Goal: Task Accomplishment & Management: Use online tool/utility

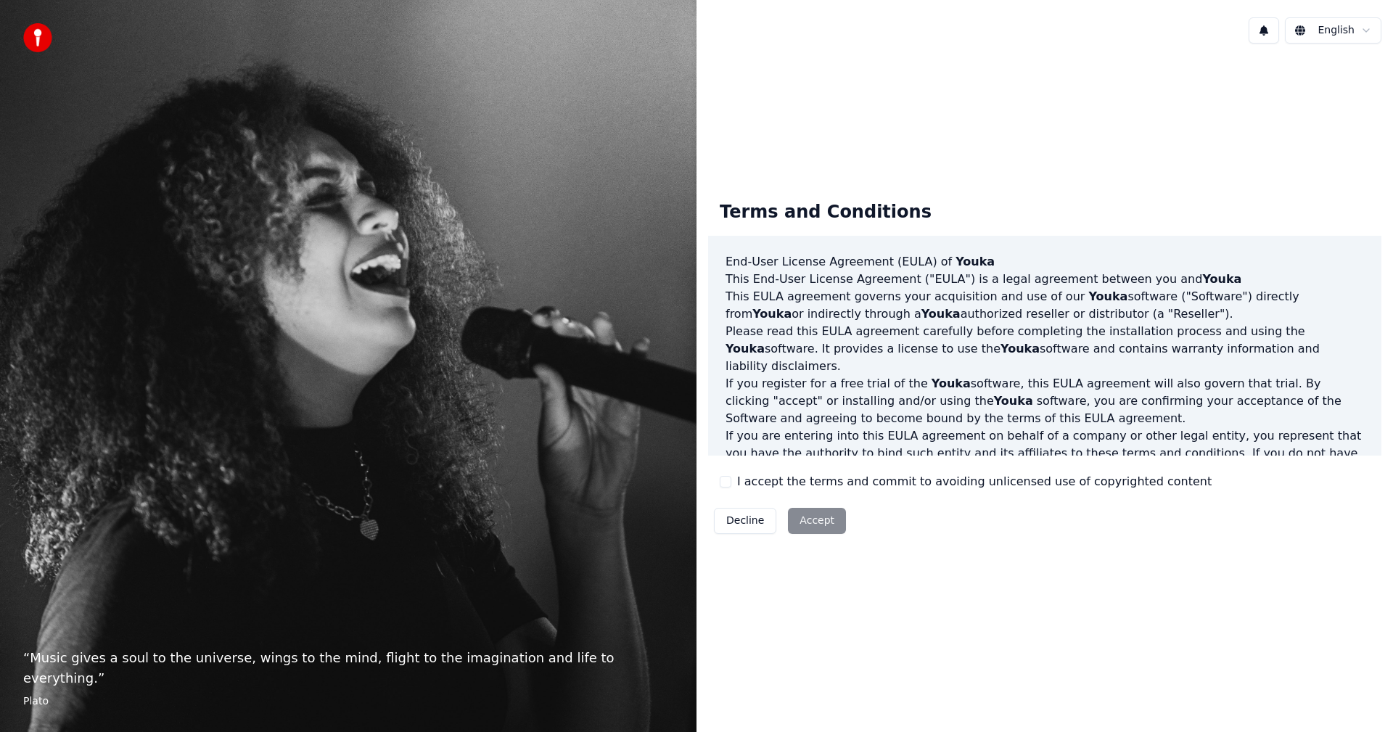
click at [732, 484] on div "I accept the terms and commit to avoiding unlicensed use of copyrighted content" at bounding box center [966, 481] width 492 height 17
click at [727, 480] on button "I accept the terms and commit to avoiding unlicensed use of copyrighted content" at bounding box center [726, 482] width 12 height 12
click at [805, 521] on button "Accept" at bounding box center [817, 521] width 58 height 26
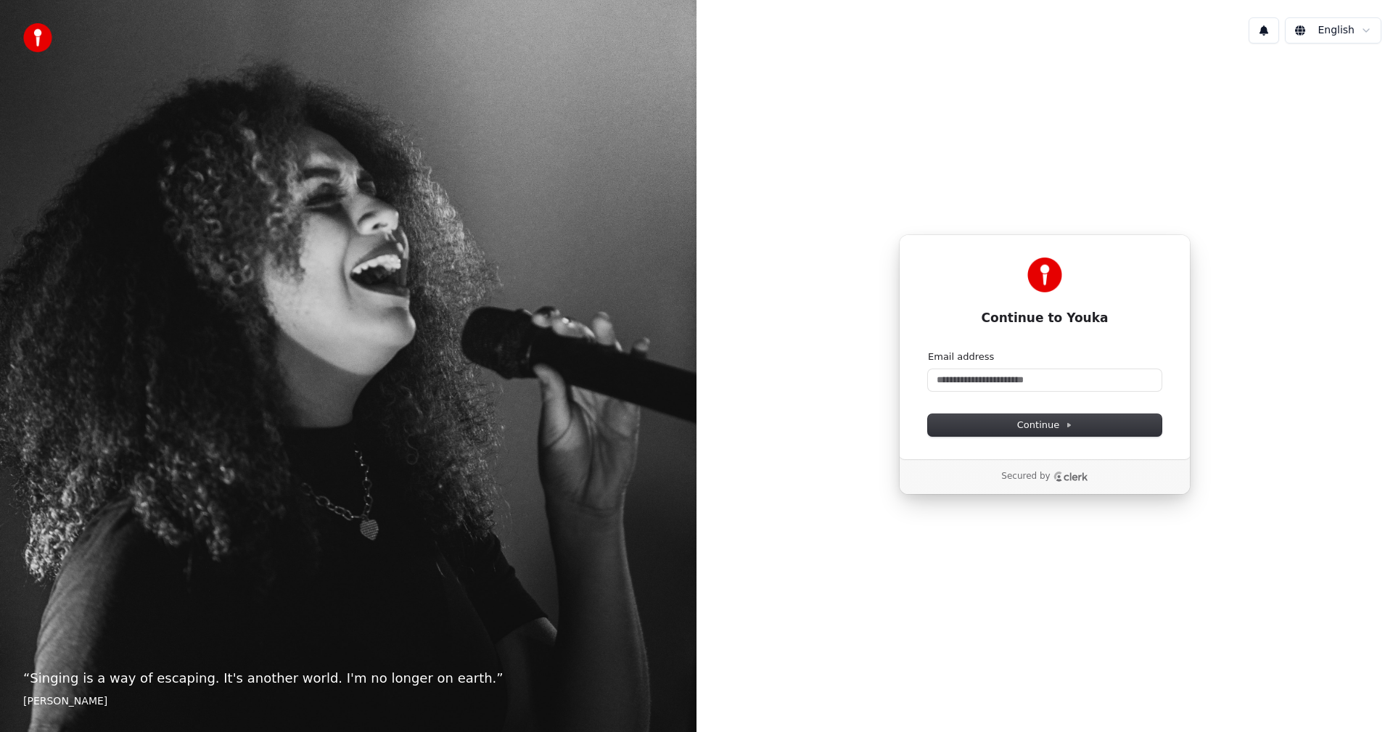
click at [990, 396] on form "Email address Continue" at bounding box center [1045, 394] width 234 height 86
click at [1004, 385] on input "Email address" at bounding box center [1045, 380] width 234 height 22
type input "*"
click at [928, 351] on button "submit" at bounding box center [928, 351] width 0 height 0
type input "**********"
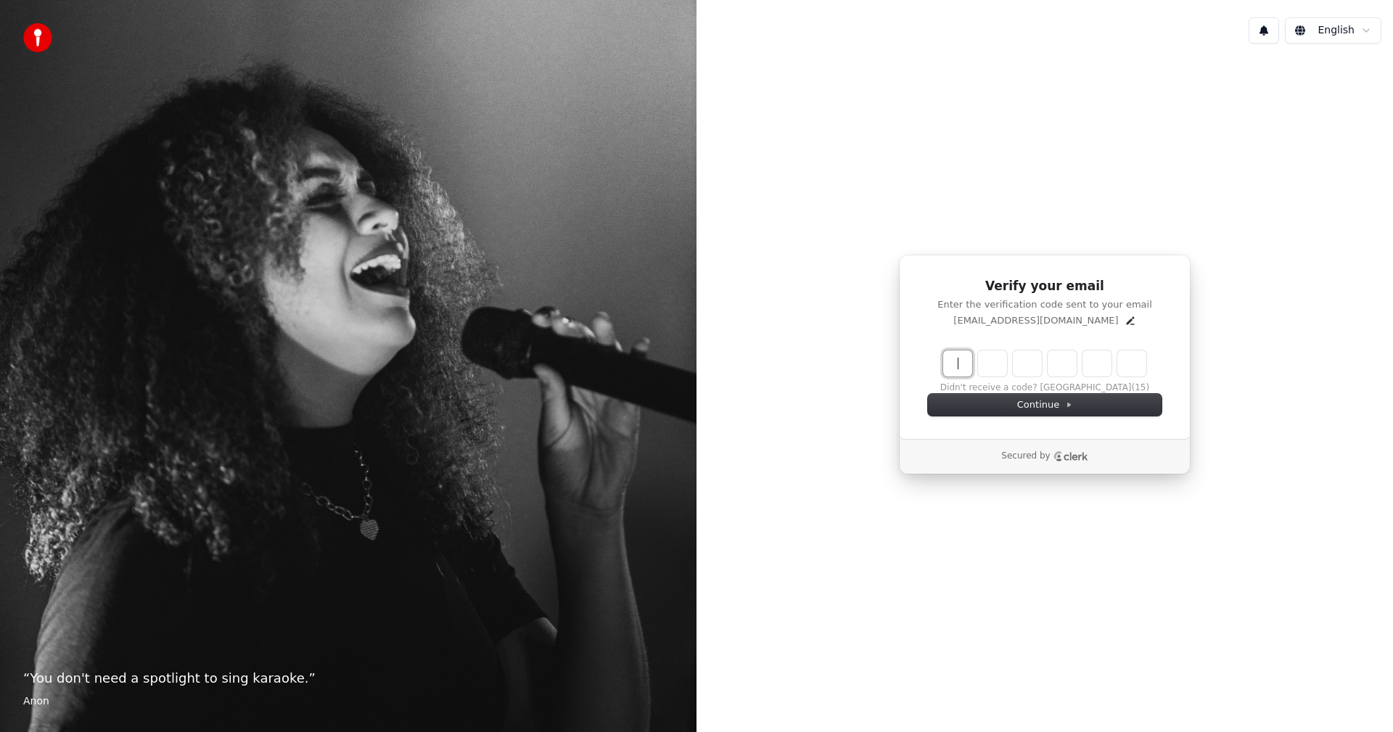
click at [949, 360] on input "Enter verification code" at bounding box center [1059, 364] width 232 height 26
paste input "******"
type input "******"
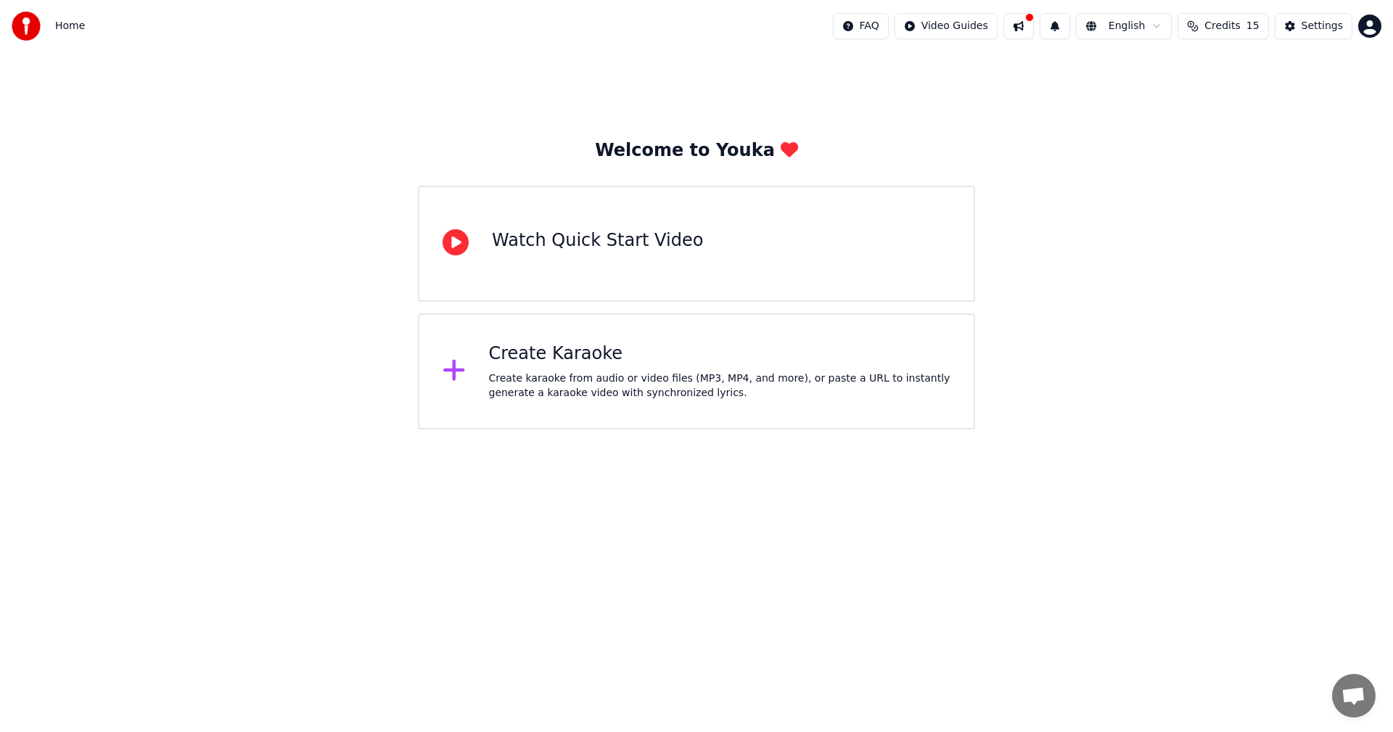
click at [813, 41] on div "Home FAQ Video Guides English Credits 15 Settings" at bounding box center [696, 26] width 1393 height 52
click at [765, 406] on div "Create Karaoke Create karaoke from audio or video files (MP3, MP4, and more), o…" at bounding box center [696, 372] width 557 height 116
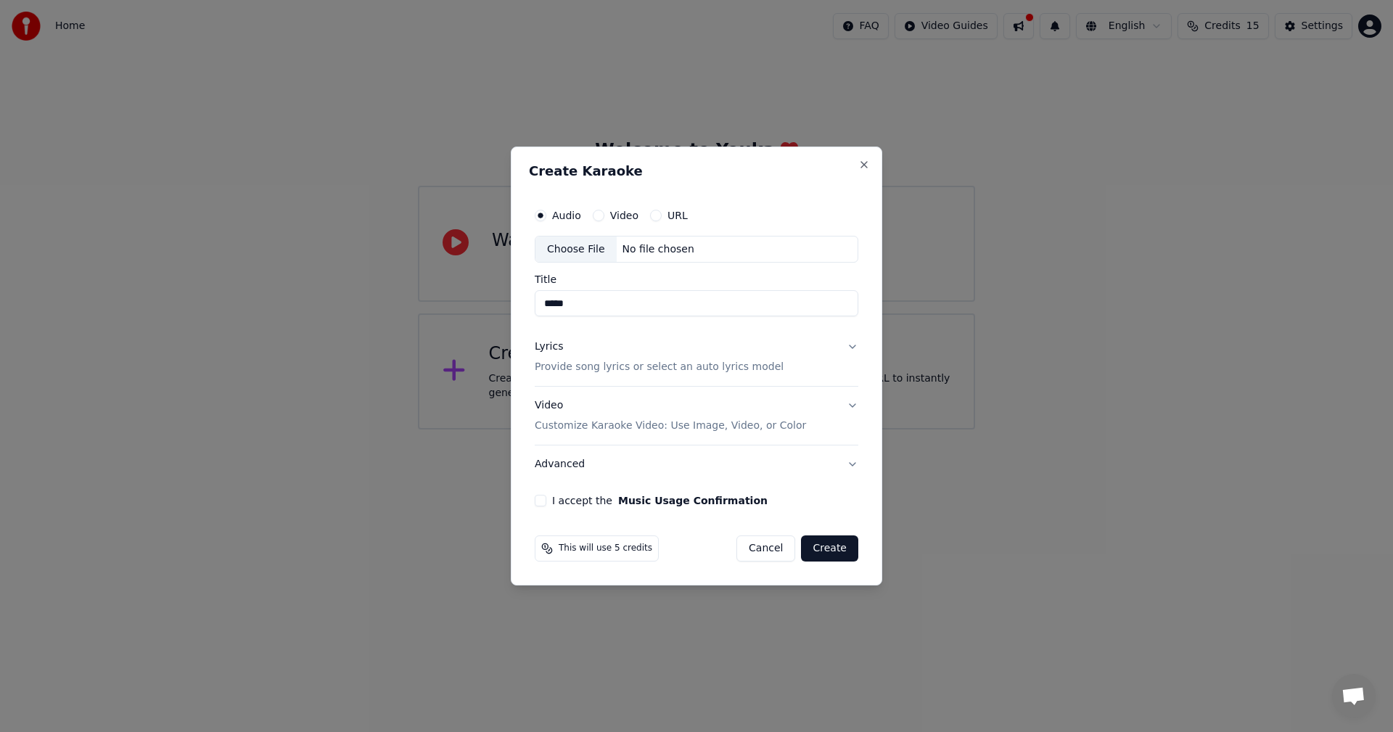
click at [543, 495] on button "I accept the Music Usage Confirmation" at bounding box center [541, 501] width 12 height 12
click at [704, 372] on p "Provide song lyrics or select an auto lyrics model" at bounding box center [659, 368] width 249 height 15
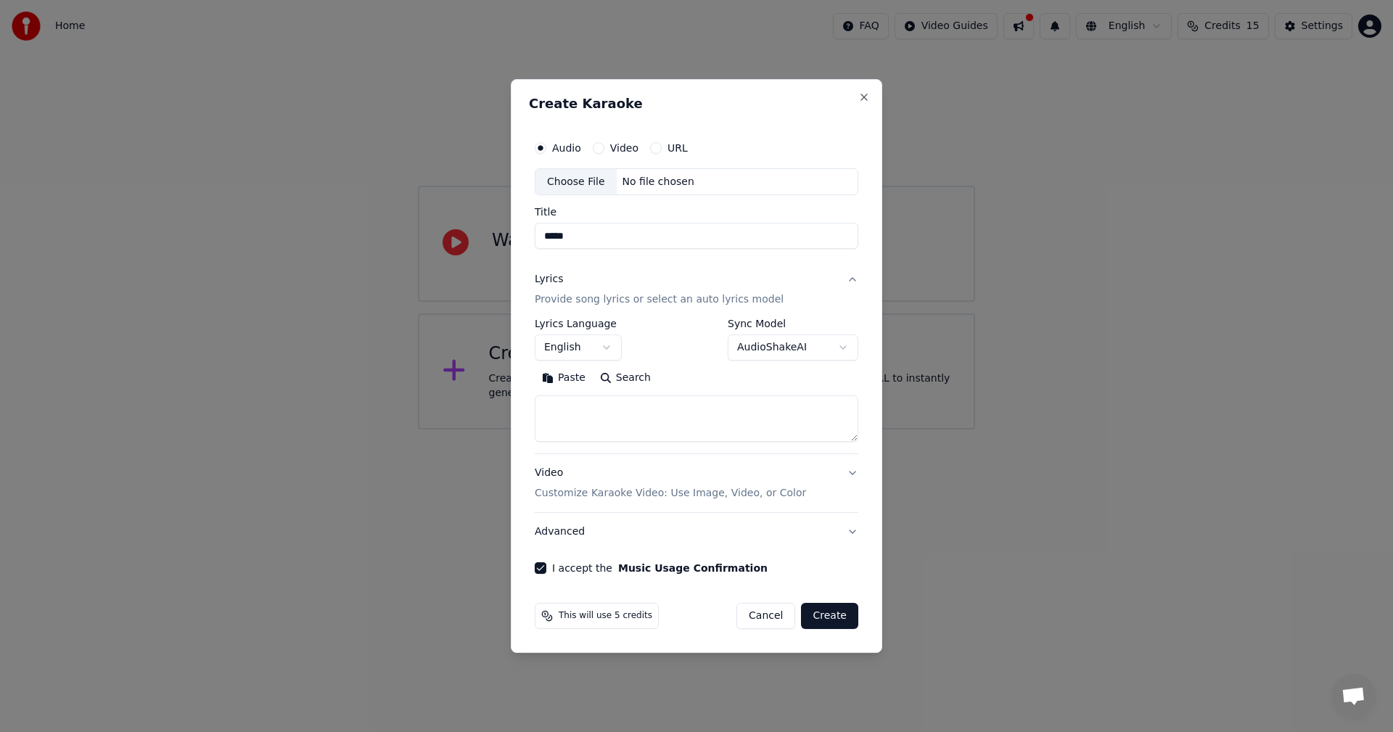
click at [699, 405] on textarea at bounding box center [697, 419] width 324 height 46
click at [800, 343] on body "**********" at bounding box center [696, 215] width 1393 height 430
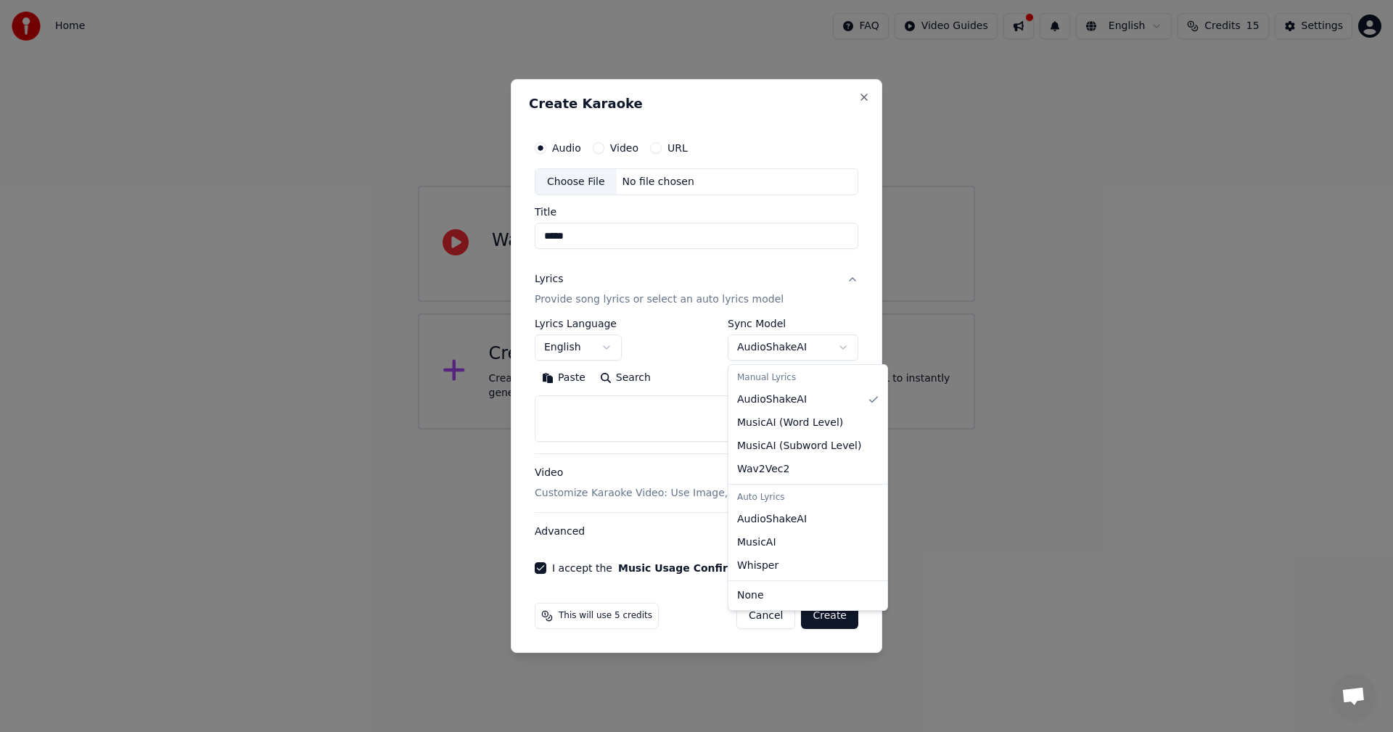
click at [806, 345] on div at bounding box center [696, 366] width 1393 height 732
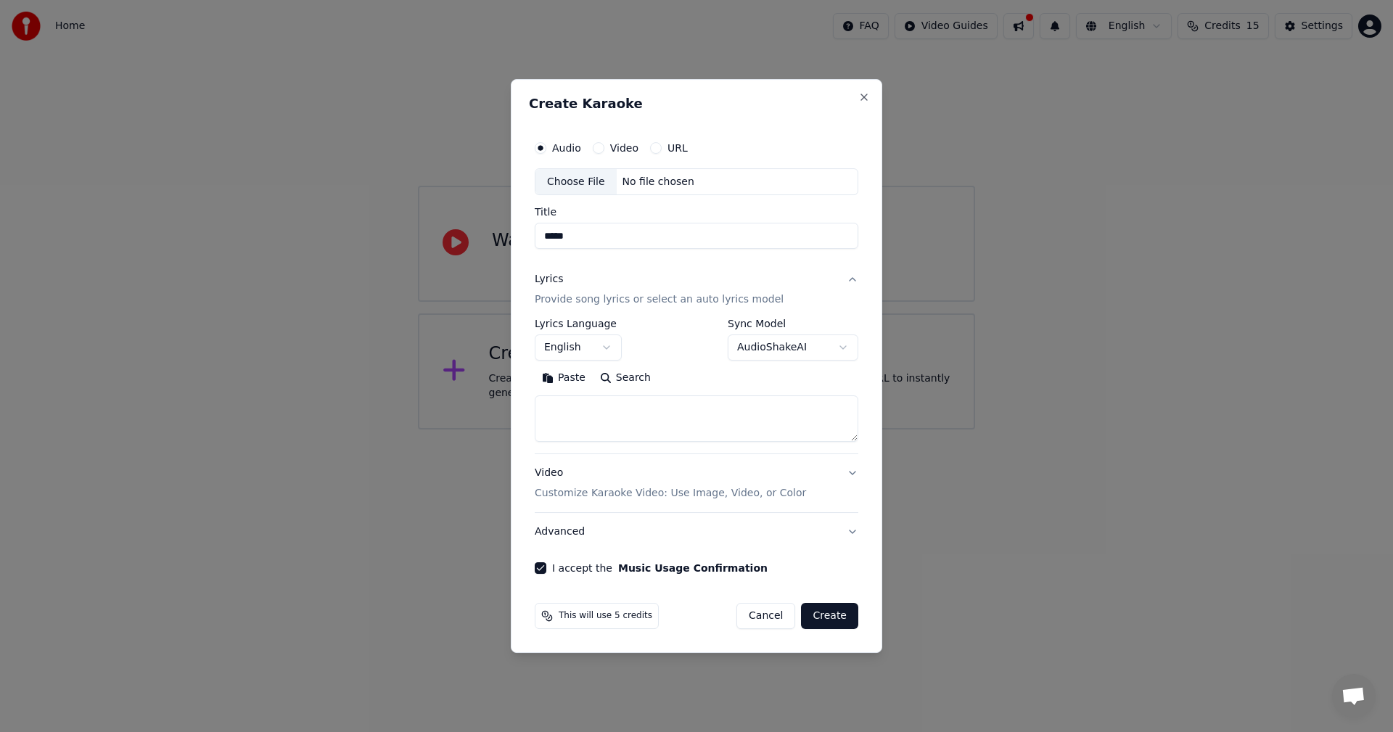
click at [776, 351] on body "**********" at bounding box center [696, 215] width 1393 height 430
click at [779, 351] on body "**********" at bounding box center [696, 215] width 1393 height 430
click at [661, 176] on div "No file chosen" at bounding box center [658, 182] width 83 height 15
type input "**********"
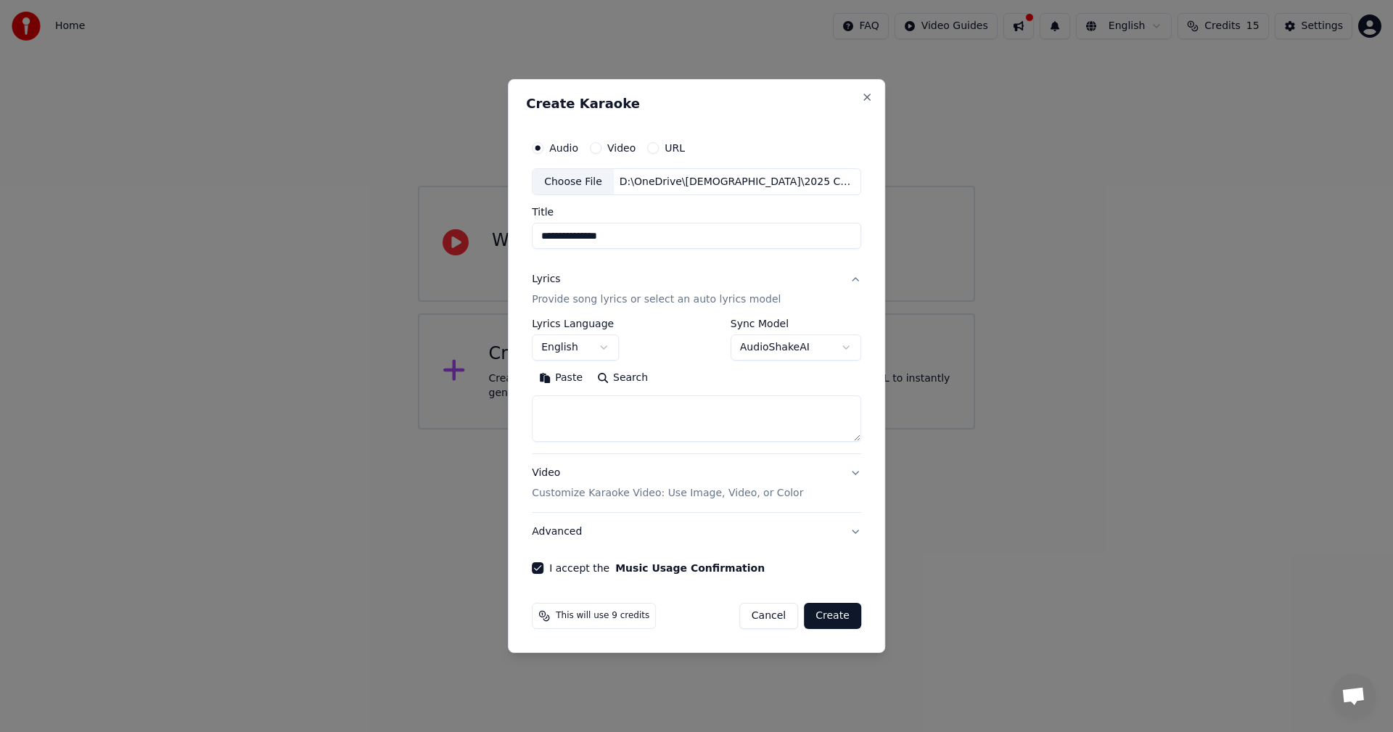
click at [594, 411] on textarea at bounding box center [696, 419] width 329 height 46
paste textarea "**********"
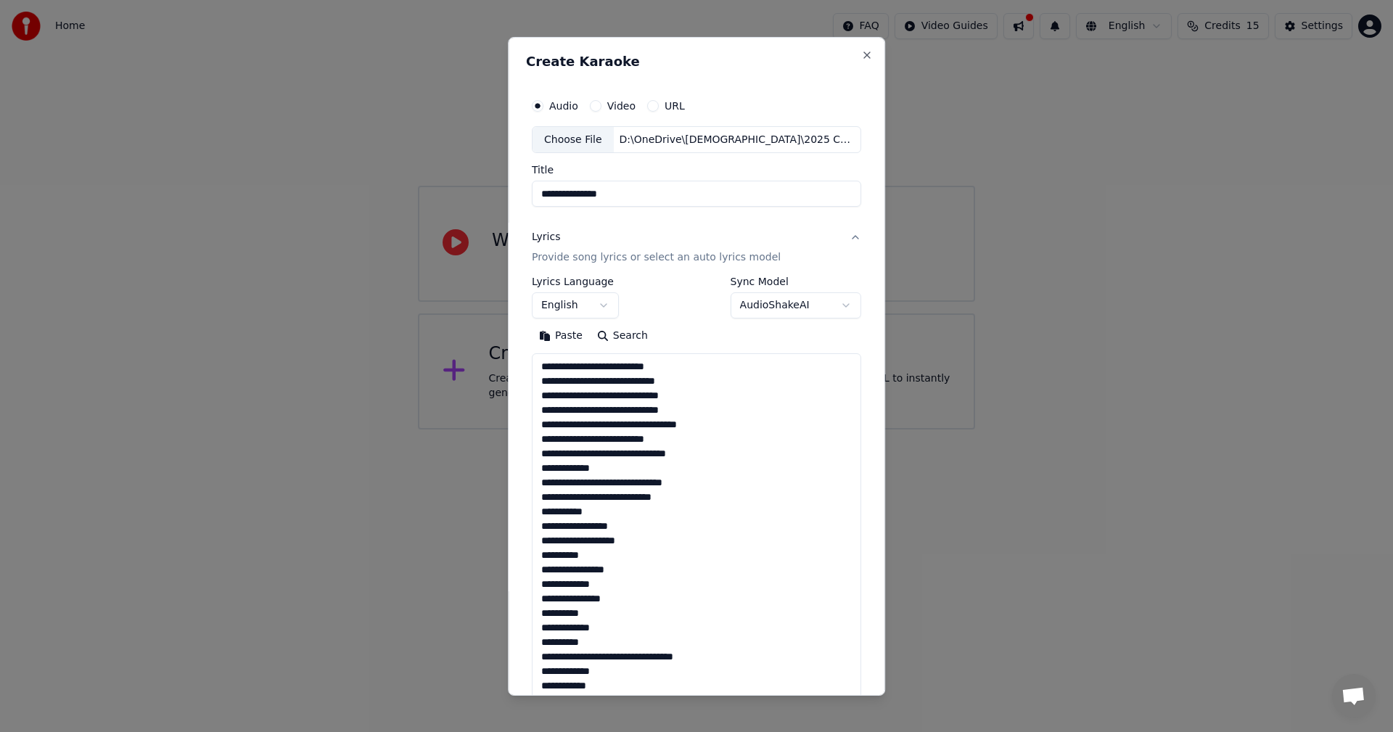
scroll to position [2818, 0]
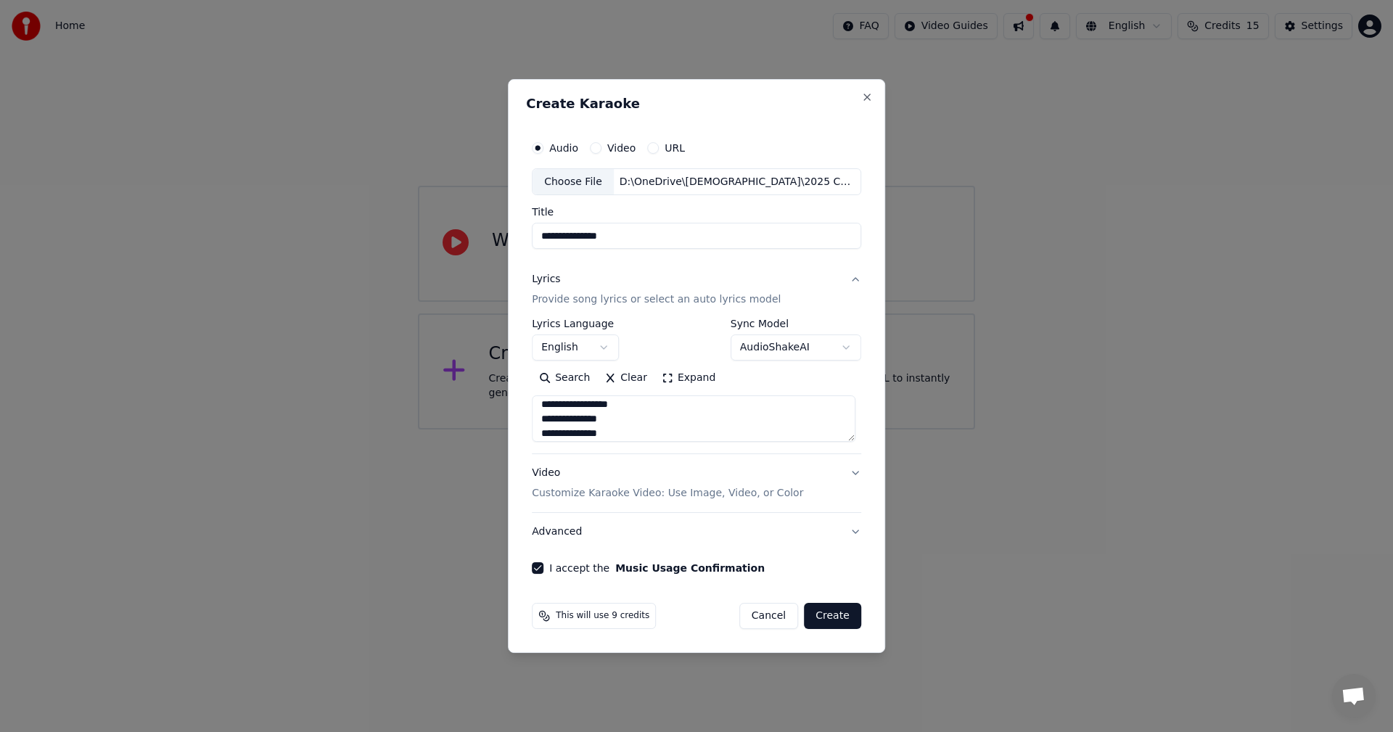
type textarea "**********"
click at [590, 617] on span "This will use 9 credits" at bounding box center [603, 616] width 94 height 12
click at [842, 616] on button "Create" at bounding box center [832, 616] width 57 height 26
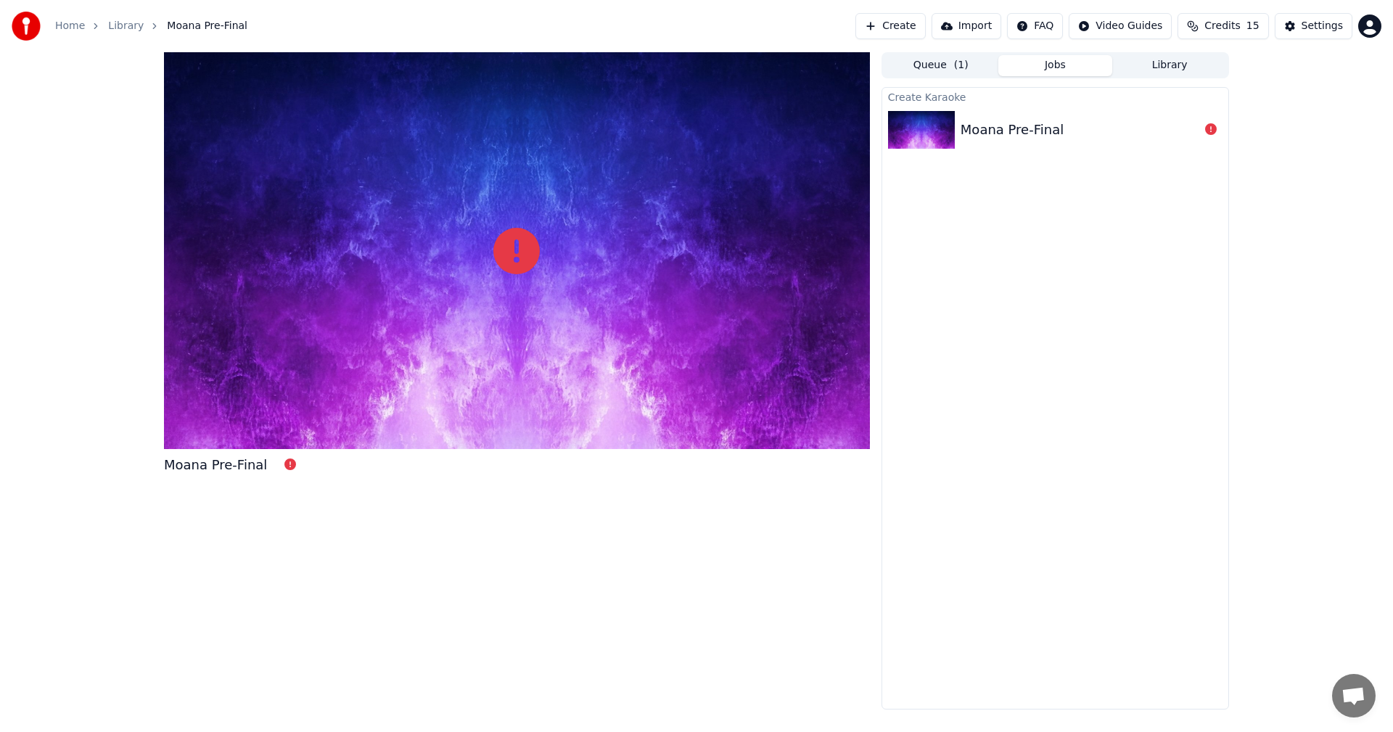
click at [952, 62] on button "Queue ( 1 )" at bounding box center [941, 65] width 115 height 21
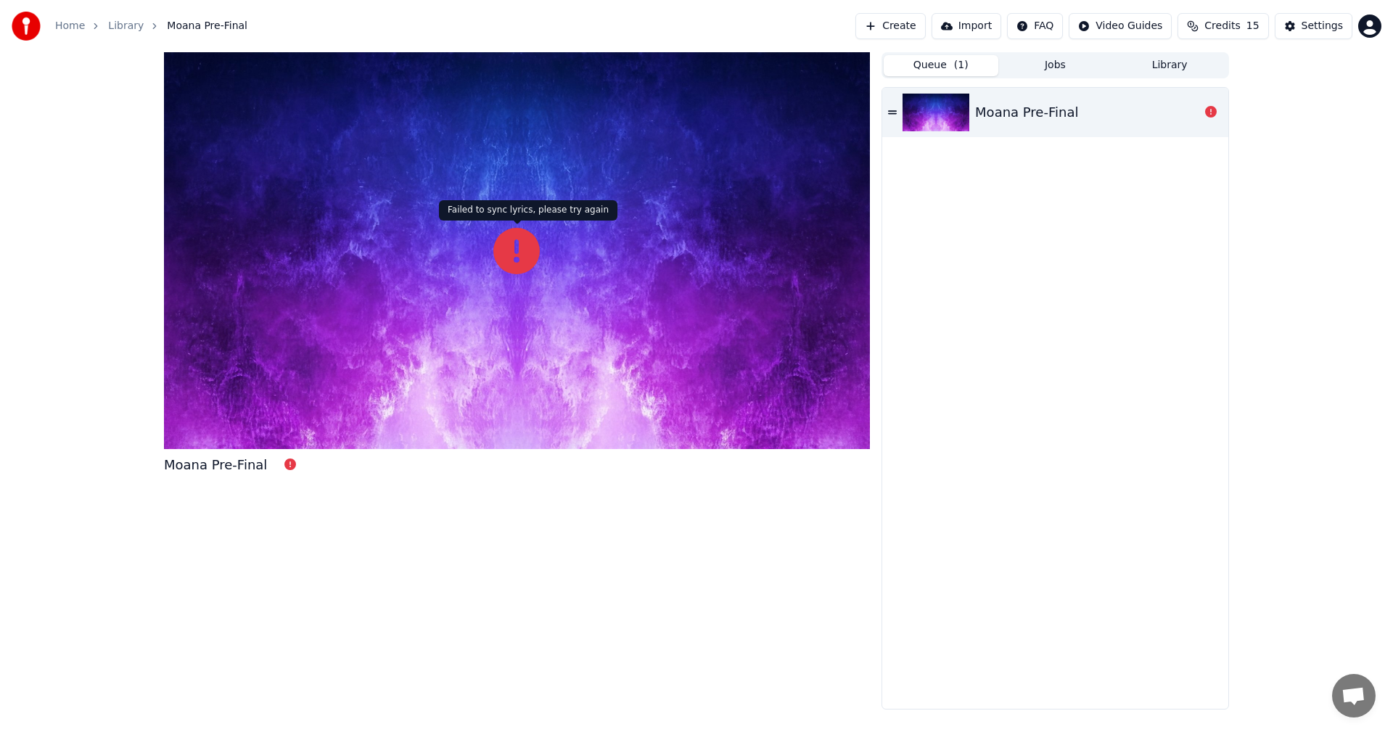
click at [500, 250] on icon at bounding box center [516, 251] width 46 height 46
click at [236, 467] on div "Moana Pre-Final" at bounding box center [215, 465] width 103 height 20
click at [128, 25] on link "Library" at bounding box center [126, 26] width 36 height 15
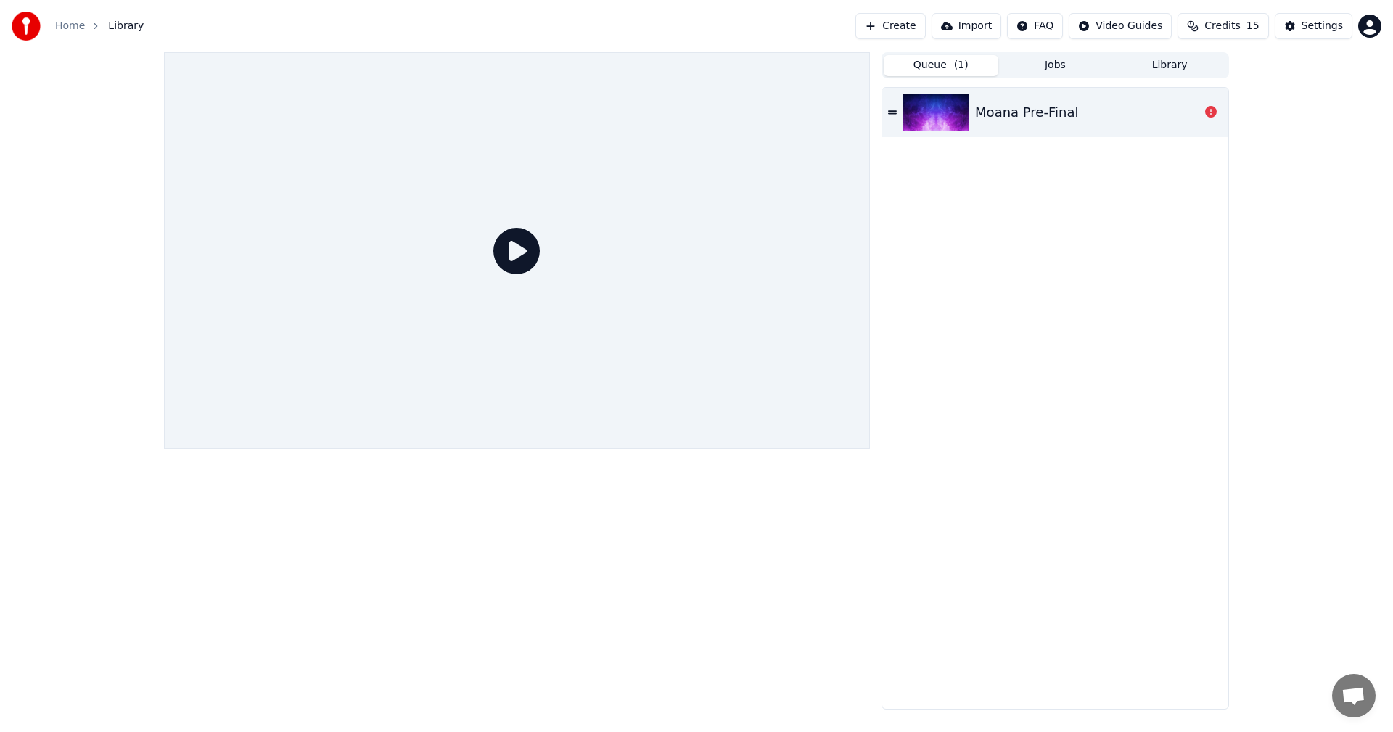
click at [1226, 31] on span "Credits" at bounding box center [1223, 26] width 36 height 15
click at [1286, 239] on div "Queue ( 1 ) Jobs Library Moana Pre-Final" at bounding box center [696, 381] width 1393 height 658
click at [1211, 115] on icon at bounding box center [1211, 112] width 12 height 12
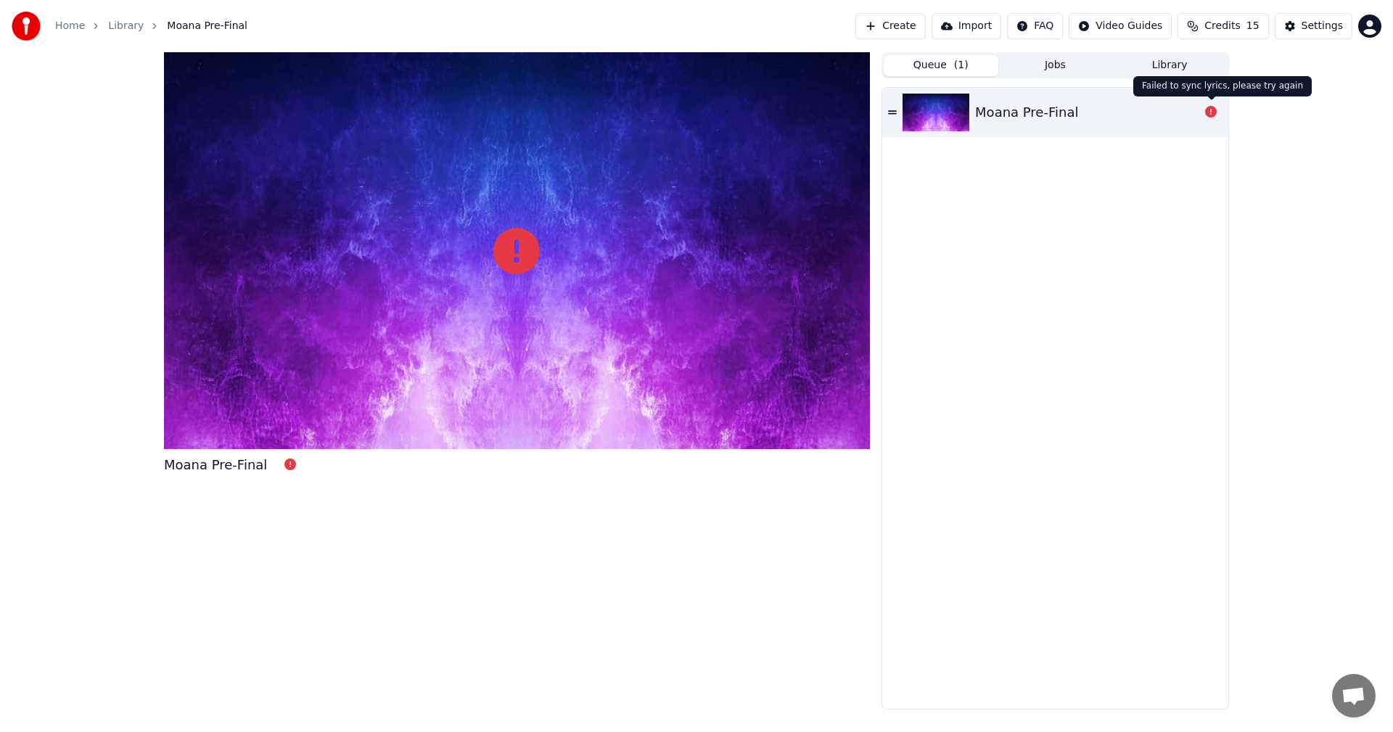
click at [1211, 114] on icon at bounding box center [1211, 112] width 12 height 12
click at [890, 24] on button "Create" at bounding box center [891, 26] width 70 height 26
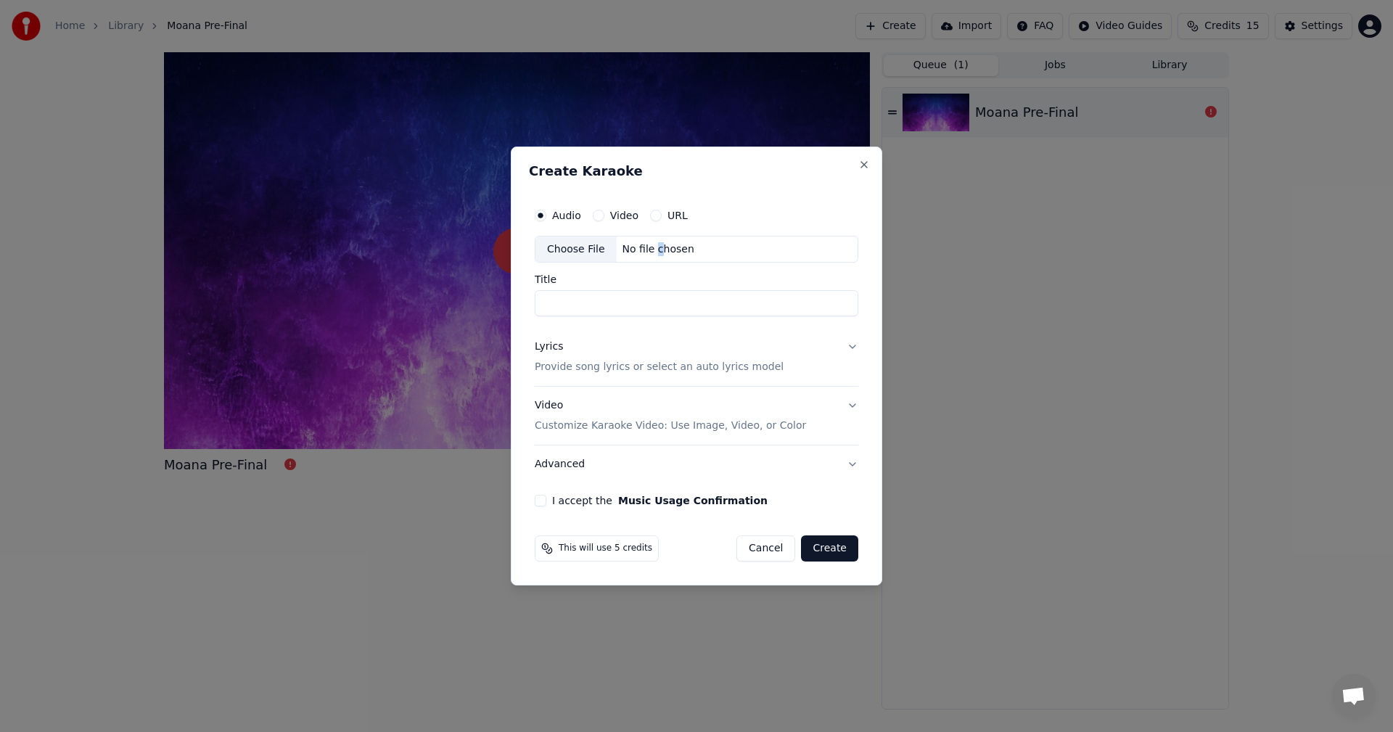
click at [652, 247] on div "No file chosen" at bounding box center [658, 249] width 83 height 15
type input "**********"
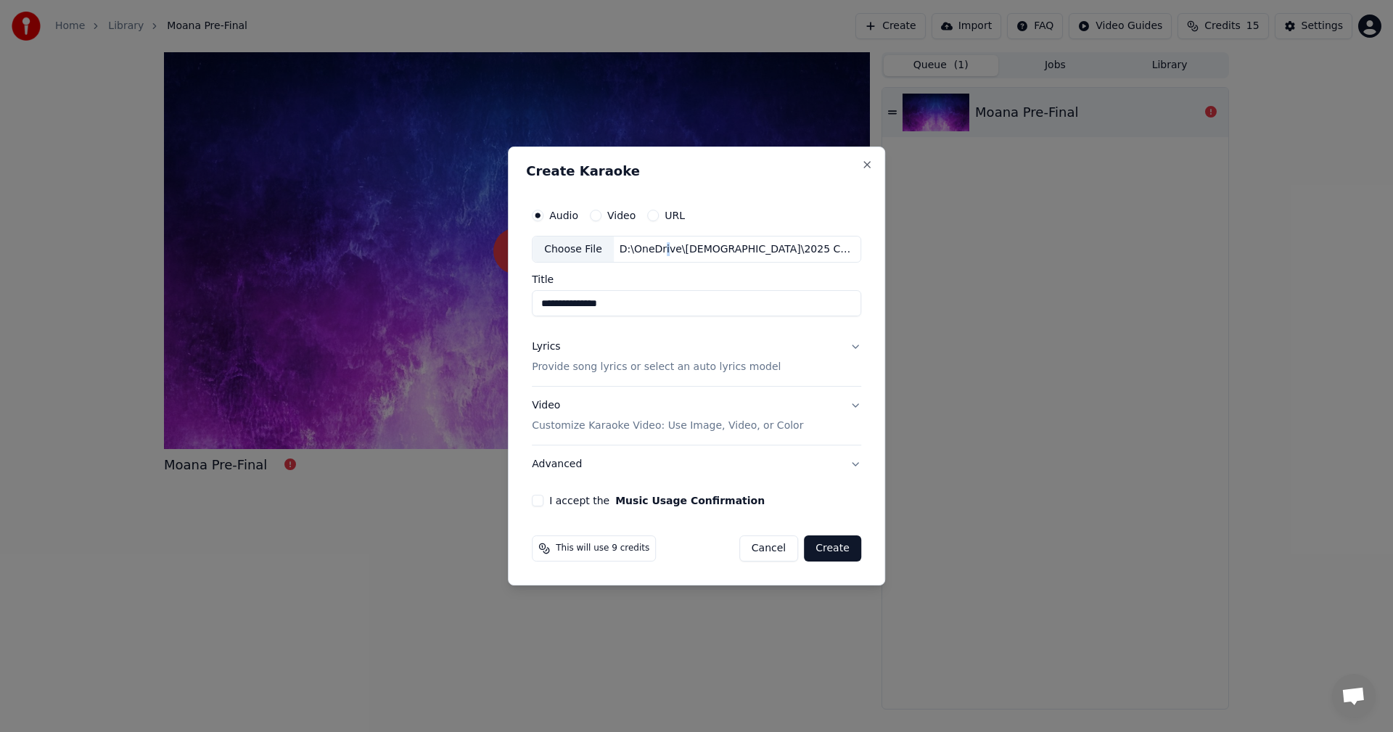
click at [727, 374] on p "Provide song lyrics or select an auto lyrics model" at bounding box center [656, 368] width 249 height 15
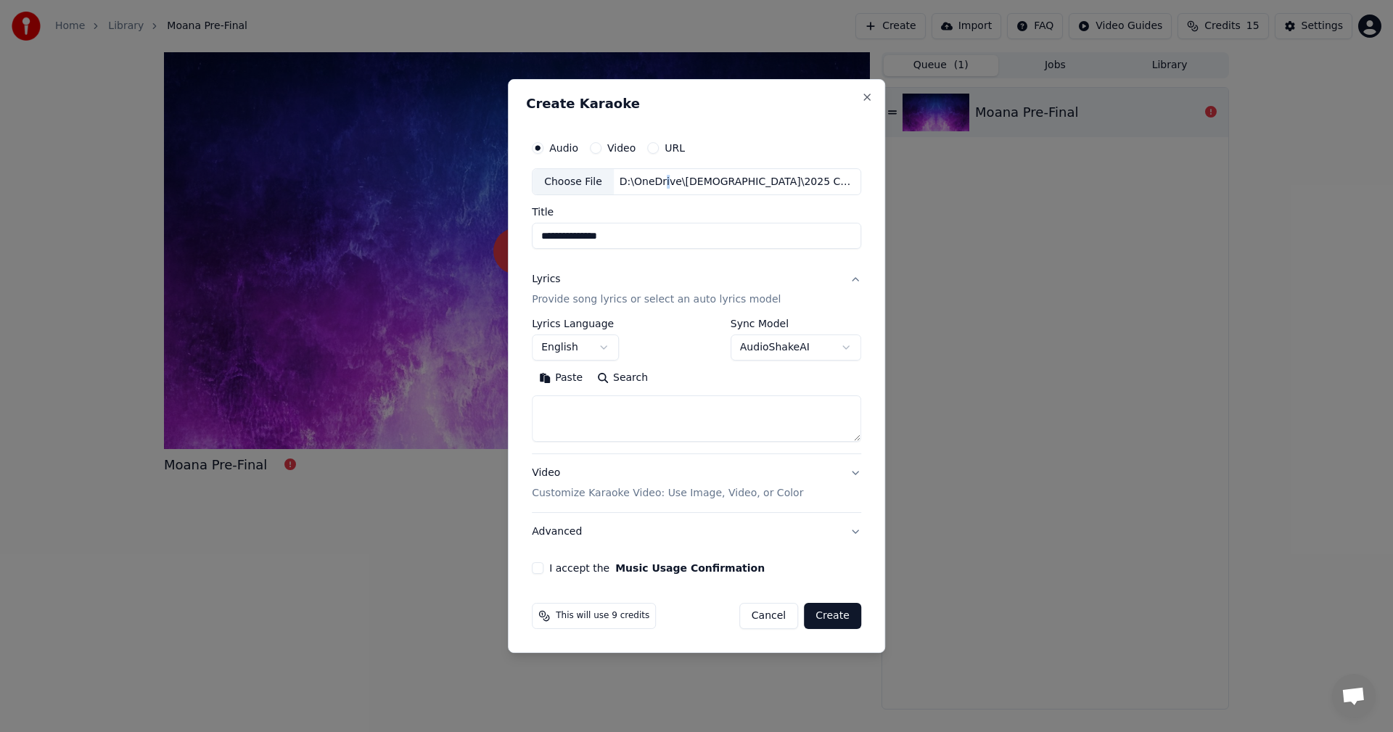
click at [760, 356] on body "**********" at bounding box center [696, 366] width 1393 height 732
click at [673, 416] on textarea at bounding box center [696, 419] width 329 height 46
paste textarea "**********"
type textarea "**********"
click at [687, 413] on textarea at bounding box center [694, 419] width 324 height 46
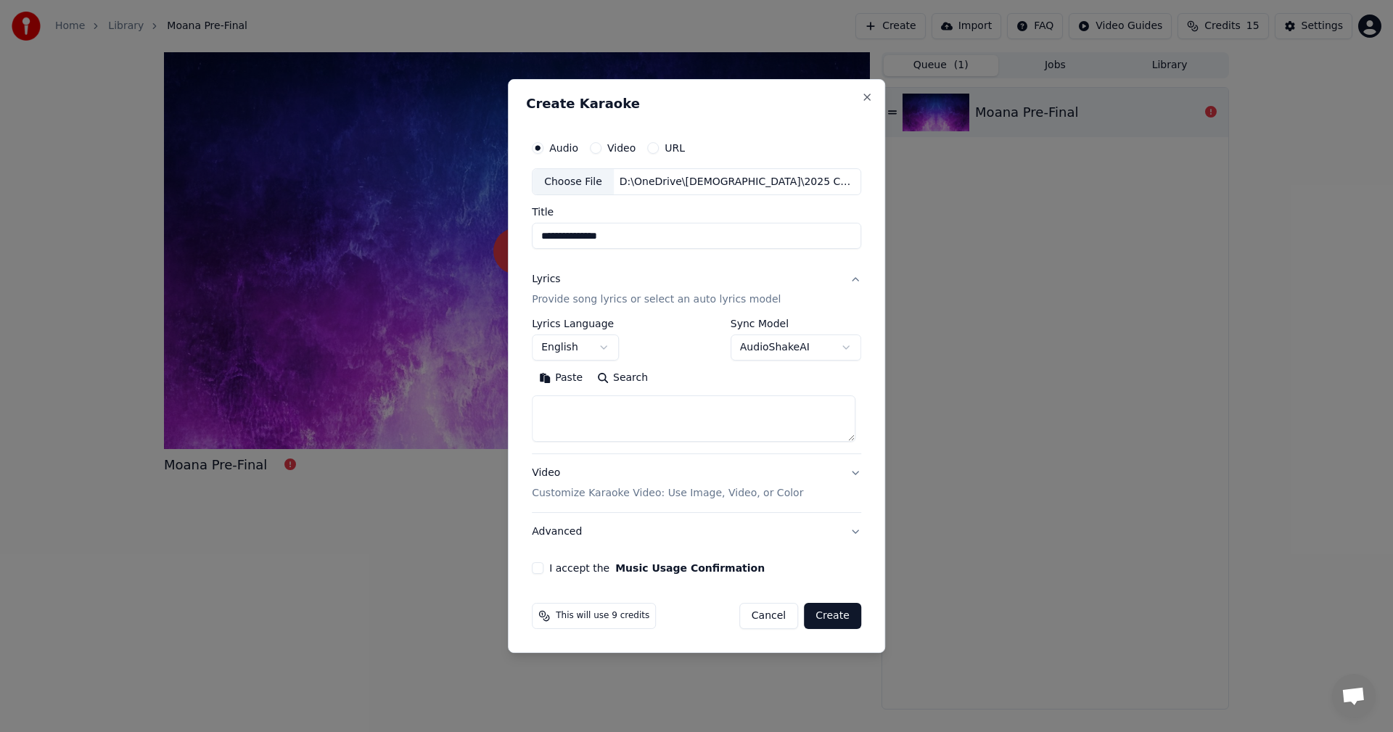
paste textarea "**********"
type textarea "**********"
click at [698, 371] on button "Expand" at bounding box center [689, 378] width 68 height 23
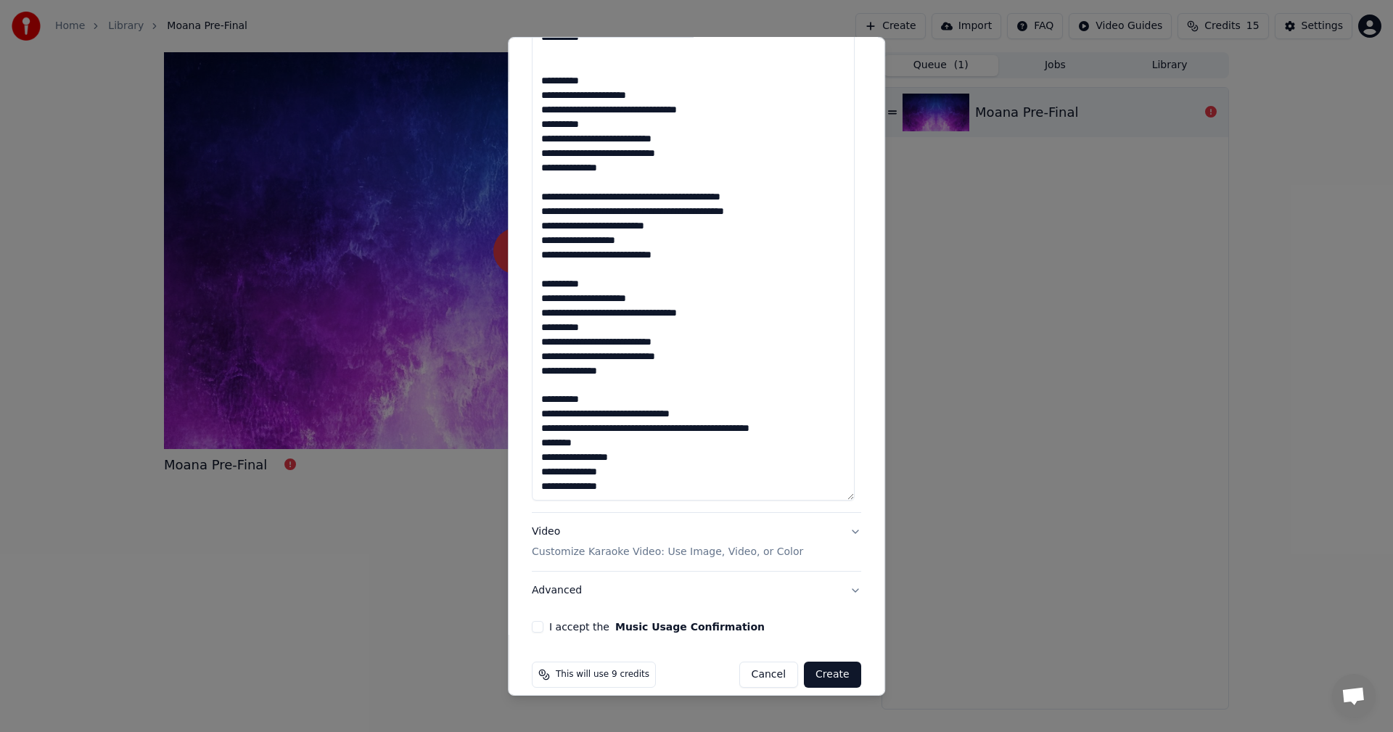
scroll to position [2737, 0]
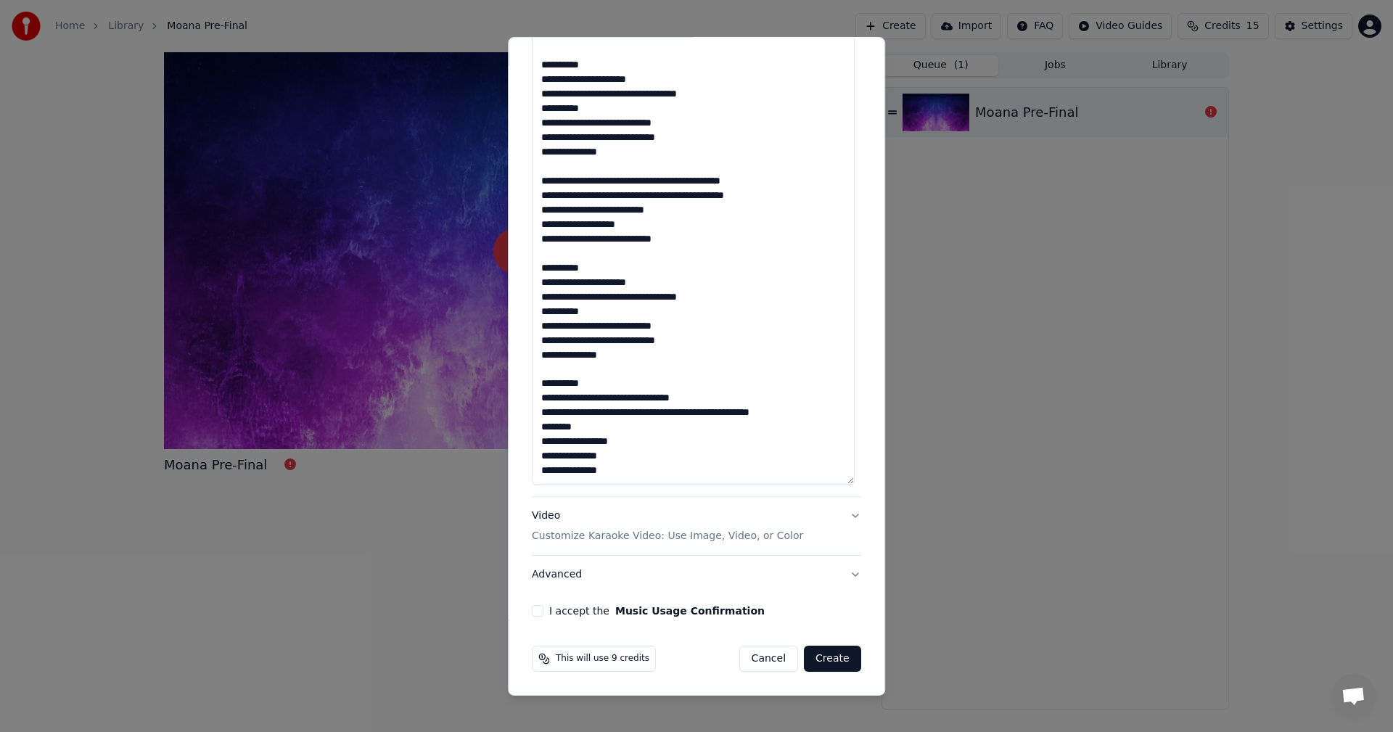
click at [750, 517] on div "Video Customize Karaoke Video: Use Image, Video, or Color" at bounding box center [667, 526] width 271 height 35
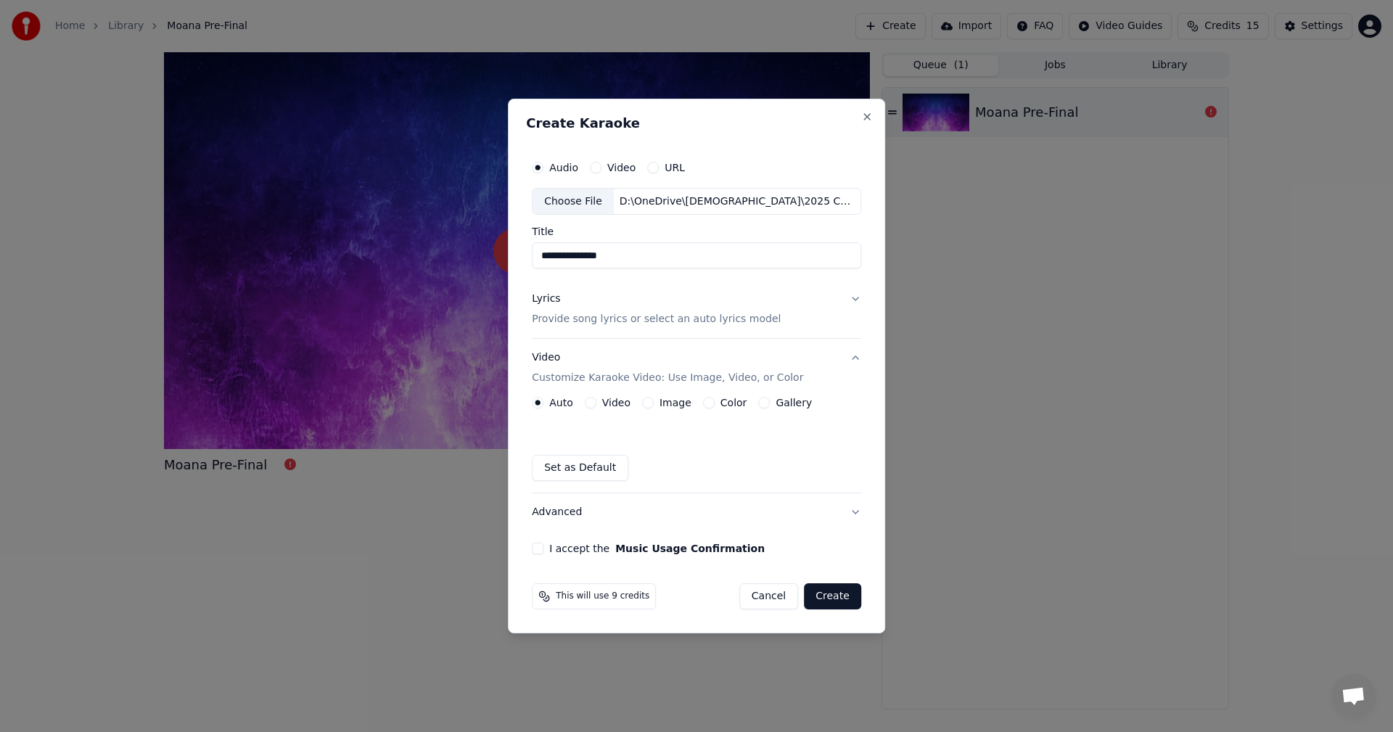
scroll to position [0, 0]
click at [776, 408] on label "Gallery" at bounding box center [794, 403] width 36 height 10
click at [770, 408] on button "Gallery" at bounding box center [764, 403] width 12 height 12
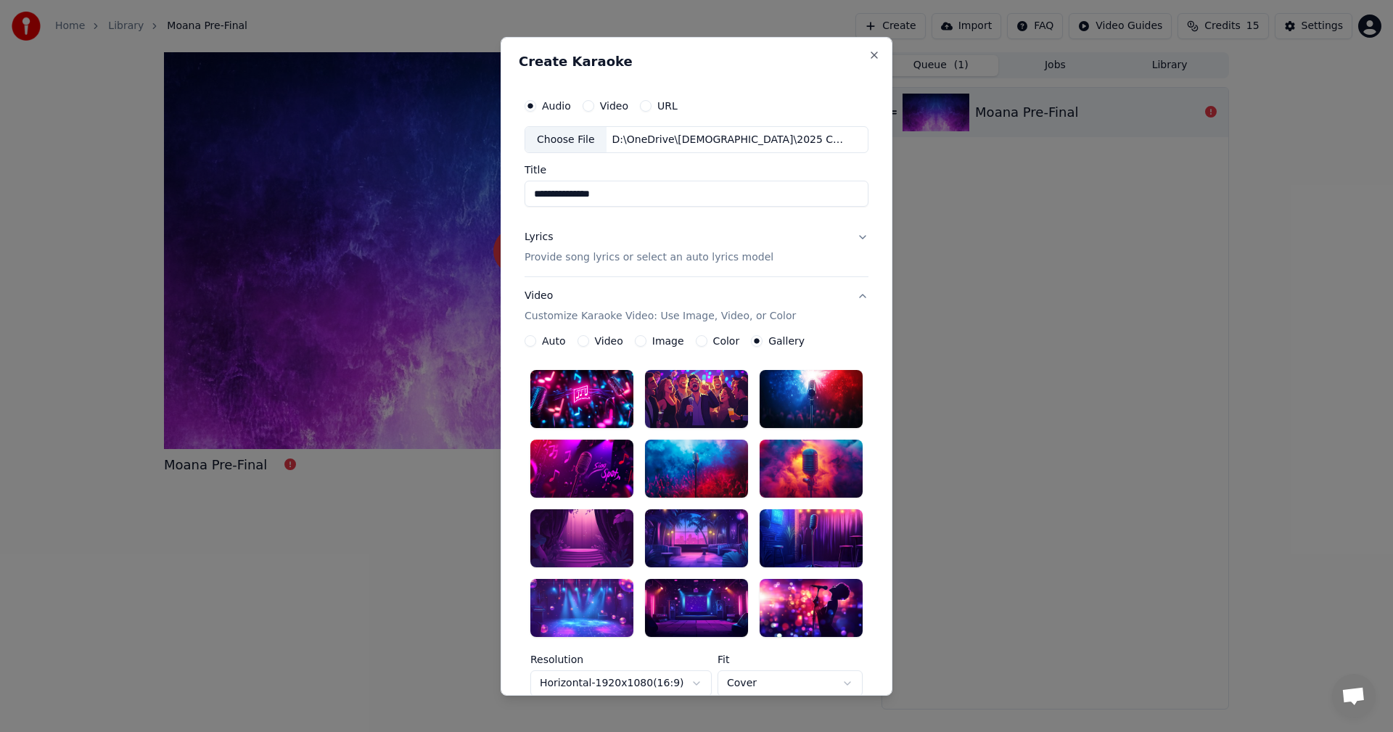
click at [583, 340] on div "Video" at bounding box center [601, 341] width 46 height 12
click at [578, 340] on button "Video" at bounding box center [584, 341] width 12 height 12
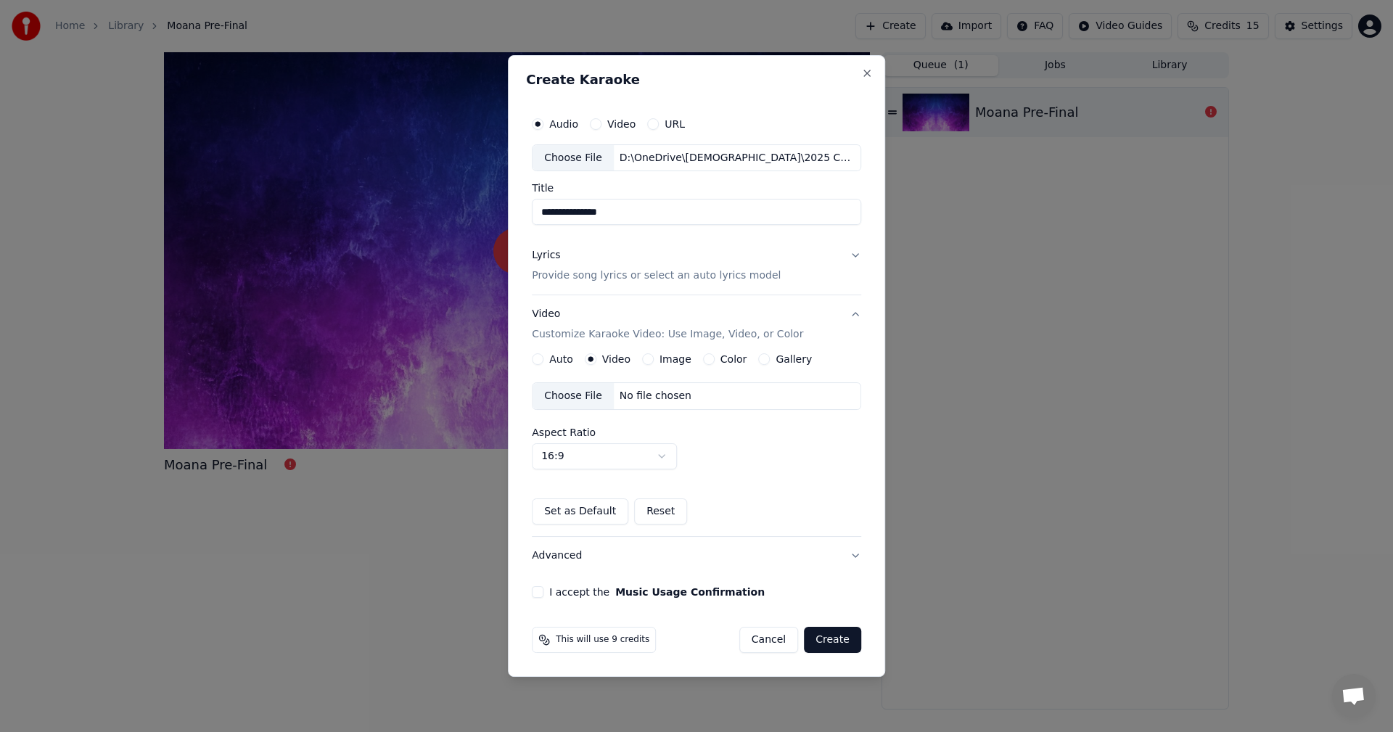
click at [565, 359] on label "Auto" at bounding box center [561, 359] width 24 height 10
click at [544, 359] on button "Auto" at bounding box center [538, 359] width 12 height 12
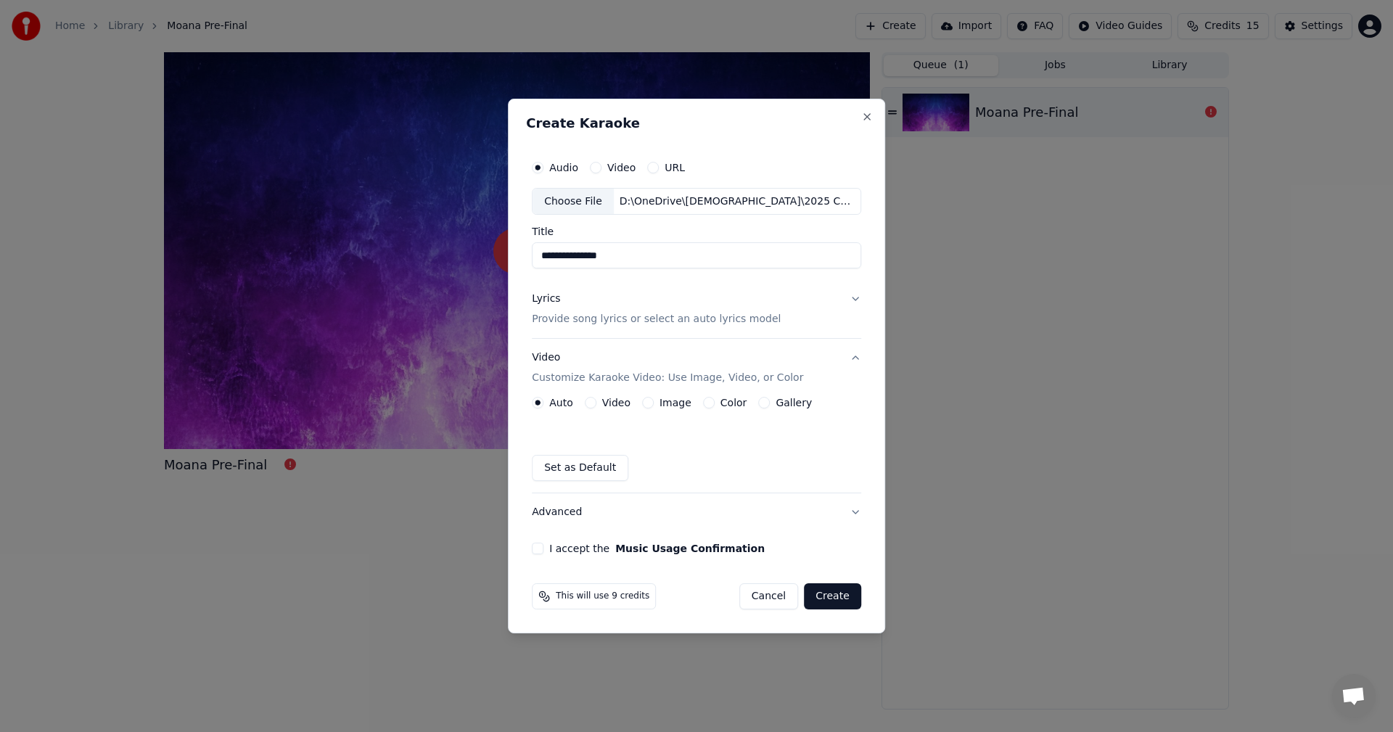
click at [709, 406] on button "Color" at bounding box center [709, 403] width 12 height 12
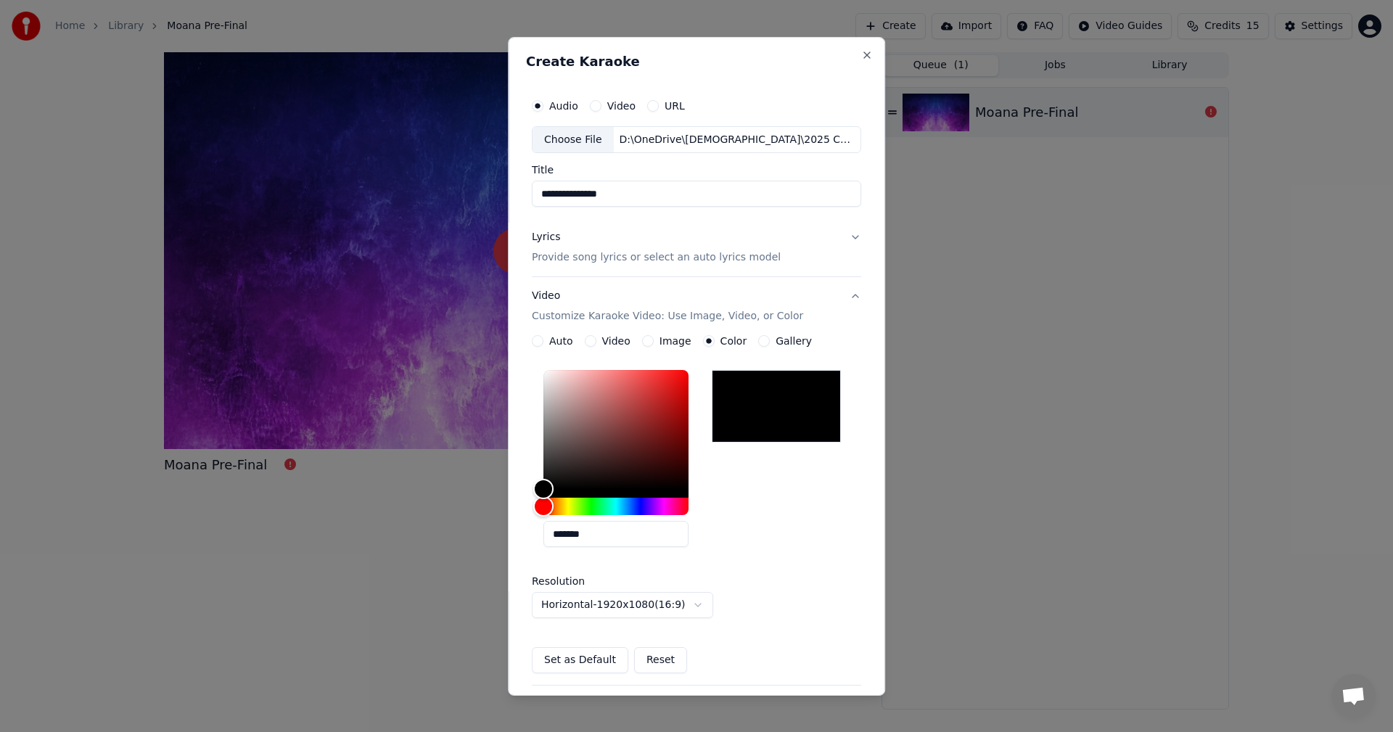
click at [537, 342] on button "Auto" at bounding box center [538, 341] width 12 height 12
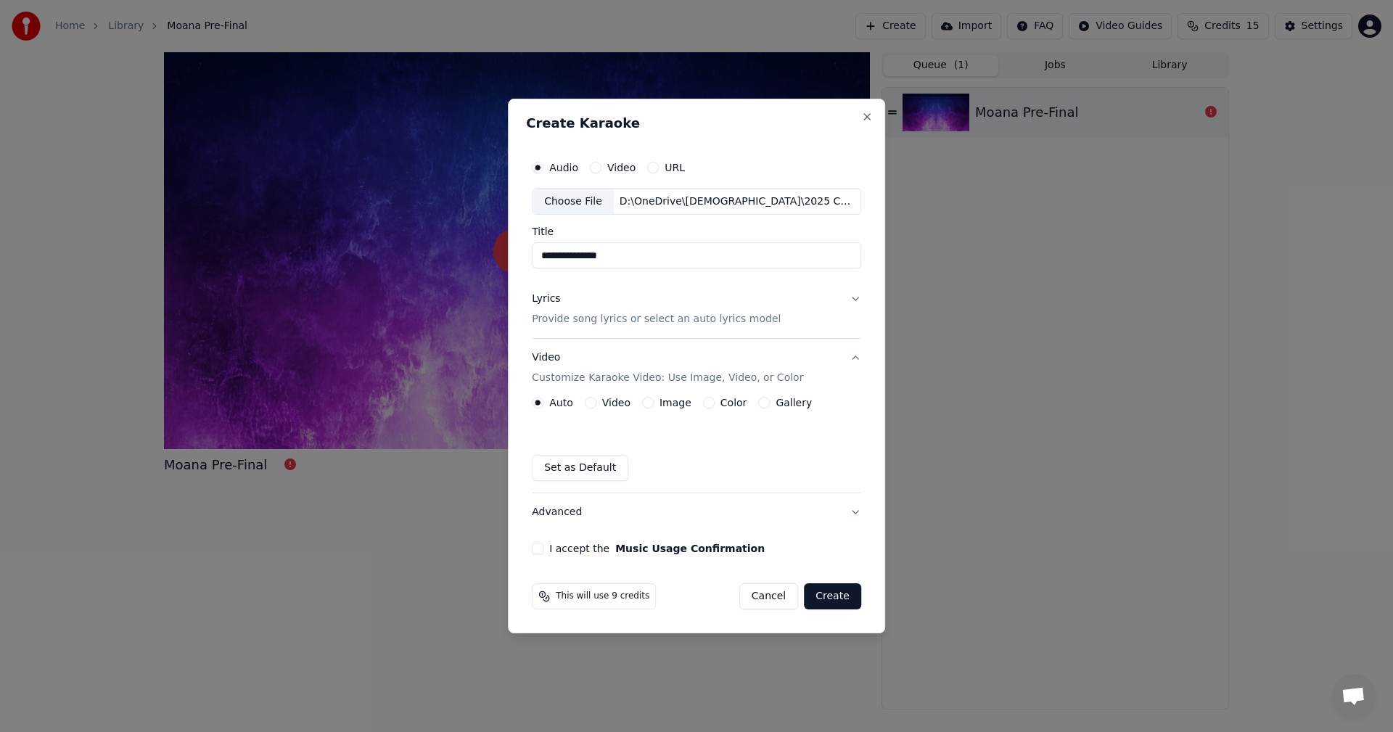
click at [543, 546] on button "I accept the Music Usage Confirmation" at bounding box center [538, 549] width 12 height 12
click at [859, 297] on div "**********" at bounding box center [696, 354] width 341 height 414
click at [853, 300] on button "Lyrics Provide song lyrics or select an auto lyrics model" at bounding box center [696, 310] width 329 height 58
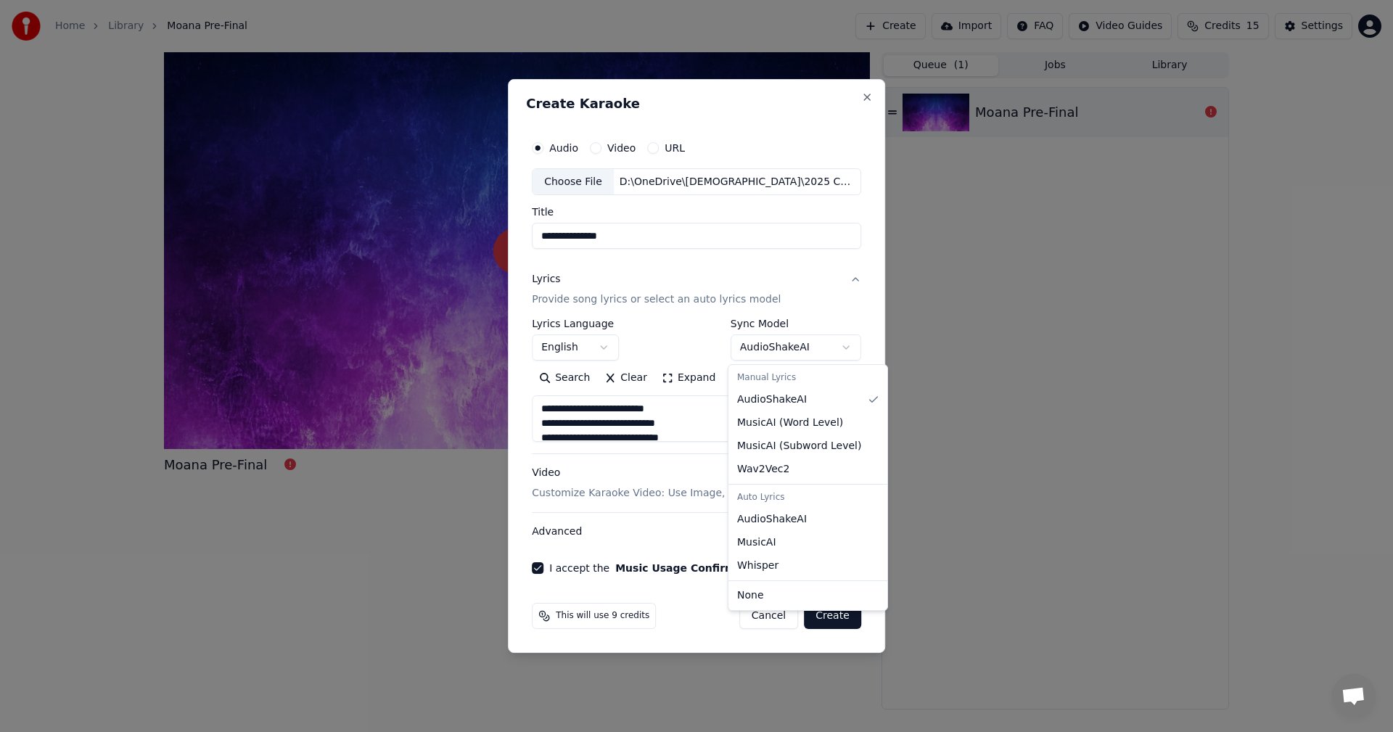
click at [822, 349] on body "**********" at bounding box center [696, 366] width 1393 height 732
click at [822, 352] on body "**********" at bounding box center [696, 366] width 1393 height 732
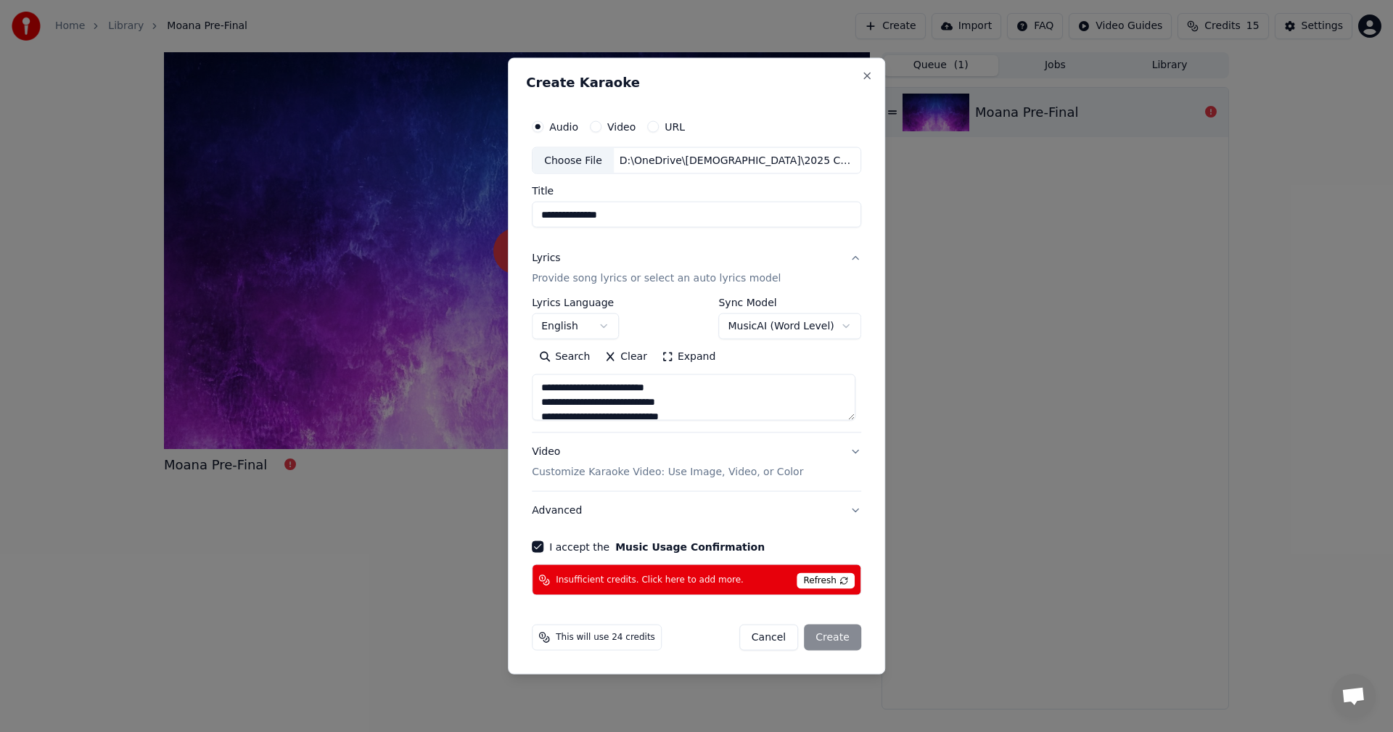
click at [811, 330] on body "**********" at bounding box center [696, 366] width 1393 height 732
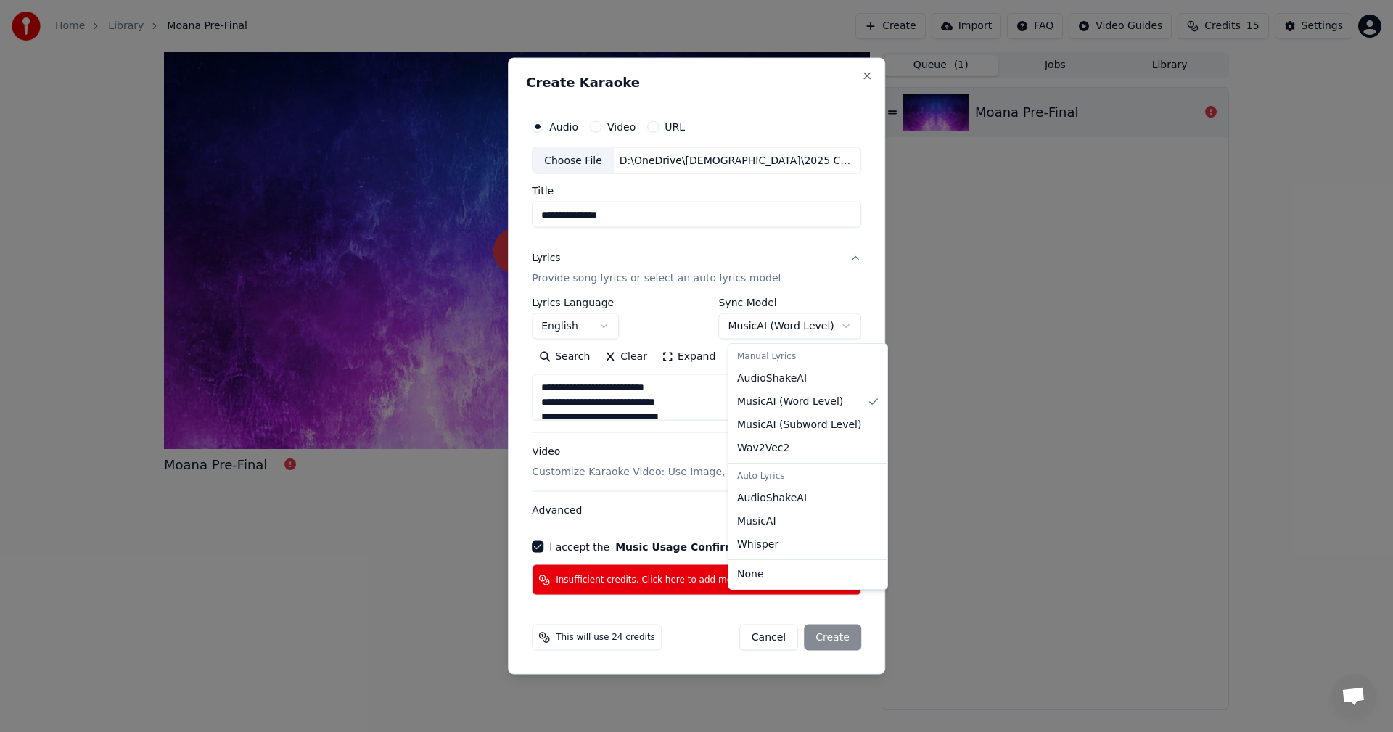
click at [827, 316] on body "**********" at bounding box center [696, 366] width 1393 height 732
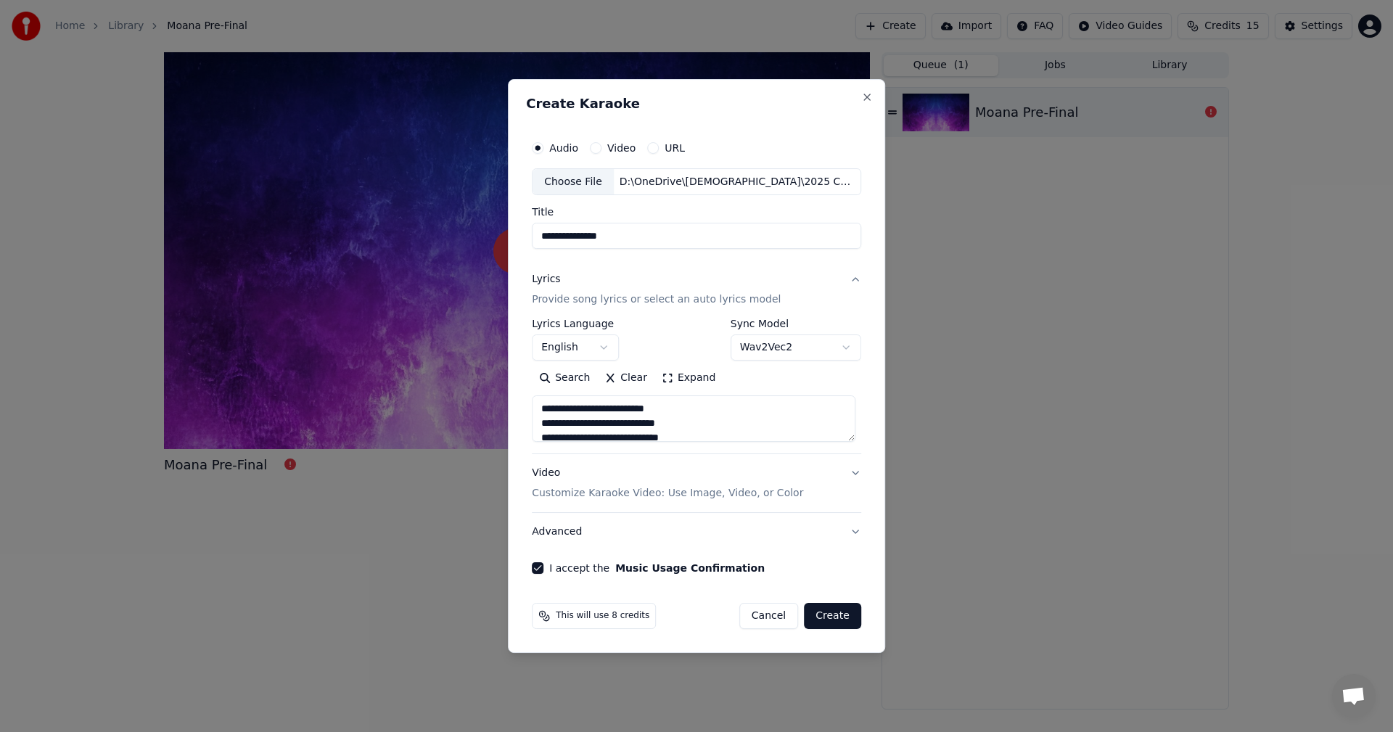
click at [799, 346] on body "**********" at bounding box center [696, 366] width 1393 height 732
click at [765, 353] on body "**********" at bounding box center [696, 366] width 1393 height 732
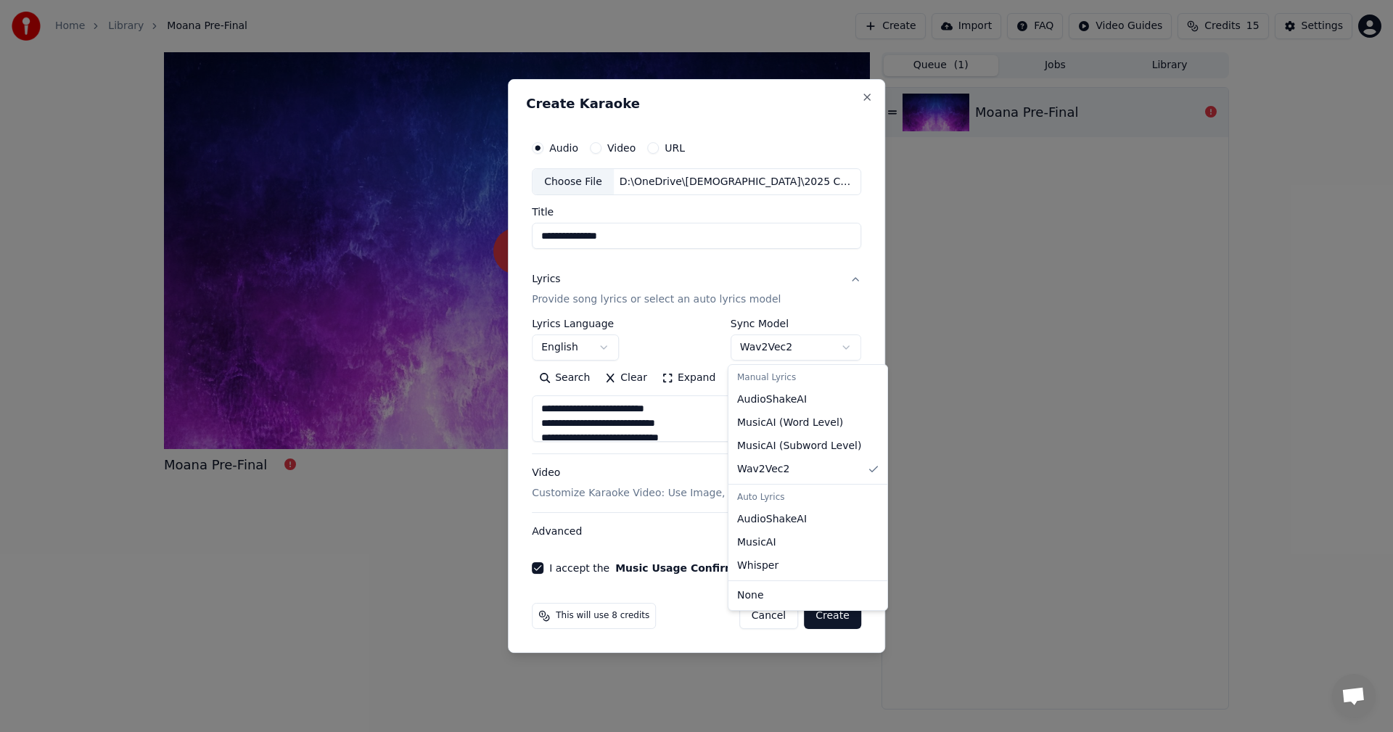
select select "**********"
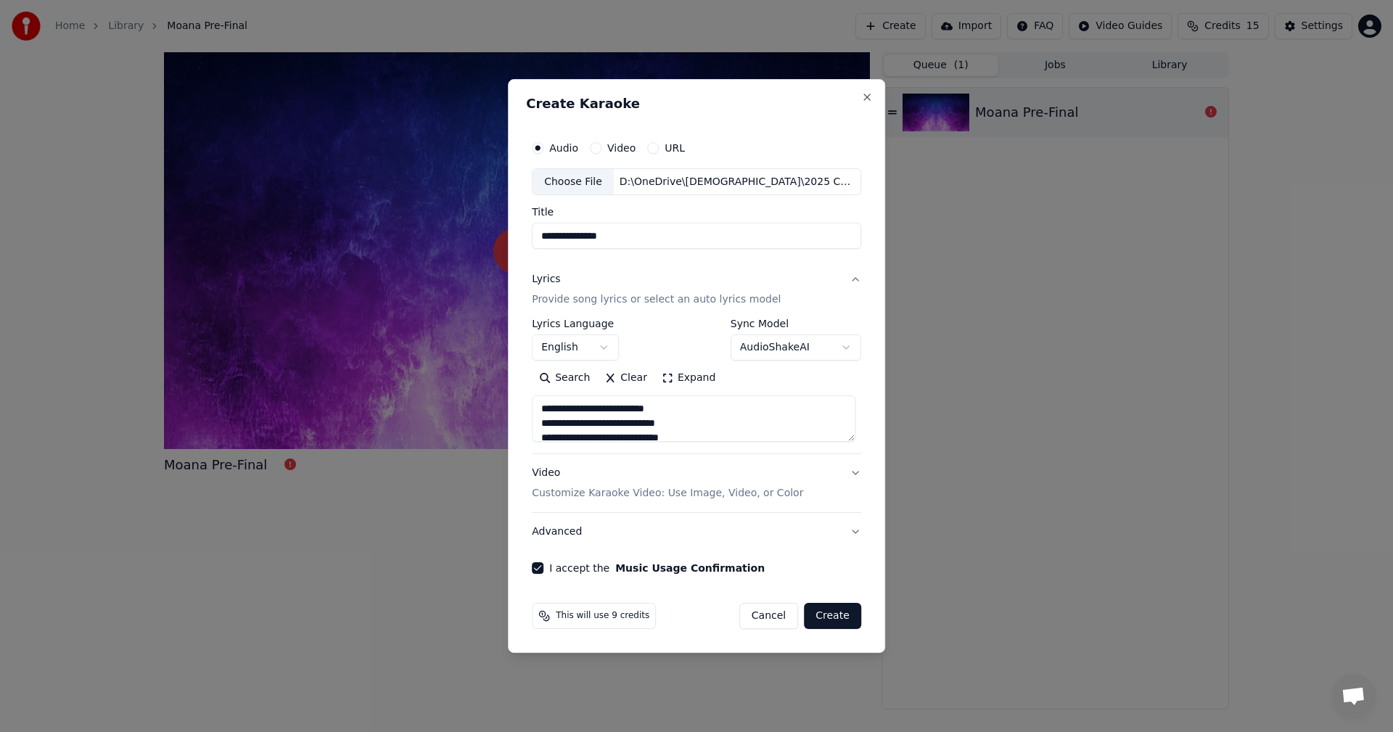
click at [792, 345] on body "**********" at bounding box center [696, 366] width 1393 height 732
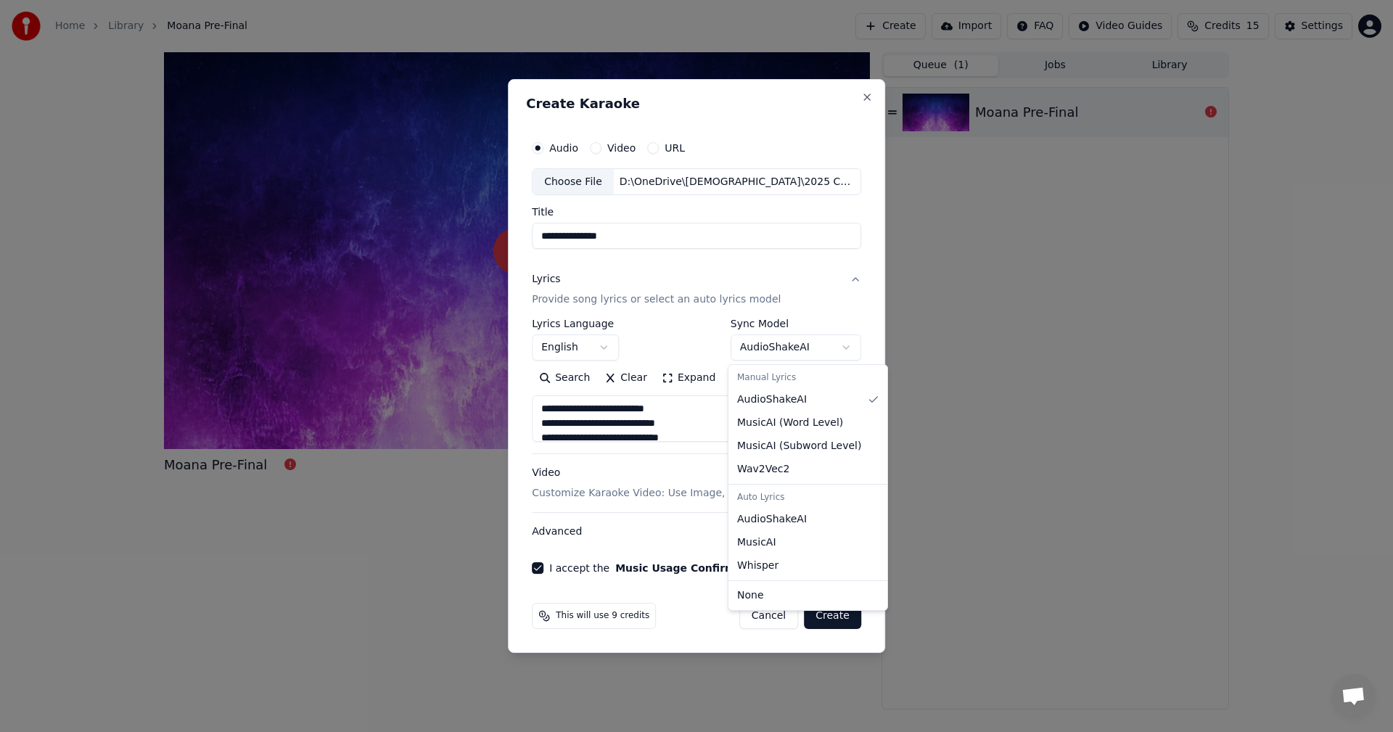
click at [803, 354] on body "**********" at bounding box center [696, 366] width 1393 height 732
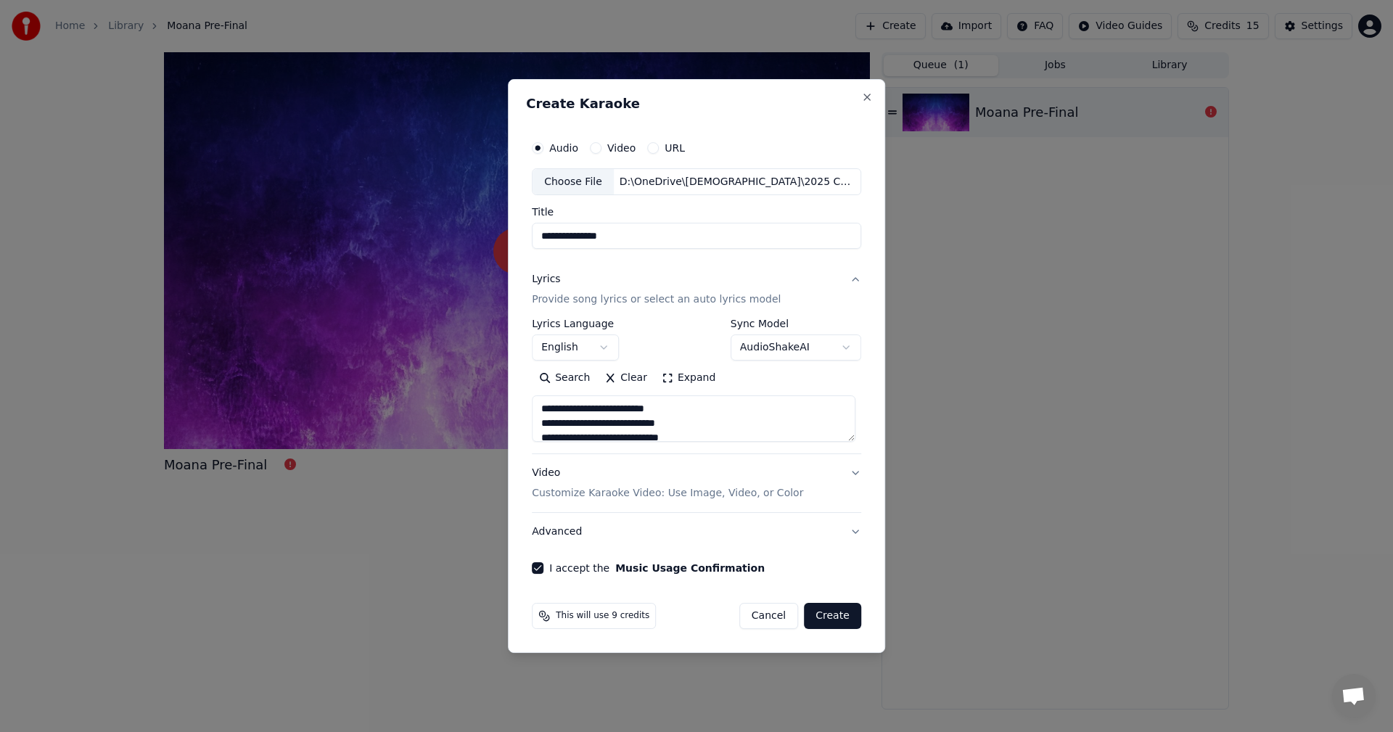
click at [816, 613] on button "Create" at bounding box center [832, 616] width 57 height 26
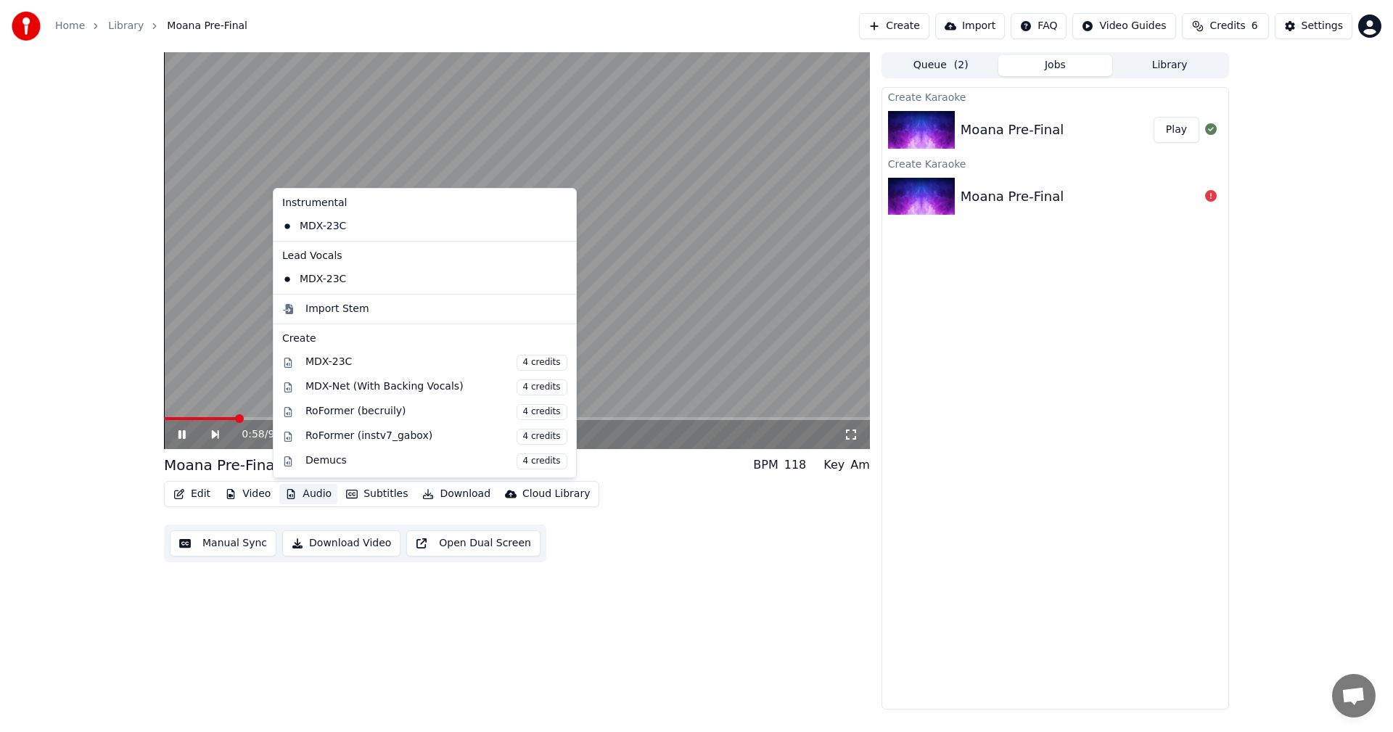
click at [311, 493] on button "Audio" at bounding box center [308, 494] width 58 height 20
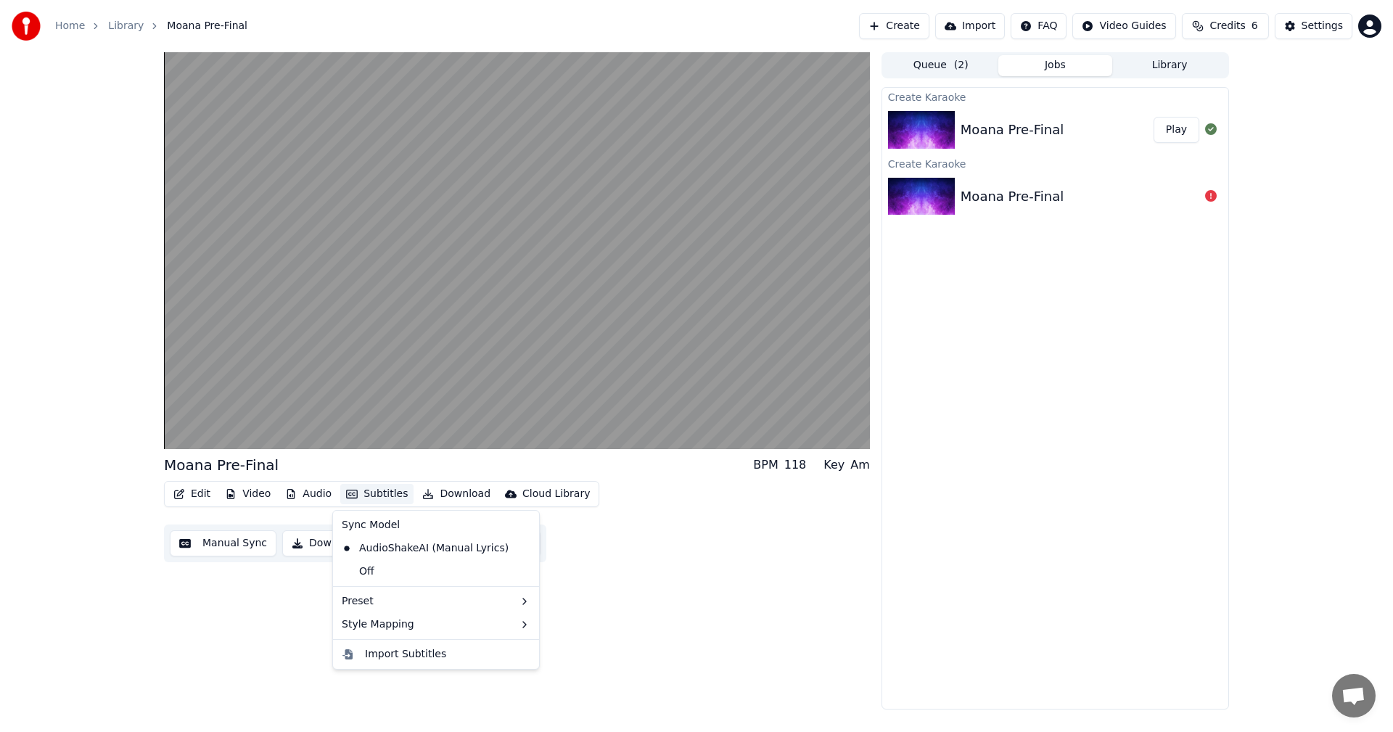
click at [728, 486] on div "Edit Video Audio Subtitles Download Cloud Library Manual Sync Download Video Op…" at bounding box center [517, 521] width 706 height 81
click at [370, 494] on button "Subtitles" at bounding box center [376, 494] width 73 height 20
click at [631, 531] on div "Edit Video Audio Subtitles Download Cloud Library Manual Sync Download Video Op…" at bounding box center [517, 521] width 706 height 81
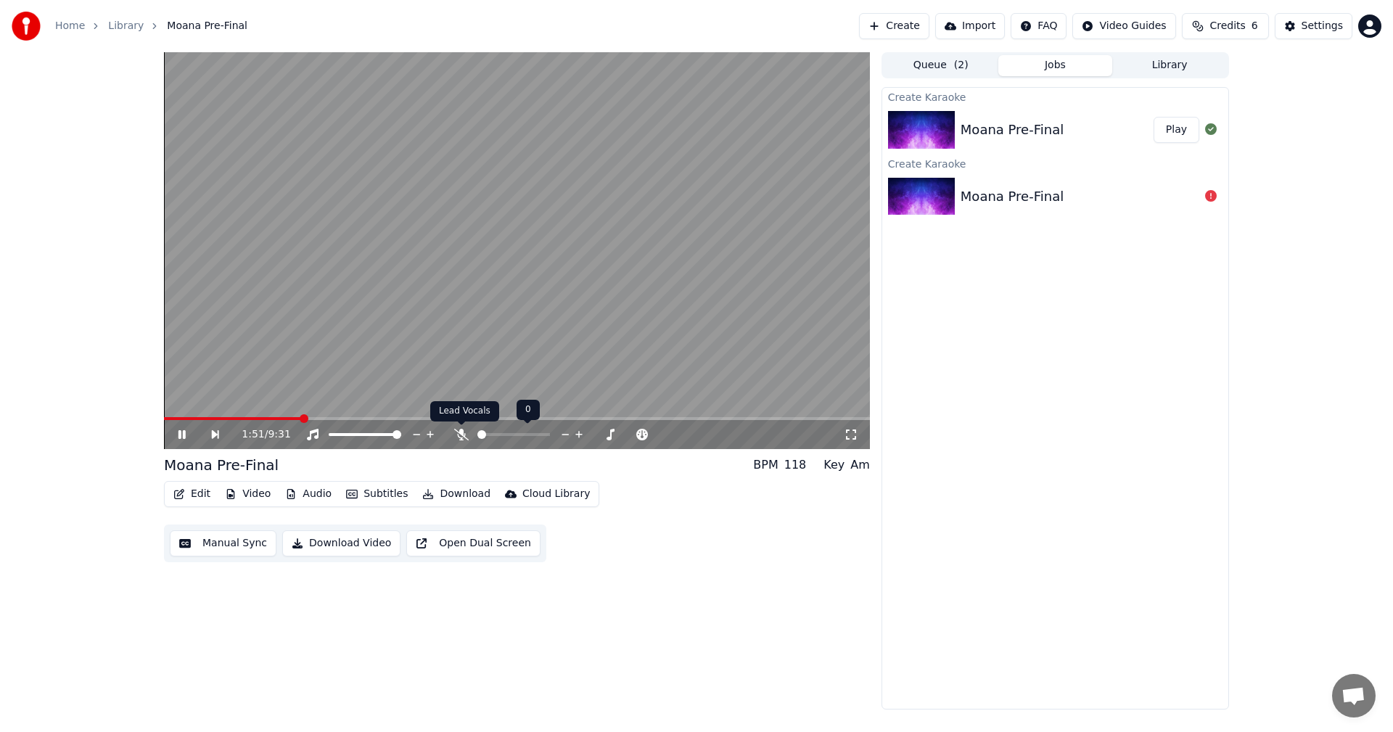
click at [461, 438] on icon at bounding box center [461, 435] width 15 height 12
click at [461, 438] on icon at bounding box center [462, 435] width 8 height 12
click at [502, 435] on span at bounding box center [503, 434] width 9 height 9
click at [185, 434] on icon at bounding box center [182, 434] width 7 height 9
click at [164, 417] on span at bounding box center [168, 418] width 9 height 9
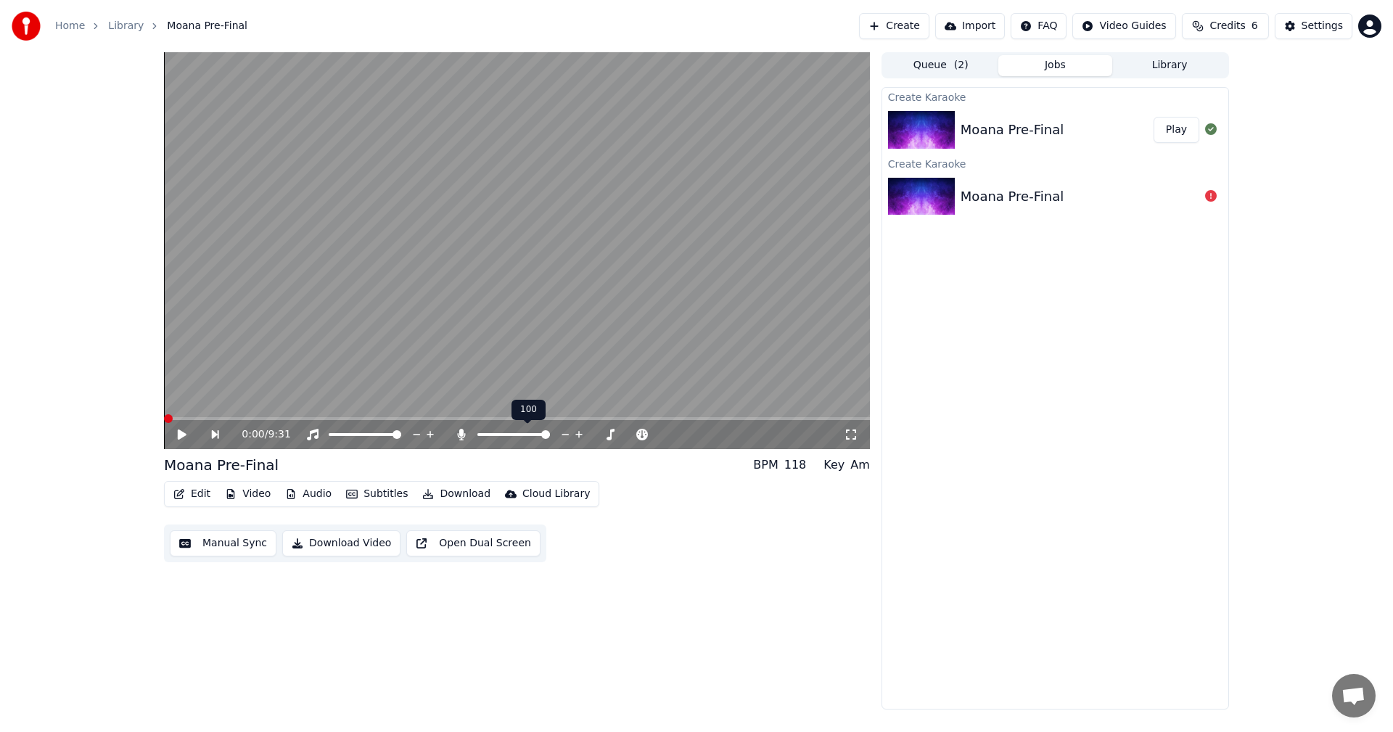
click at [550, 431] on span at bounding box center [545, 434] width 9 height 9
click at [188, 435] on icon at bounding box center [192, 435] width 33 height 12
click at [192, 416] on video at bounding box center [517, 250] width 706 height 397
click at [196, 419] on span at bounding box center [517, 418] width 706 height 3
click at [187, 435] on icon at bounding box center [192, 435] width 33 height 12
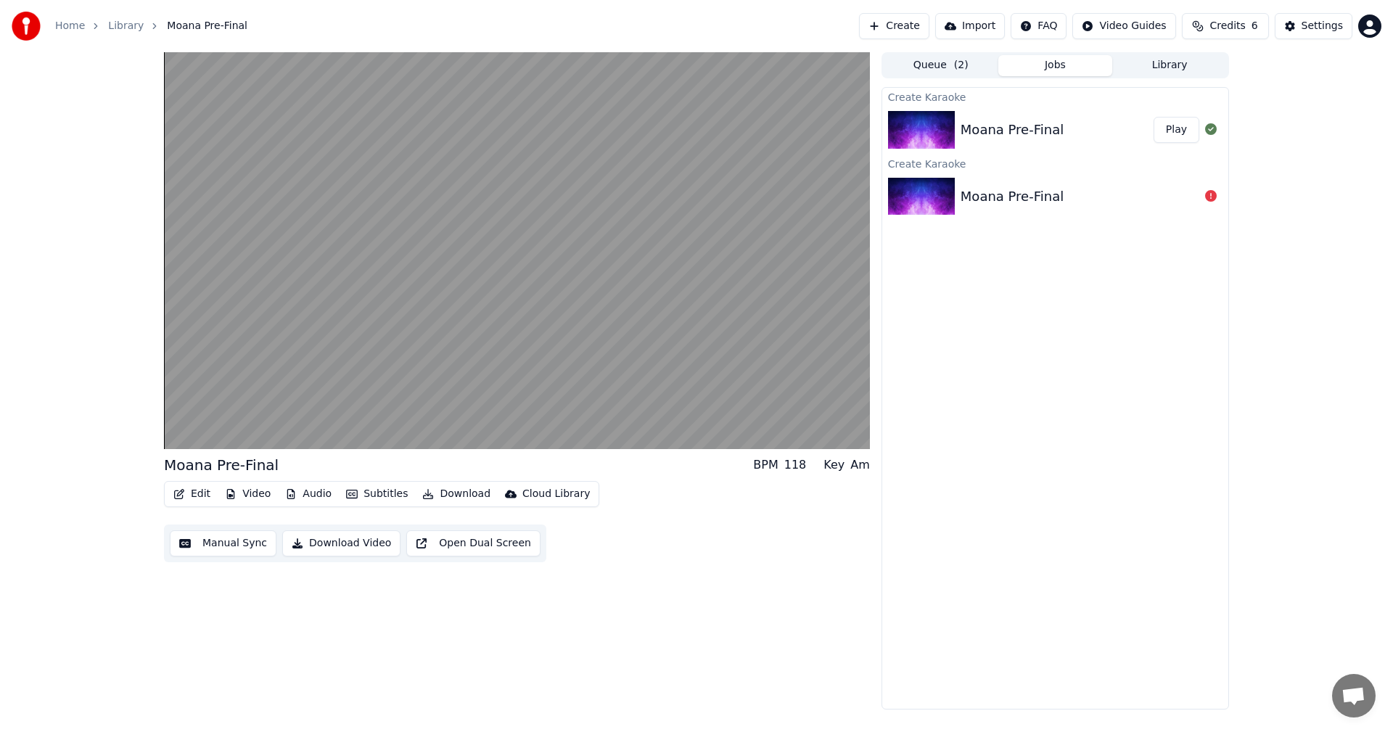
click at [224, 548] on button "Manual Sync" at bounding box center [223, 544] width 107 height 26
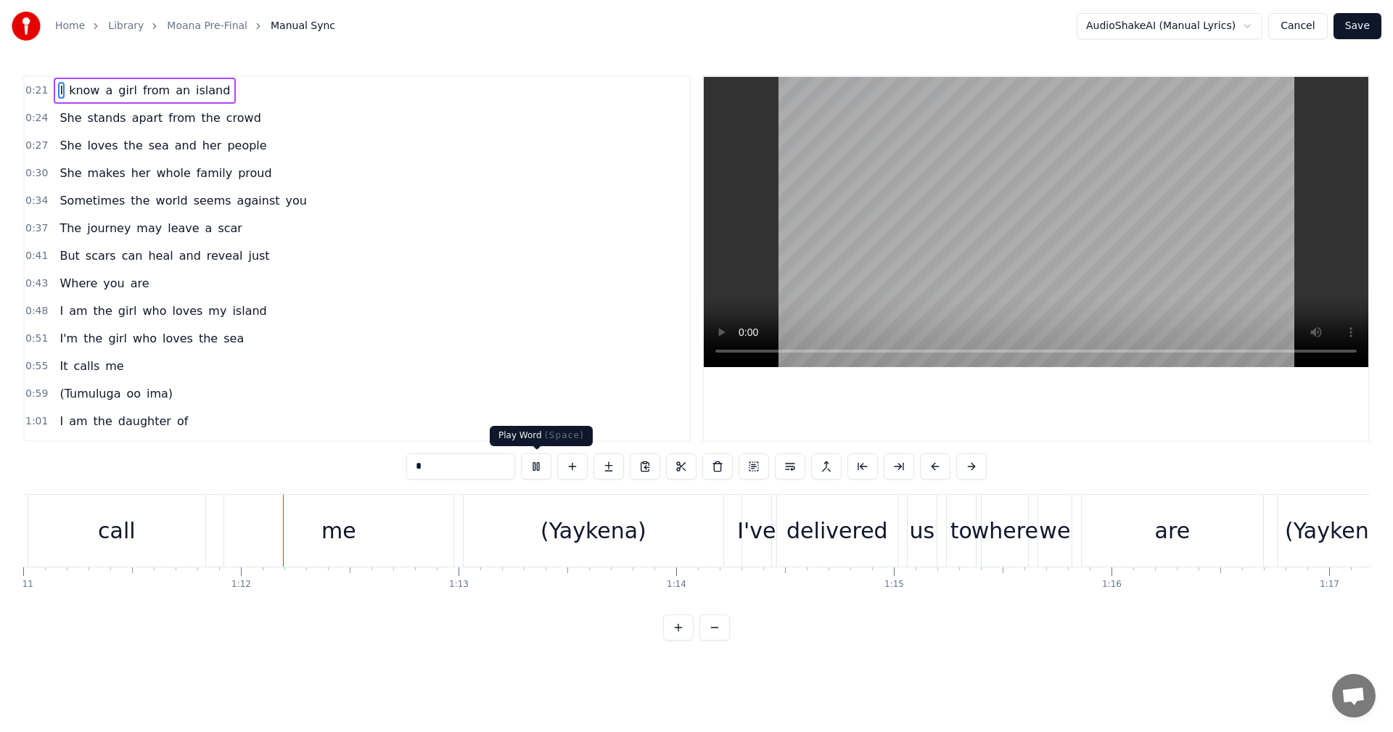
scroll to position [0, 15508]
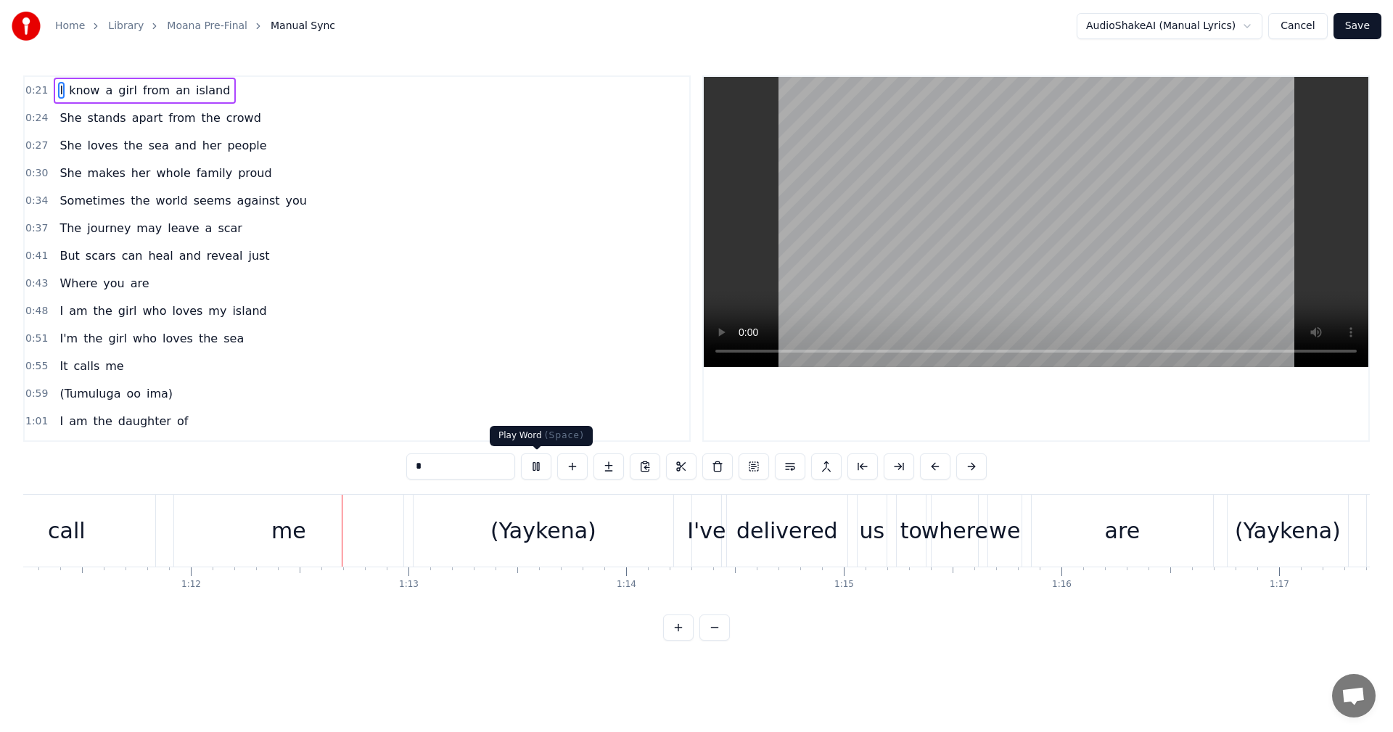
click at [537, 468] on button at bounding box center [536, 467] width 30 height 26
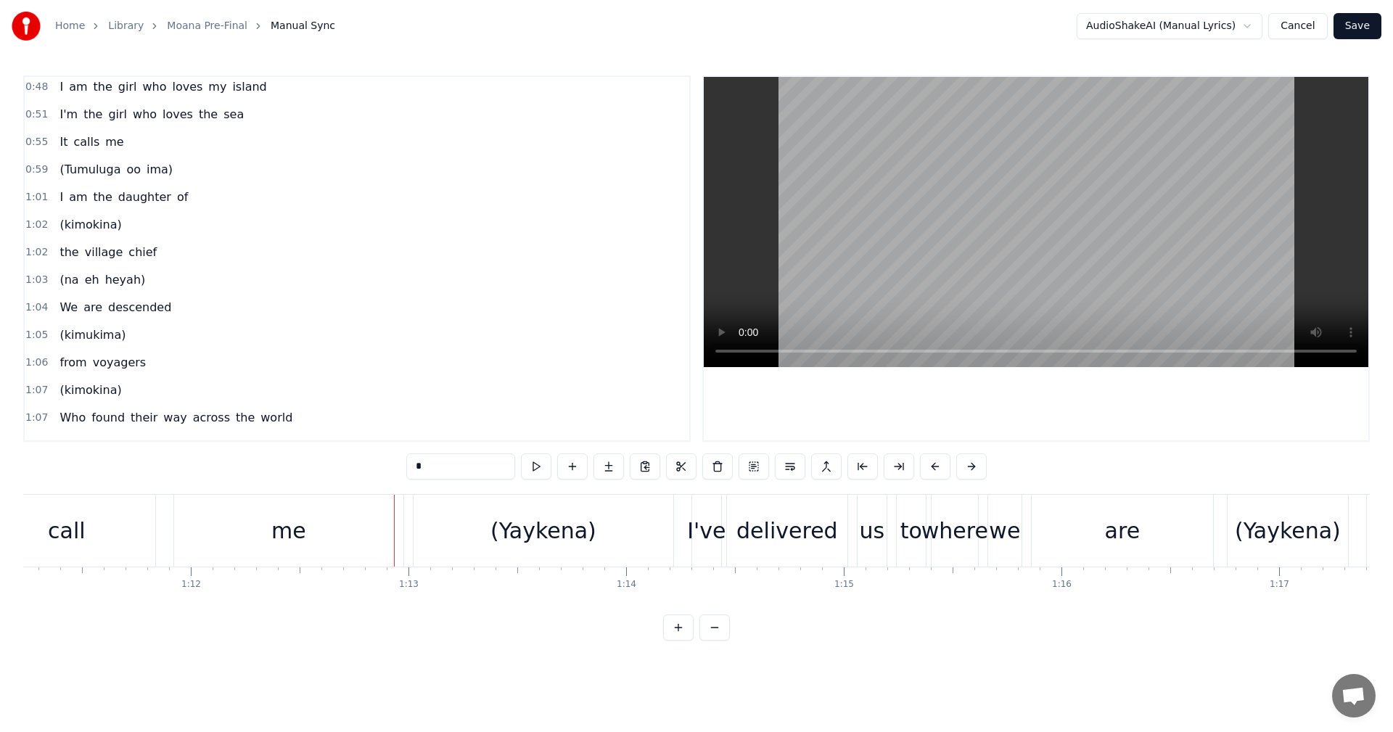
scroll to position [145, 0]
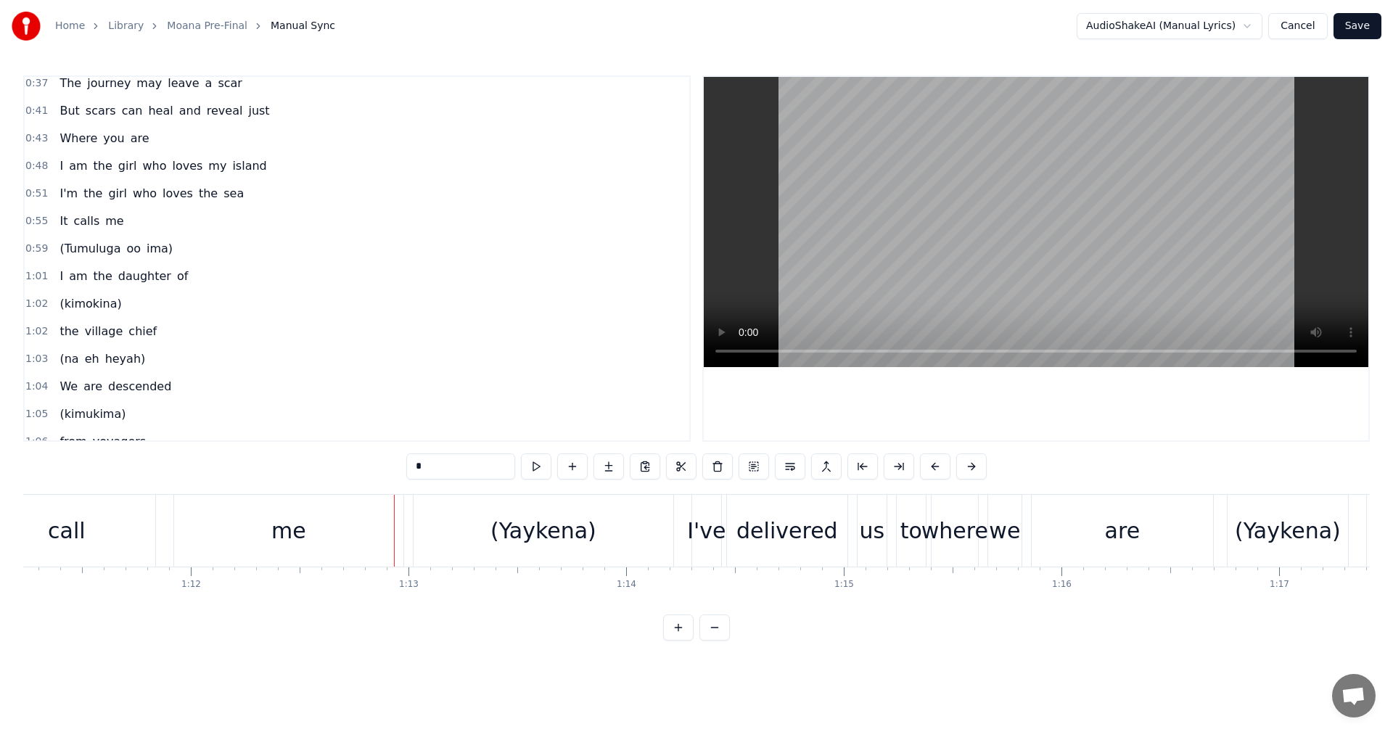
click at [41, 250] on span "0:59" at bounding box center [36, 249] width 22 height 15
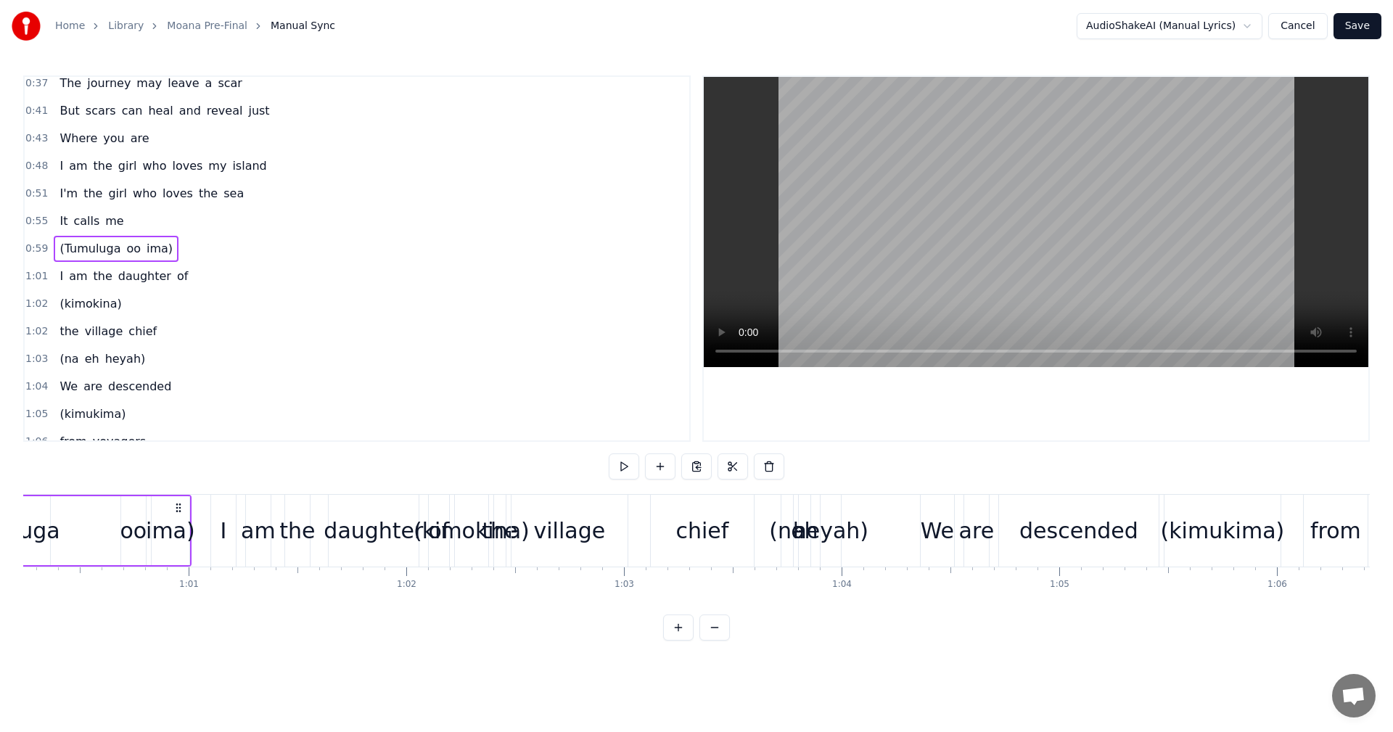
scroll to position [0, 12972]
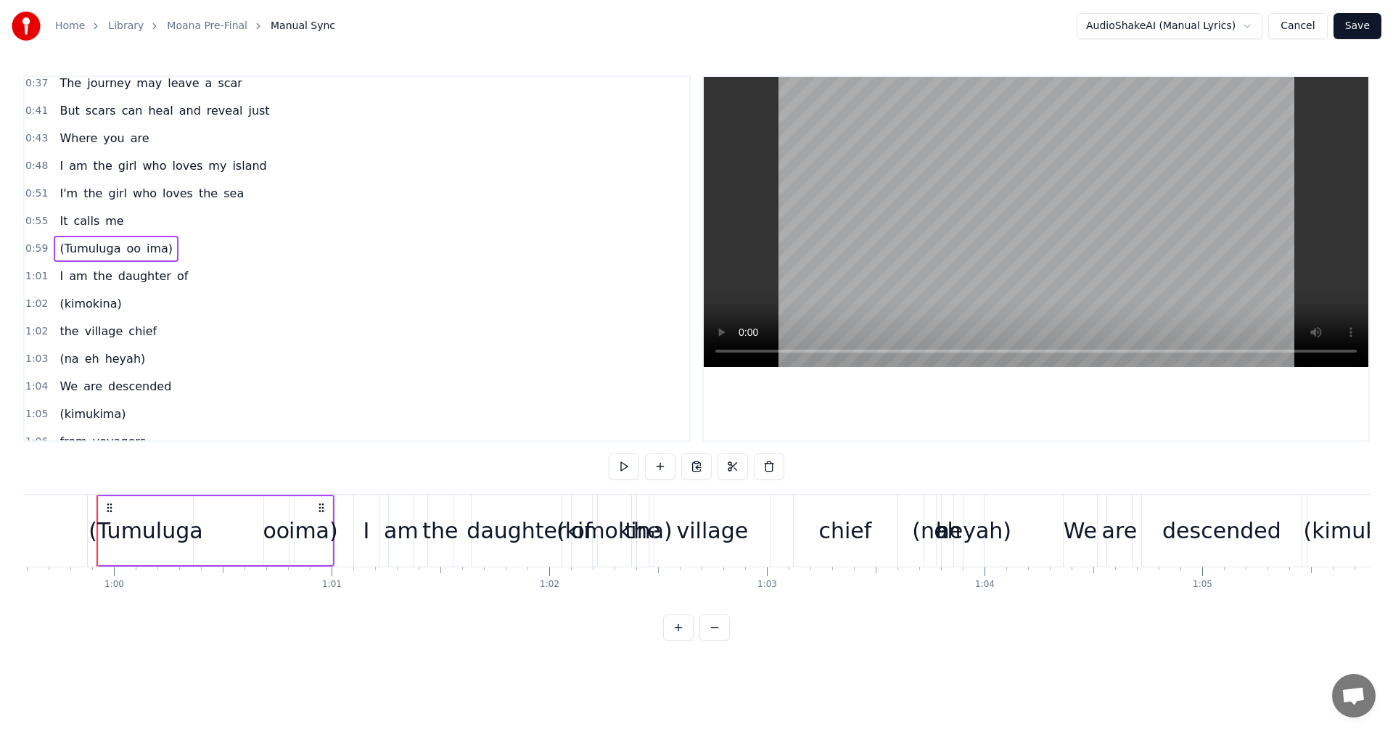
click at [679, 641] on button at bounding box center [678, 628] width 30 height 26
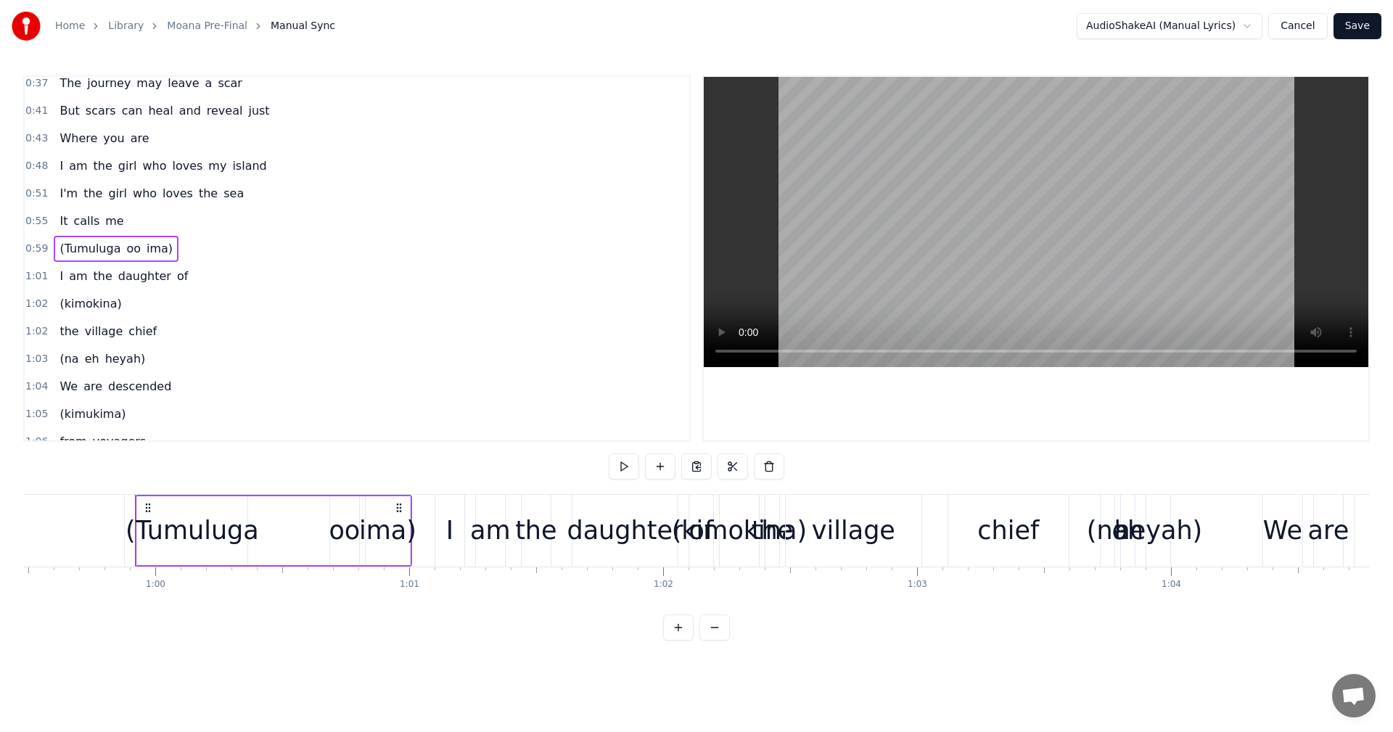
scroll to position [0, 15147]
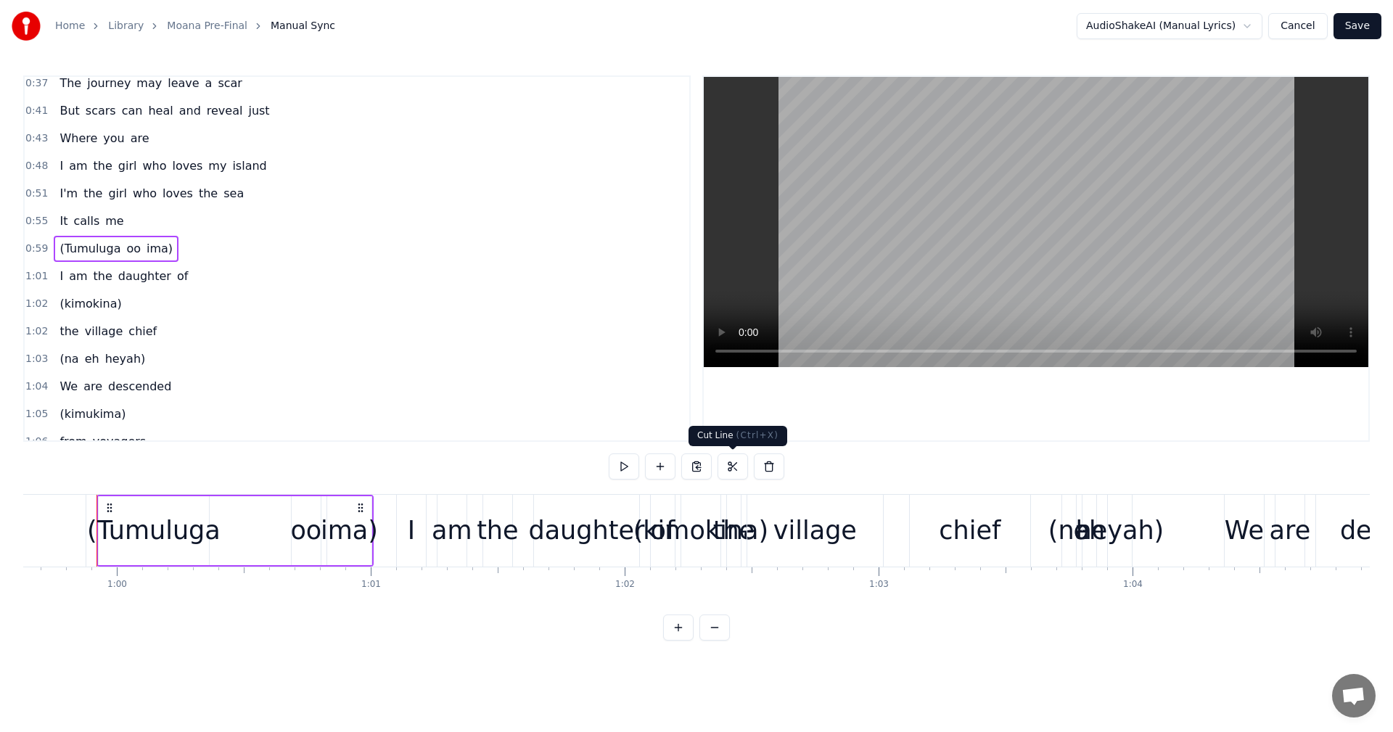
click at [745, 422] on div at bounding box center [1036, 259] width 665 height 364
click at [620, 471] on button at bounding box center [624, 467] width 30 height 26
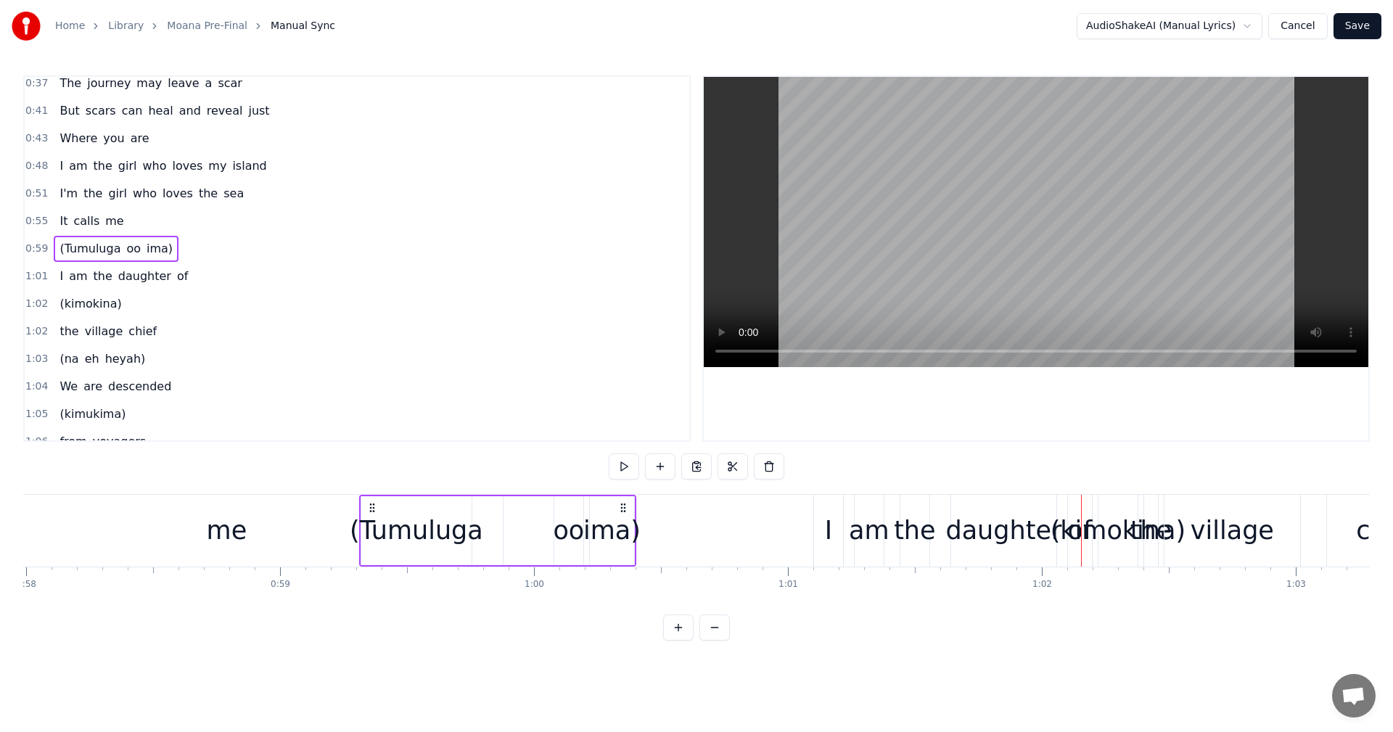
scroll to position [0, 14710]
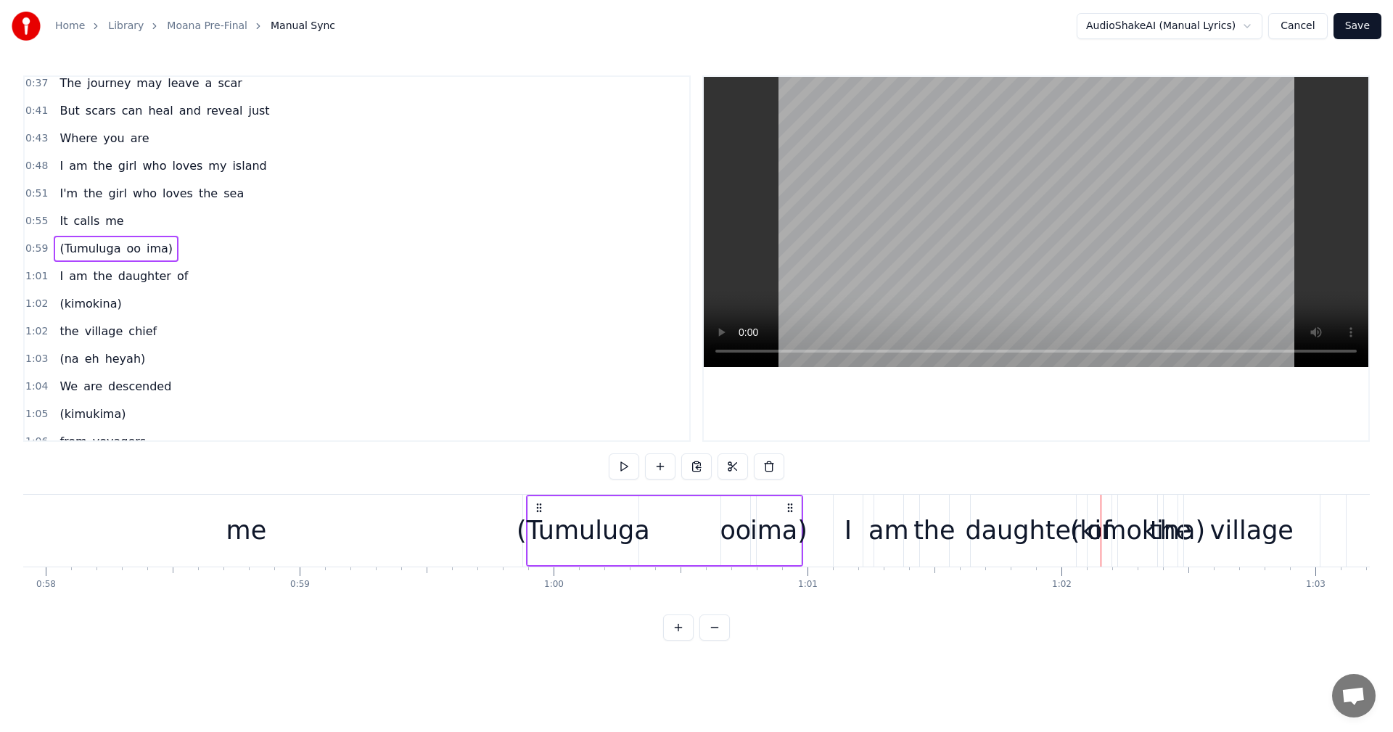
drag, startPoint x: 107, startPoint y: 507, endPoint x: 536, endPoint y: 509, distance: 429.6
click at [536, 509] on icon at bounding box center [539, 508] width 12 height 12
click at [607, 463] on button at bounding box center [606, 467] width 30 height 26
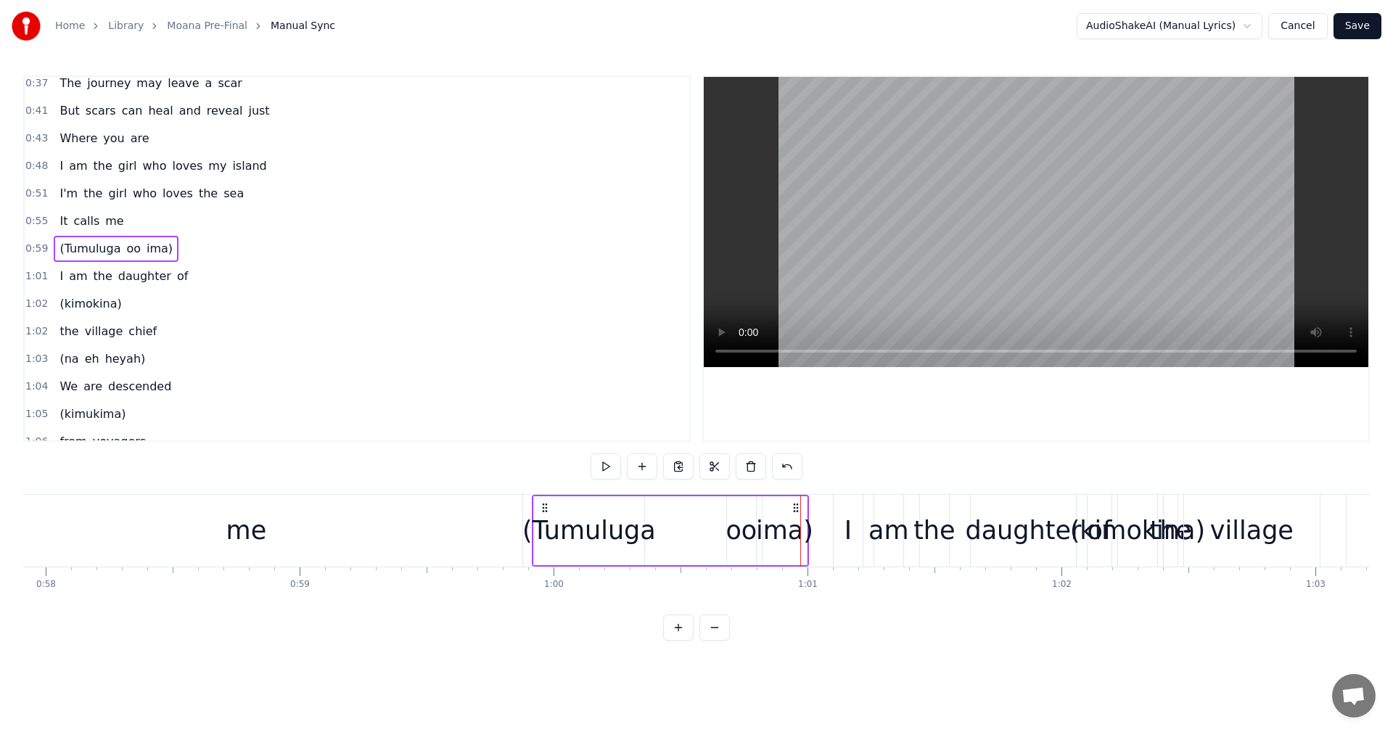
click at [542, 509] on icon at bounding box center [545, 508] width 12 height 12
click at [605, 467] on button at bounding box center [606, 467] width 30 height 26
click at [644, 464] on button at bounding box center [642, 467] width 30 height 26
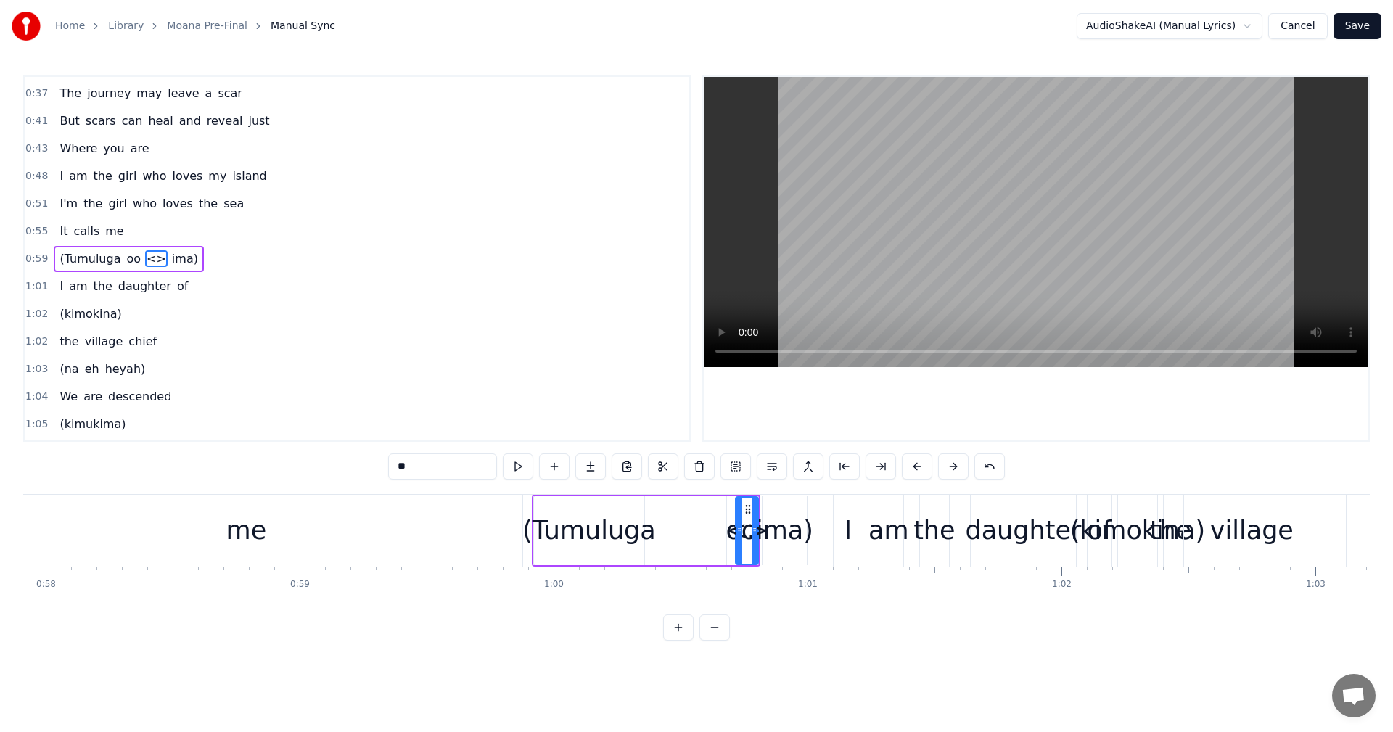
type input "****"
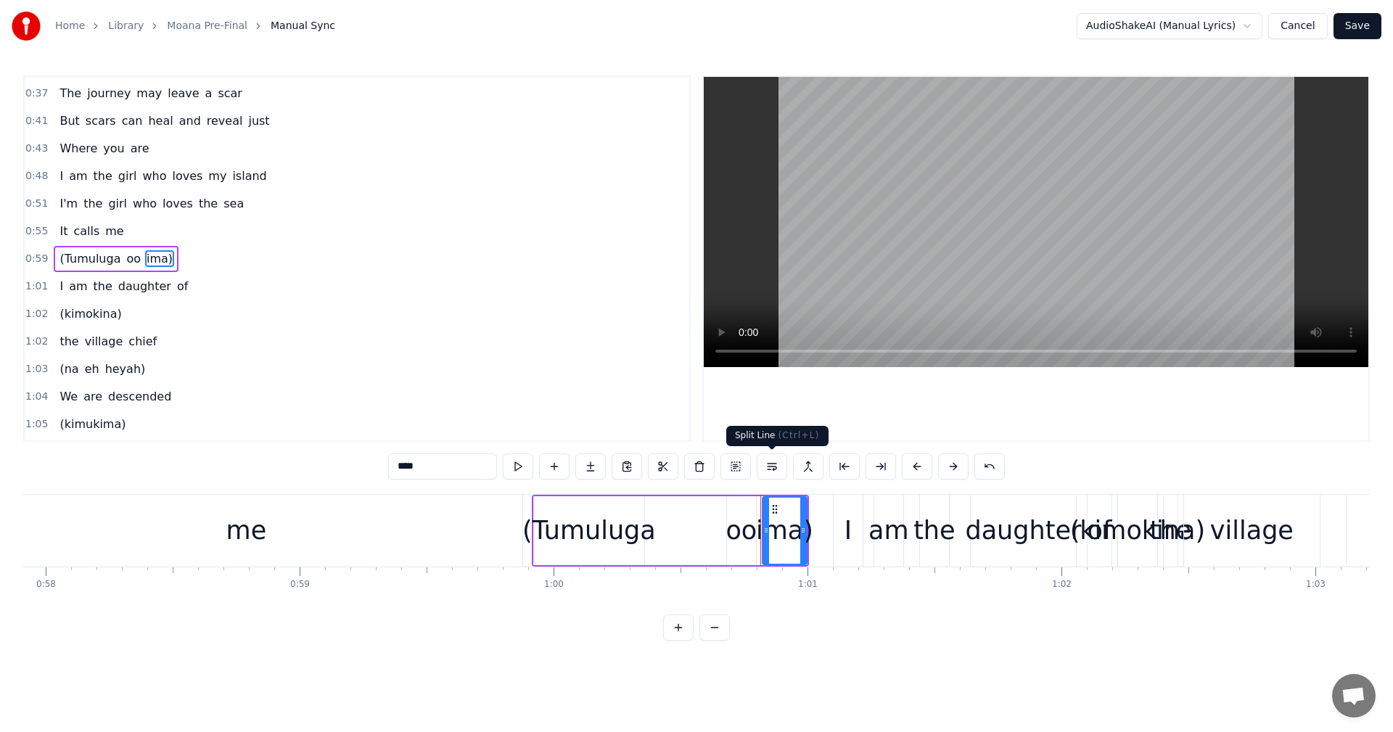
click at [769, 471] on button at bounding box center [772, 467] width 30 height 26
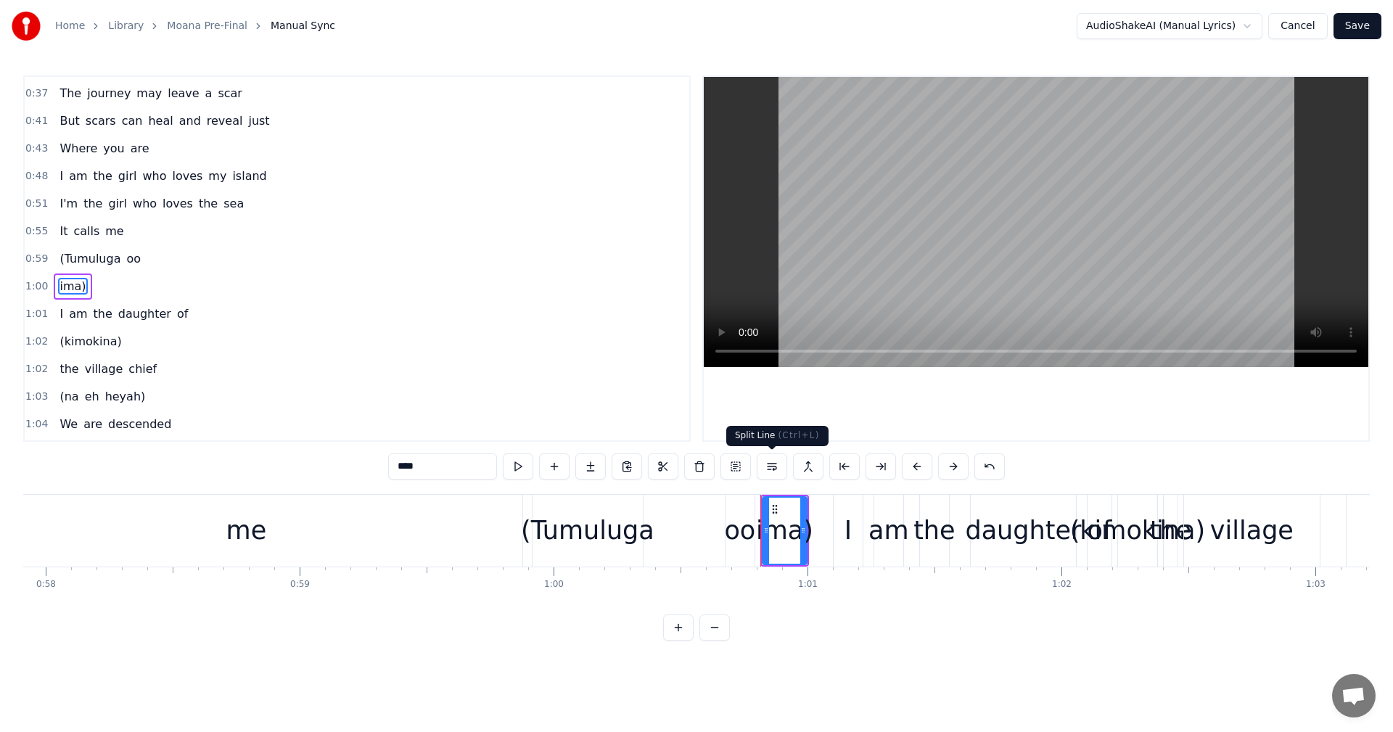
scroll to position [163, 0]
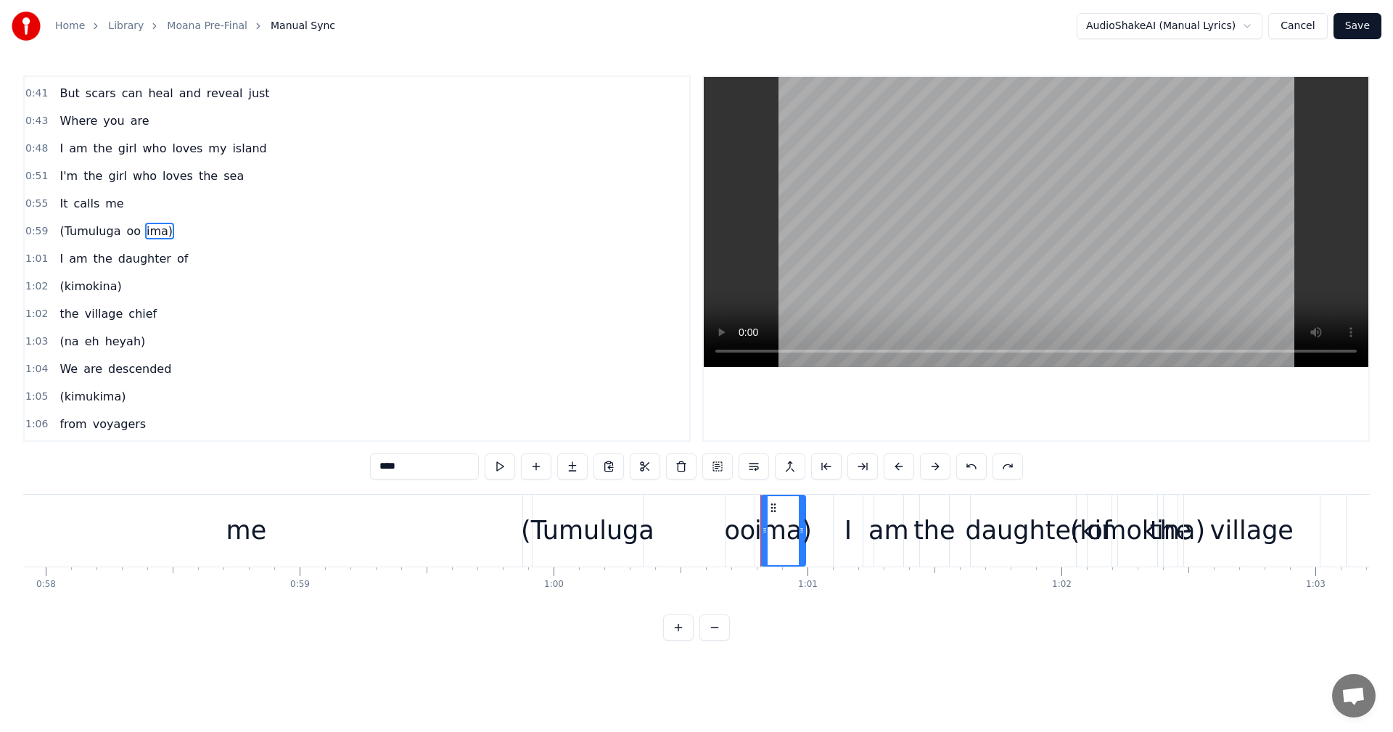
click at [72, 237] on span "(Tumuluga" at bounding box center [90, 231] width 64 height 17
type input "*********"
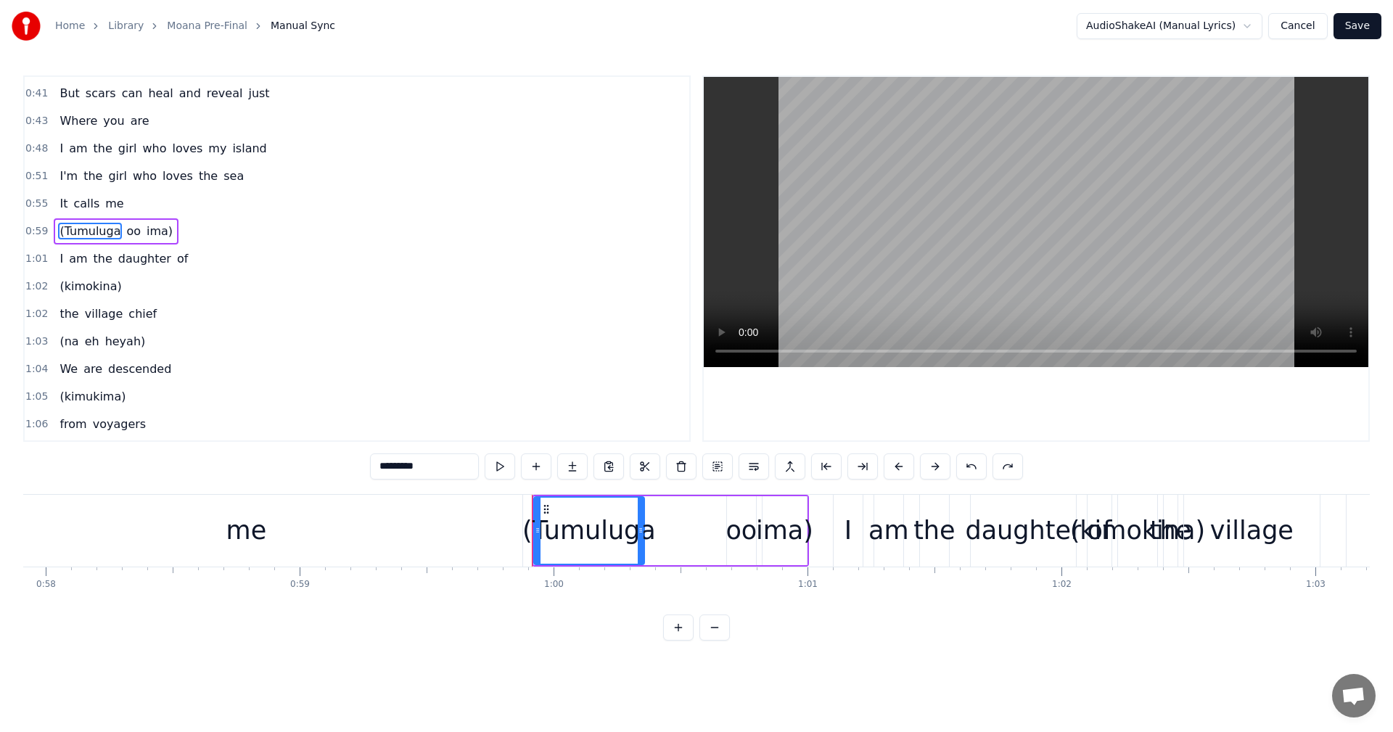
scroll to position [135, 0]
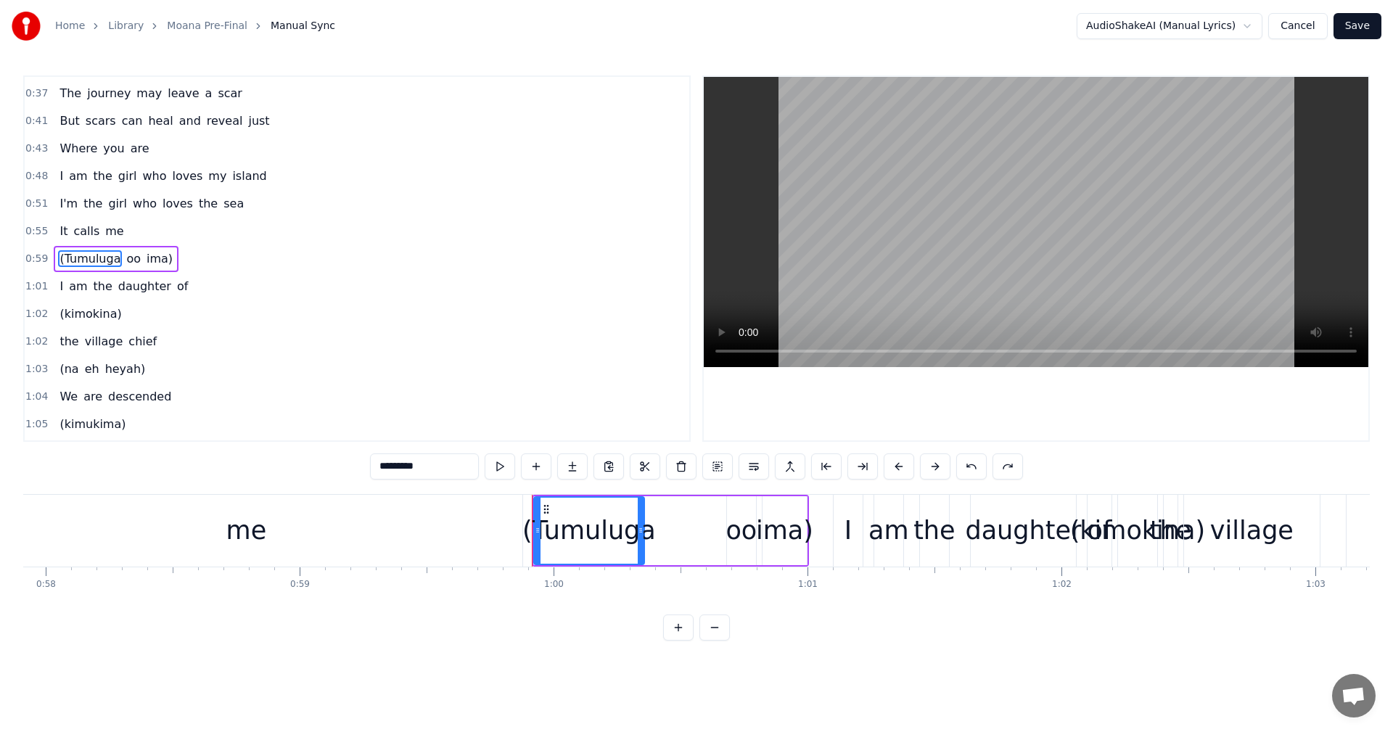
click at [37, 257] on span "0:59" at bounding box center [36, 259] width 22 height 15
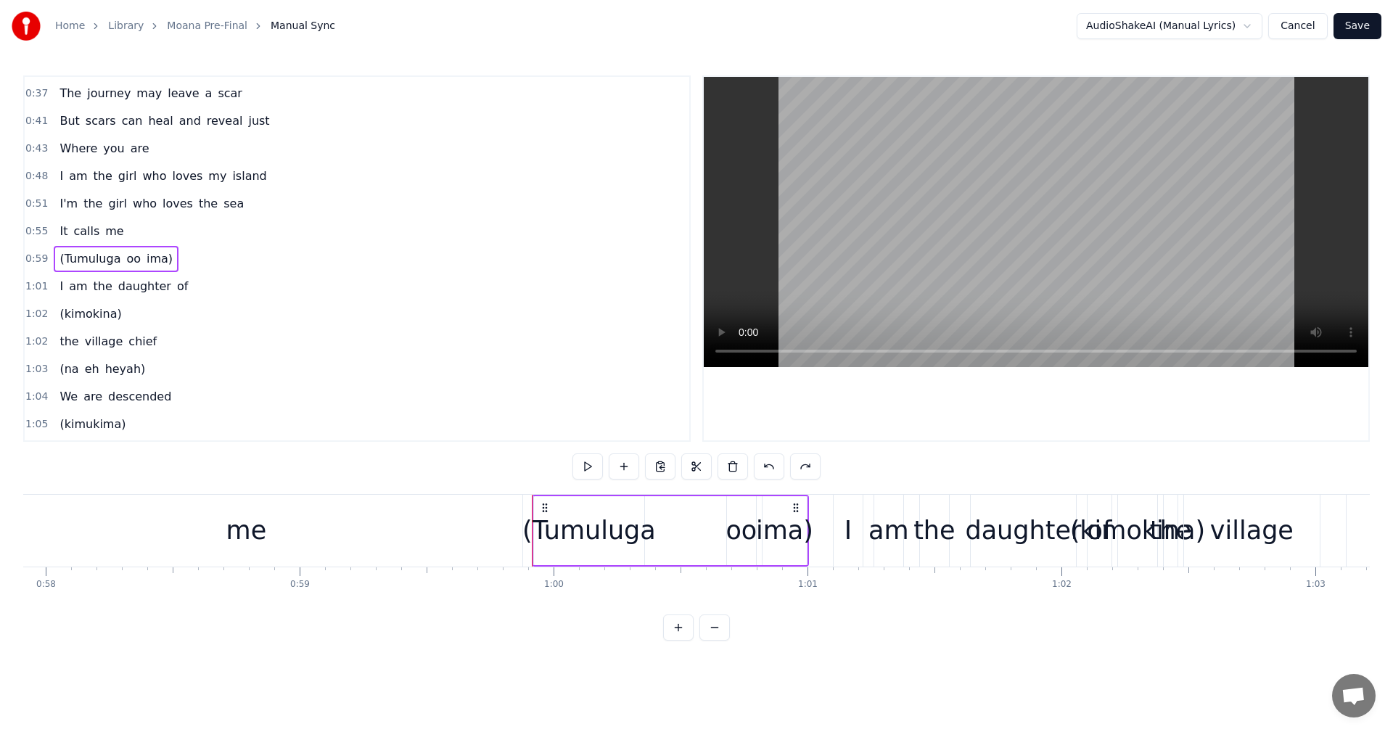
click at [78, 263] on span "(Tumuluga" at bounding box center [90, 258] width 64 height 17
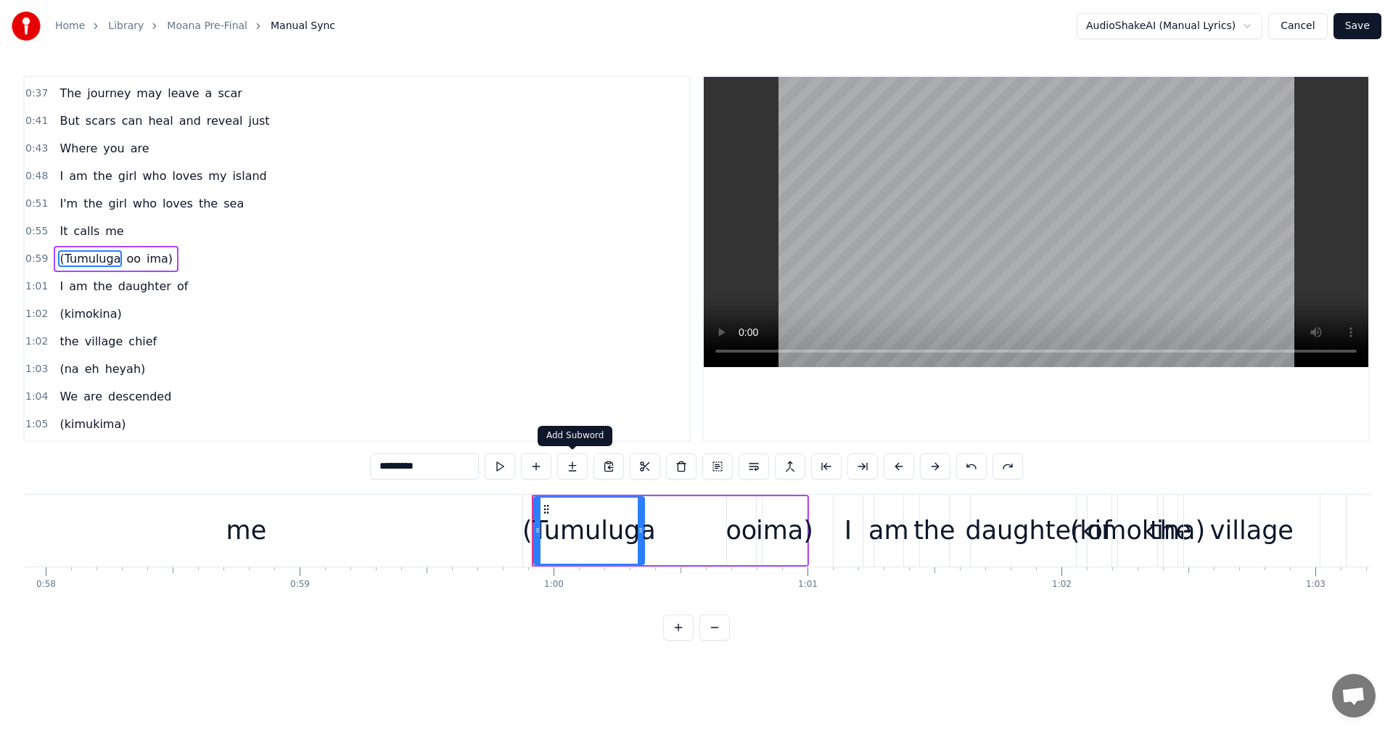
click at [577, 467] on button at bounding box center [572, 467] width 30 height 26
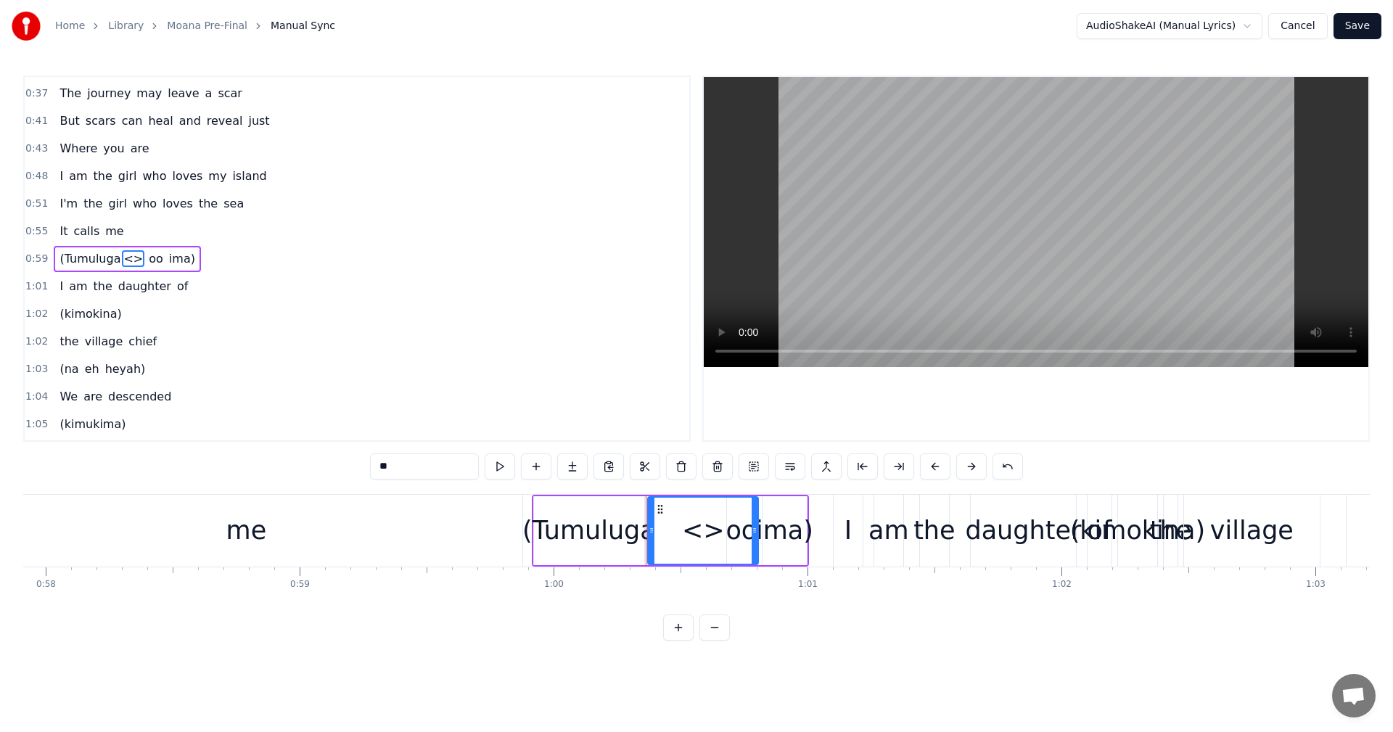
click at [122, 262] on span "<>" at bounding box center [133, 258] width 22 height 17
click at [700, 535] on div "<>" at bounding box center [703, 531] width 43 height 38
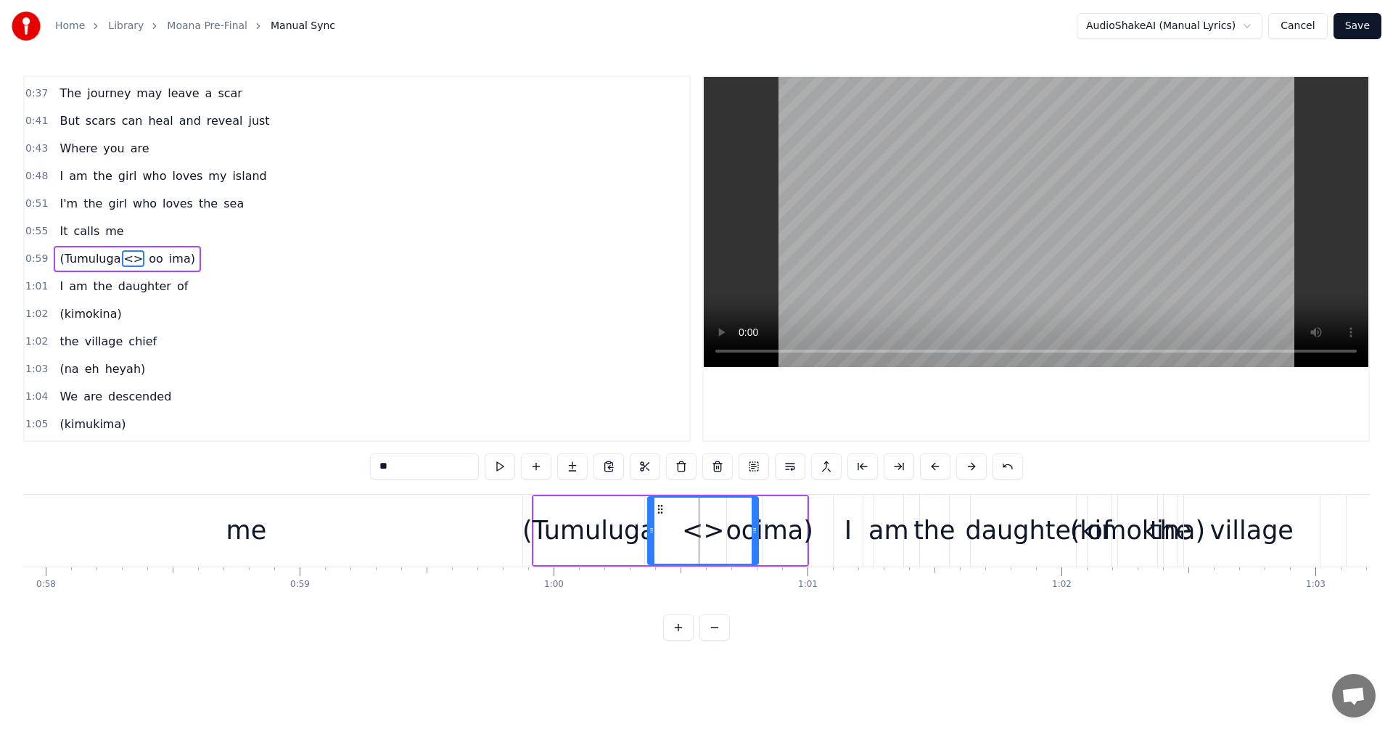
click at [122, 258] on span "<>" at bounding box center [133, 258] width 22 height 17
drag, startPoint x: 125, startPoint y: 258, endPoint x: 136, endPoint y: 259, distance: 11.0
click at [136, 259] on div "(Tumuluga <> oo ima)" at bounding box center [127, 259] width 147 height 26
click at [124, 260] on span "<>" at bounding box center [133, 258] width 22 height 17
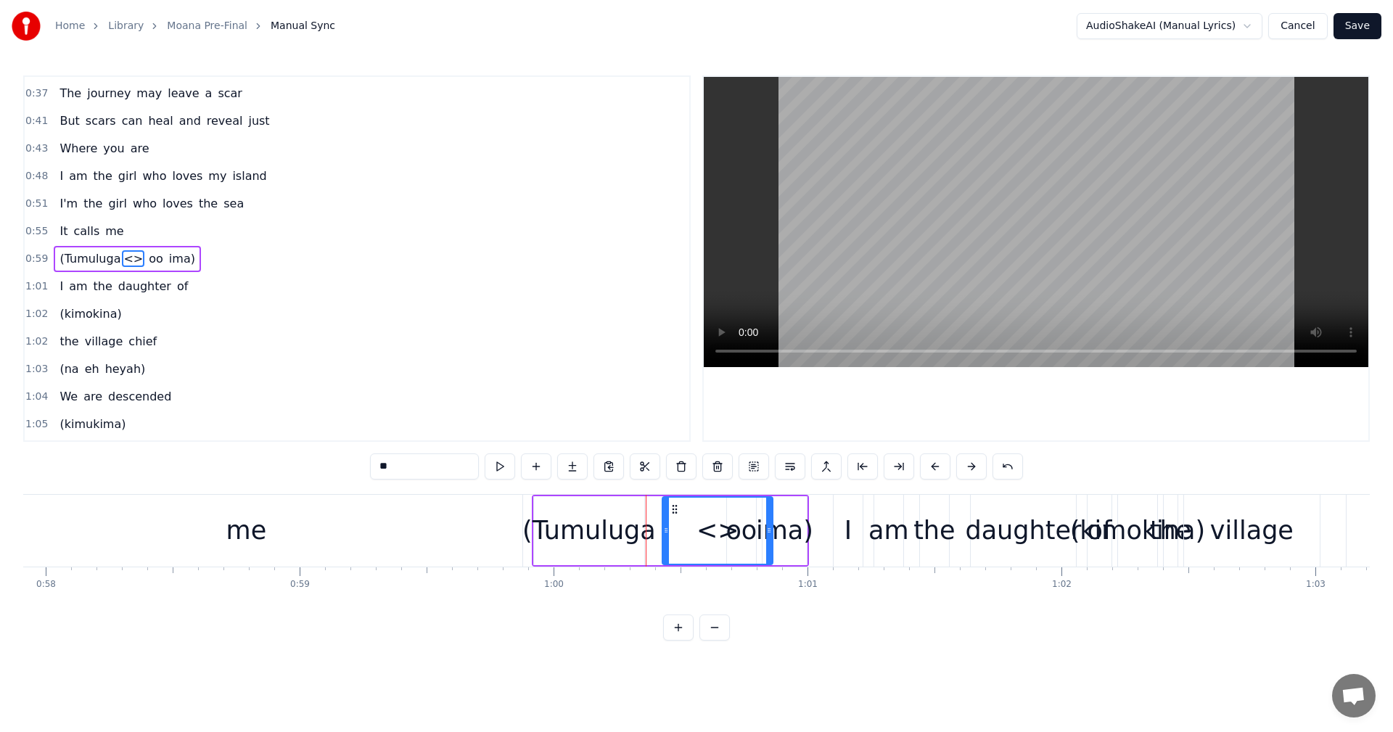
drag, startPoint x: 660, startPoint y: 507, endPoint x: 674, endPoint y: 511, distance: 15.0
click at [674, 511] on icon at bounding box center [675, 510] width 12 height 12
click at [719, 531] on div "<>" at bounding box center [718, 531] width 43 height 38
click at [403, 455] on input "**" at bounding box center [424, 467] width 109 height 26
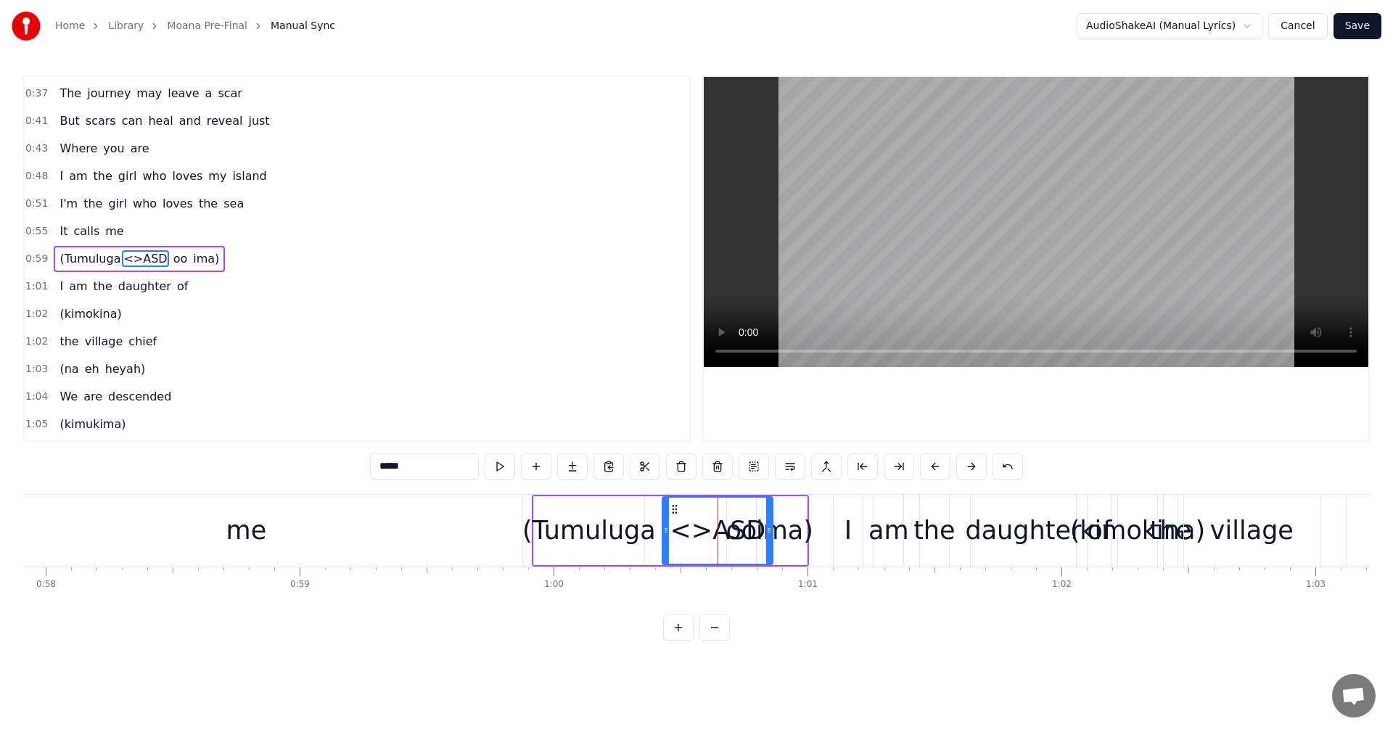
type input "*****"
click at [456, 415] on div "1:05 (kimukima)" at bounding box center [357, 425] width 665 height 28
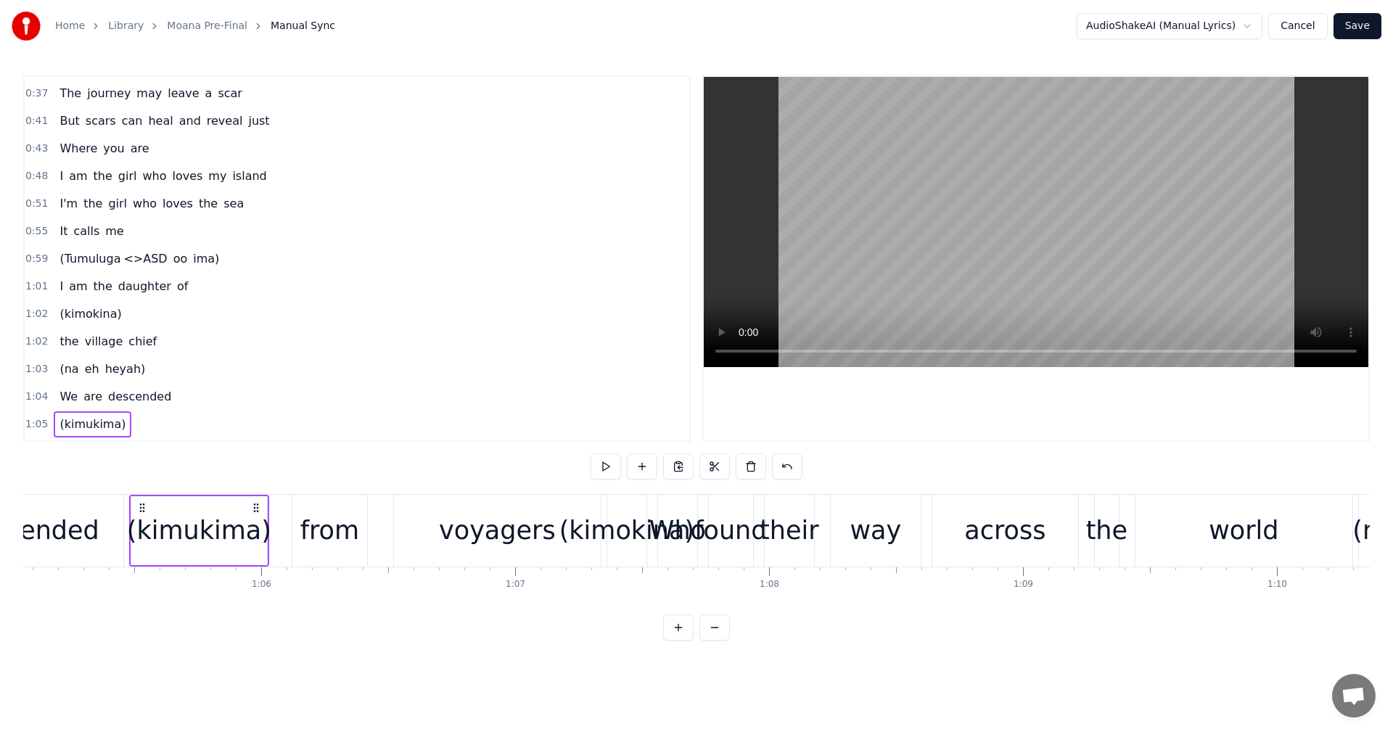
scroll to position [0, 16559]
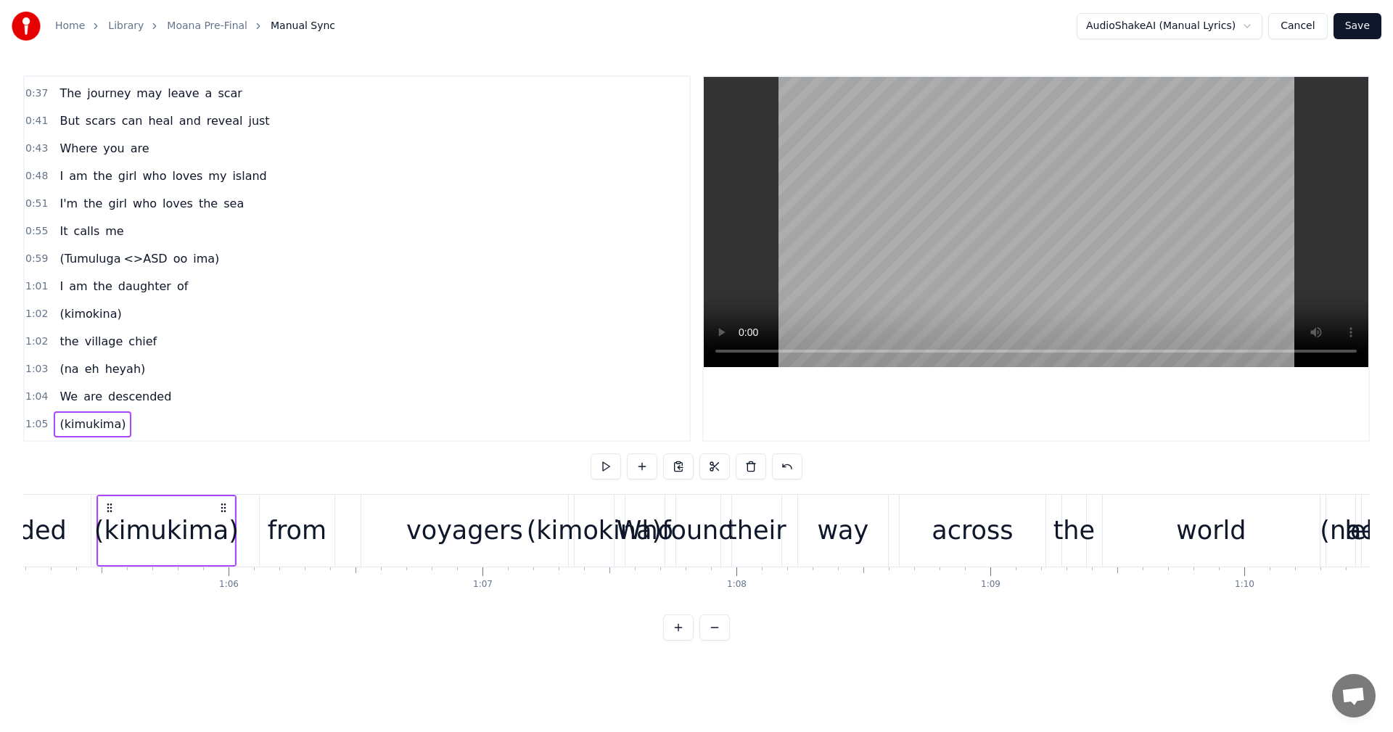
click at [38, 258] on span "0:59" at bounding box center [36, 259] width 22 height 15
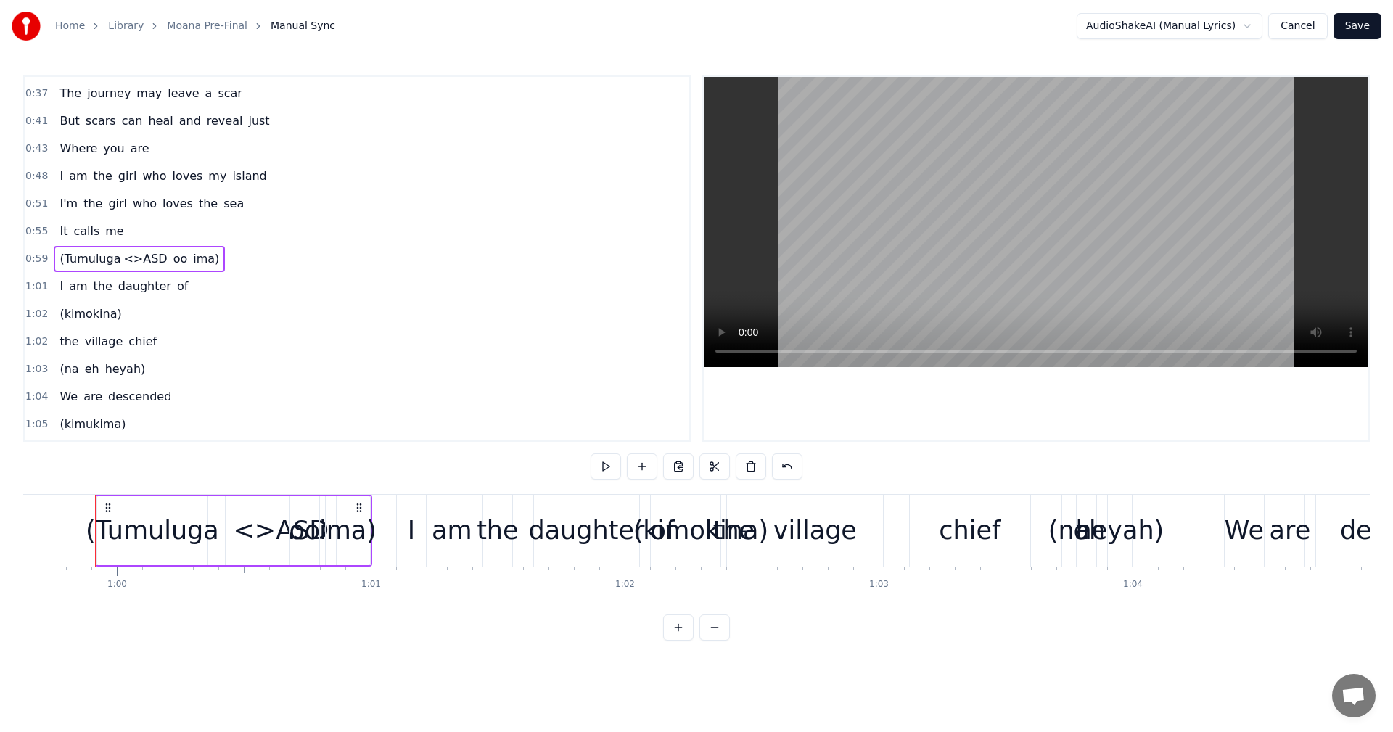
scroll to position [0, 15145]
click at [137, 262] on span "<>ASD" at bounding box center [145, 258] width 46 height 17
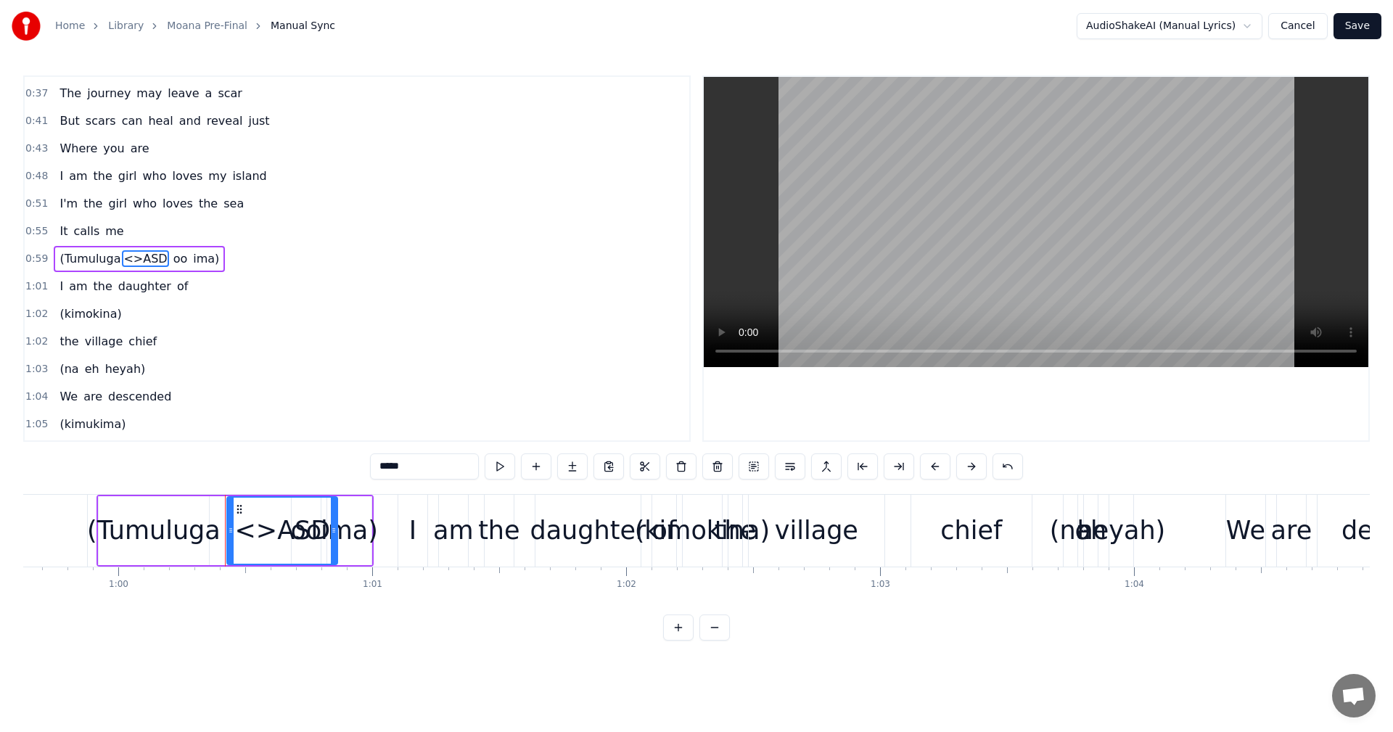
drag, startPoint x: 411, startPoint y: 467, endPoint x: 369, endPoint y: 458, distance: 42.3
click at [369, 458] on div "0:21 I know a girl from an island 0:24 She stands apart from the crowd 0:27 She…" at bounding box center [696, 357] width 1347 height 565
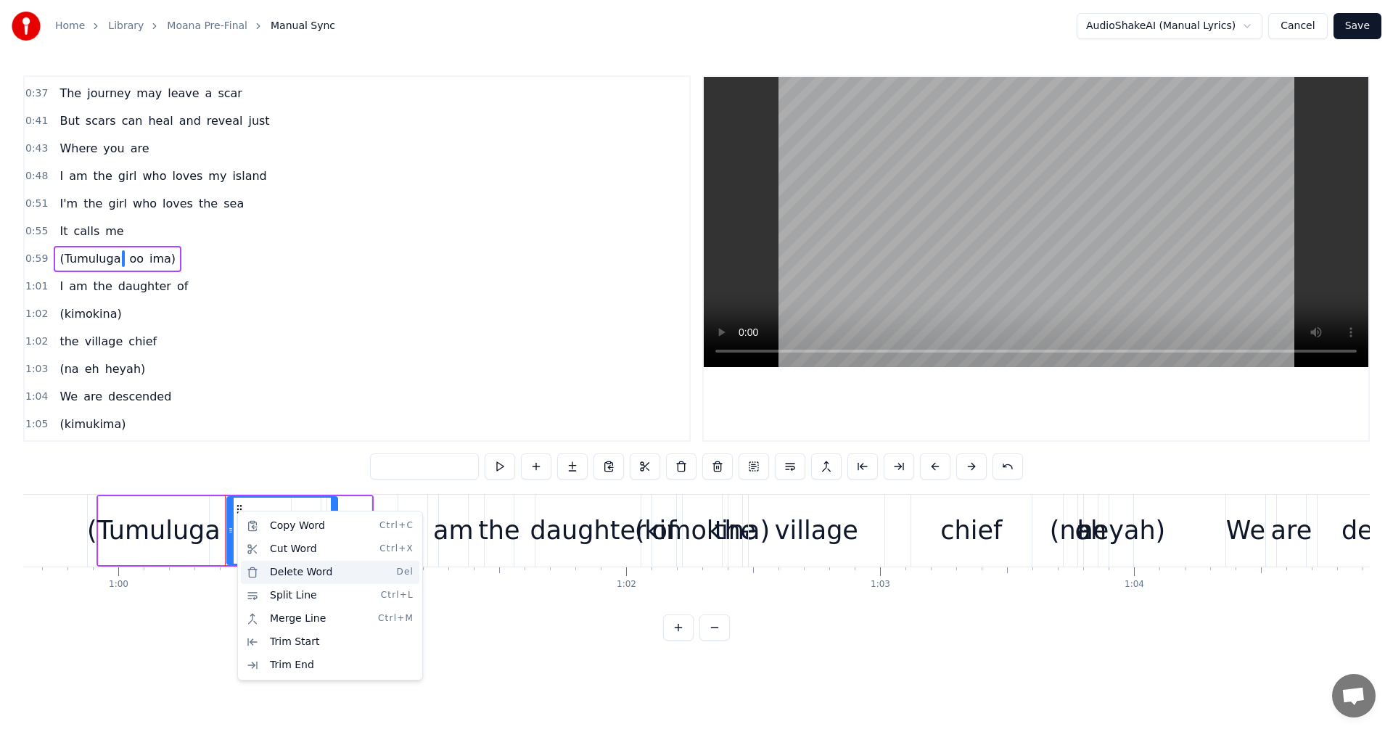
click at [307, 578] on div "Delete Word Del" at bounding box center [330, 572] width 179 height 23
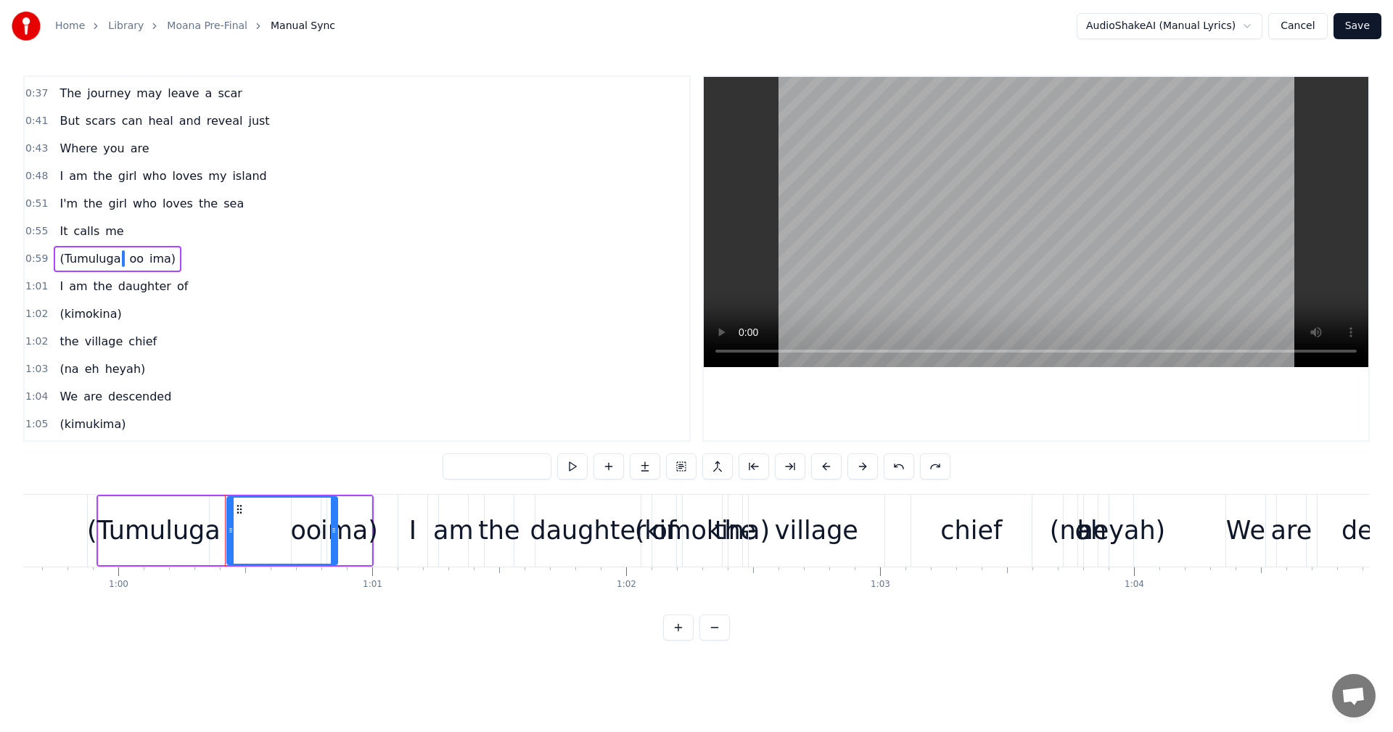
click at [228, 313] on div "1:02 (kimokina)" at bounding box center [357, 314] width 665 height 28
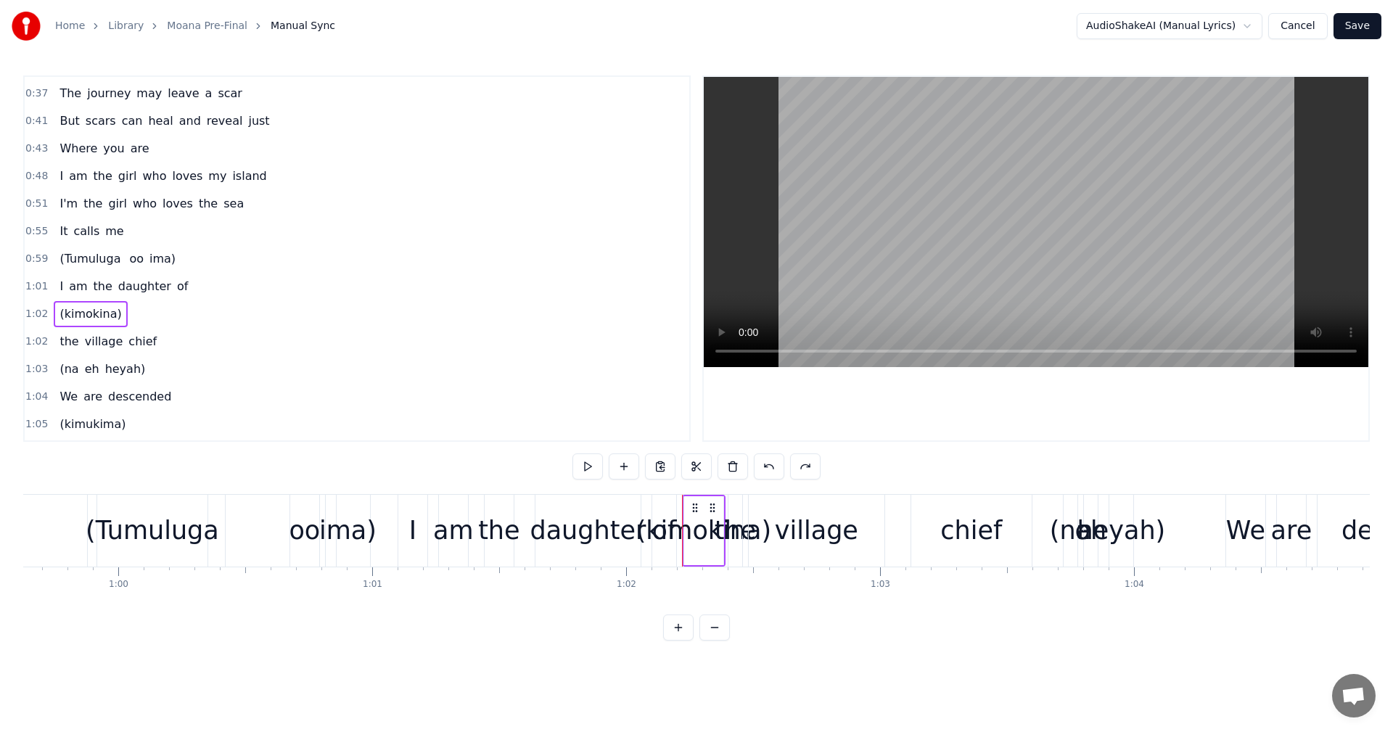
click at [247, 523] on div at bounding box center [281, 531] width 110 height 72
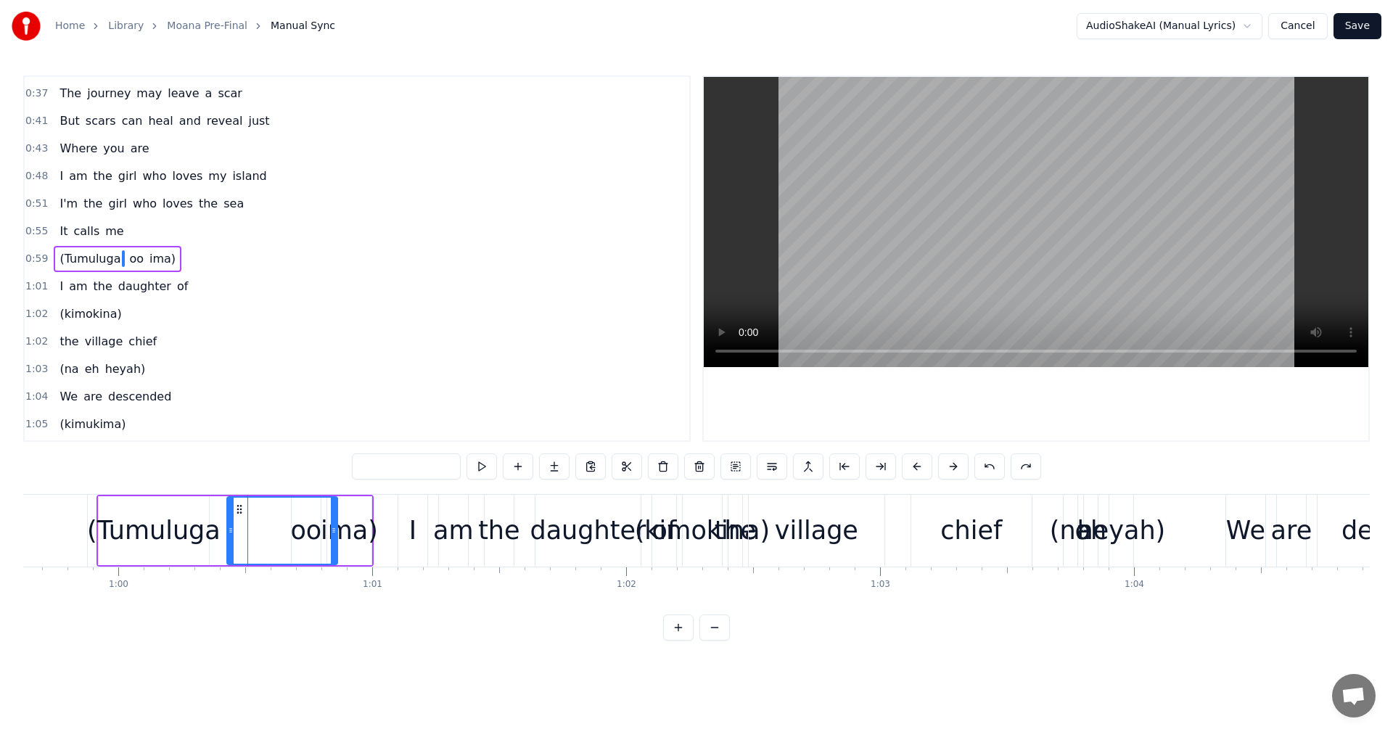
click at [393, 464] on input "text" at bounding box center [406, 467] width 109 height 26
click at [656, 468] on button at bounding box center [663, 467] width 30 height 26
click at [356, 448] on div "0:21 I know a girl from an island 0:24 She stands apart from the crowd 0:27 She…" at bounding box center [696, 357] width 1347 height 565
click at [131, 530] on div "(Tumuluga" at bounding box center [154, 531] width 134 height 38
type input "*********"
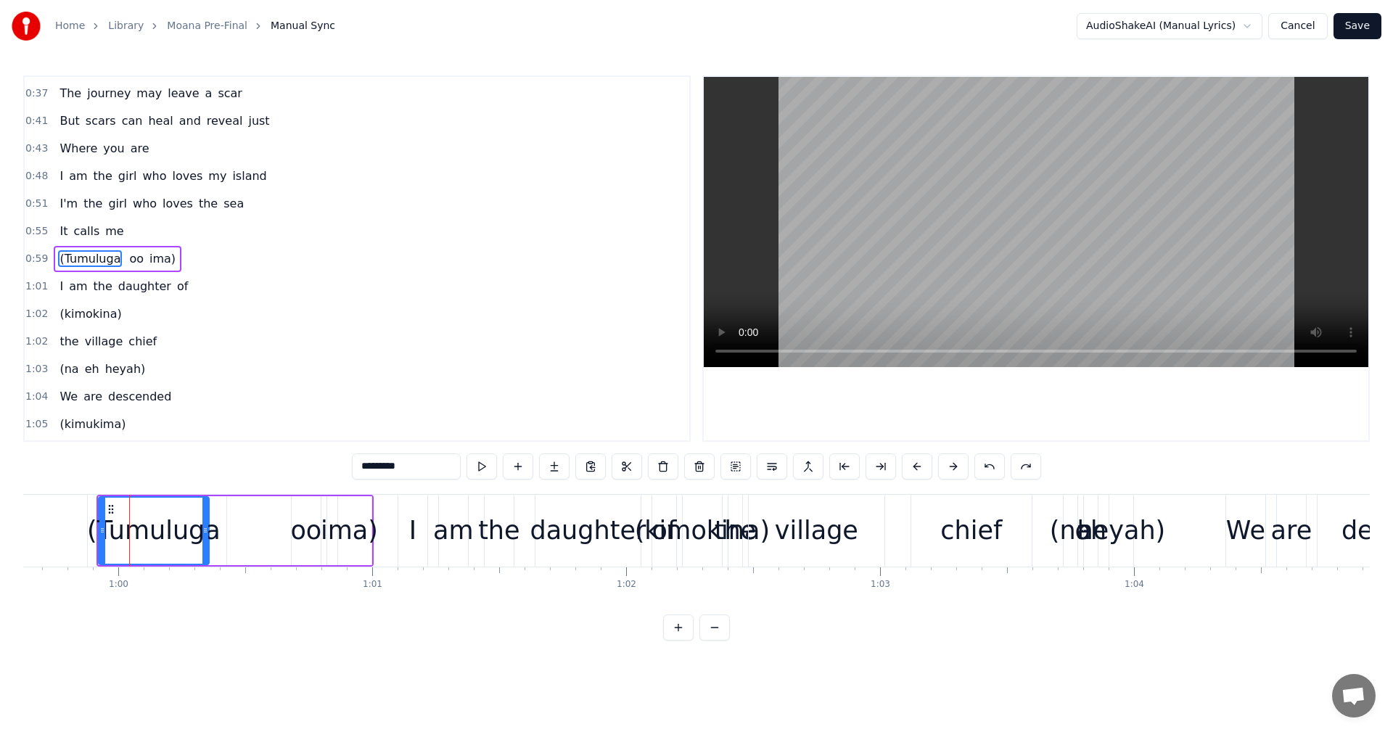
click at [238, 523] on div at bounding box center [282, 530] width 110 height 69
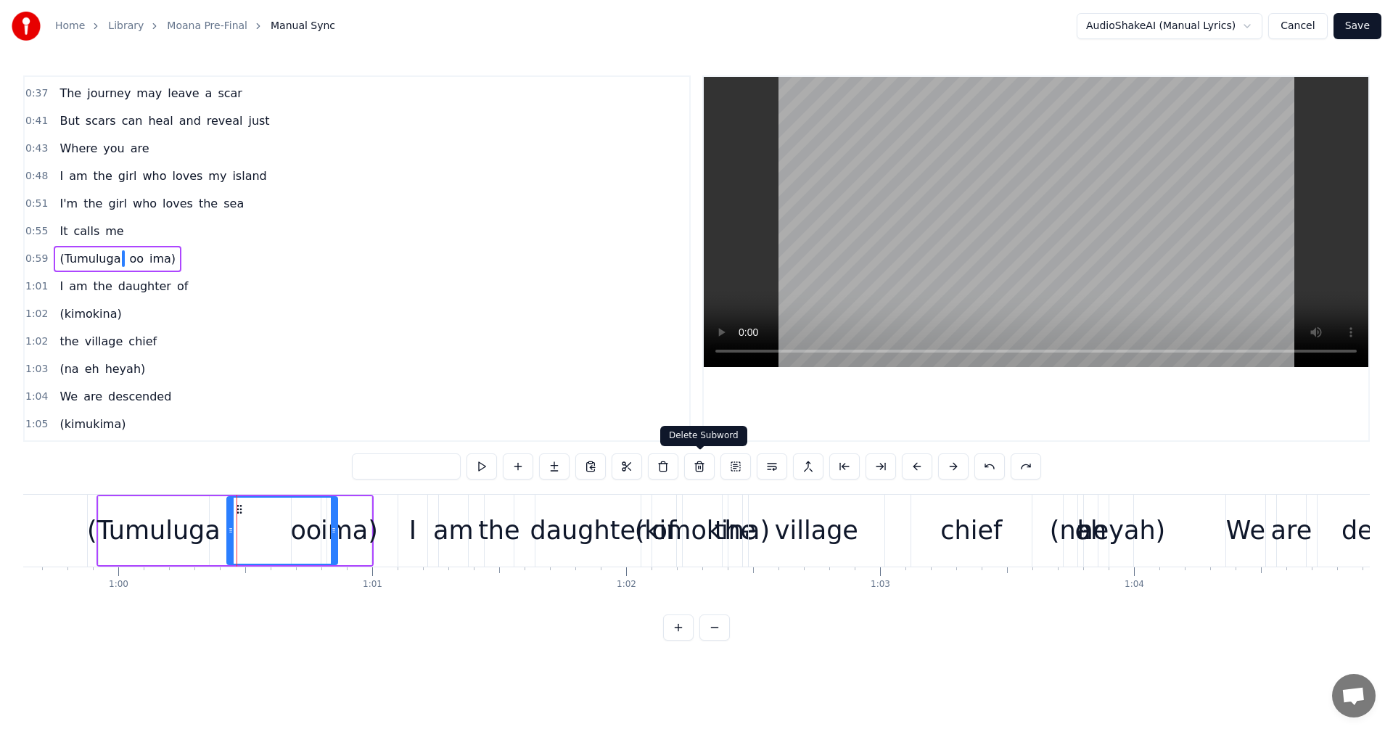
click at [692, 465] on button at bounding box center [699, 467] width 30 height 26
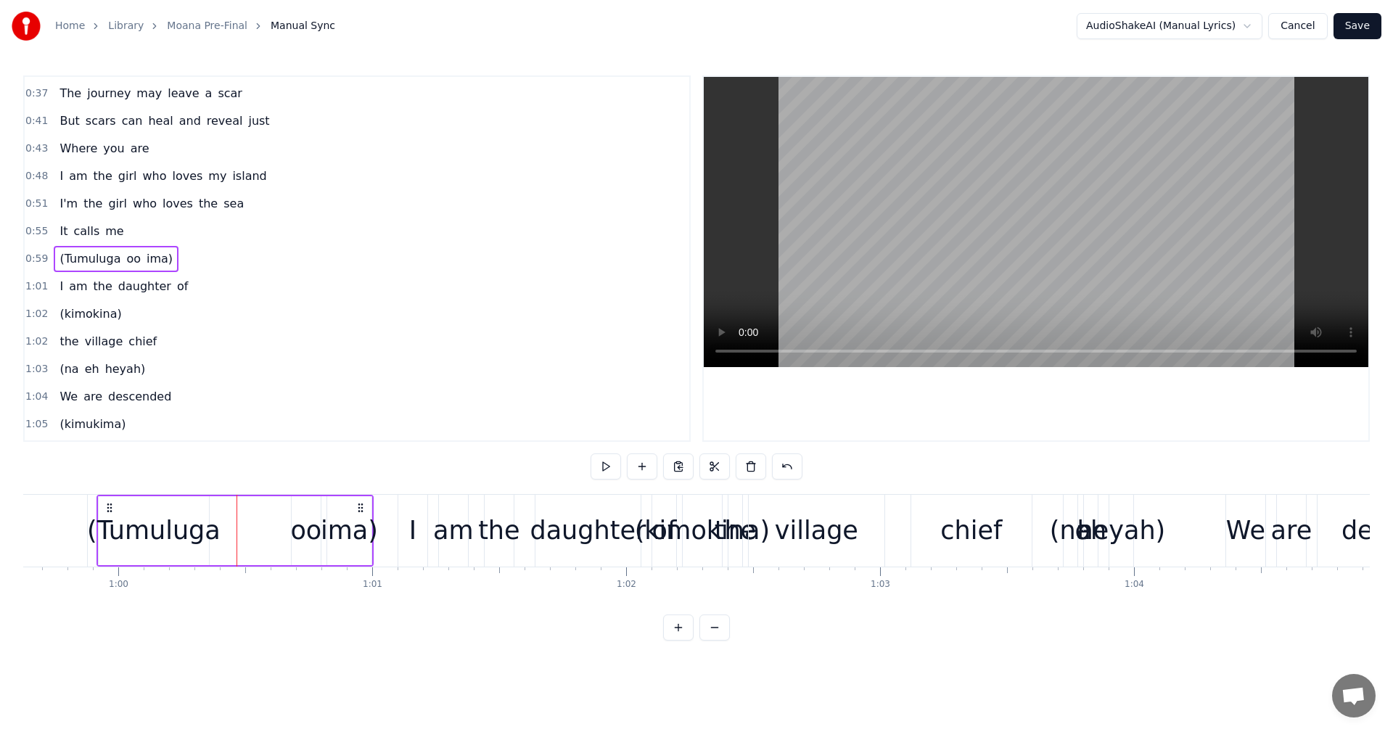
click at [1250, 31] on html "Home Library Moana Pre-Final Manual Sync AudioShakeAI (Manual Lyrics) Cancel Sa…" at bounding box center [696, 332] width 1393 height 664
click at [619, 464] on button at bounding box center [606, 467] width 30 height 26
click at [614, 466] on button at bounding box center [606, 467] width 30 height 26
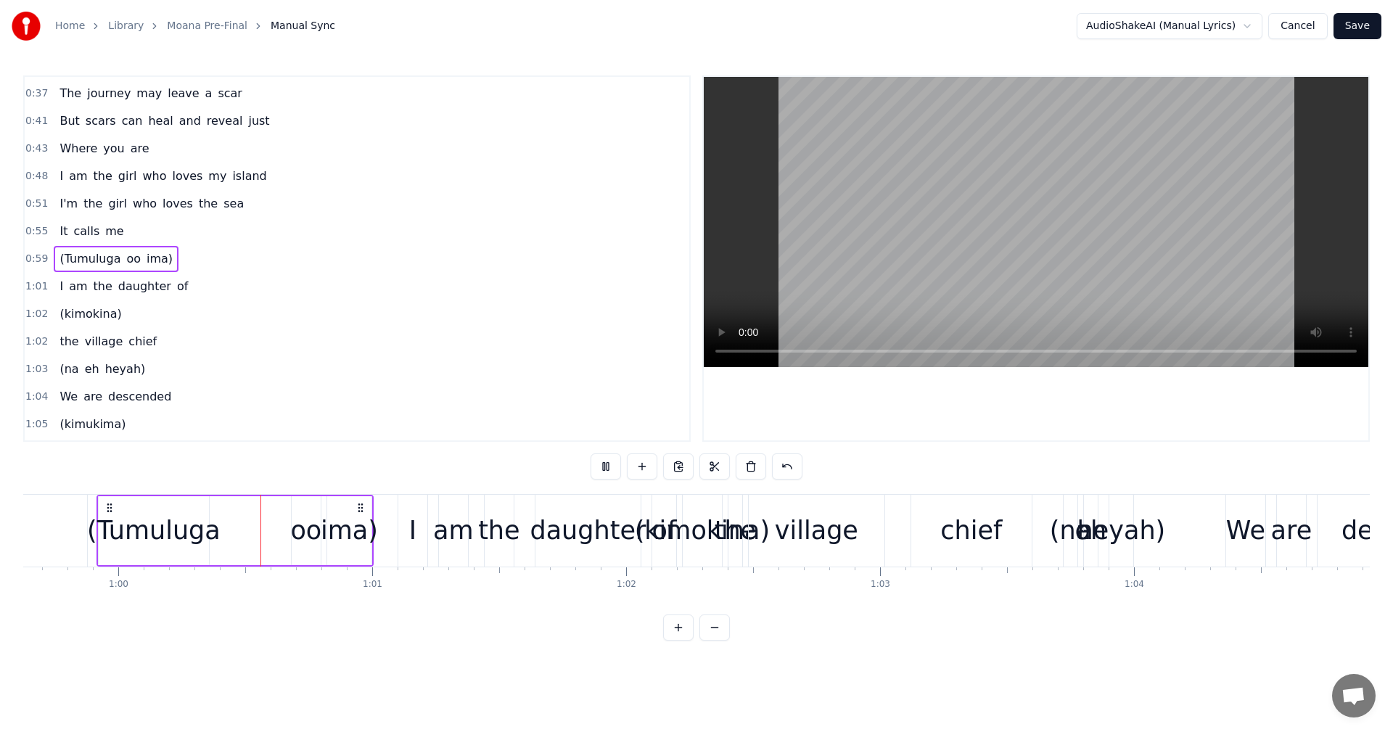
click at [614, 466] on button at bounding box center [606, 467] width 30 height 26
drag, startPoint x: 276, startPoint y: 469, endPoint x: 376, endPoint y: 467, distance: 100.2
click at [376, 467] on div "0:21 I know a girl from an island 0:24 She stands apart from the crowd 0:27 She…" at bounding box center [696, 357] width 1347 height 565
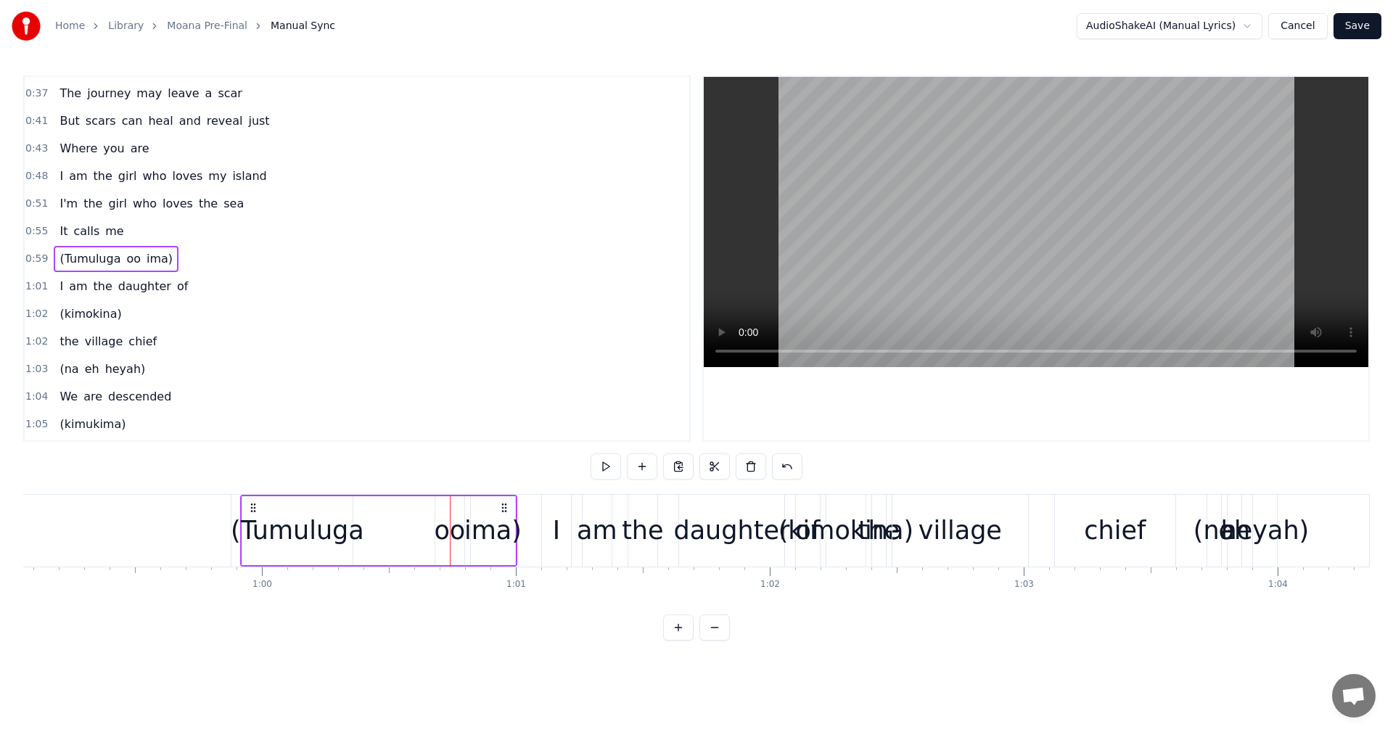
scroll to position [0, 15000]
click at [274, 510] on div "(Tumuluga" at bounding box center [299, 530] width 110 height 69
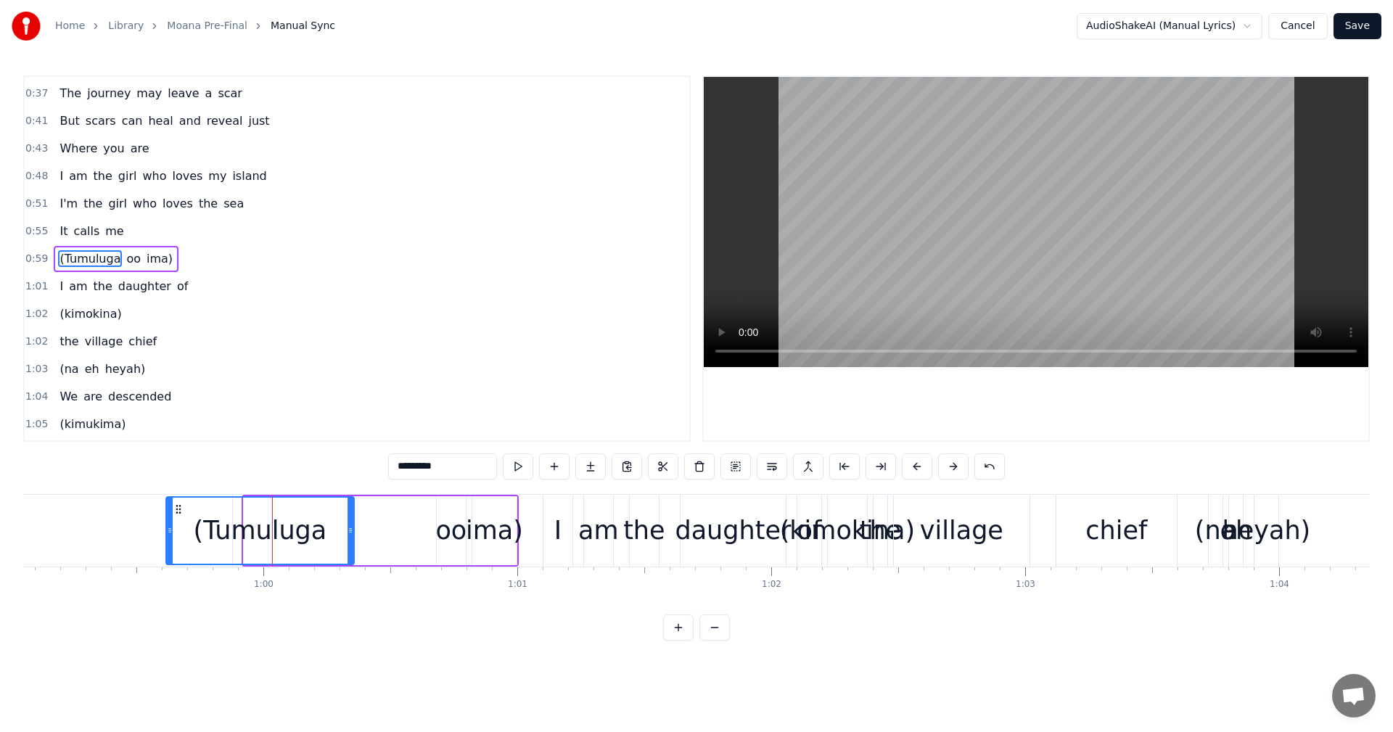
drag, startPoint x: 244, startPoint y: 527, endPoint x: 165, endPoint y: 520, distance: 78.7
click at [167, 520] on div at bounding box center [170, 531] width 6 height 66
click at [36, 254] on span "0:59" at bounding box center [36, 259] width 22 height 15
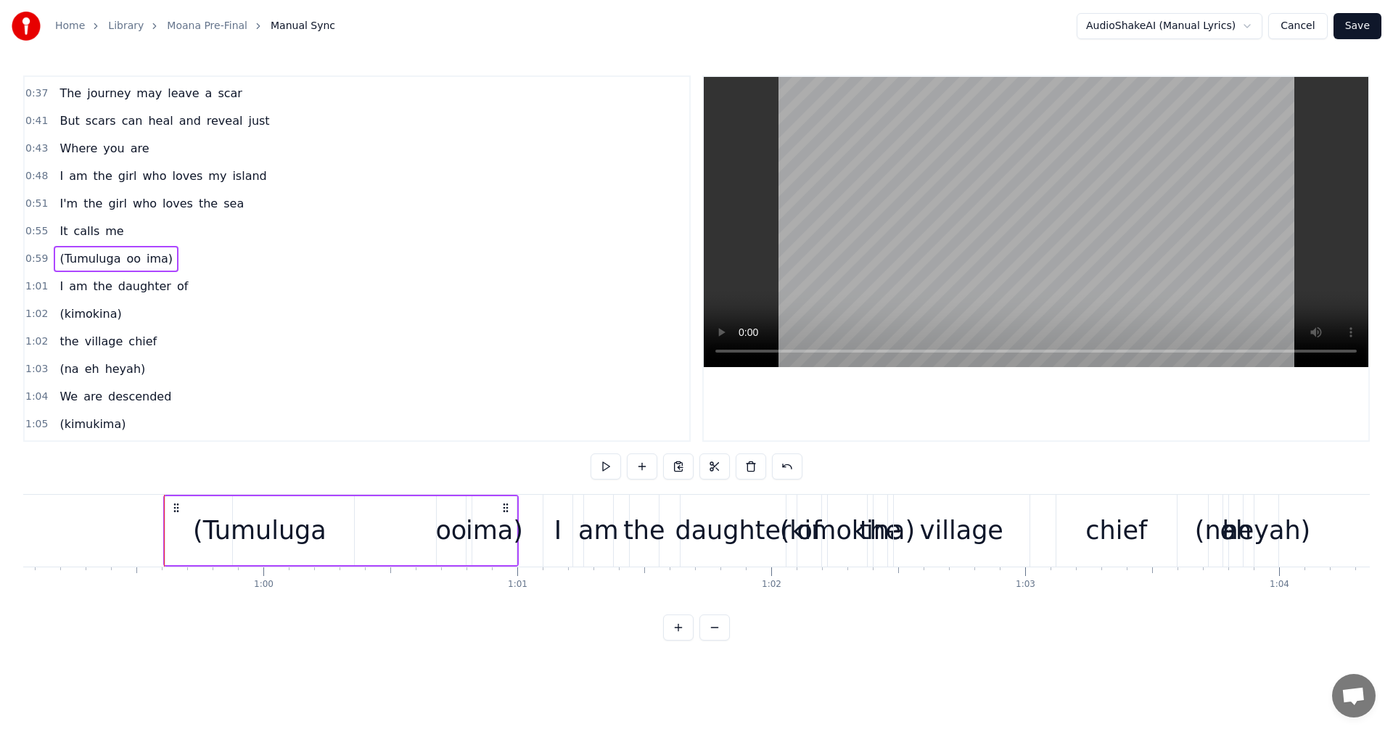
drag, startPoint x: 367, startPoint y: 504, endPoint x: 346, endPoint y: 507, distance: 21.2
click at [346, 507] on div "(Tumuluga oo ima)" at bounding box center [341, 531] width 356 height 72
drag, startPoint x: 416, startPoint y: 511, endPoint x: 383, endPoint y: 516, distance: 33.1
click at [383, 516] on div "(Tumuluga oo ima)" at bounding box center [341, 531] width 356 height 72
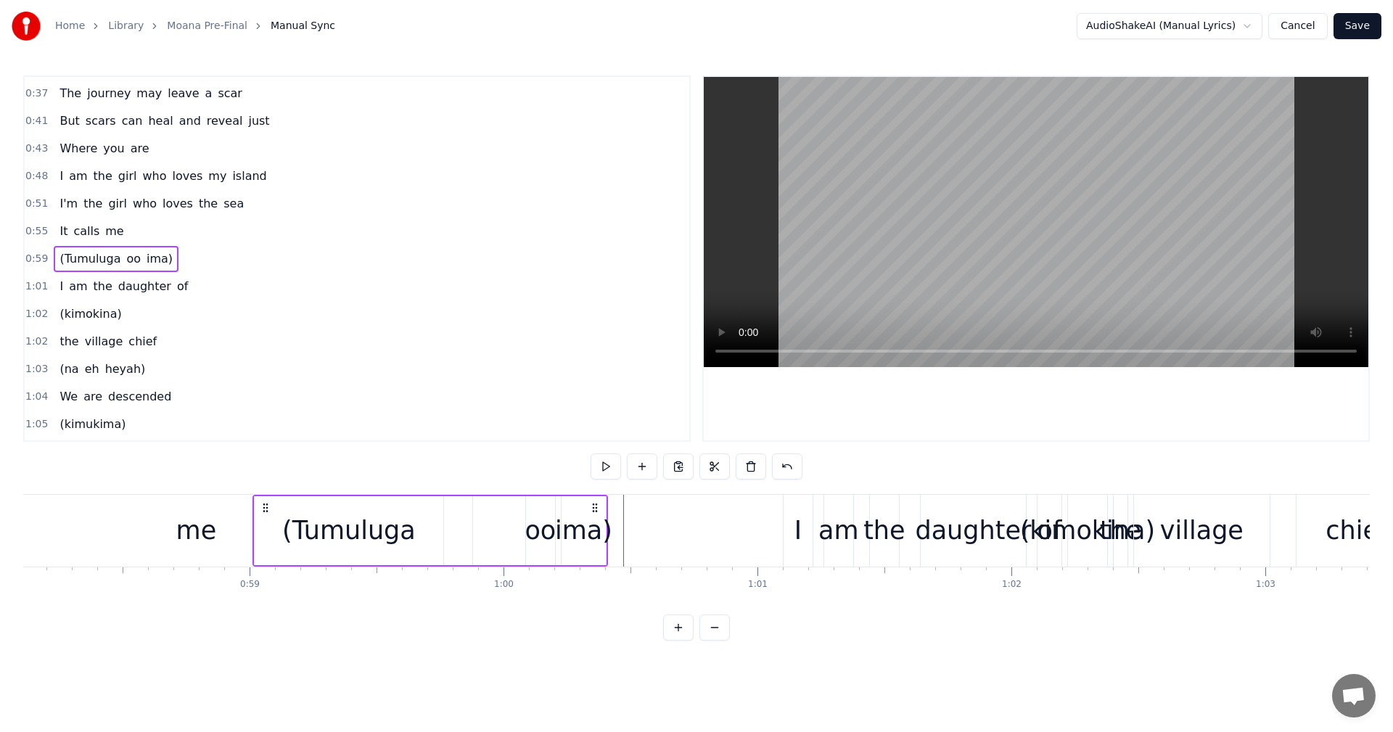
scroll to position [0, 14744]
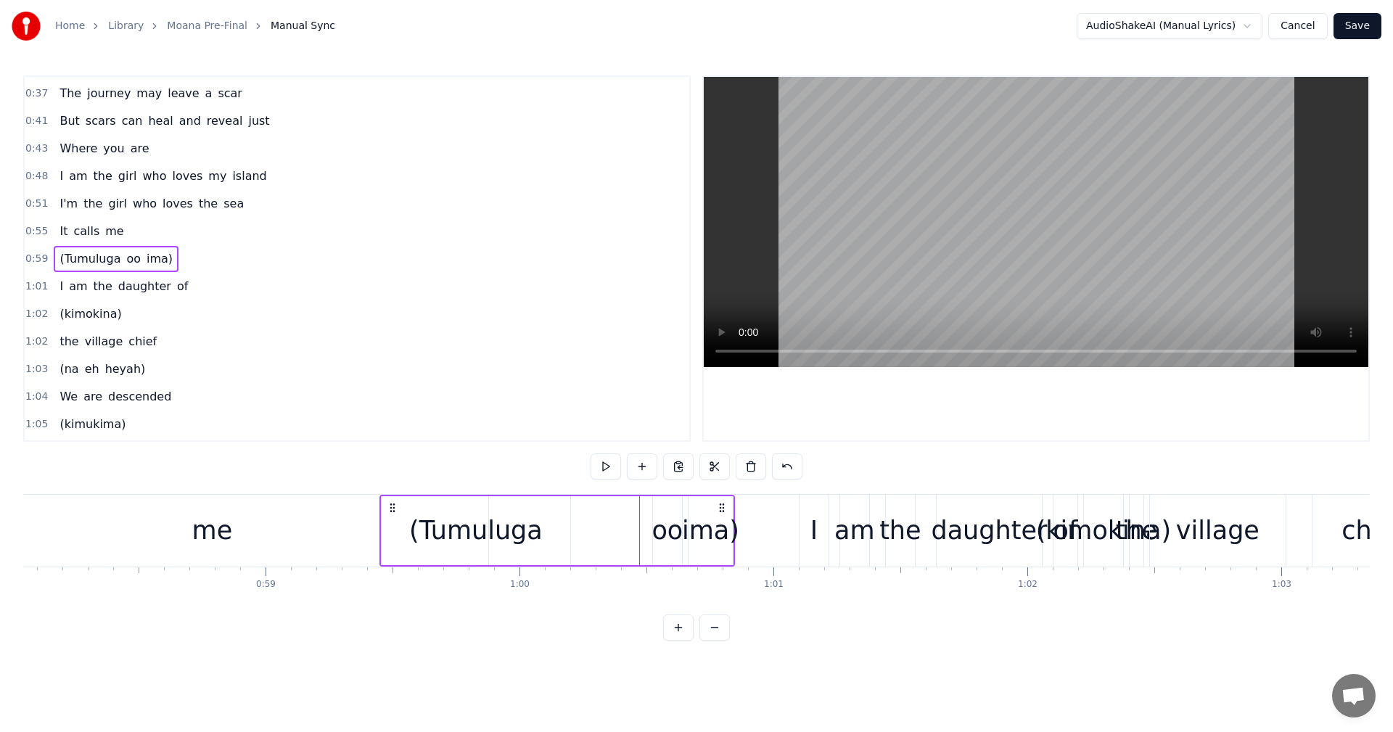
drag, startPoint x: 176, startPoint y: 507, endPoint x: 393, endPoint y: 507, distance: 216.3
click at [393, 507] on icon at bounding box center [393, 508] width 12 height 12
click at [601, 465] on button at bounding box center [606, 467] width 30 height 26
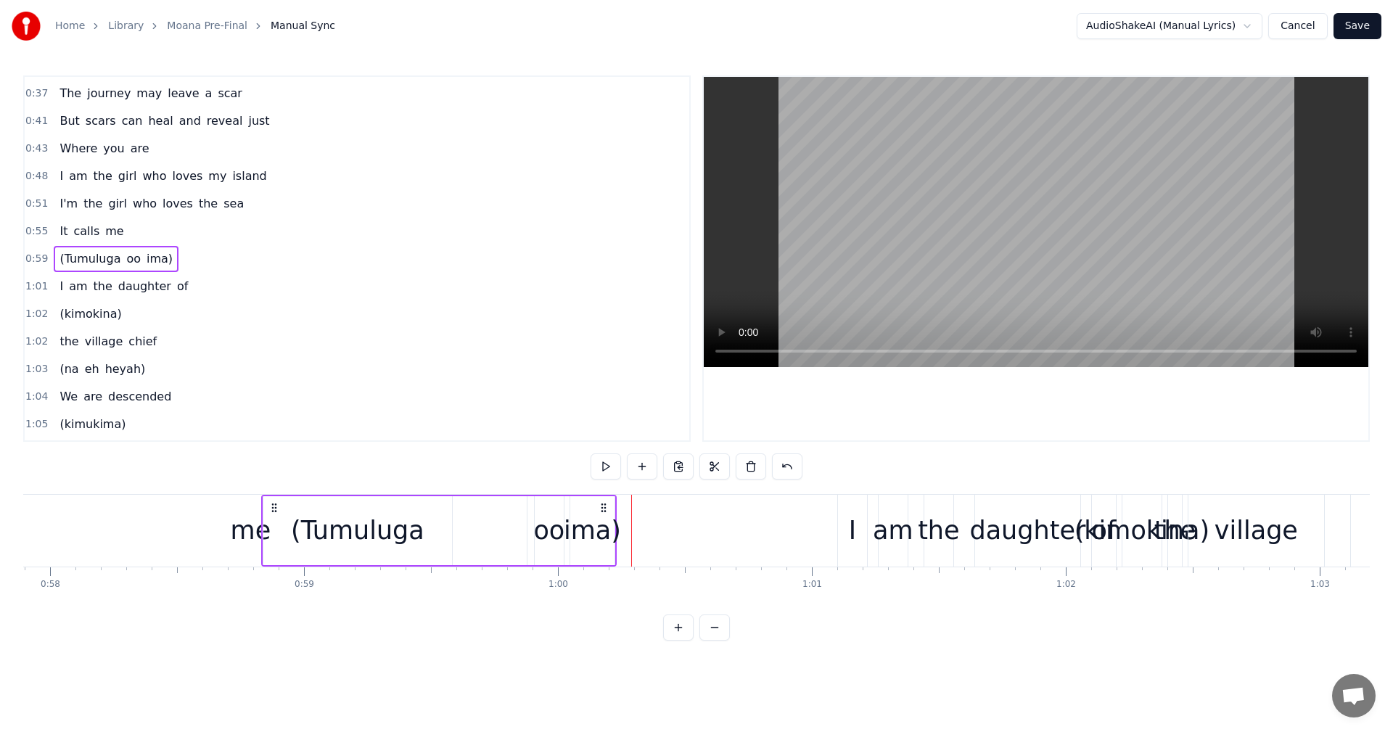
scroll to position [0, 14703]
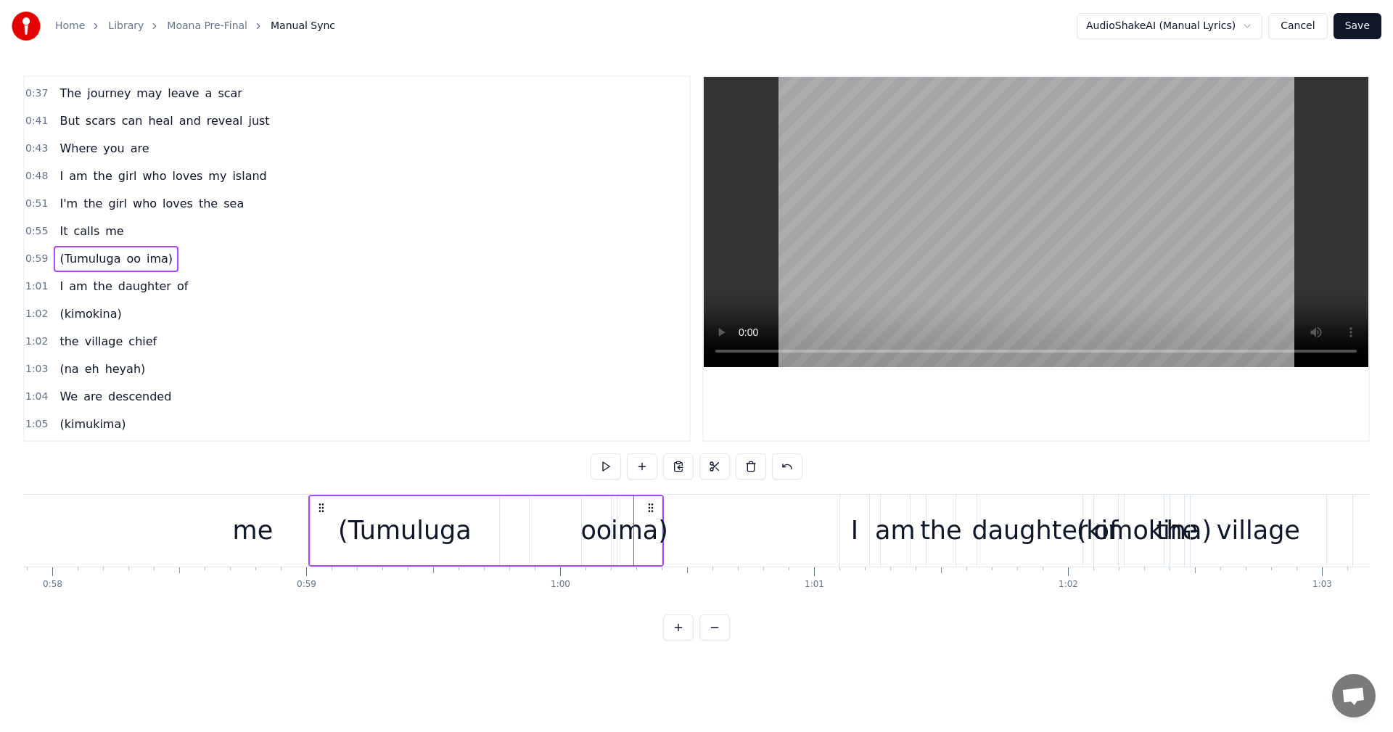
drag, startPoint x: 390, startPoint y: 507, endPoint x: 319, endPoint y: 513, distance: 71.4
click at [319, 513] on icon at bounding box center [322, 508] width 12 height 12
click at [606, 469] on button at bounding box center [606, 467] width 30 height 26
click at [653, 505] on icon at bounding box center [651, 508] width 12 height 12
click at [650, 512] on icon at bounding box center [651, 508] width 12 height 12
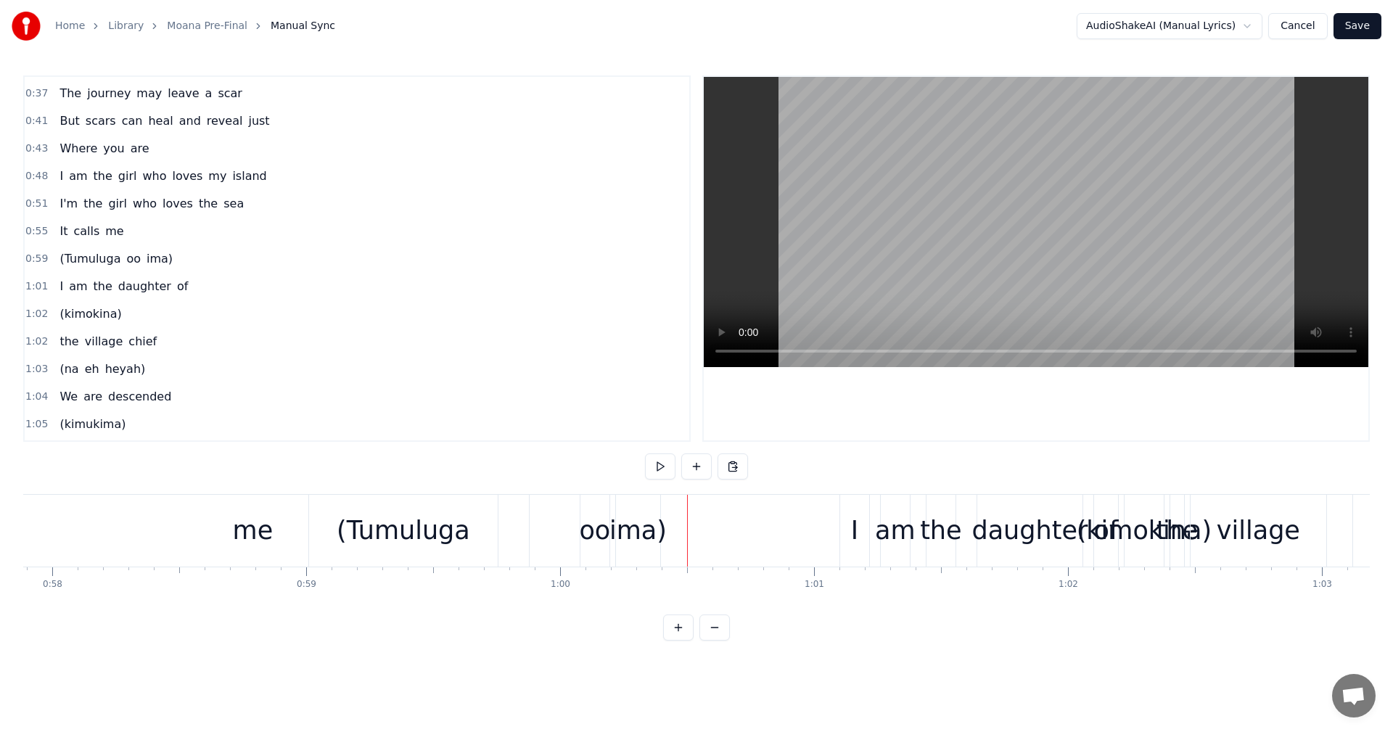
click at [133, 261] on div "(Tumuluga oo ima)" at bounding box center [116, 259] width 125 height 26
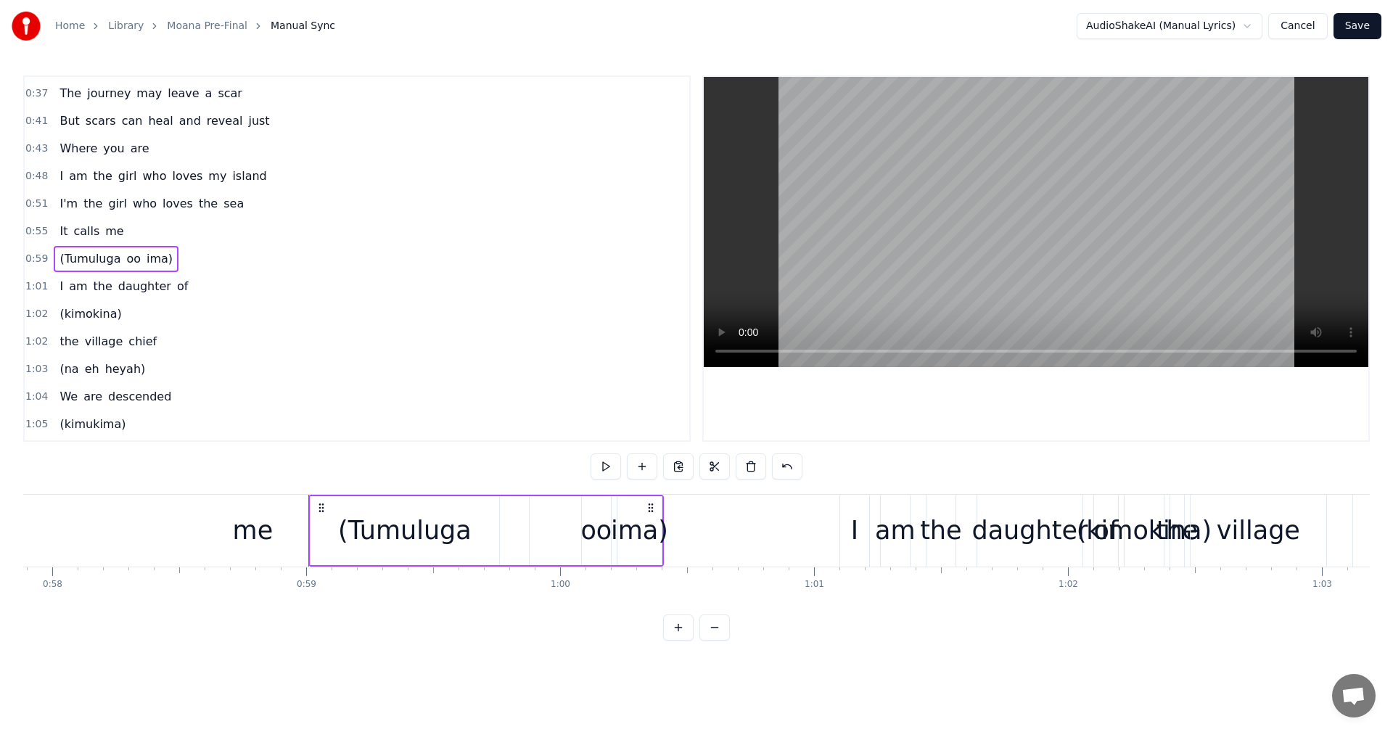
click at [647, 508] on icon at bounding box center [651, 508] width 12 height 12
click at [643, 533] on div "ima)" at bounding box center [639, 531] width 57 height 38
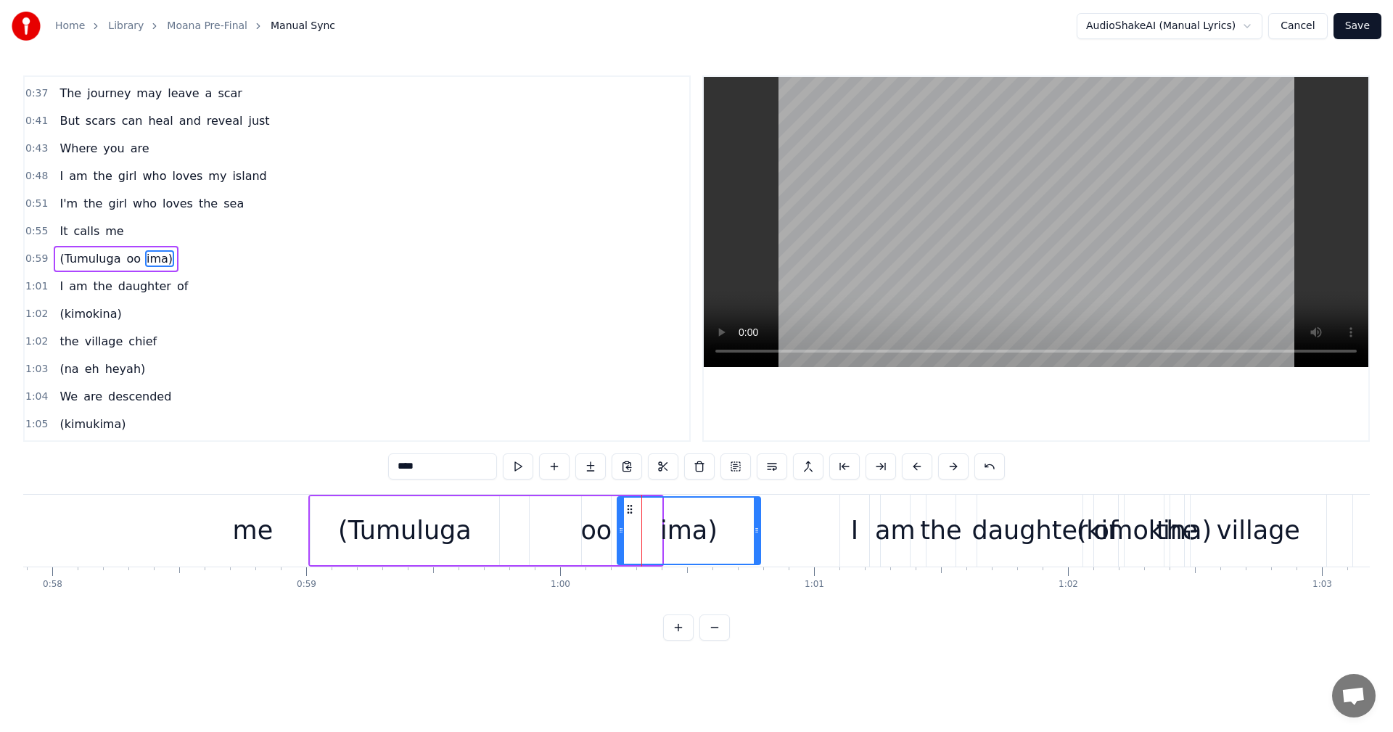
drag, startPoint x: 659, startPoint y: 533, endPoint x: 761, endPoint y: 531, distance: 102.4
click at [760, 531] on icon at bounding box center [757, 531] width 6 height 12
click at [38, 258] on span "0:59" at bounding box center [36, 259] width 22 height 15
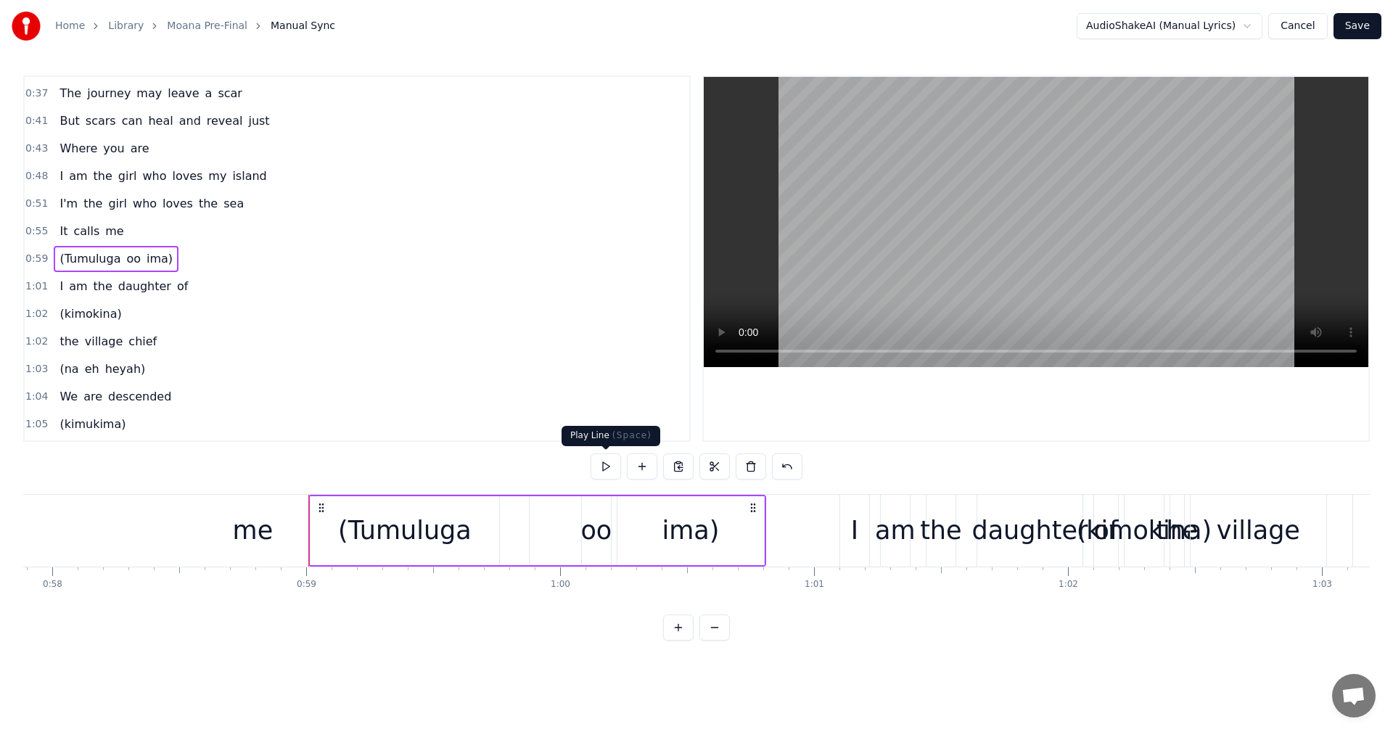
click at [607, 465] on button at bounding box center [606, 467] width 30 height 26
click at [599, 523] on div "oo" at bounding box center [596, 531] width 31 height 38
drag, startPoint x: 583, startPoint y: 528, endPoint x: 568, endPoint y: 525, distance: 16.2
click at [568, 525] on icon at bounding box center [570, 531] width 6 height 12
click at [673, 531] on div "ima)" at bounding box center [690, 531] width 57 height 38
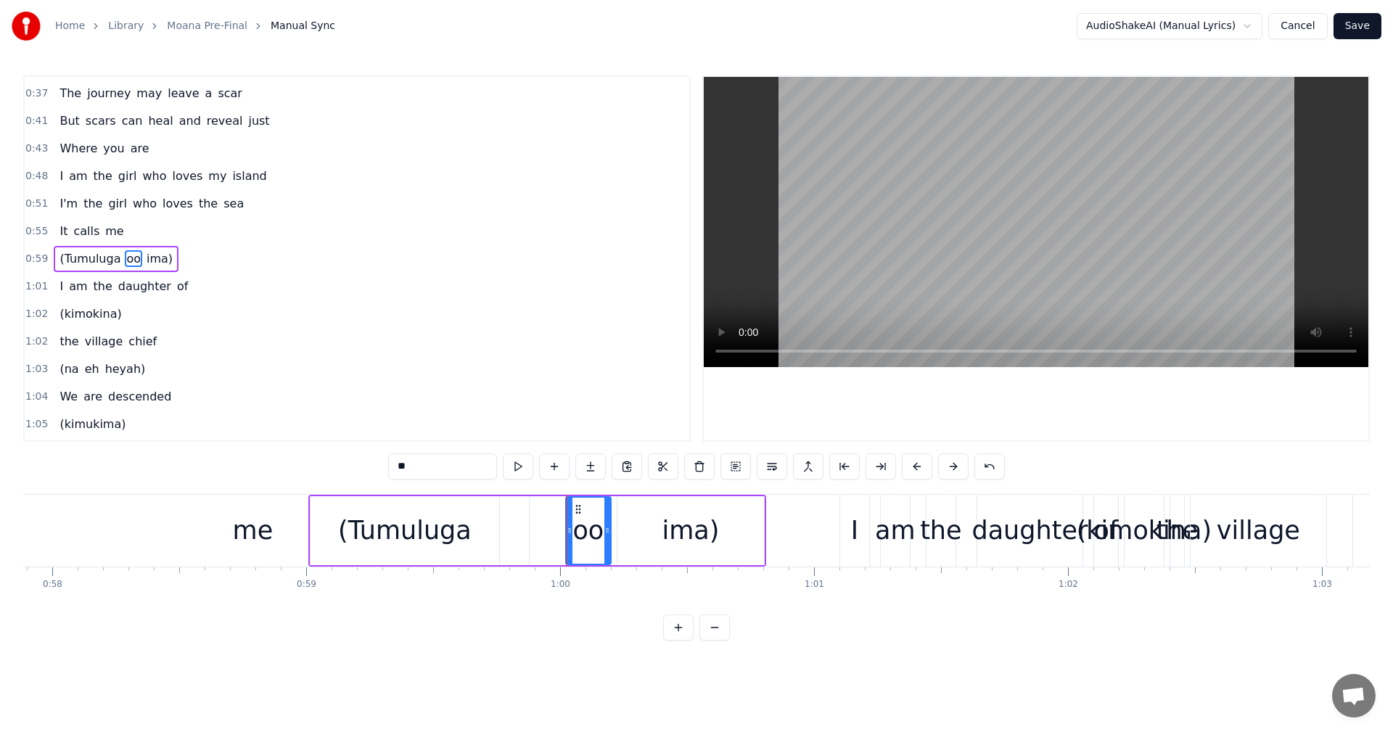
type input "****"
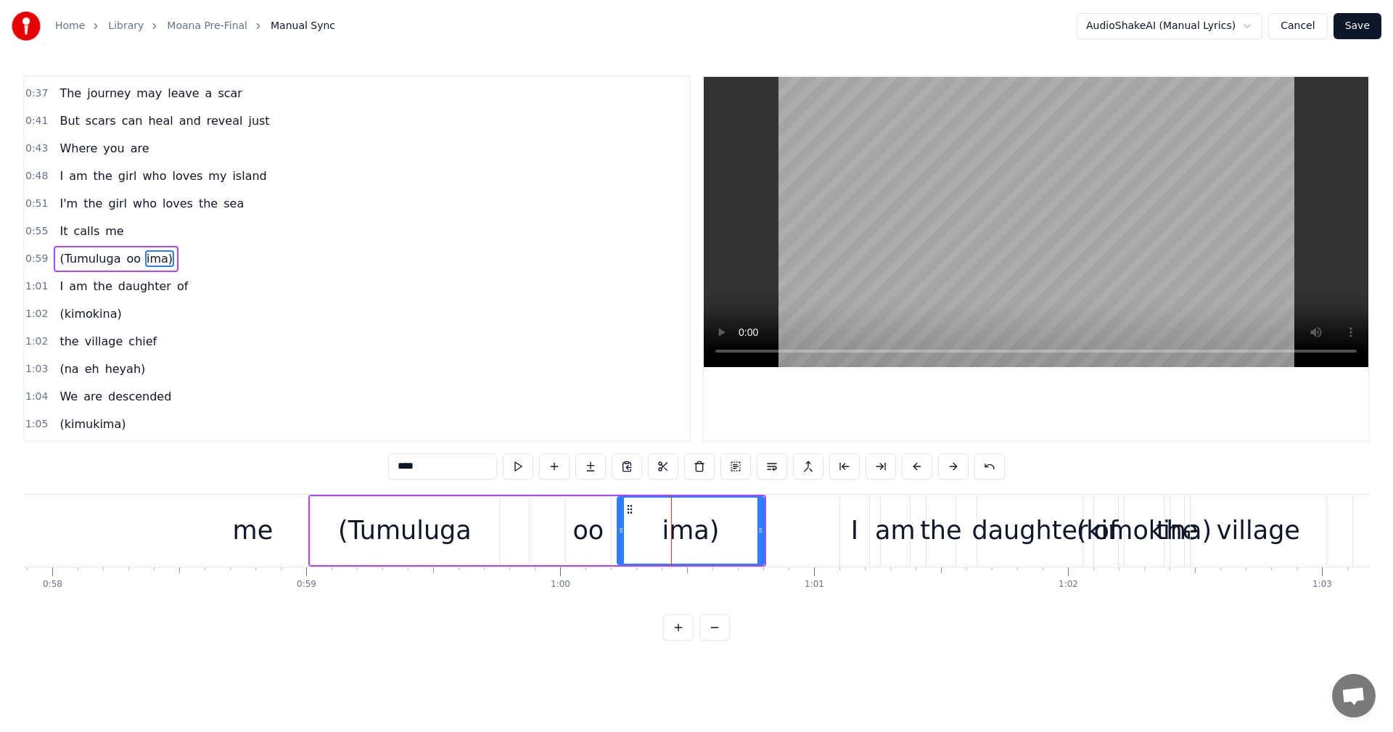
click at [42, 260] on span "0:59" at bounding box center [36, 259] width 22 height 15
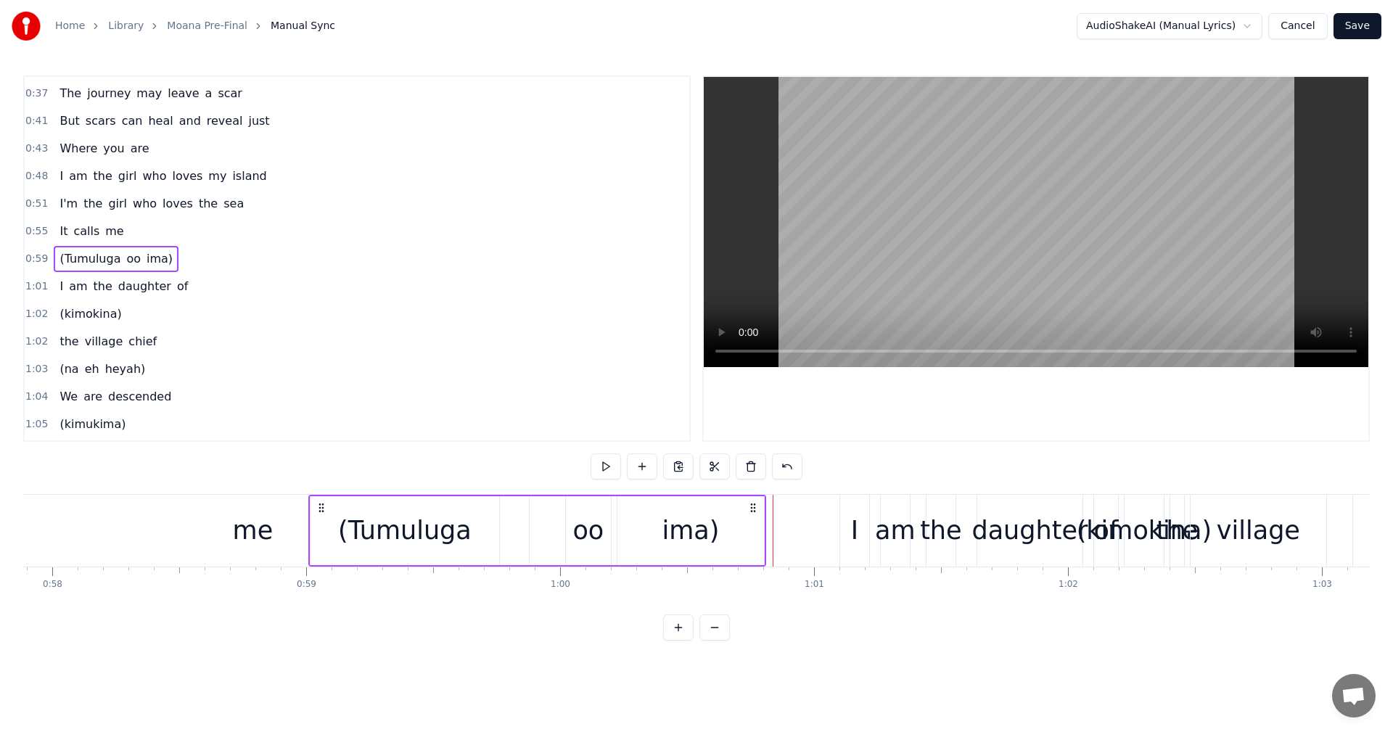
click at [402, 390] on div "1:04 We are descended" at bounding box center [357, 397] width 665 height 28
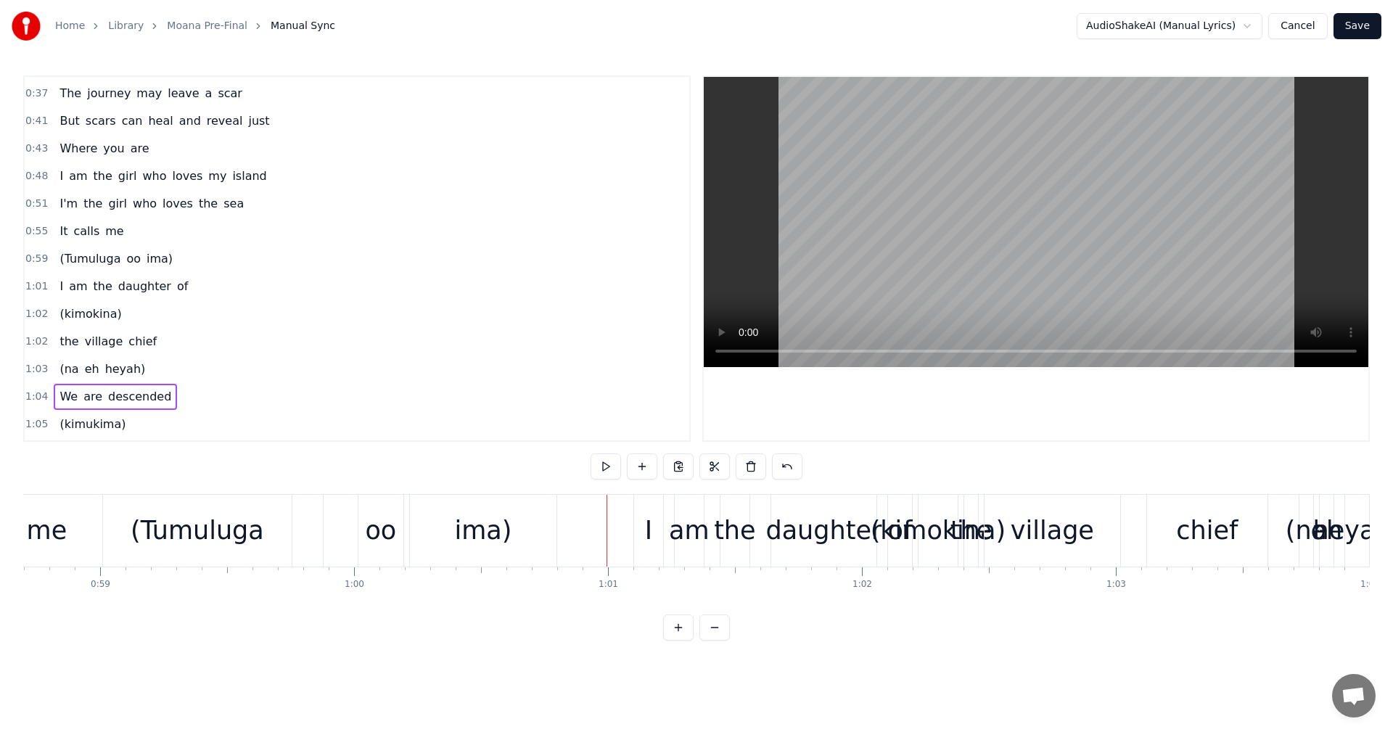
scroll to position [0, 15068]
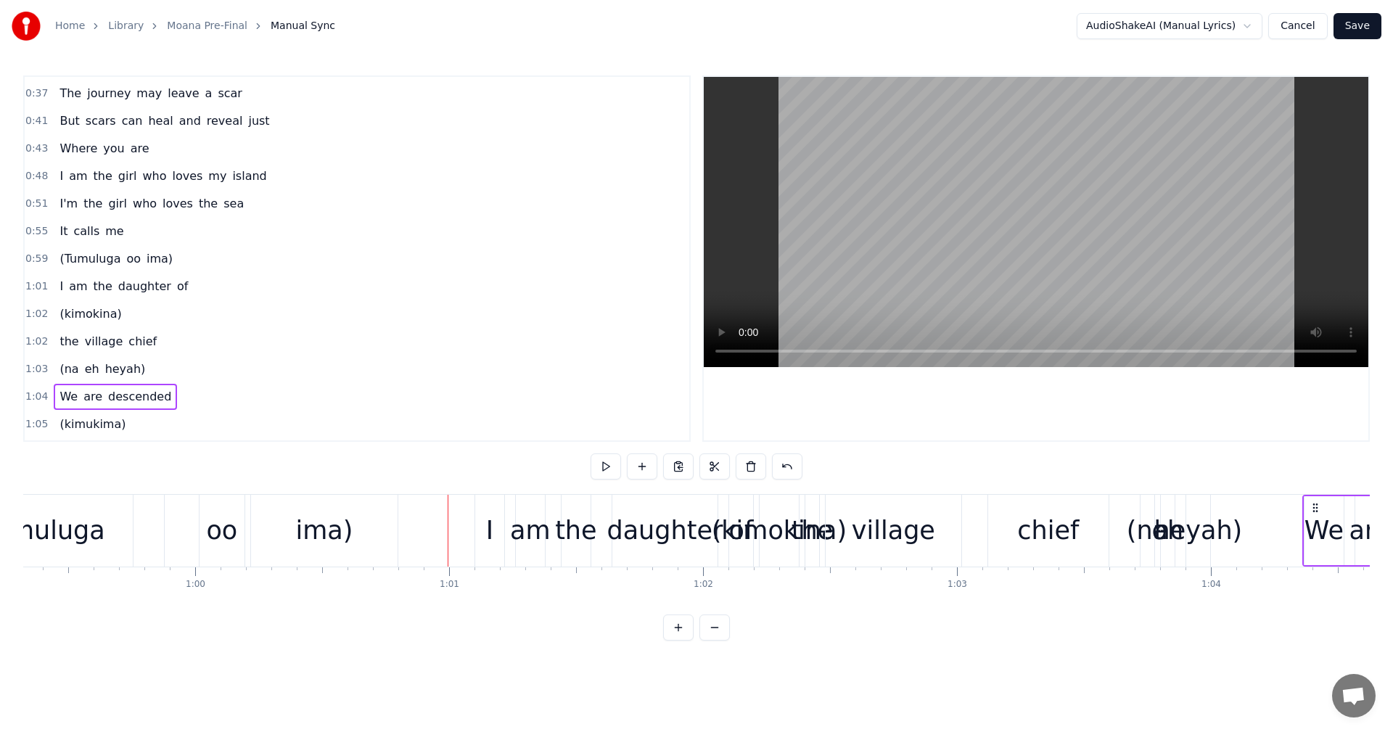
click at [123, 270] on div "(Tumuluga oo ima)" at bounding box center [116, 259] width 125 height 26
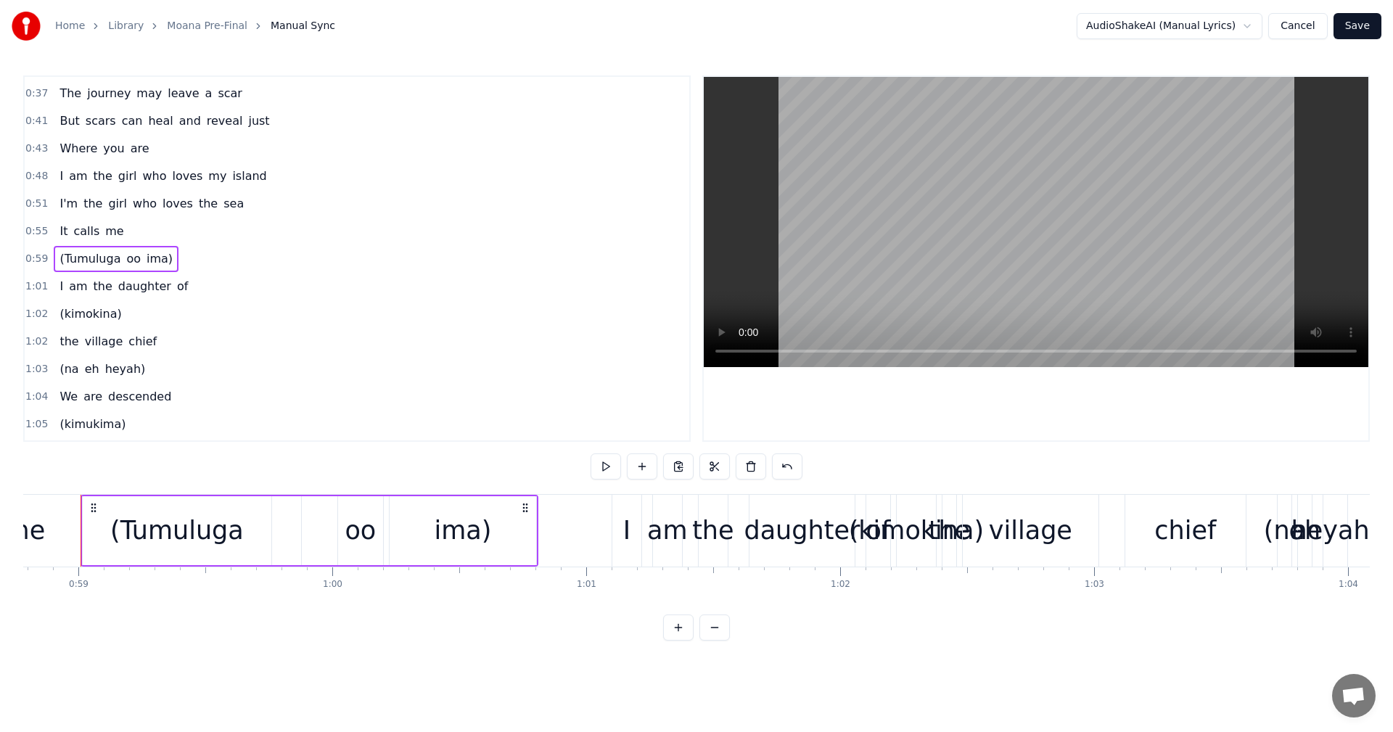
scroll to position [0, 14915]
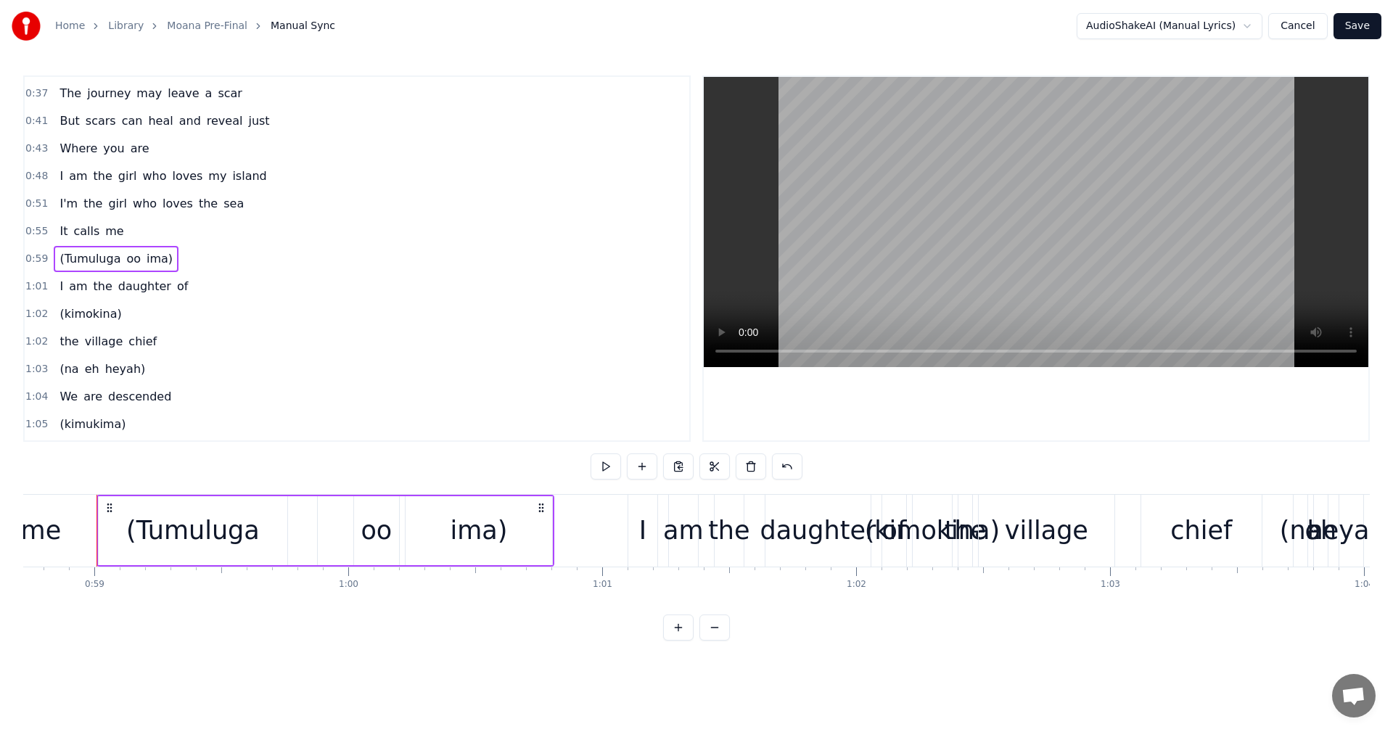
click at [718, 641] on button at bounding box center [715, 628] width 30 height 26
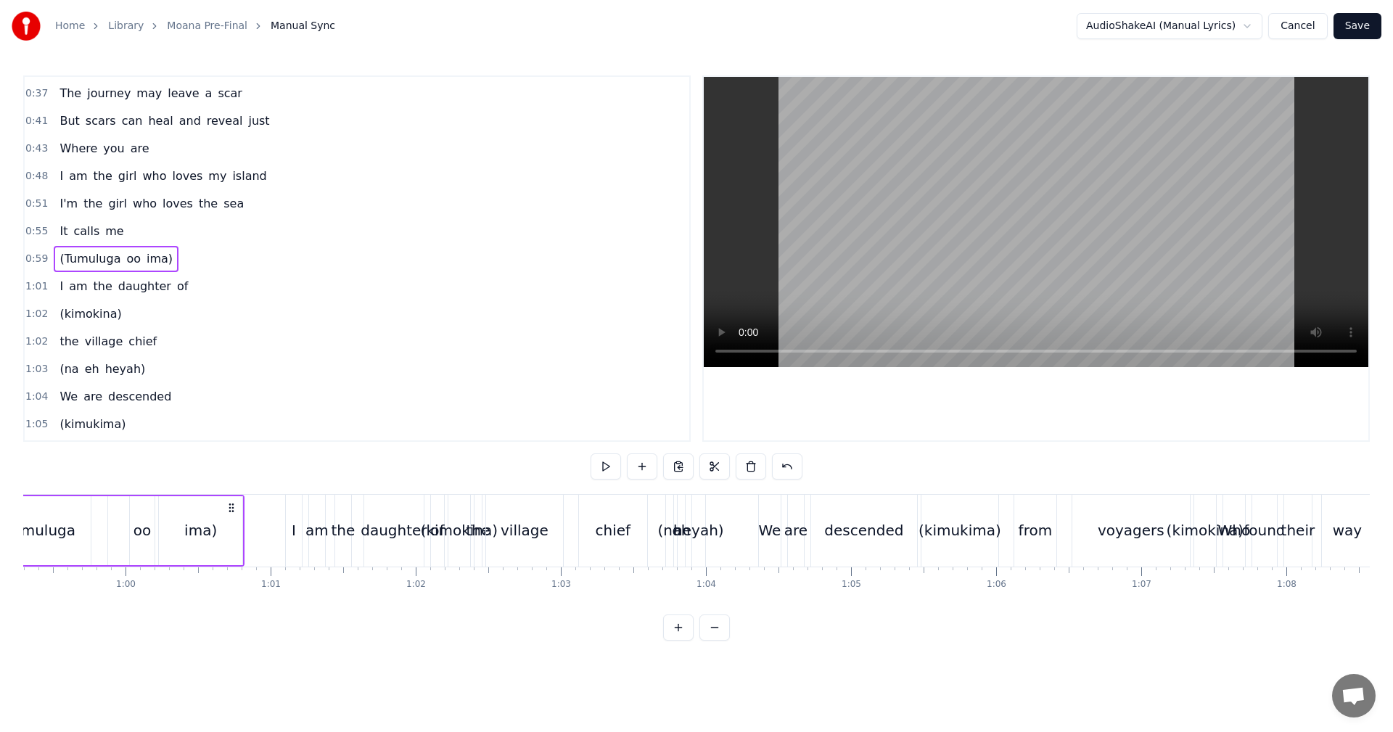
scroll to position [0, 8492]
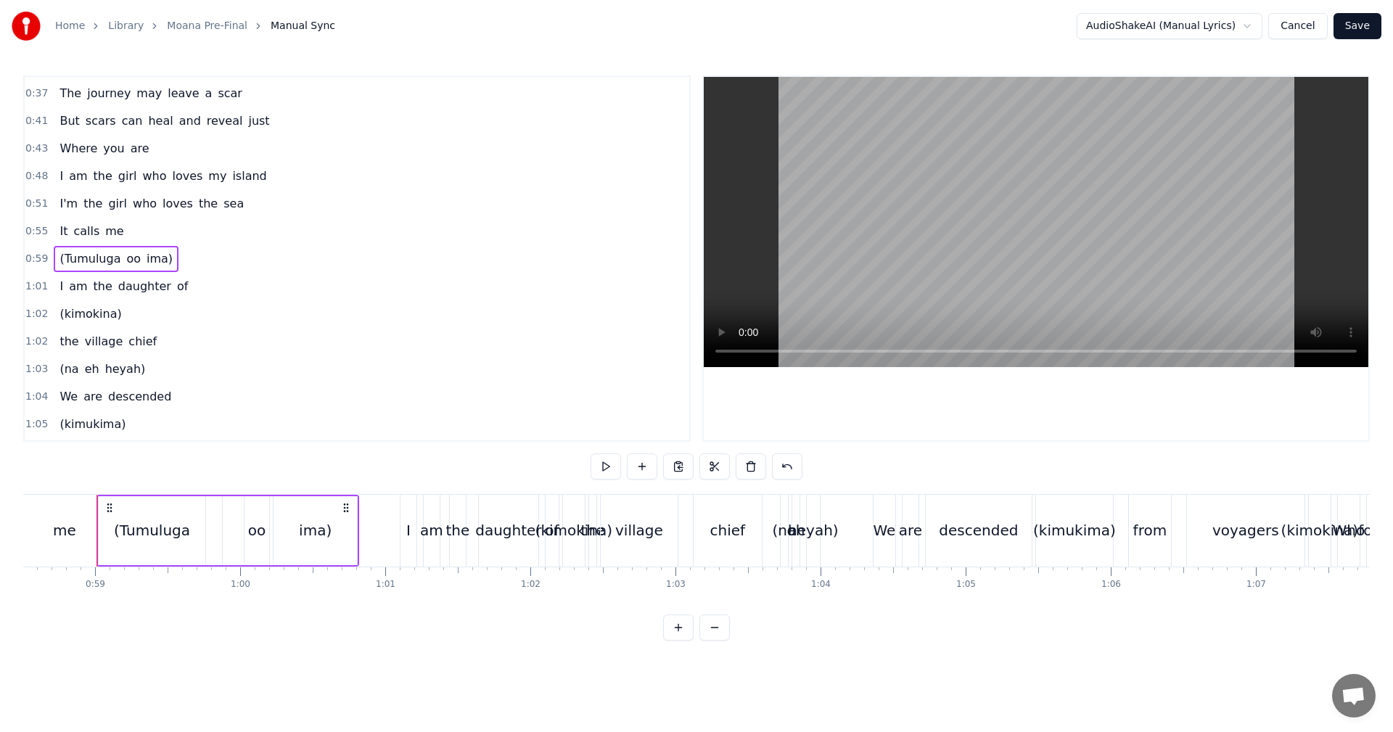
click at [30, 286] on span "1:01" at bounding box center [36, 286] width 22 height 15
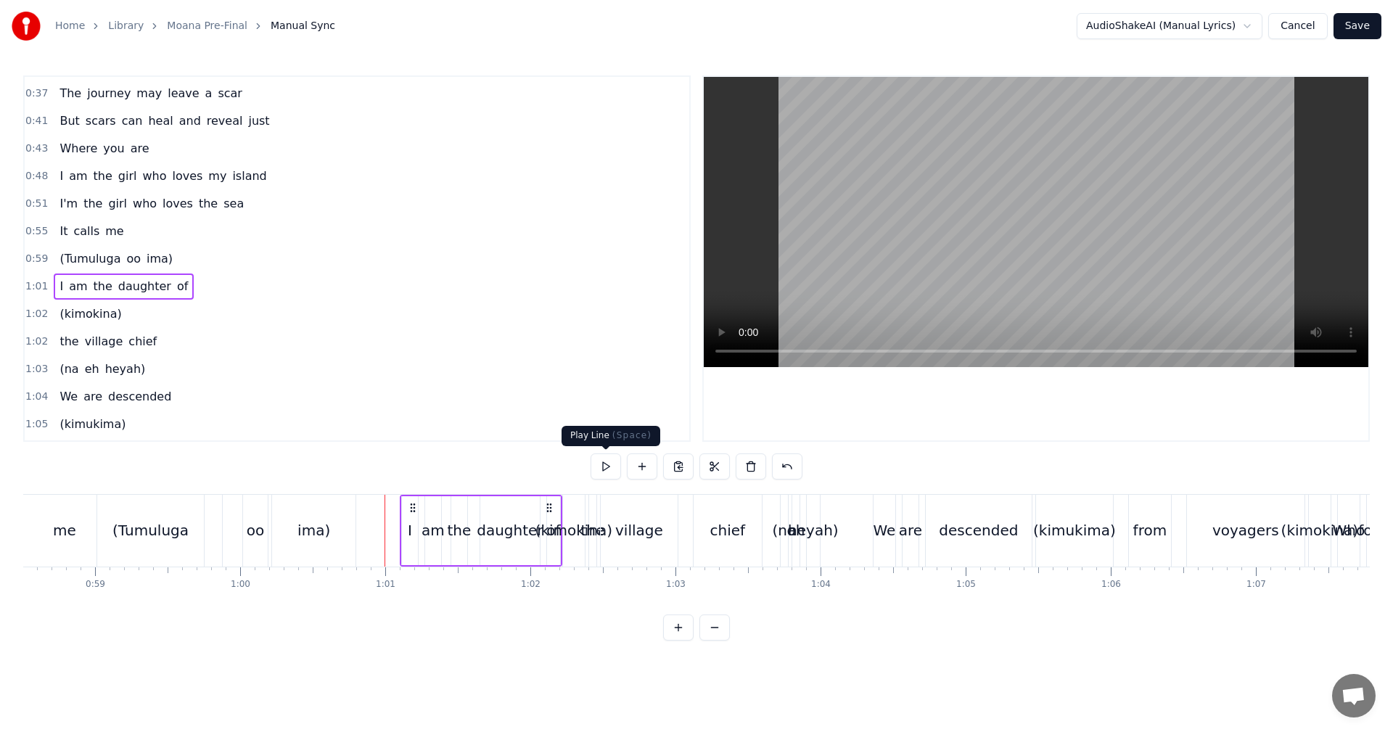
click at [610, 467] on button at bounding box center [606, 467] width 30 height 26
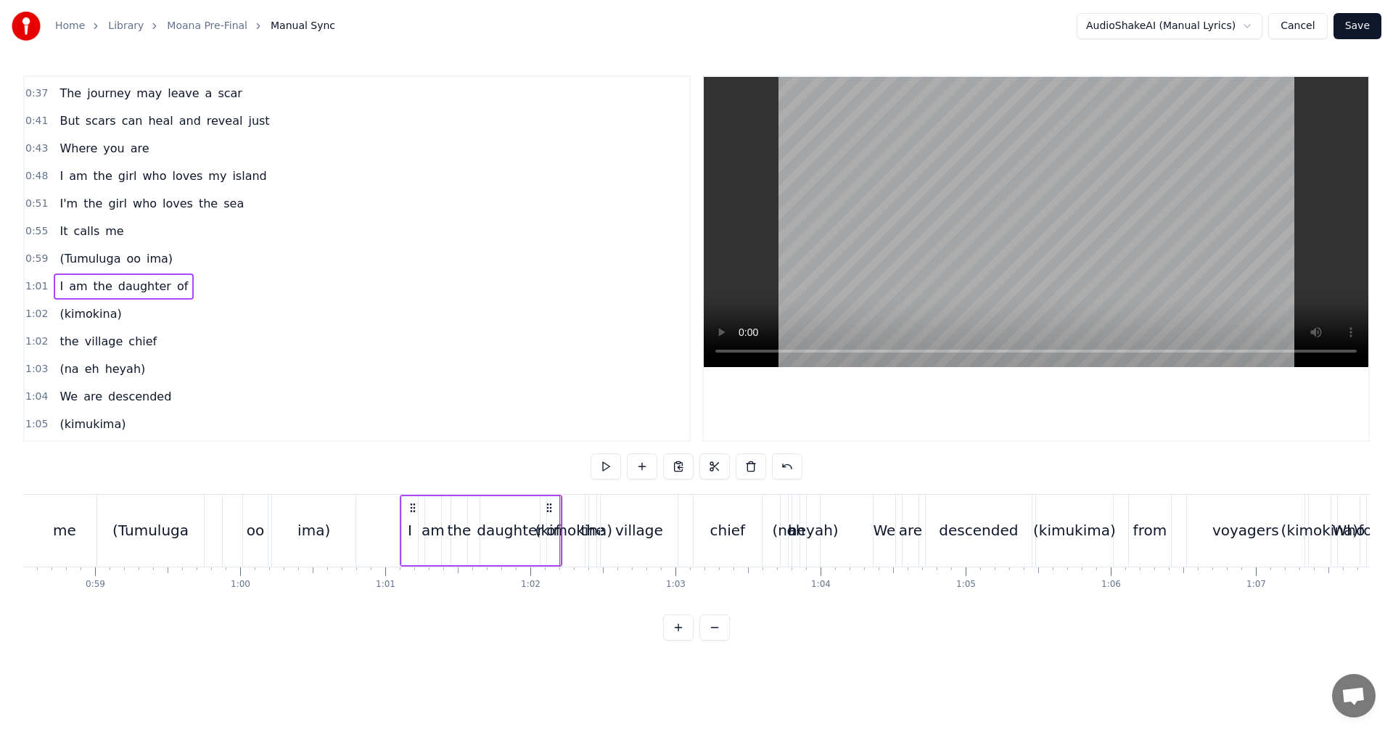
click at [610, 467] on button at bounding box center [606, 467] width 30 height 26
click at [87, 318] on span "(kimokina)" at bounding box center [90, 314] width 65 height 17
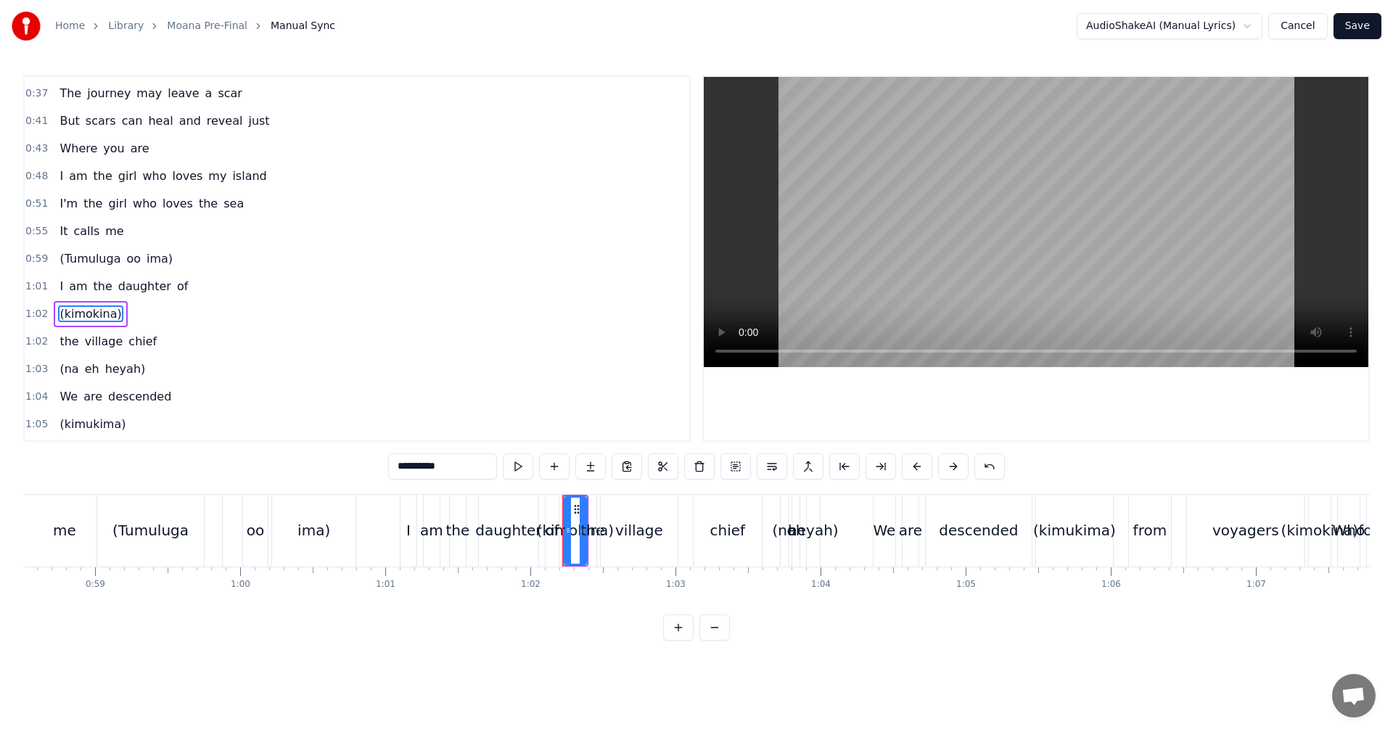
scroll to position [190, 0]
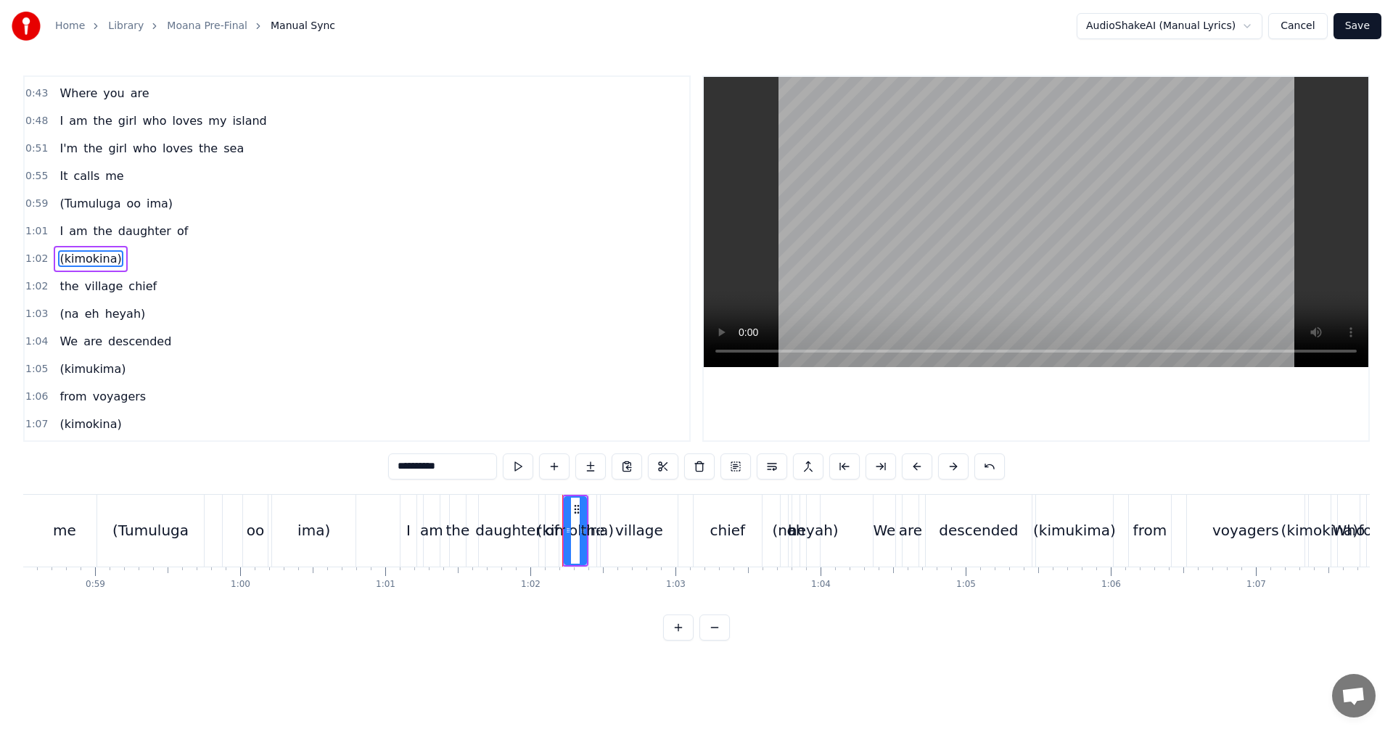
click at [38, 259] on span "1:02" at bounding box center [36, 259] width 22 height 15
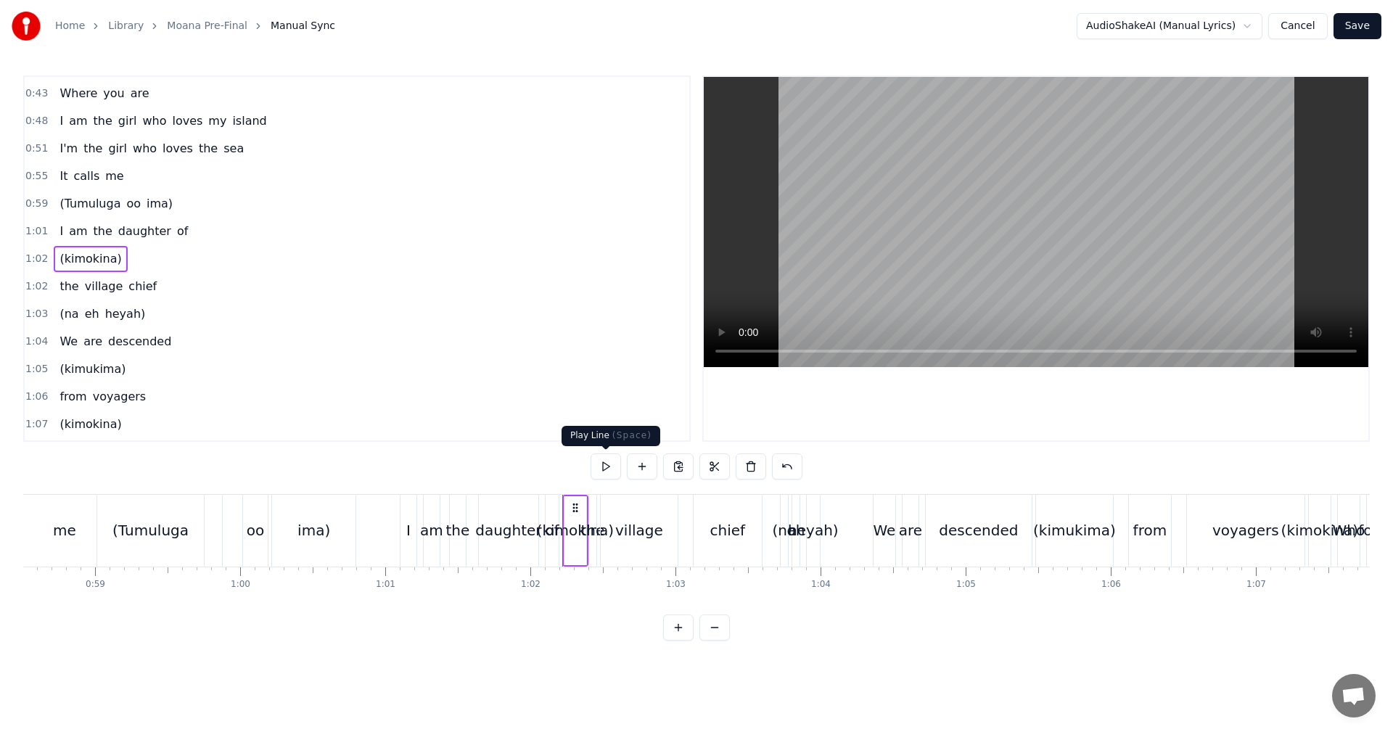
click at [605, 464] on button at bounding box center [606, 467] width 30 height 26
click at [356, 509] on div "(Tumuluga oo ima)" at bounding box center [228, 531] width 263 height 72
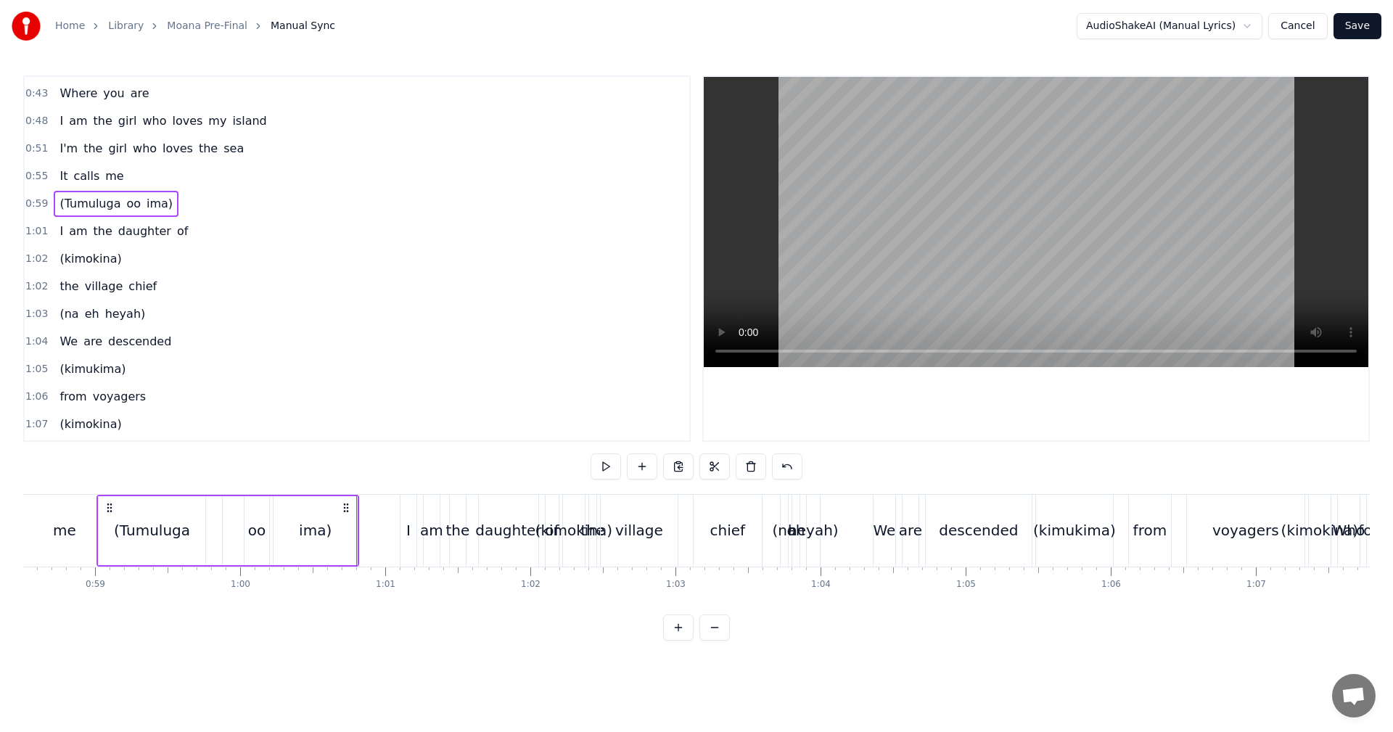
click at [381, 467] on div "0:21 I know a girl from an island 0:24 She stands apart from the crowd 0:27 She…" at bounding box center [696, 357] width 1347 height 565
click at [378, 579] on div "1:01" at bounding box center [386, 585] width 20 height 12
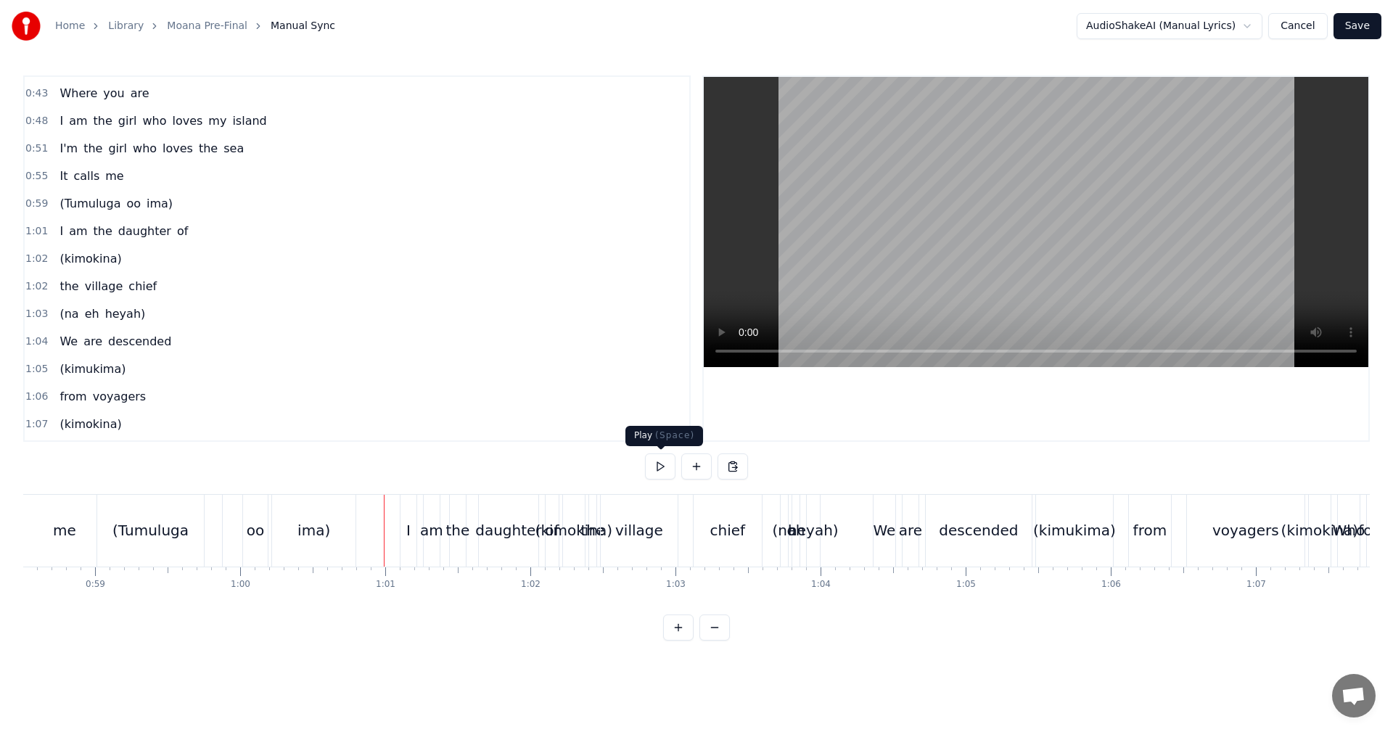
click at [662, 471] on button at bounding box center [660, 467] width 30 height 26
click at [662, 472] on button at bounding box center [660, 467] width 30 height 26
click at [86, 312] on span "eh" at bounding box center [91, 314] width 17 height 17
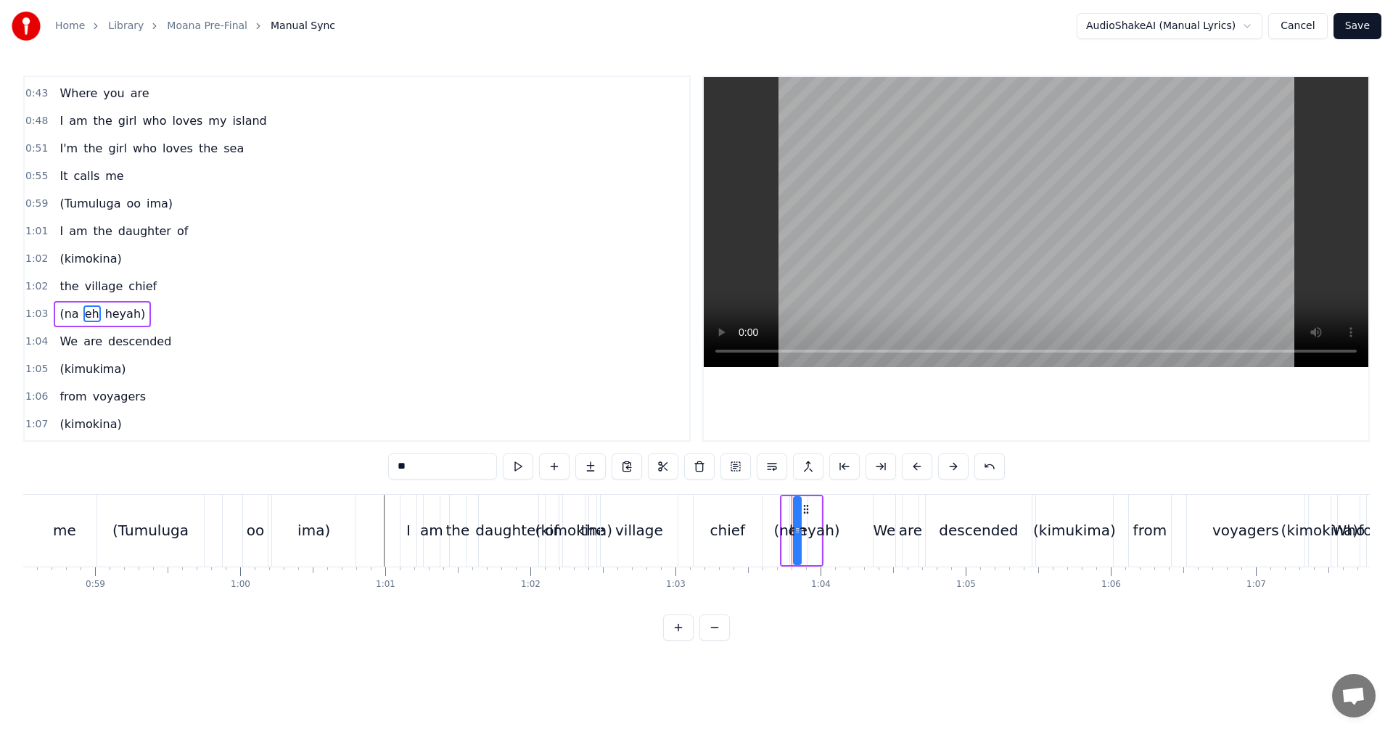
scroll to position [245, 0]
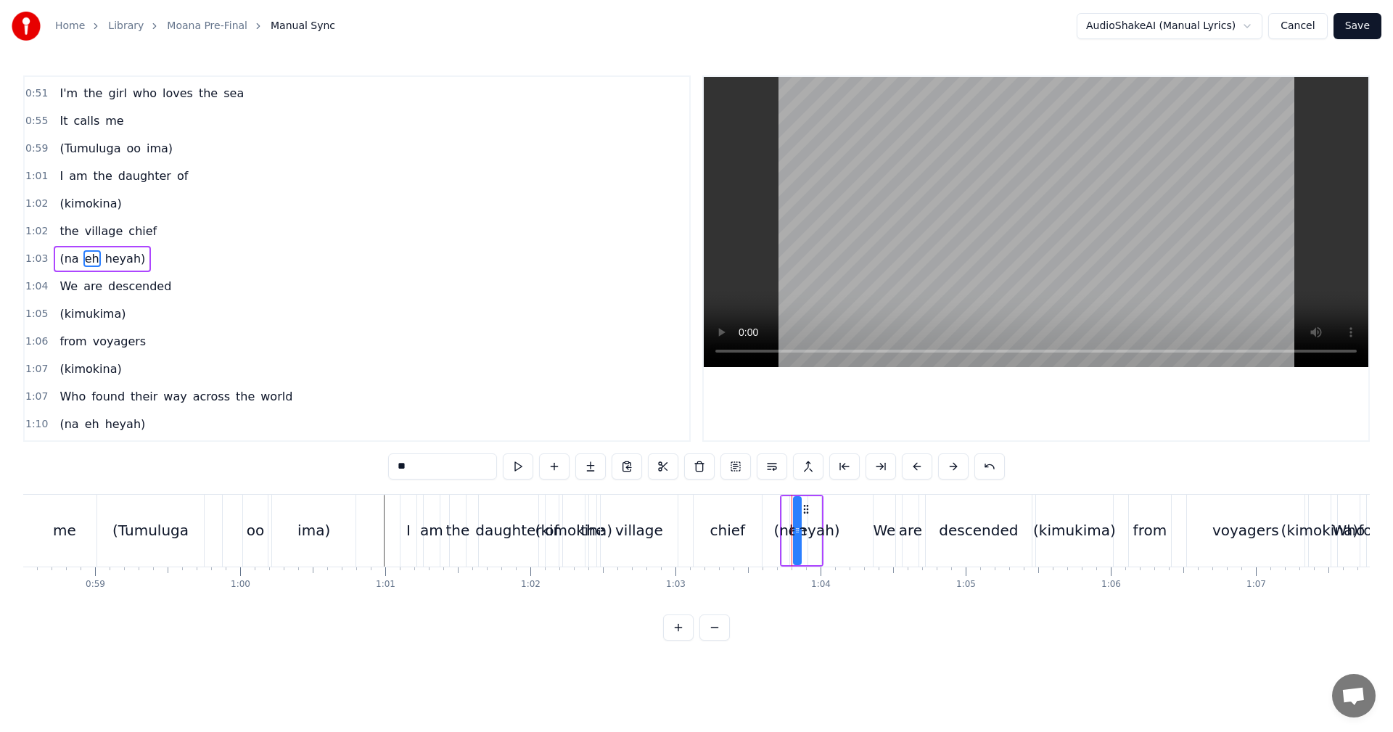
click at [33, 261] on span "1:03" at bounding box center [36, 259] width 22 height 15
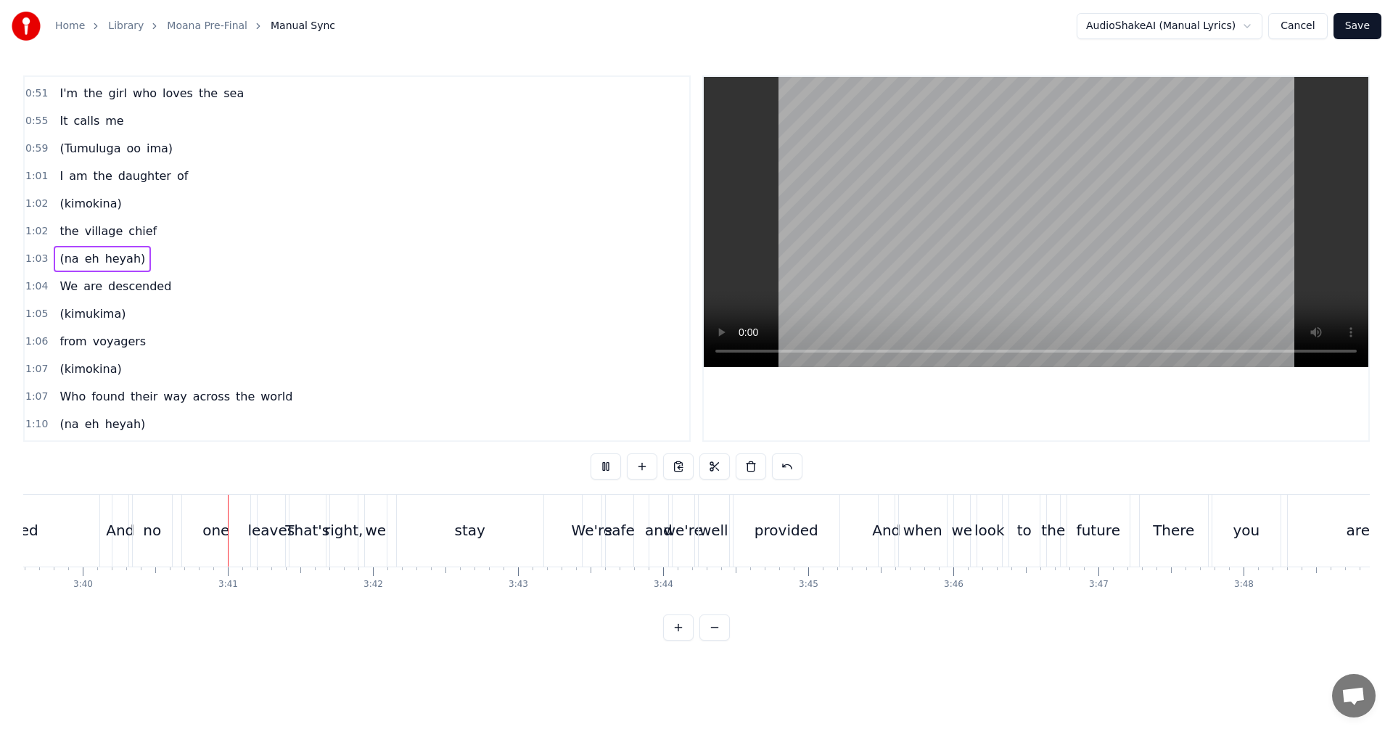
scroll to position [0, 31914]
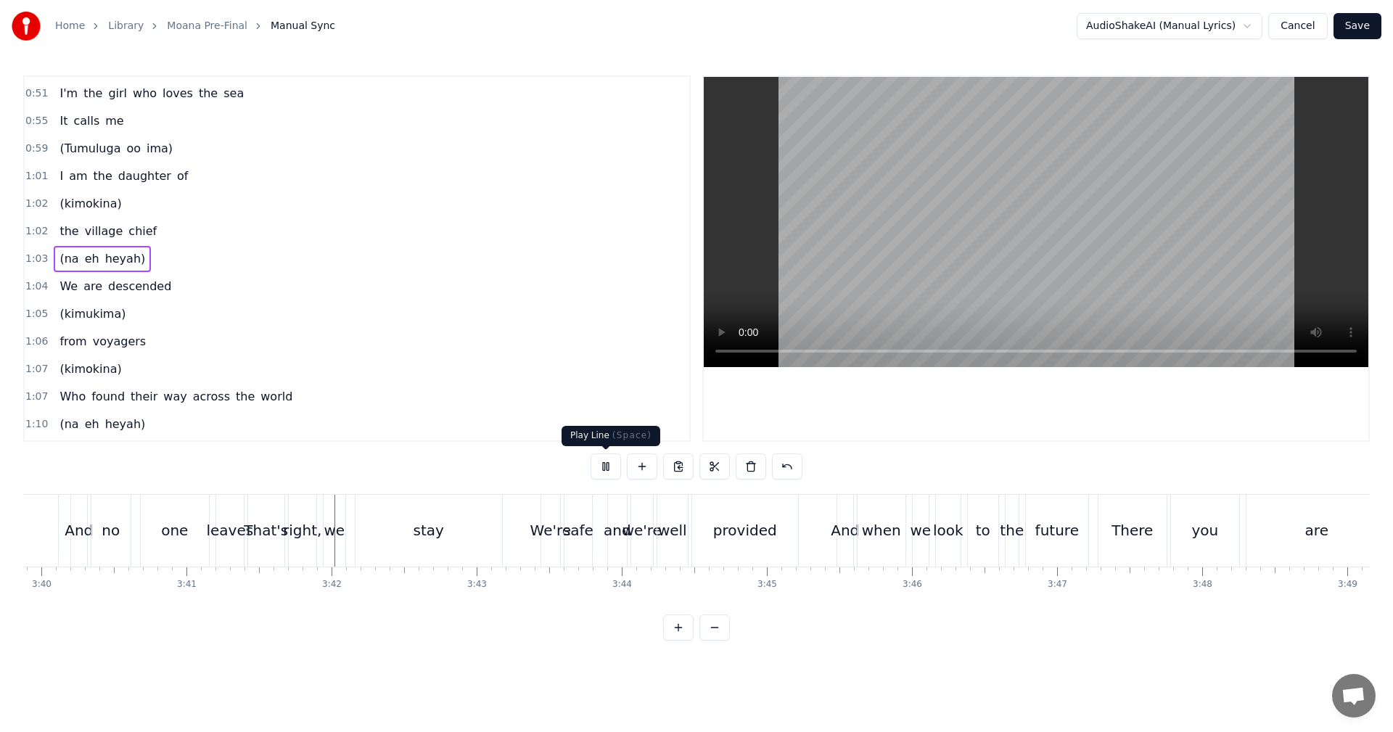
click at [598, 466] on button at bounding box center [606, 467] width 30 height 26
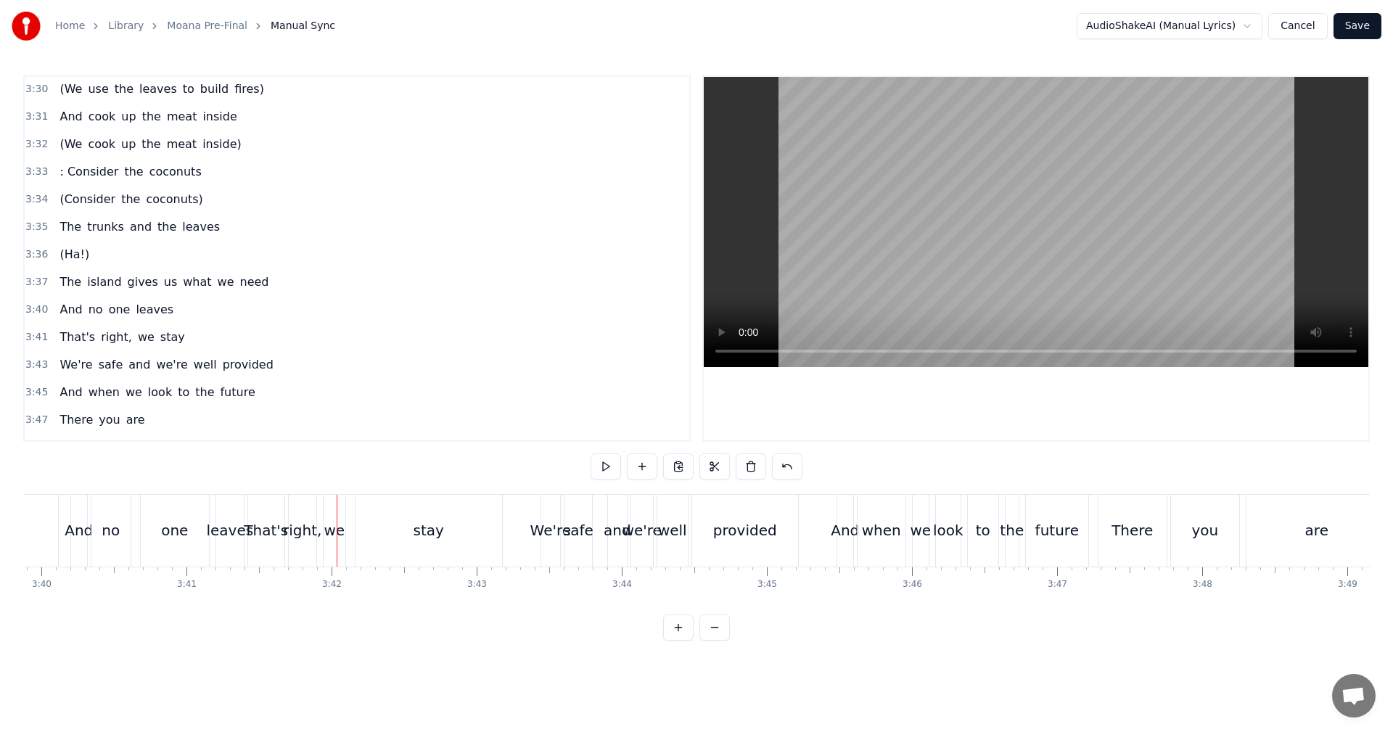
scroll to position [2049, 0]
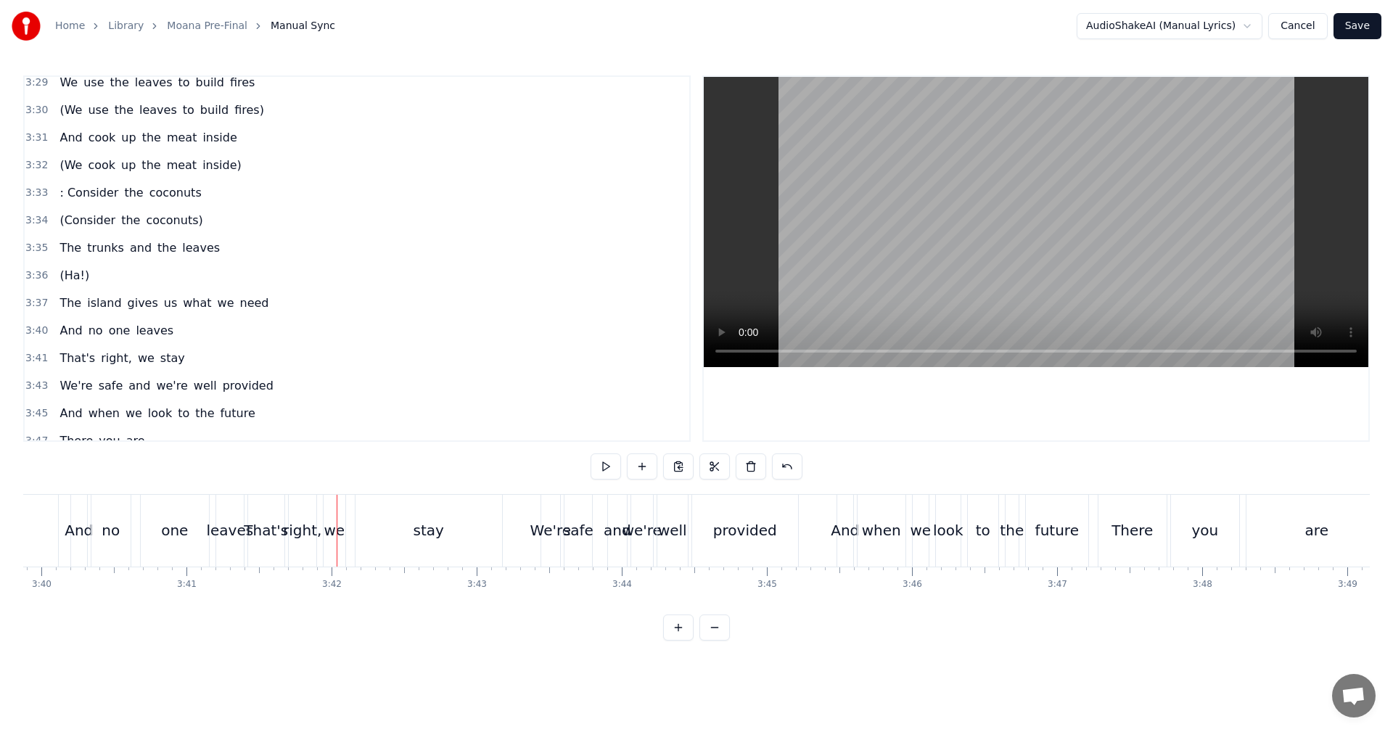
click at [34, 188] on span "3:33" at bounding box center [36, 193] width 22 height 15
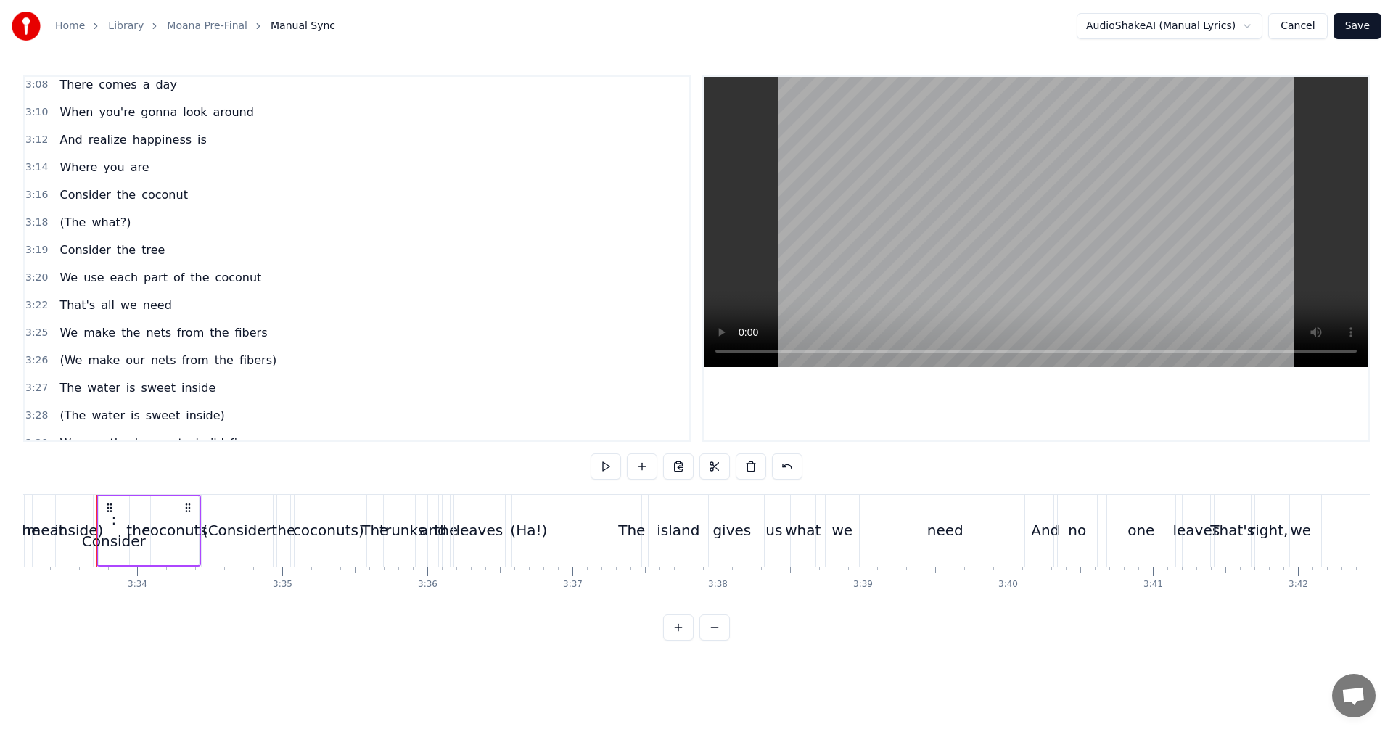
scroll to position [1831, 0]
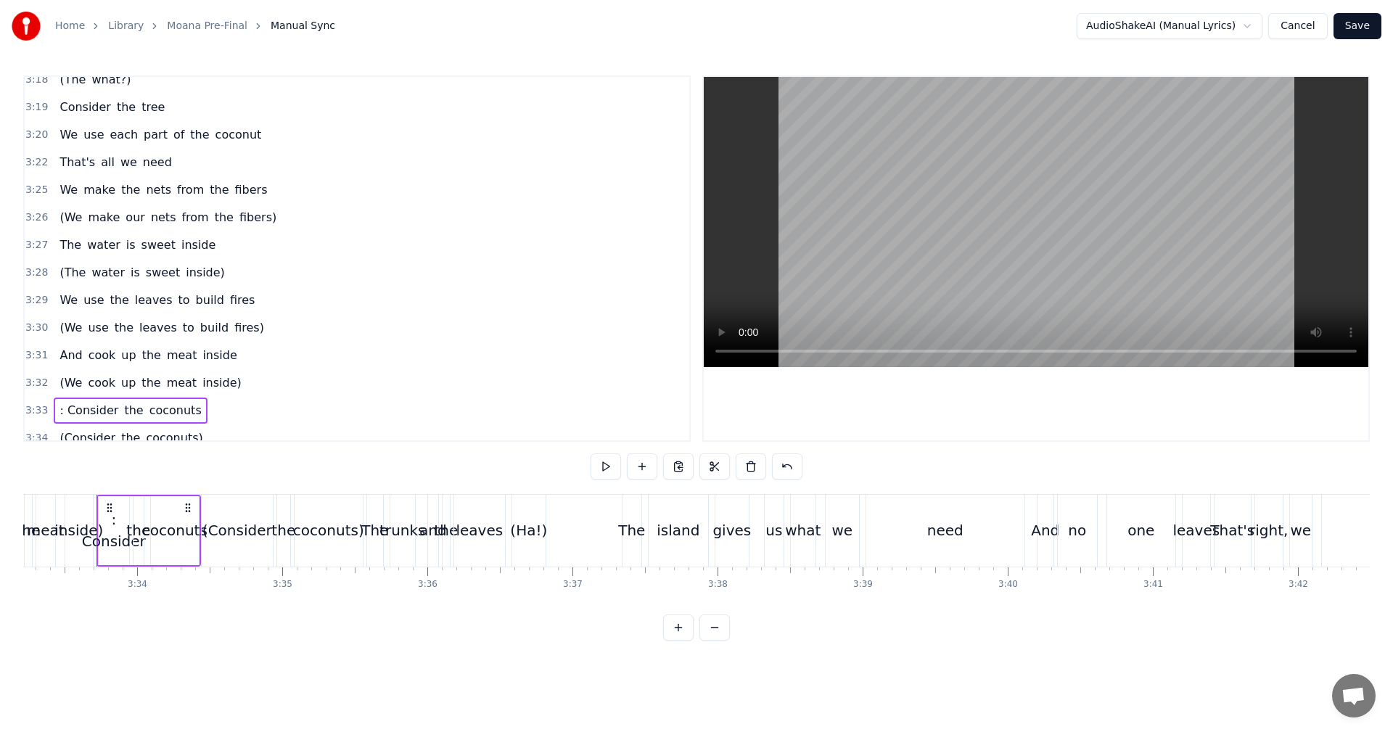
click at [67, 409] on span ": Consider" at bounding box center [89, 410] width 62 height 17
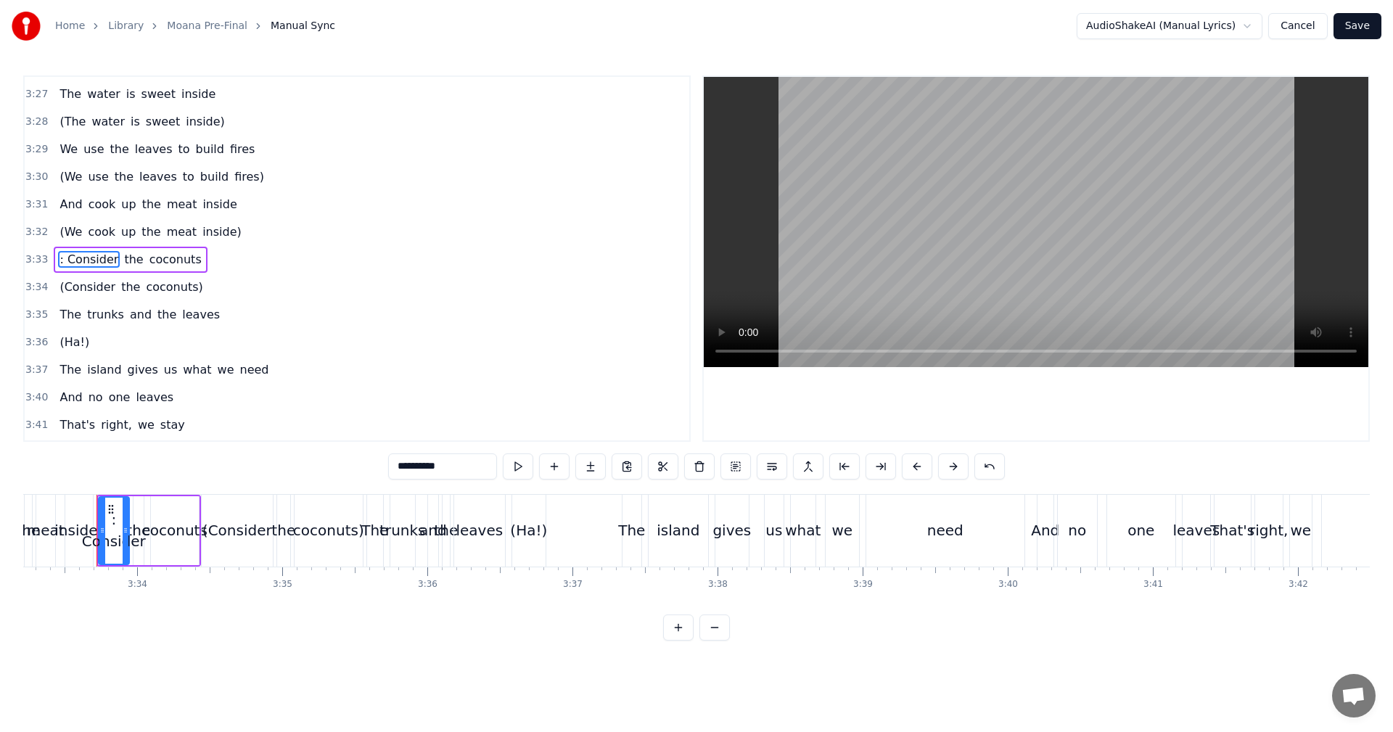
scroll to position [1983, 0]
click at [404, 467] on input "**********" at bounding box center [442, 467] width 109 height 26
click at [398, 464] on input "*********" at bounding box center [442, 467] width 109 height 26
type input "********"
click at [433, 382] on div "3:37 The island gives us what we need" at bounding box center [357, 370] width 665 height 28
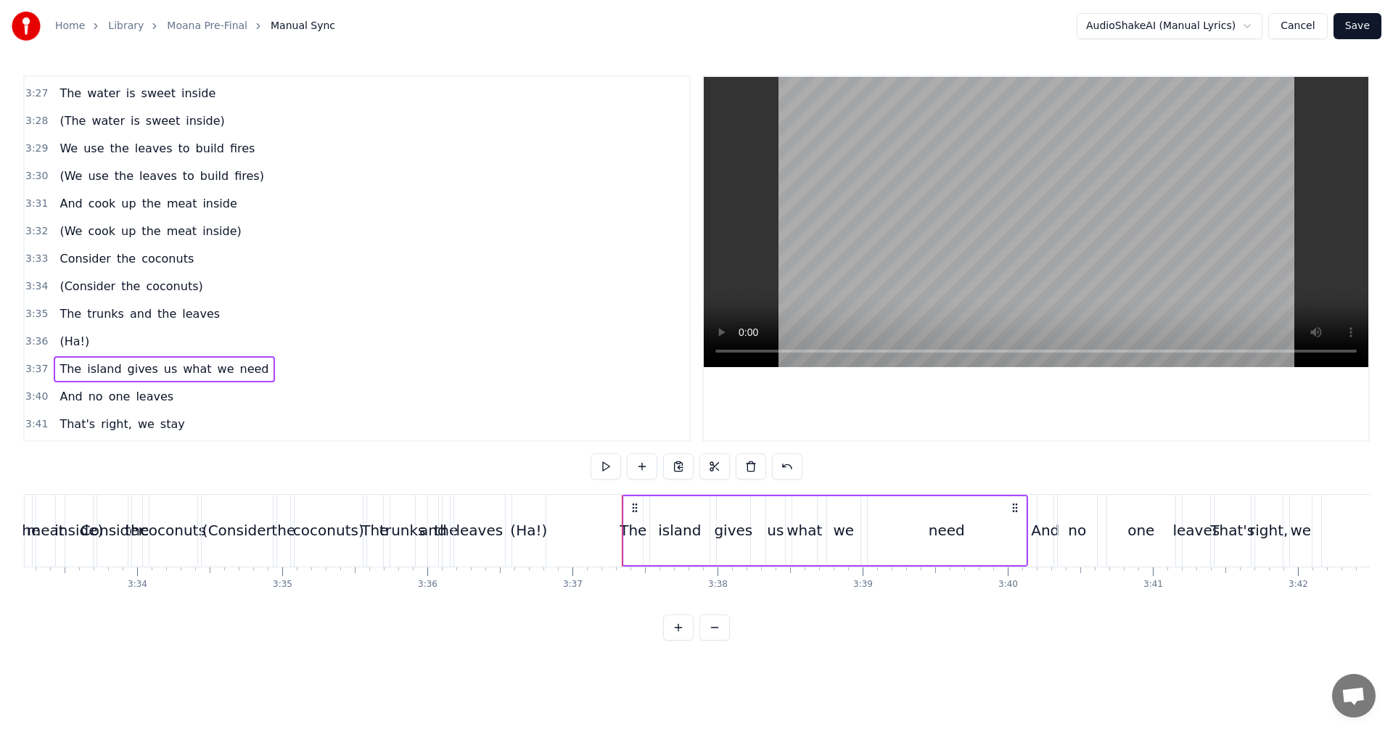
click at [30, 253] on span "3:33" at bounding box center [36, 259] width 22 height 15
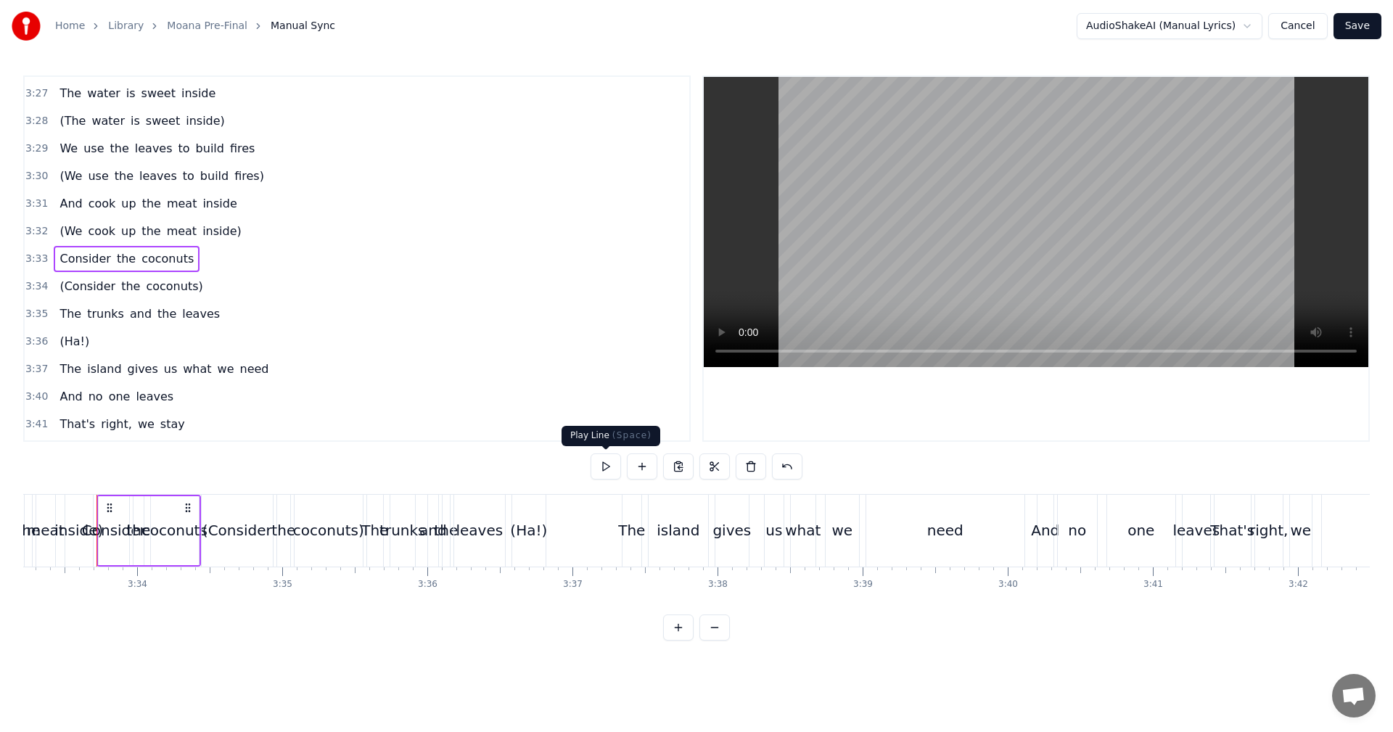
click at [602, 466] on button at bounding box center [606, 467] width 30 height 26
click at [602, 467] on button at bounding box center [606, 467] width 30 height 26
click at [30, 290] on span "3:34" at bounding box center [36, 286] width 22 height 15
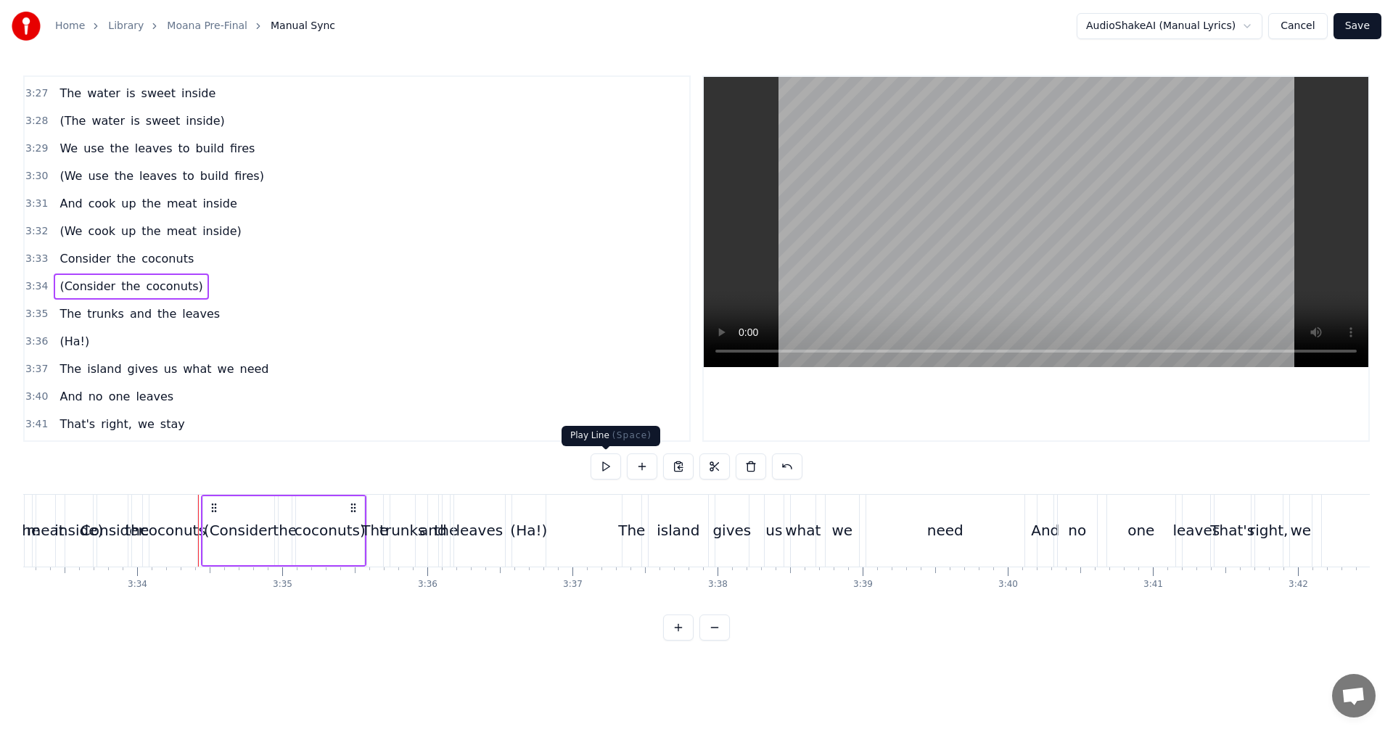
click at [599, 467] on button at bounding box center [606, 467] width 30 height 26
click at [602, 468] on button at bounding box center [606, 467] width 30 height 26
click at [23, 613] on div "Home Library Moana Pre-Final Manual Sync AudioShakeAI (Manual Lyrics) Cancel Sa…" at bounding box center [696, 320] width 1393 height 641
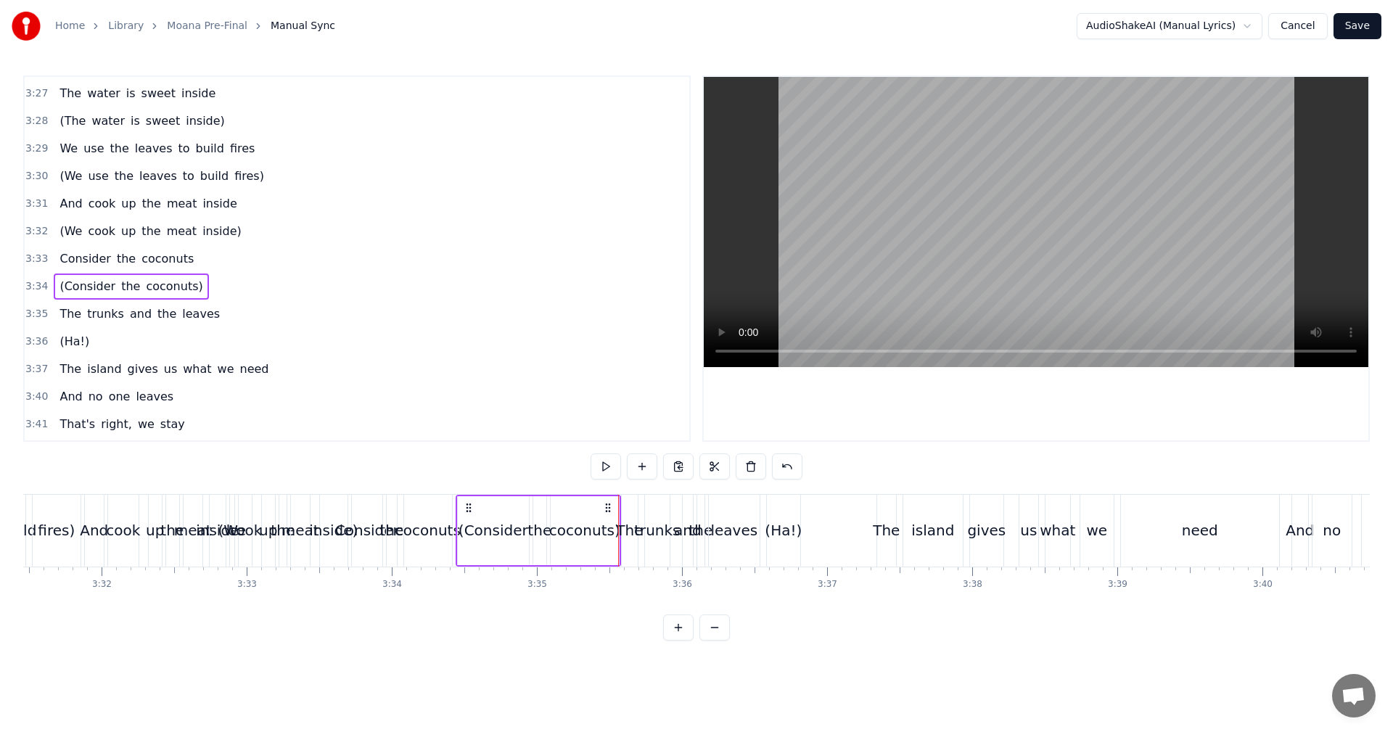
scroll to position [0, 30686]
click at [34, 237] on span "3:32" at bounding box center [36, 231] width 22 height 15
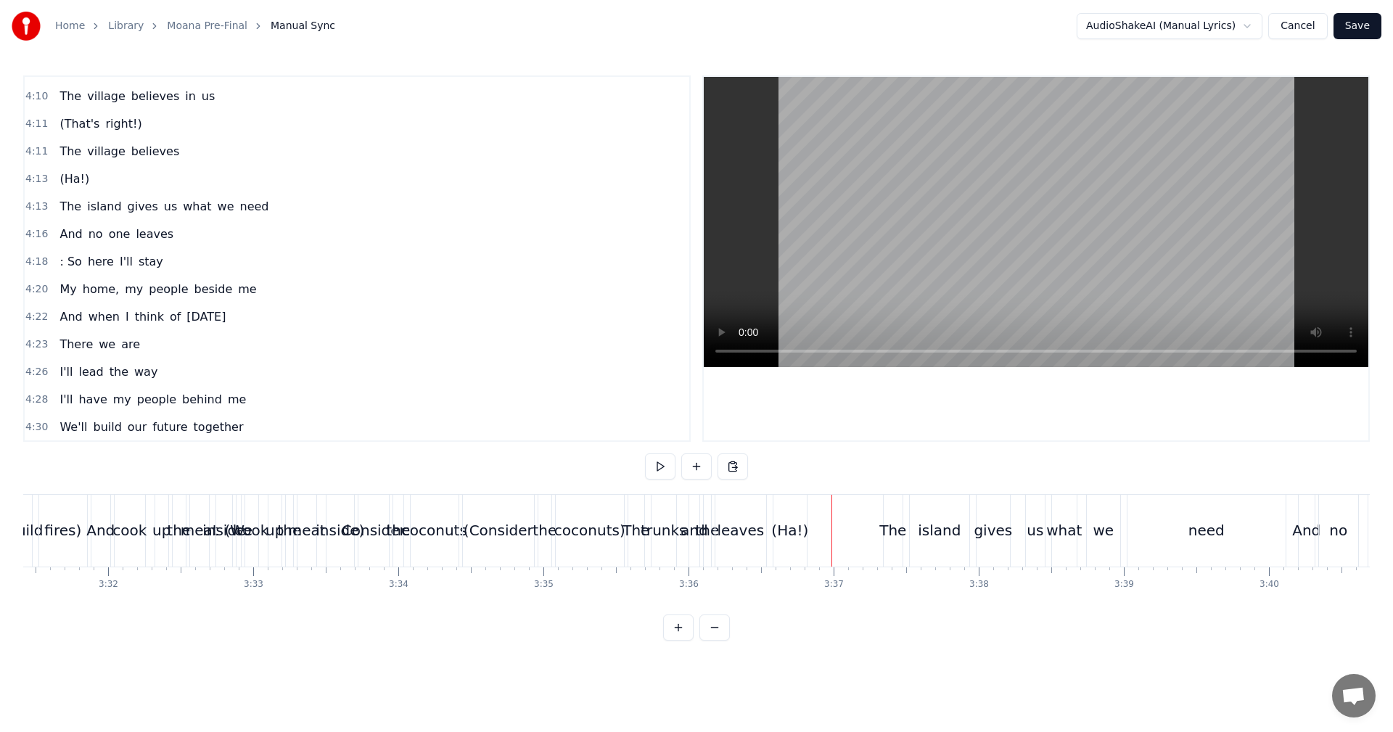
scroll to position [2781, 0]
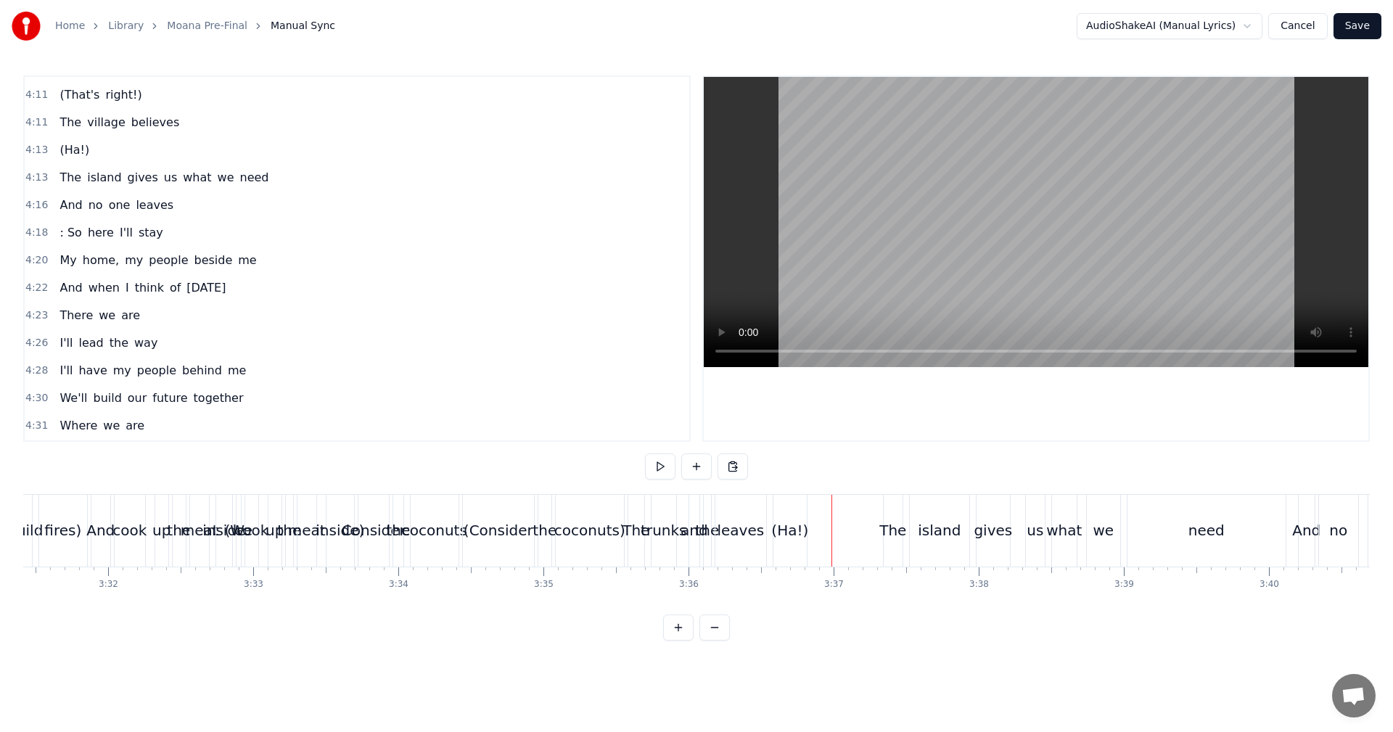
click at [89, 236] on span "here" at bounding box center [100, 232] width 29 height 17
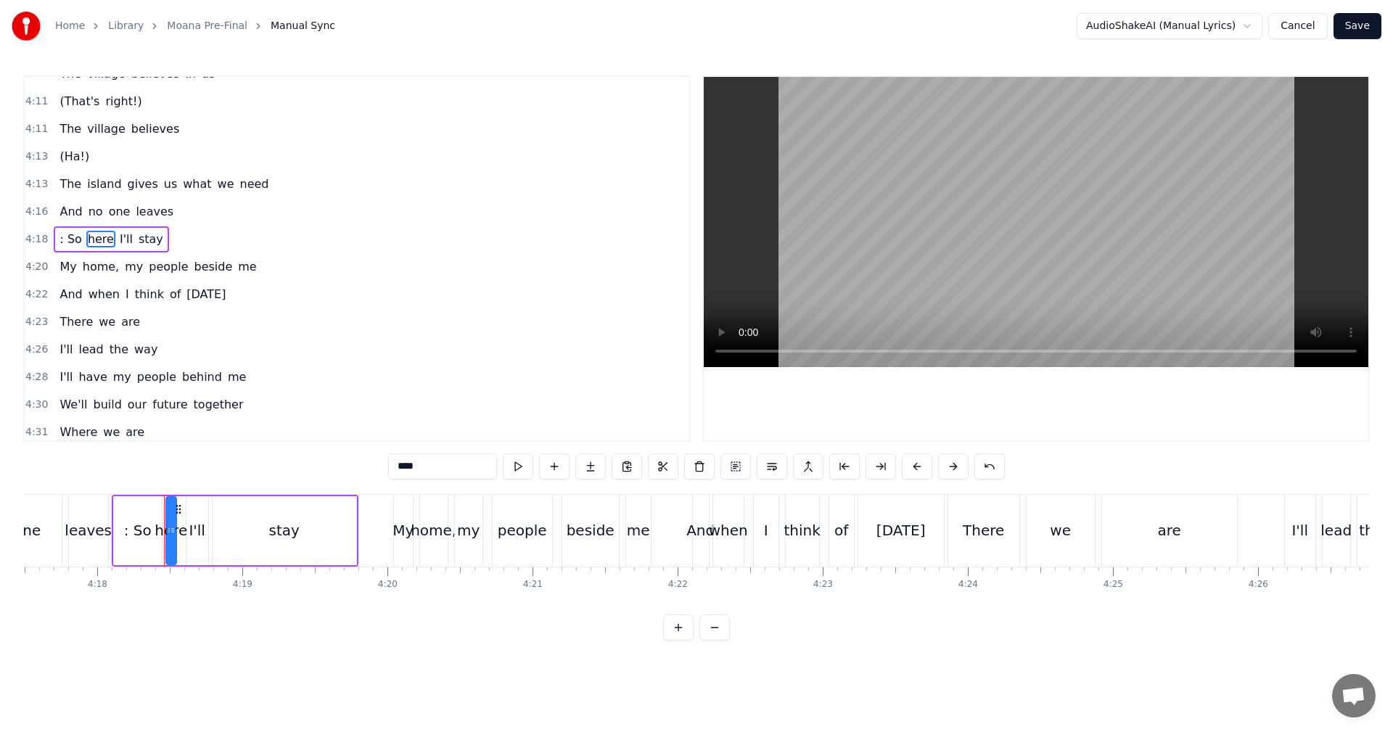
scroll to position [0, 37441]
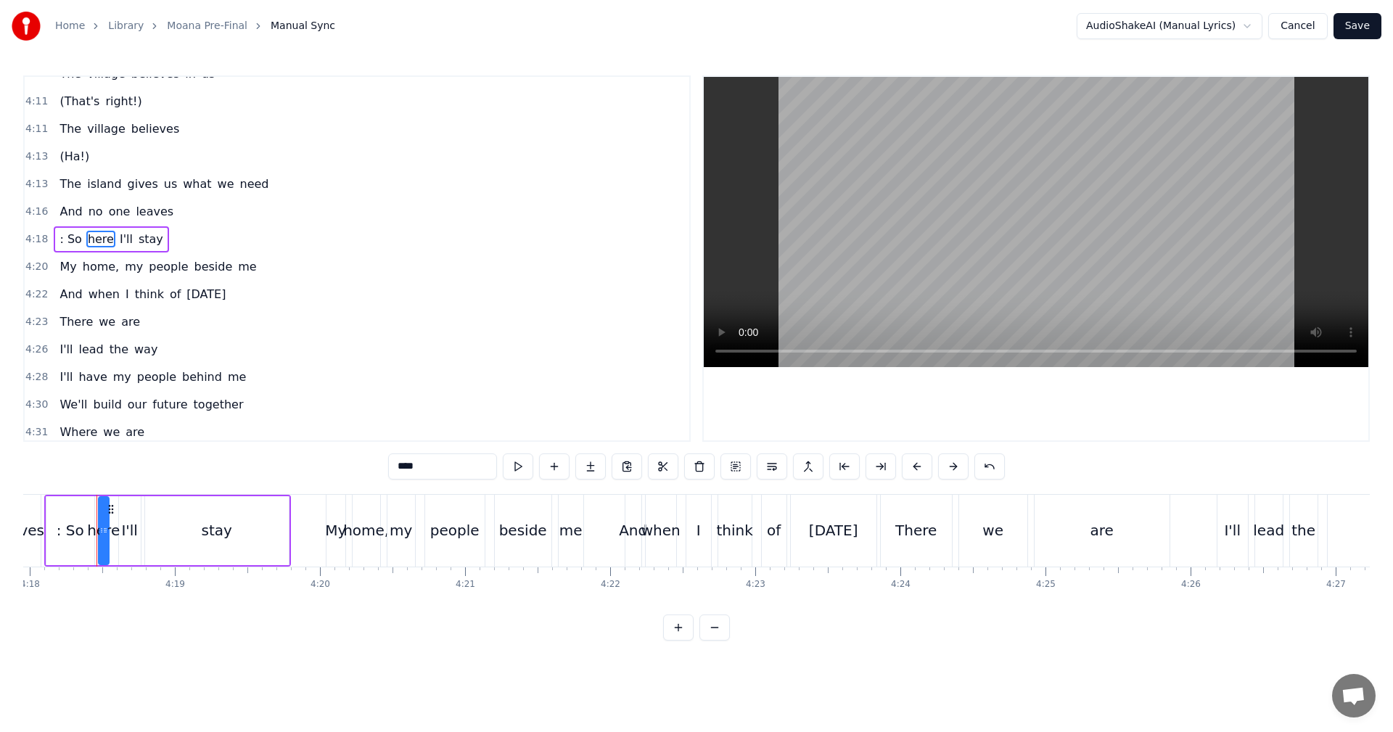
click at [64, 242] on span ": So" at bounding box center [70, 239] width 25 height 17
type input "****"
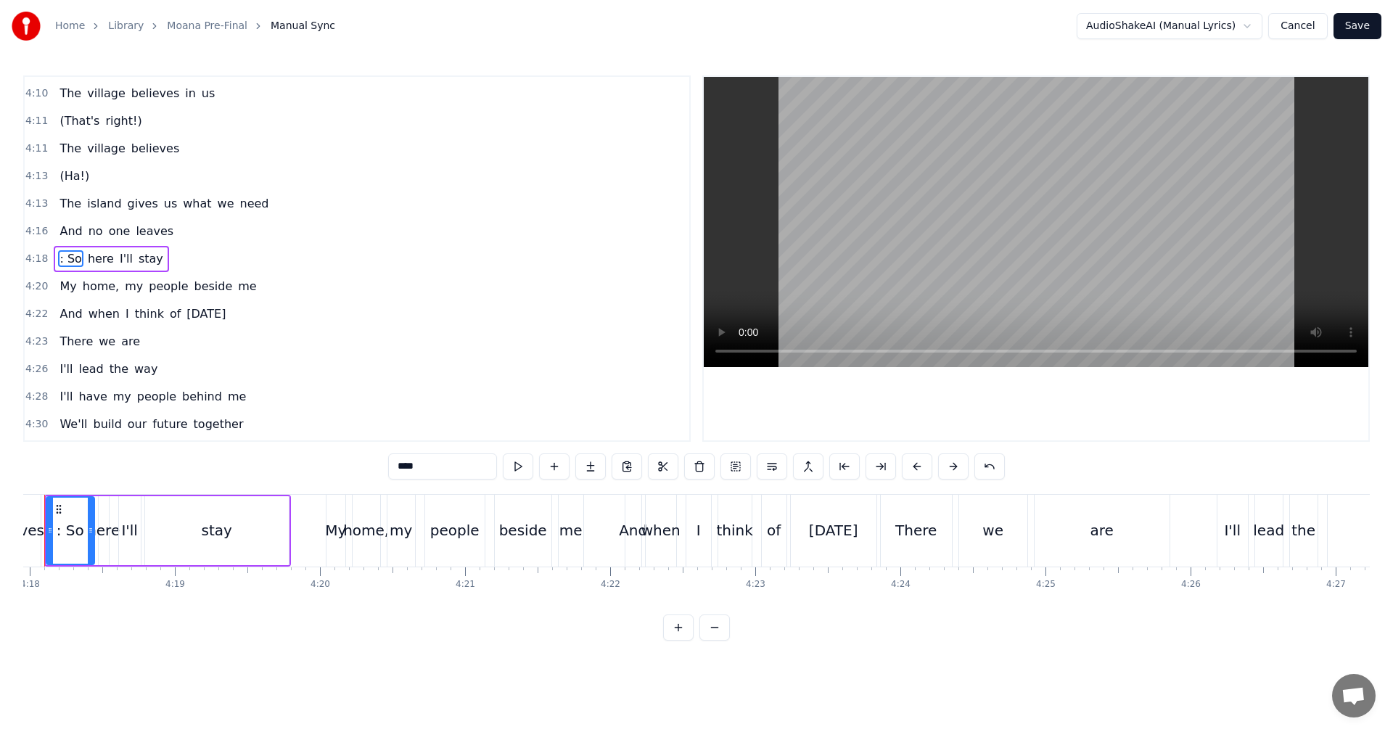
click at [64, 242] on div "And no one leaves" at bounding box center [117, 231] width 126 height 26
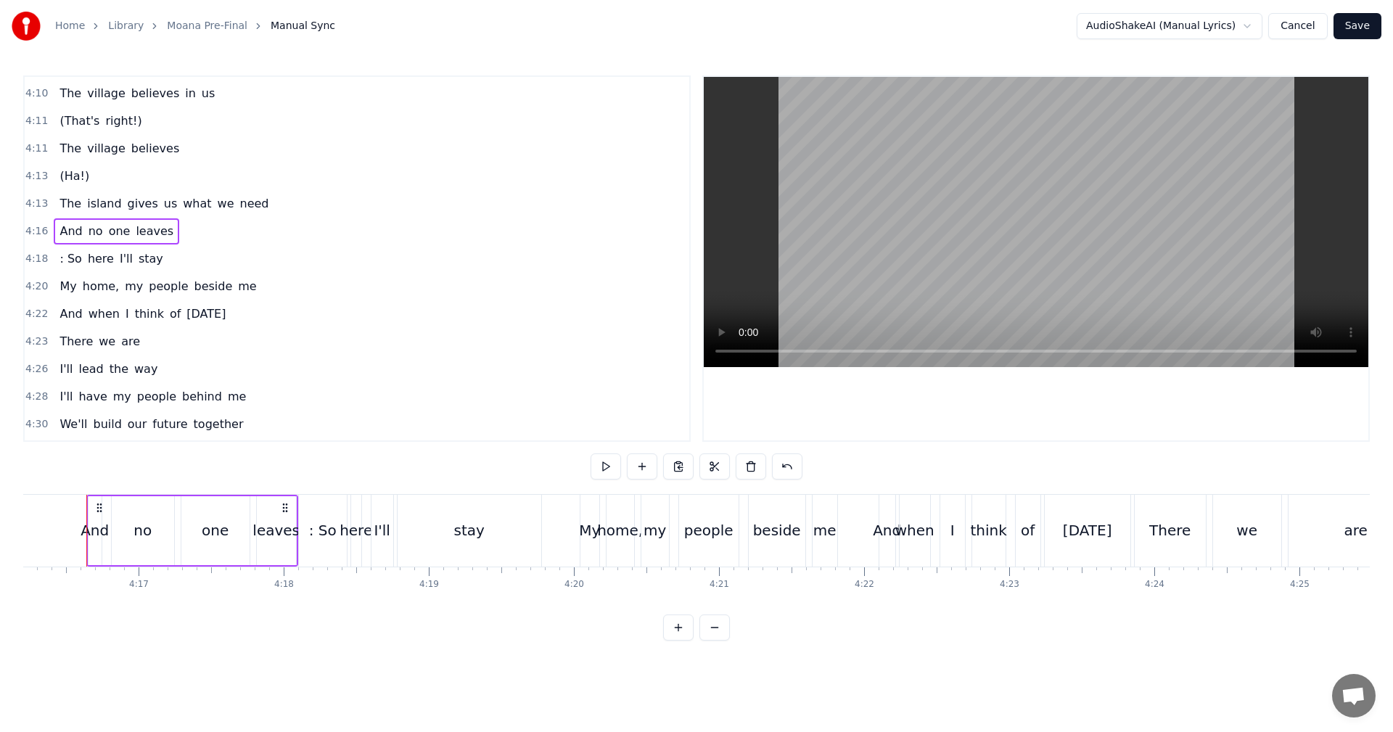
scroll to position [0, 37177]
click at [62, 257] on span ": So" at bounding box center [70, 258] width 25 height 17
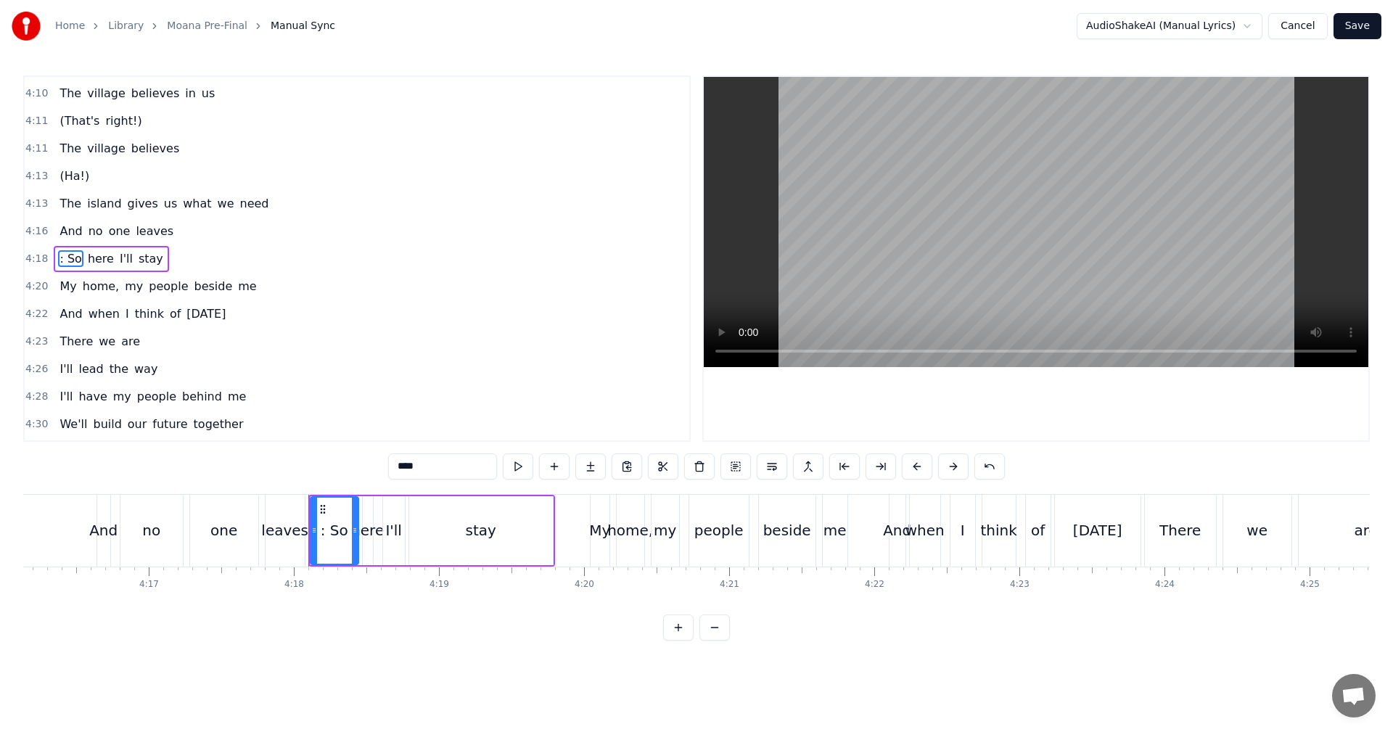
click at [404, 471] on input "****" at bounding box center [442, 467] width 109 height 26
type input "*"
type input "**"
click at [541, 382] on div "4:26 I'll lead the way" at bounding box center [357, 370] width 665 height 28
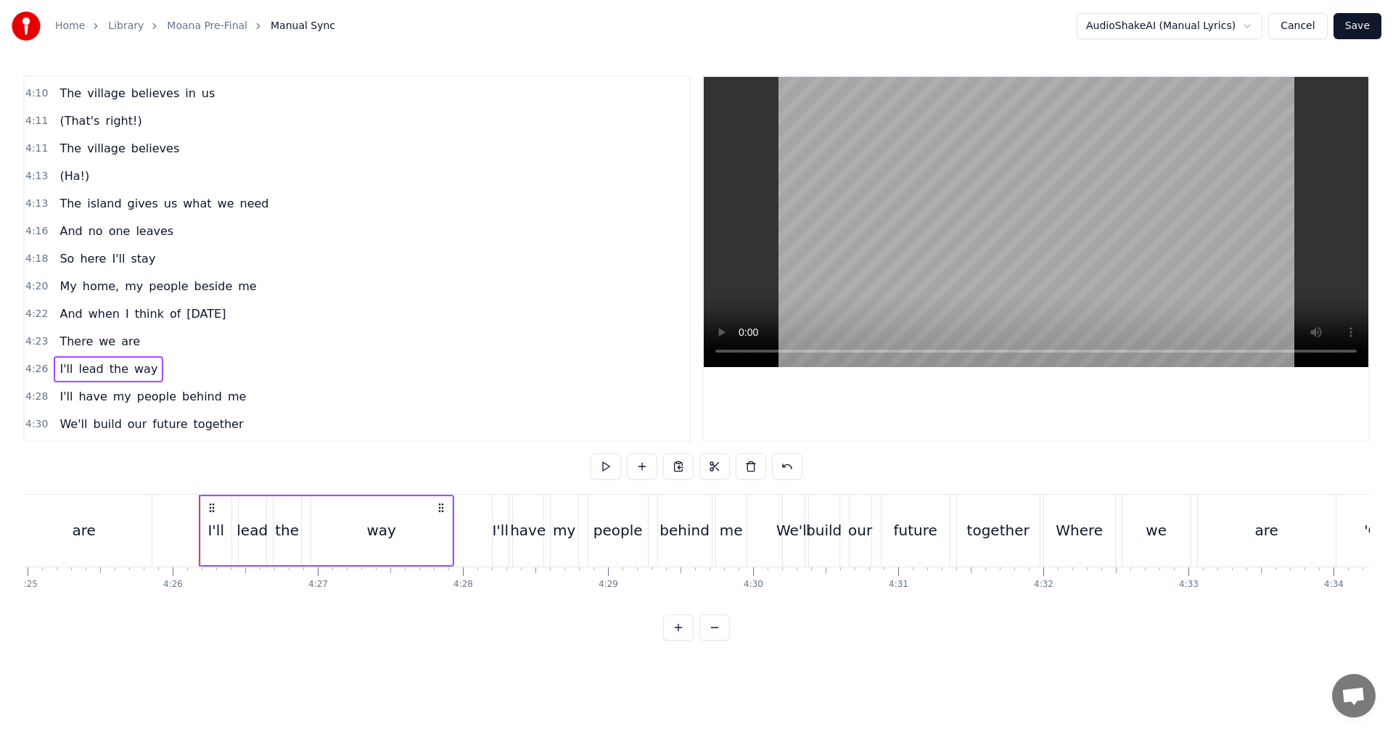
scroll to position [0, 38561]
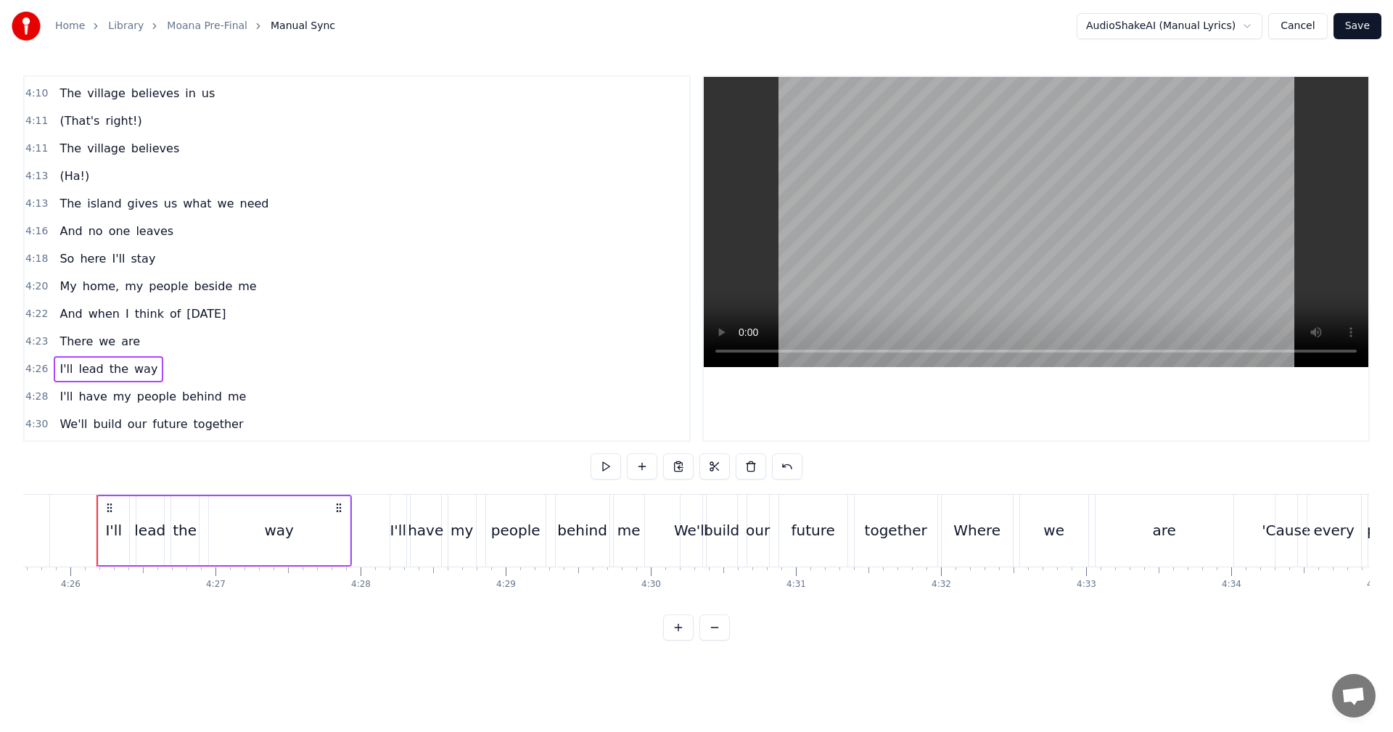
click at [94, 256] on span "here" at bounding box center [92, 258] width 29 height 17
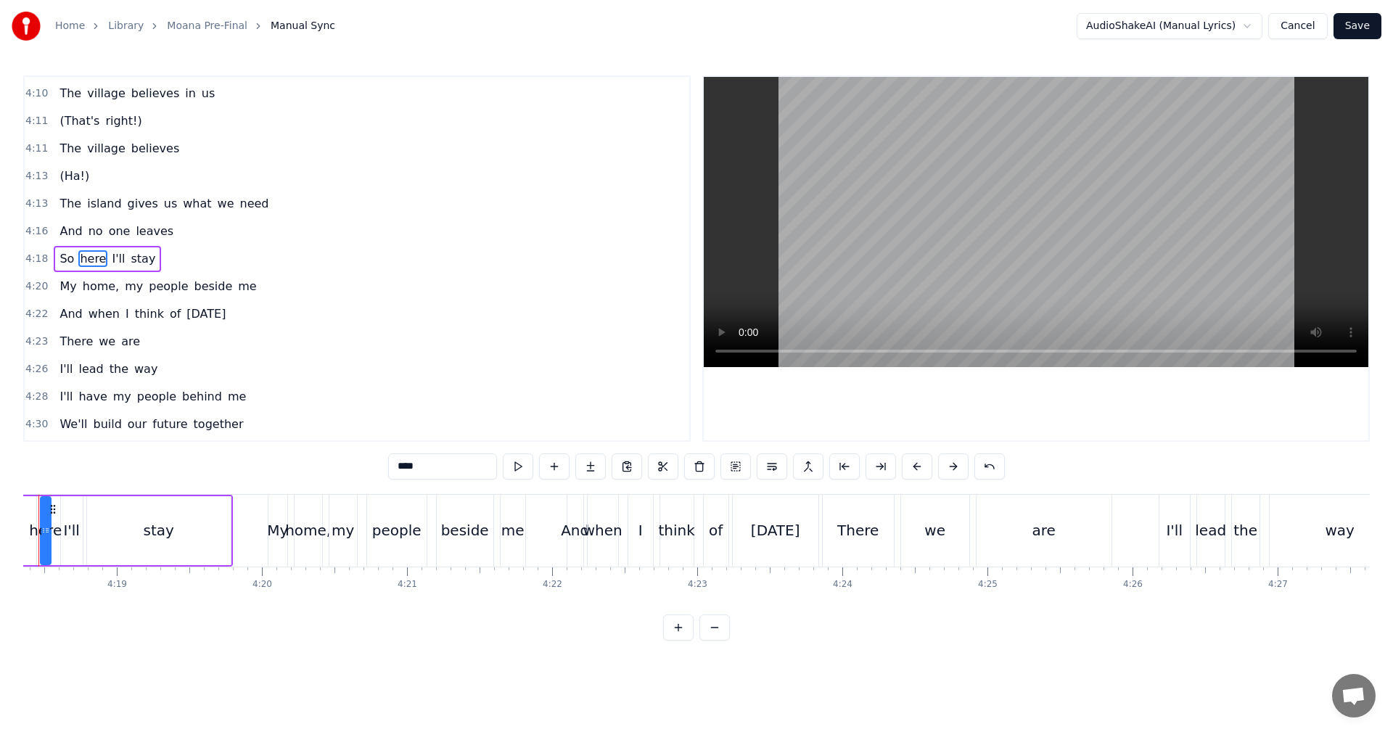
scroll to position [0, 37441]
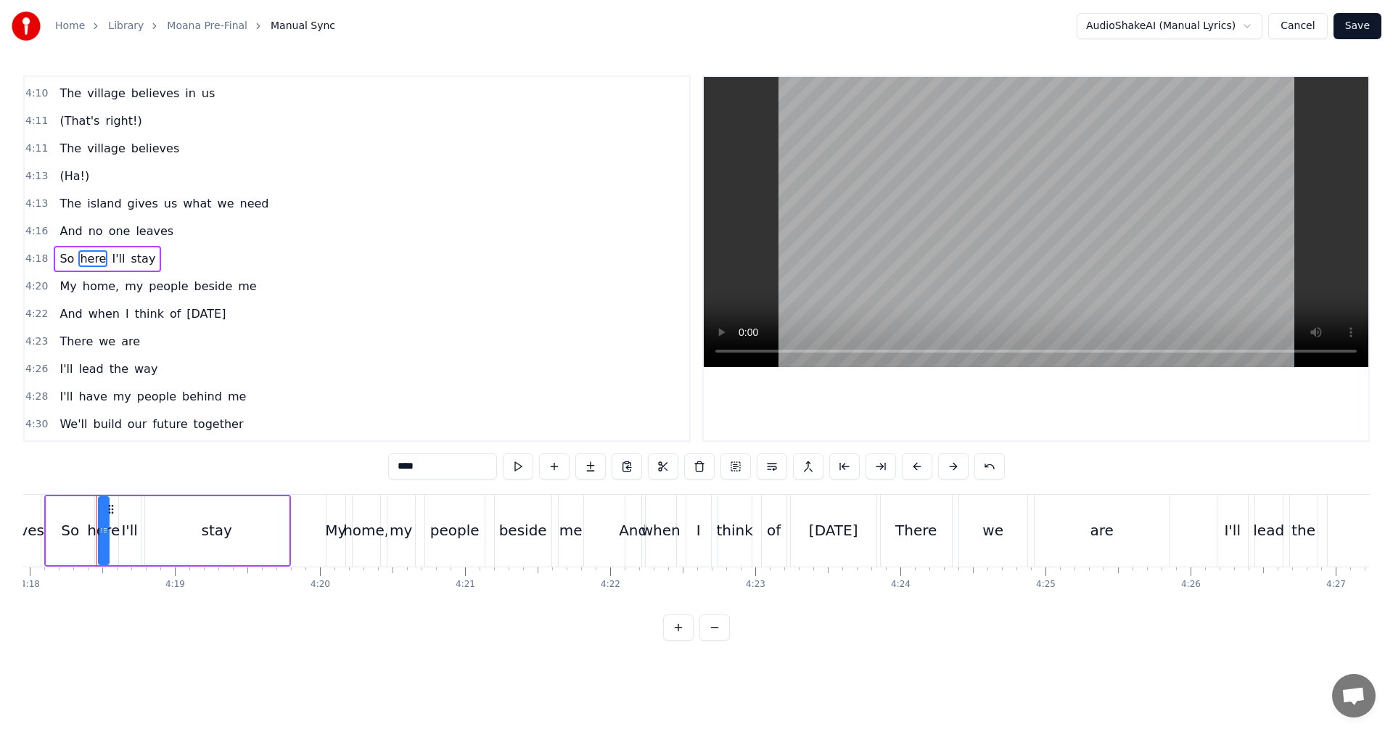
click at [302, 316] on div "4:22 And when I think of [DATE]" at bounding box center [357, 314] width 665 height 28
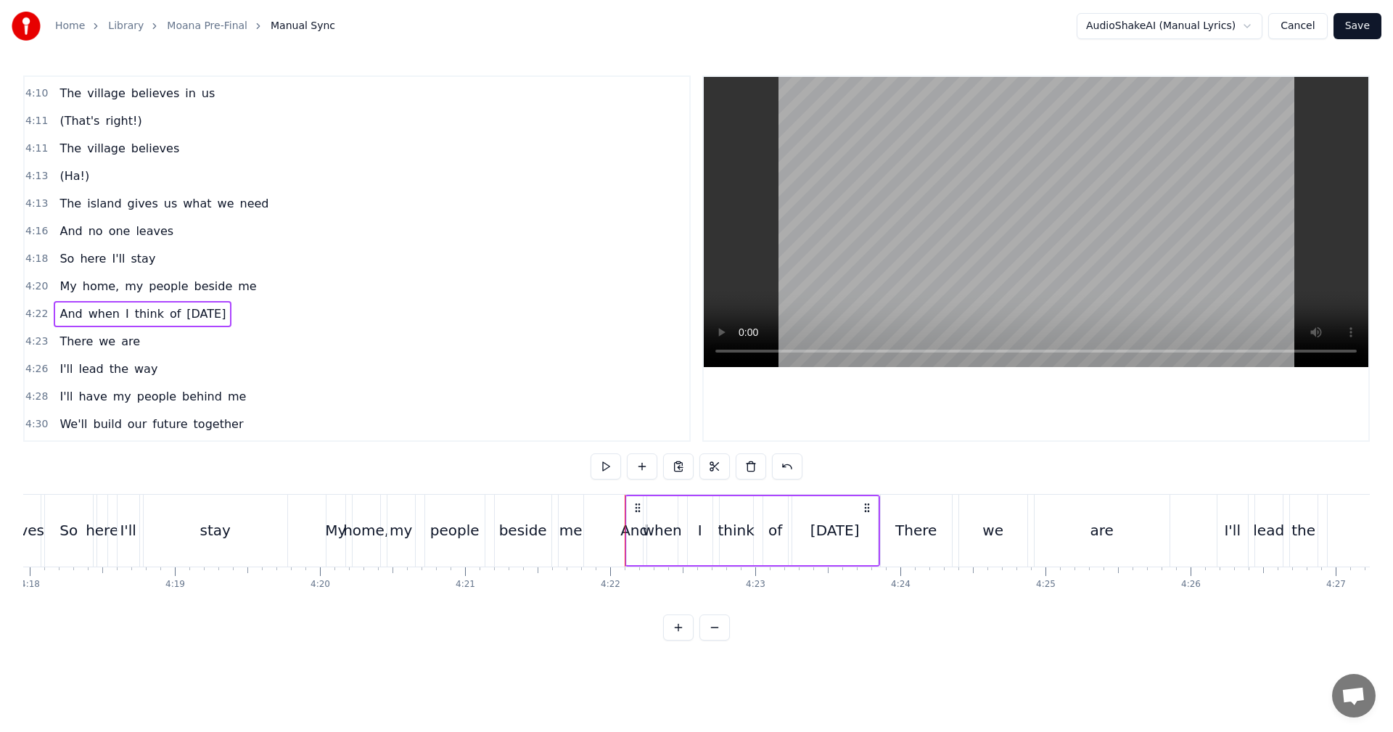
click at [732, 598] on div "I know a girl from an island She stands apart from the crowd She loves the sea …" at bounding box center [696, 548] width 1347 height 109
click at [894, 509] on div "There" at bounding box center [916, 531] width 71 height 72
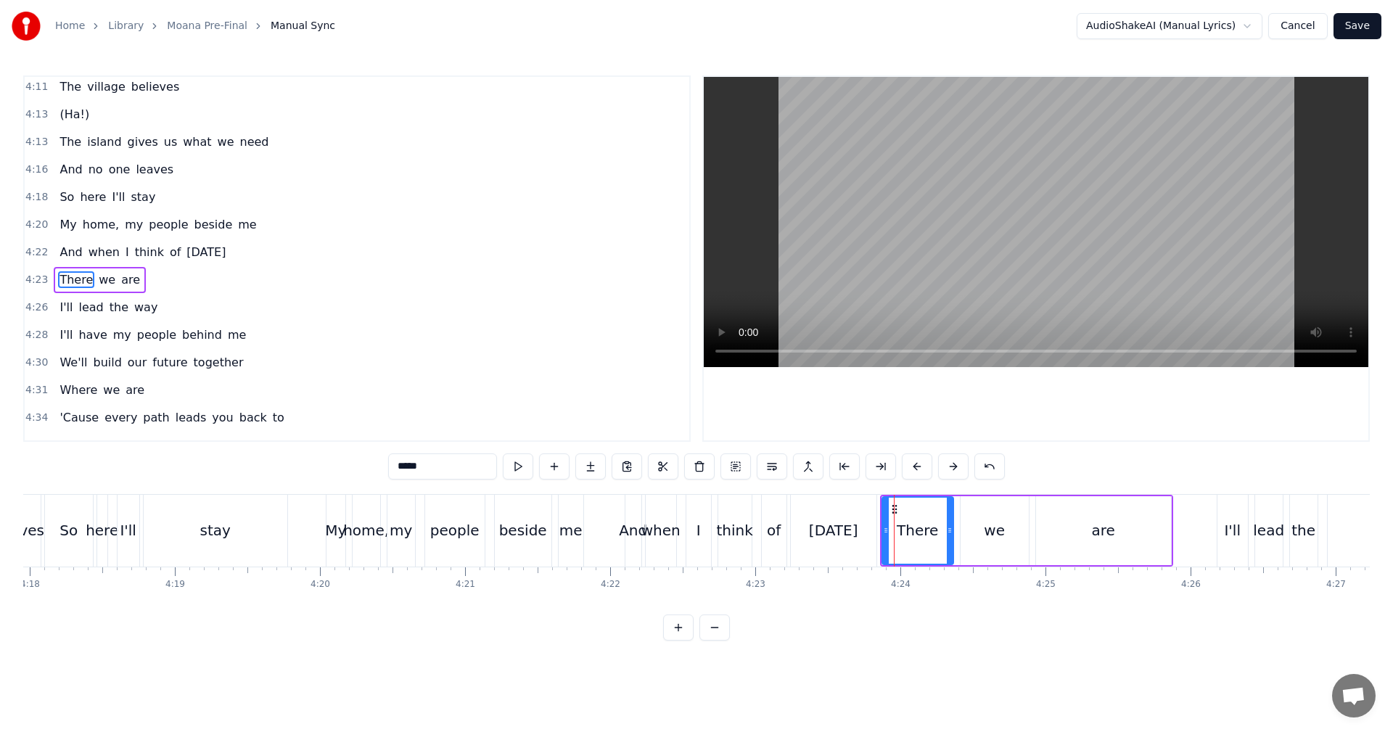
scroll to position [2838, 0]
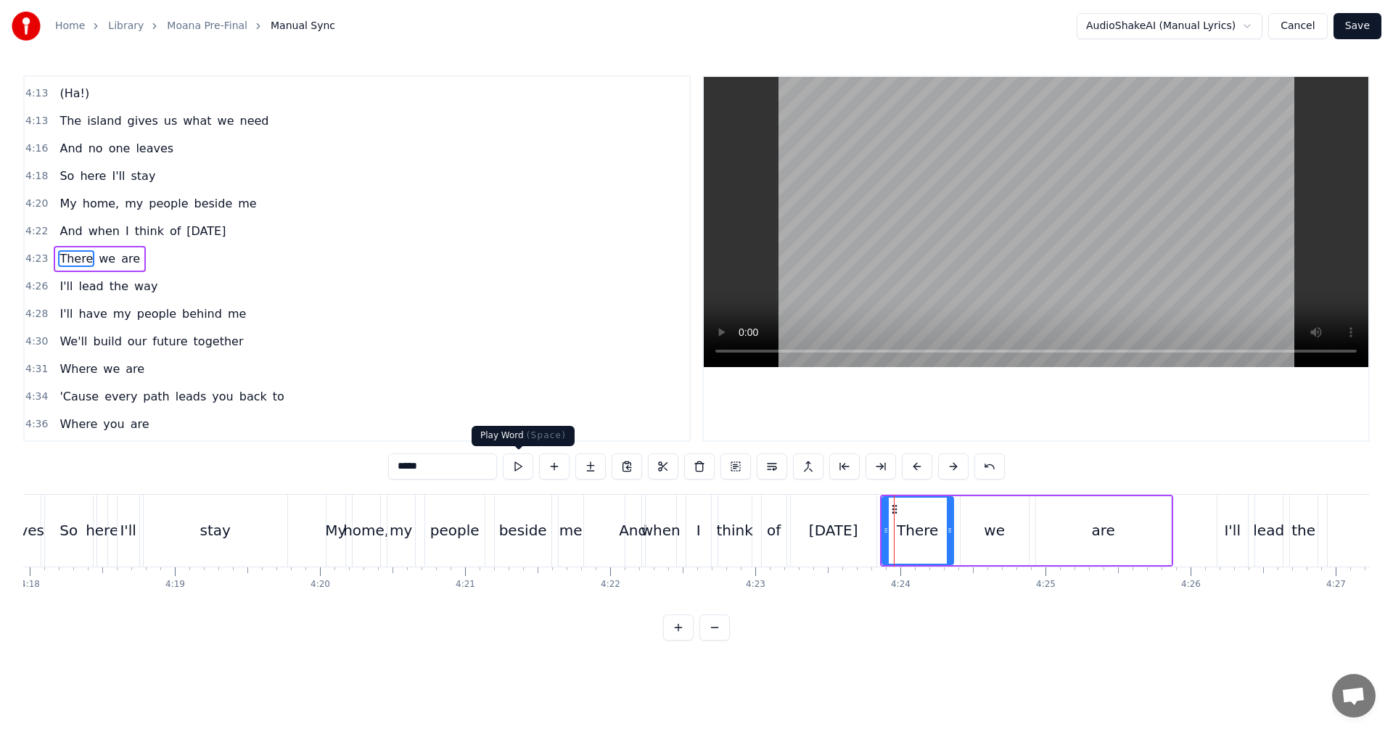
click at [531, 464] on button at bounding box center [518, 467] width 30 height 26
click at [1078, 476] on div "0:21 I know a girl from an island 0:24 She stands apart from the crowd 0:27 She…" at bounding box center [696, 357] width 1347 height 565
click at [743, 466] on button at bounding box center [736, 467] width 30 height 26
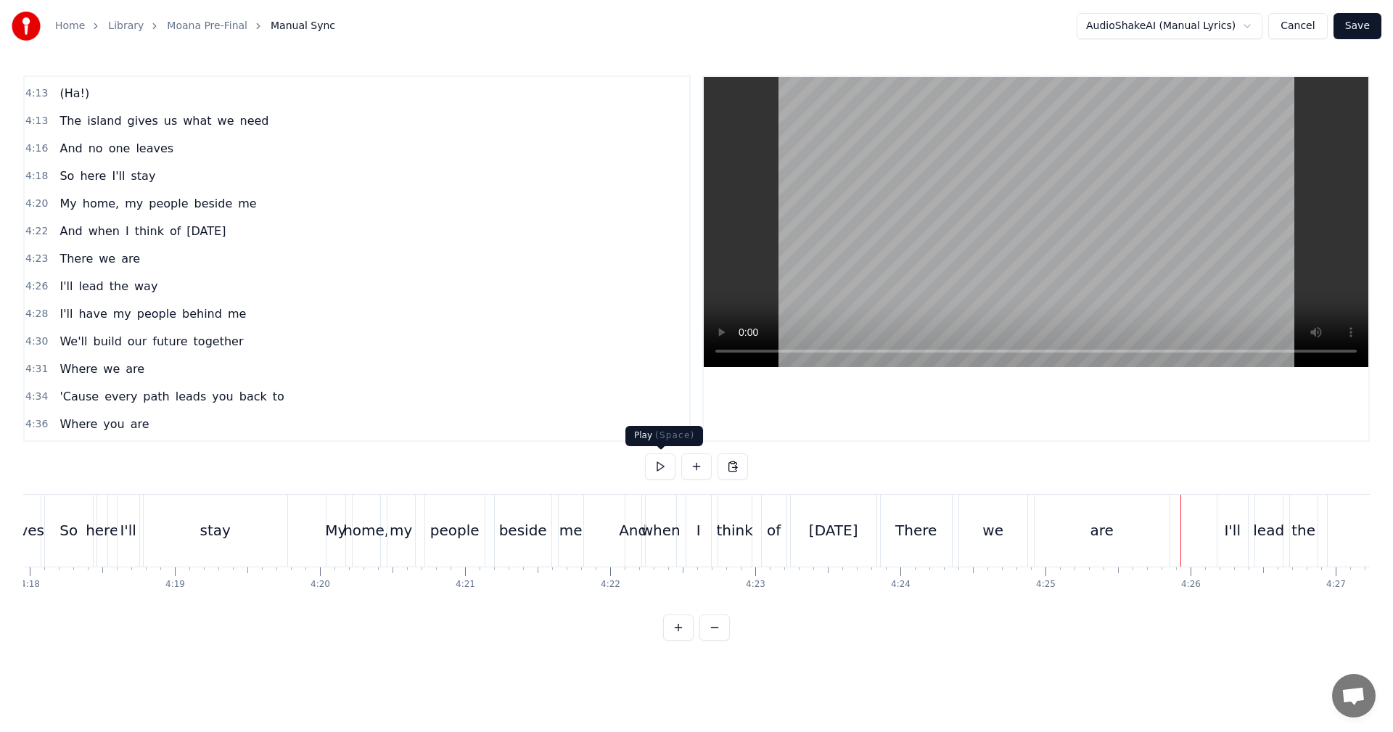
click at [663, 471] on button at bounding box center [660, 467] width 30 height 26
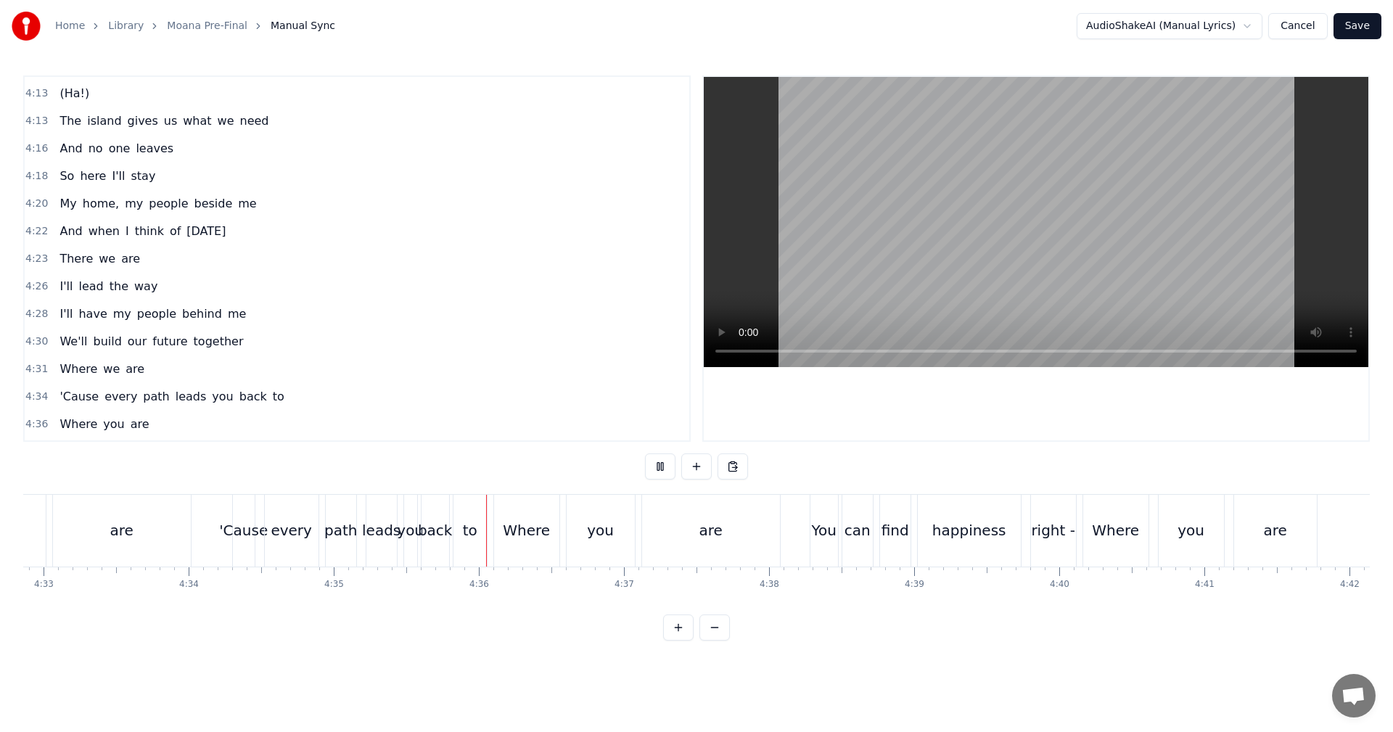
scroll to position [0, 39911]
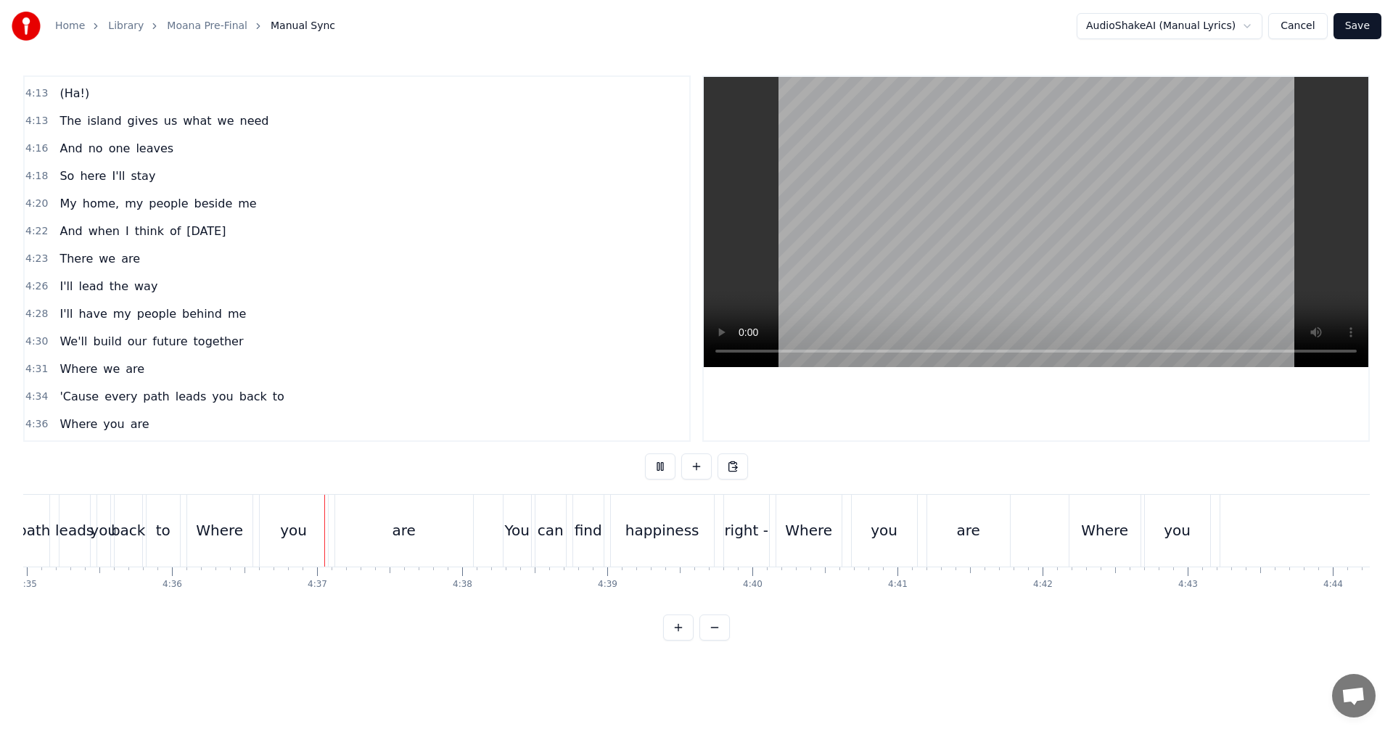
click at [663, 471] on button at bounding box center [660, 467] width 30 height 26
click at [296, 523] on div "you" at bounding box center [293, 531] width 27 height 22
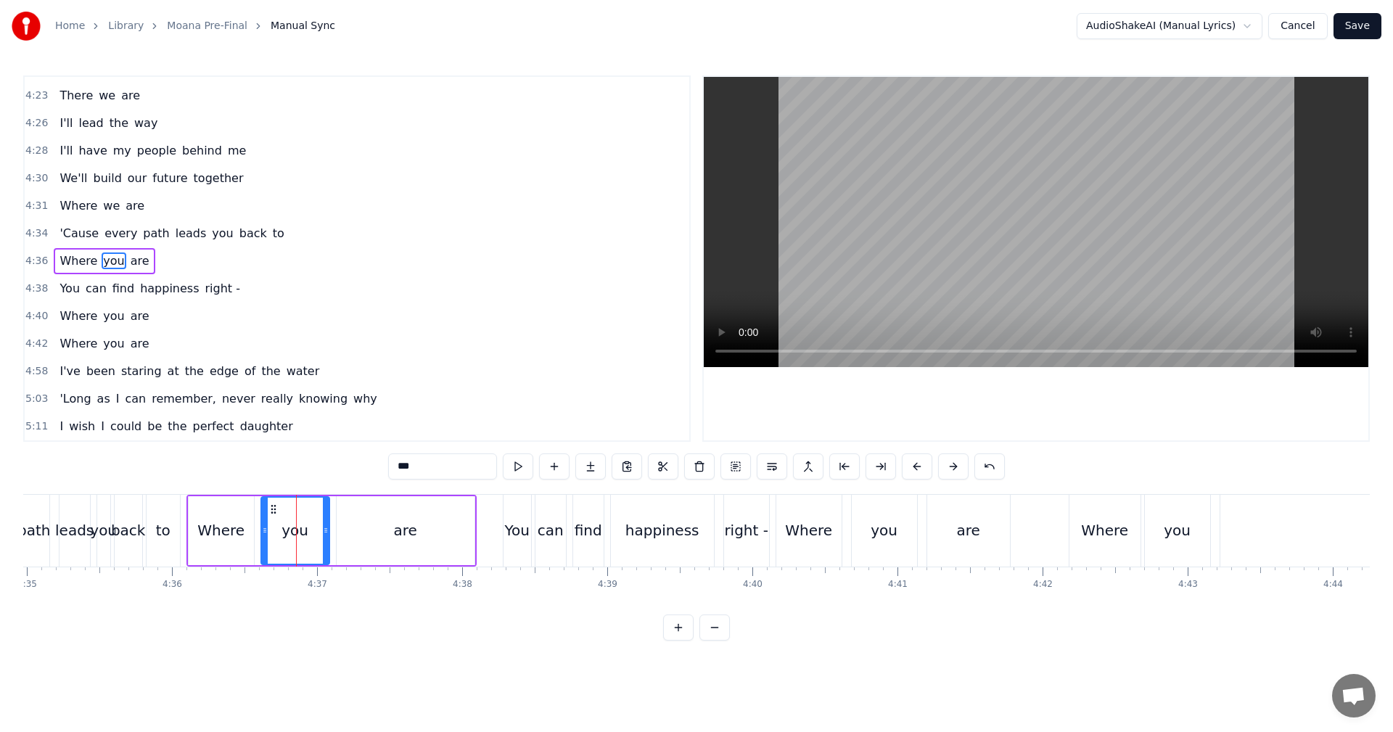
scroll to position [3003, 0]
drag, startPoint x: 420, startPoint y: 464, endPoint x: 384, endPoint y: 465, distance: 36.3
click at [384, 465] on div "0:21 I know a girl from an island 0:24 She stands apart from the crowd 0:27 She…" at bounding box center [696, 357] width 1347 height 565
type input "**"
click at [470, 418] on div "5:11 I wish I could be the perfect daughter" at bounding box center [357, 425] width 665 height 28
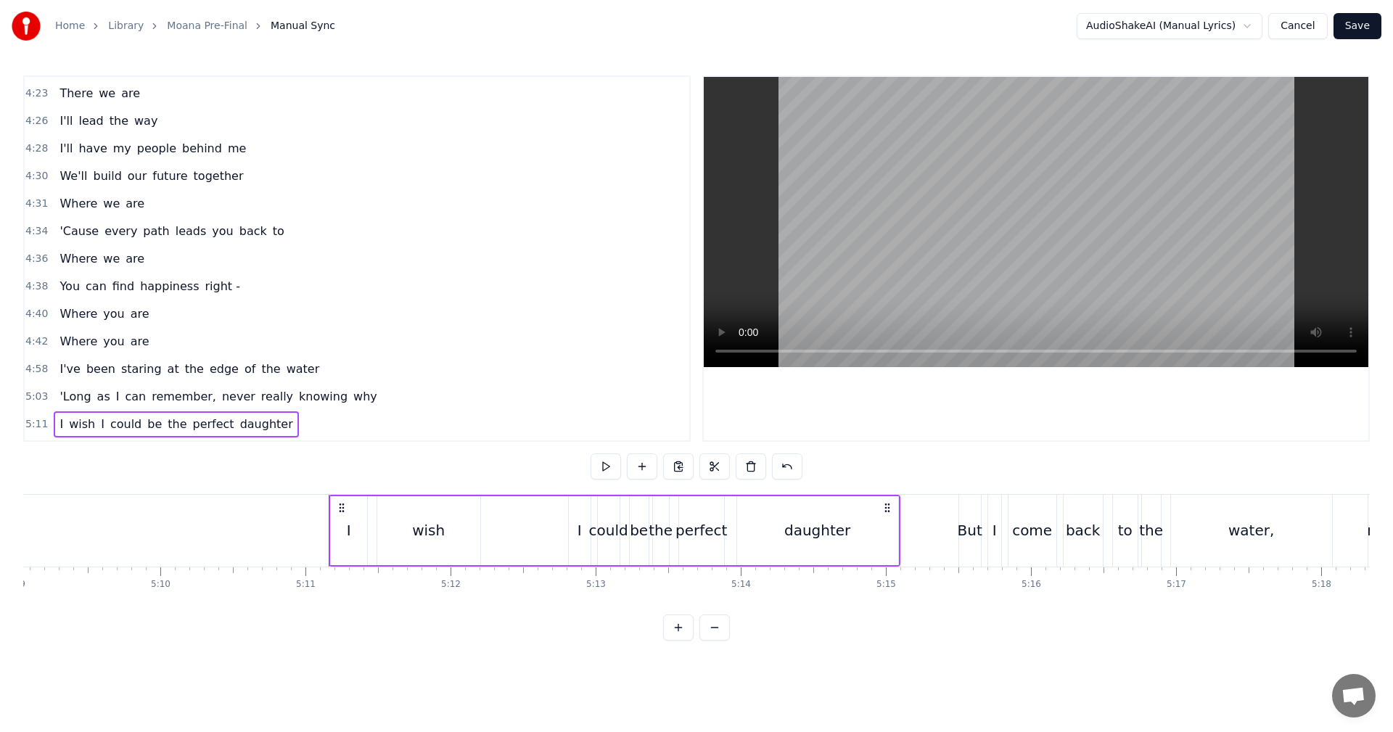
scroll to position [0, 45090]
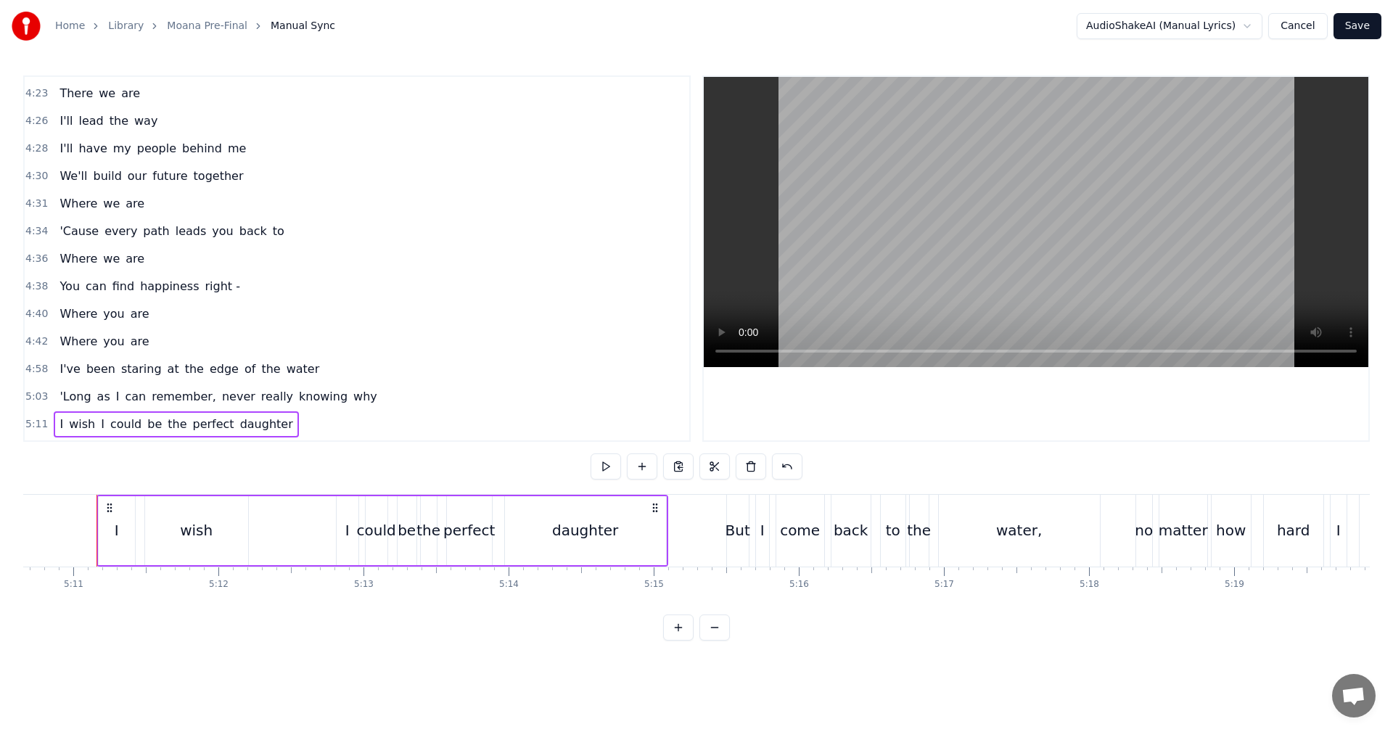
click at [32, 204] on span "4:31" at bounding box center [36, 204] width 22 height 15
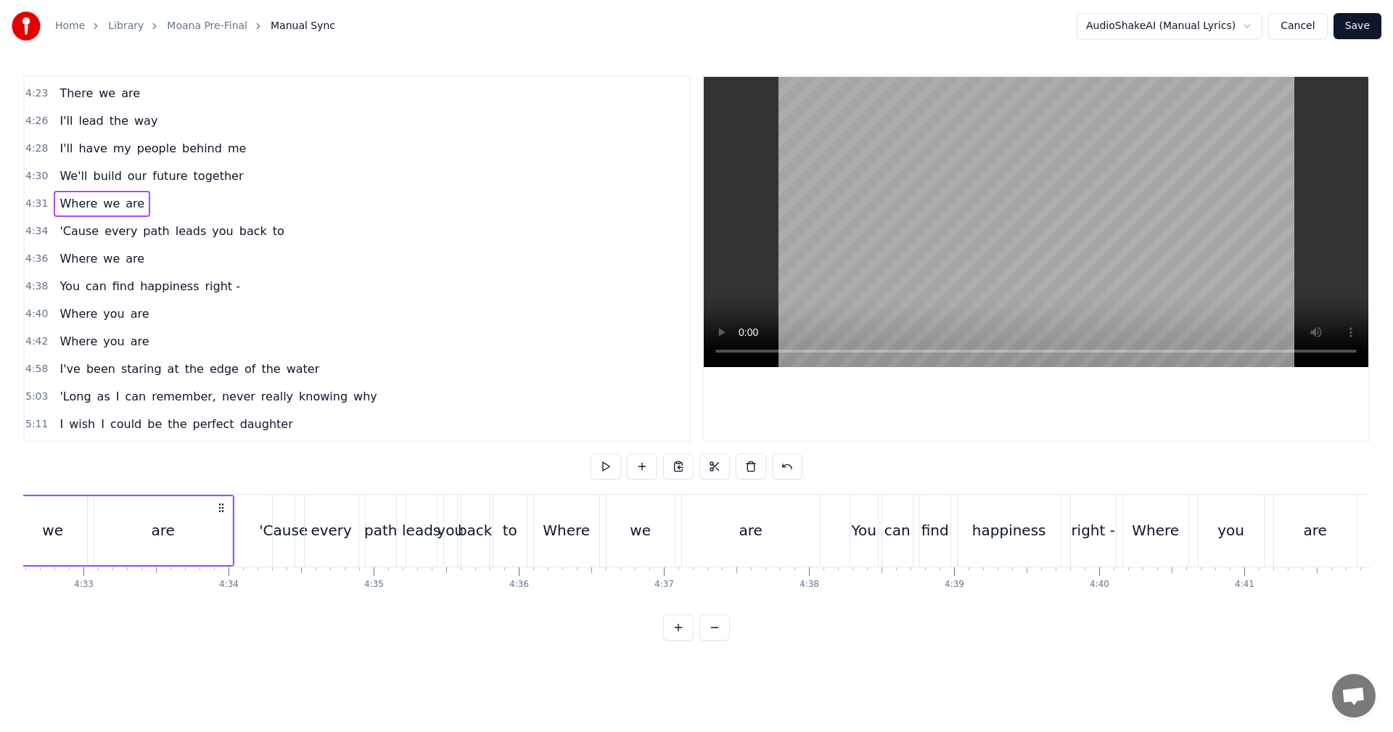
scroll to position [0, 39406]
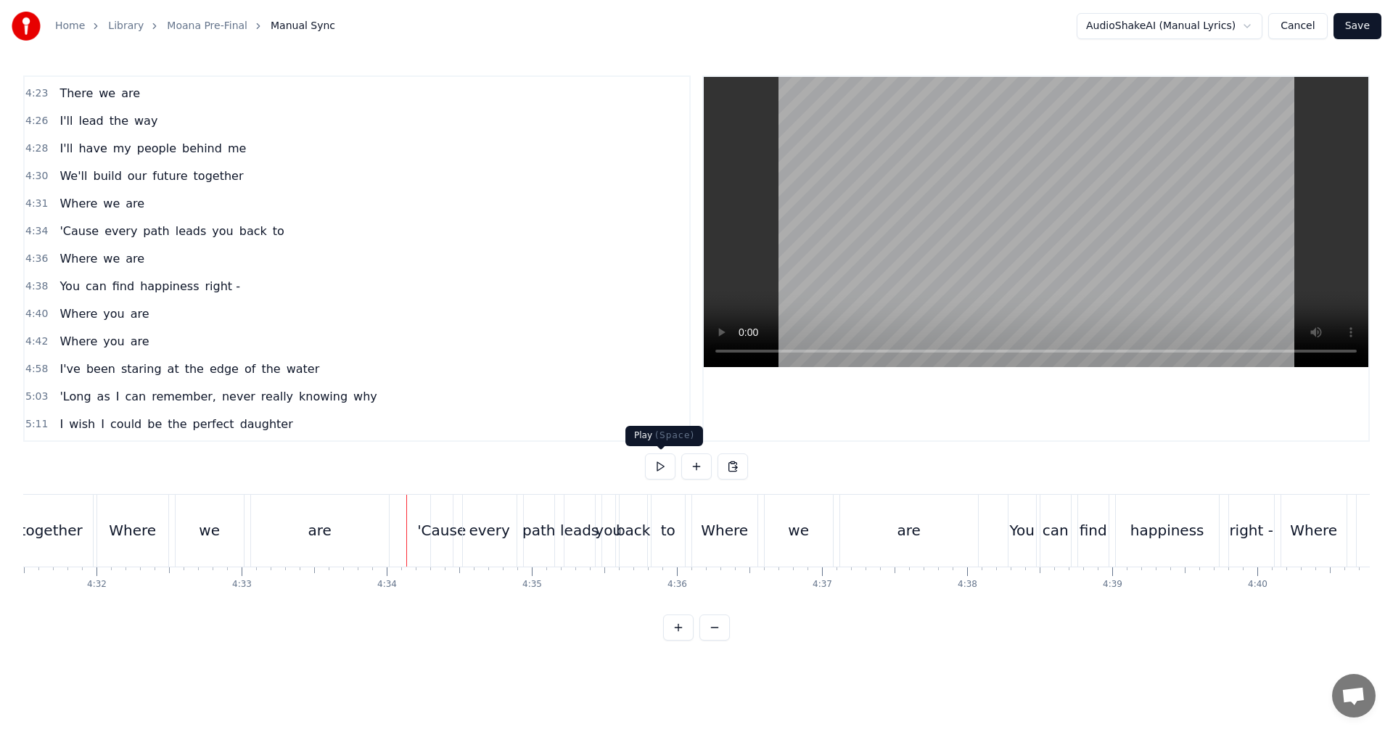
click at [653, 467] on button at bounding box center [660, 467] width 30 height 26
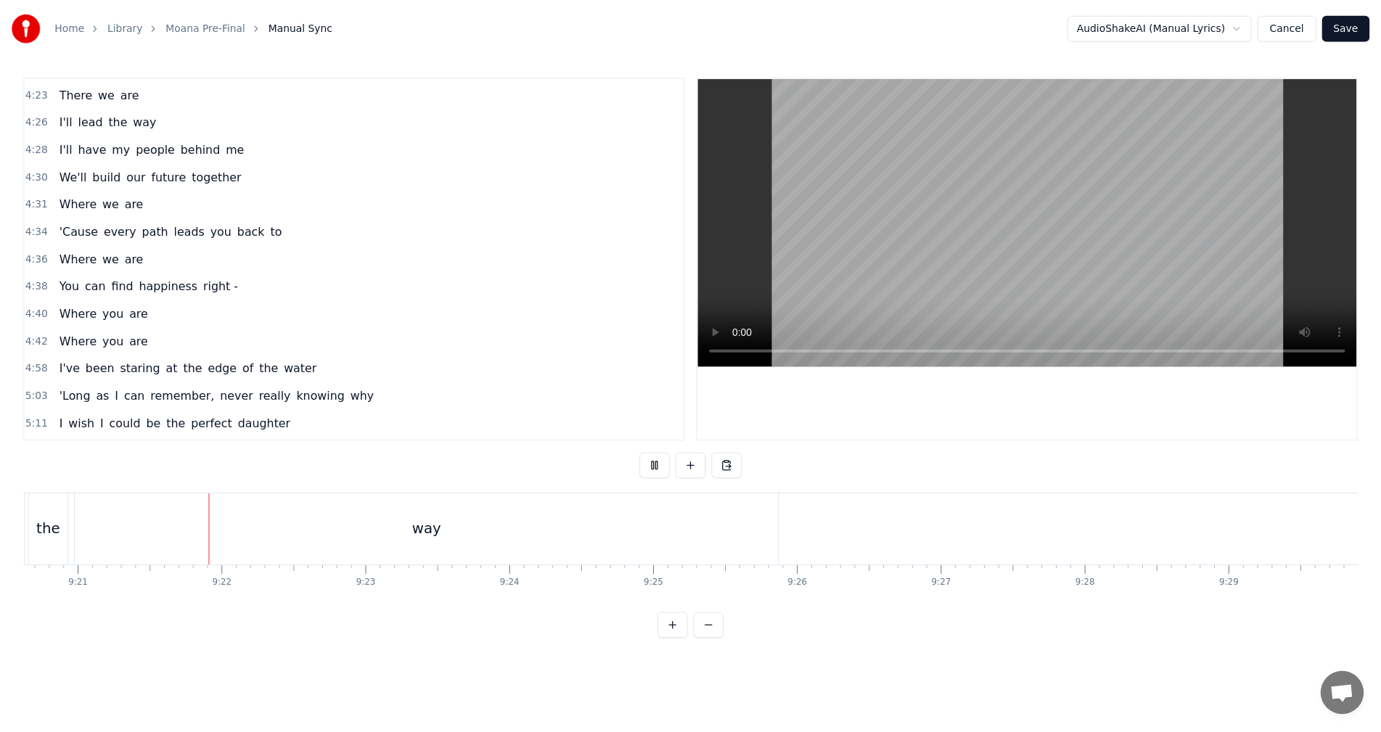
scroll to position [0, 81373]
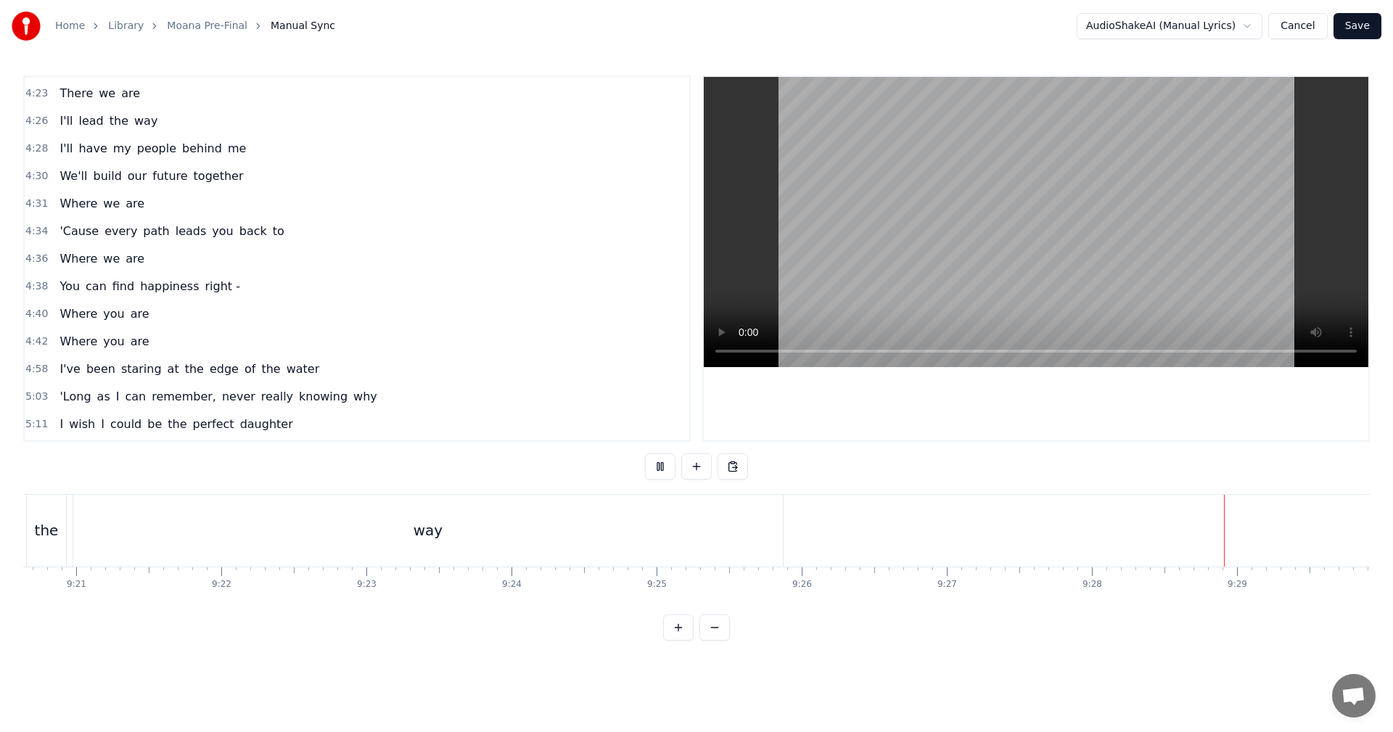
click at [1363, 29] on button "Save" at bounding box center [1358, 26] width 48 height 26
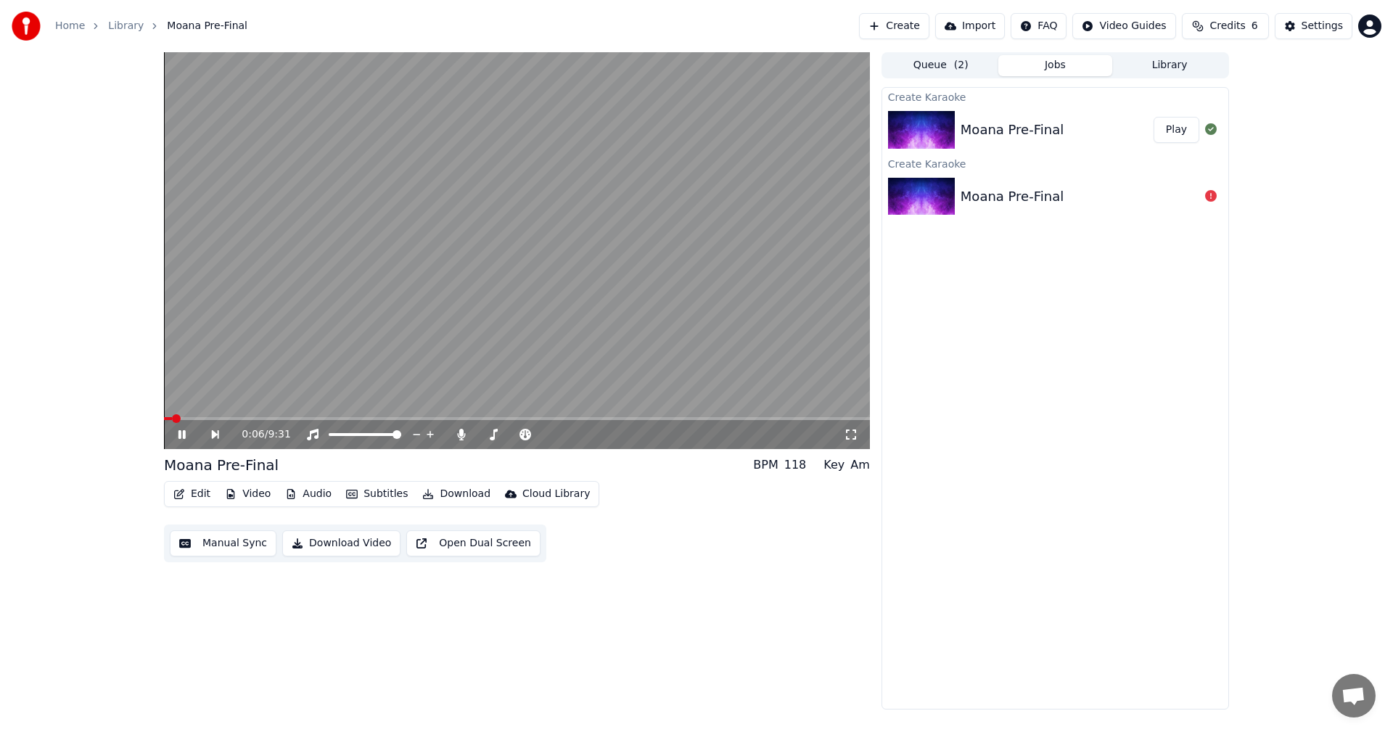
click at [258, 464] on div "Moana Pre-Final" at bounding box center [221, 465] width 115 height 20
click at [194, 498] on button "Edit" at bounding box center [192, 494] width 49 height 20
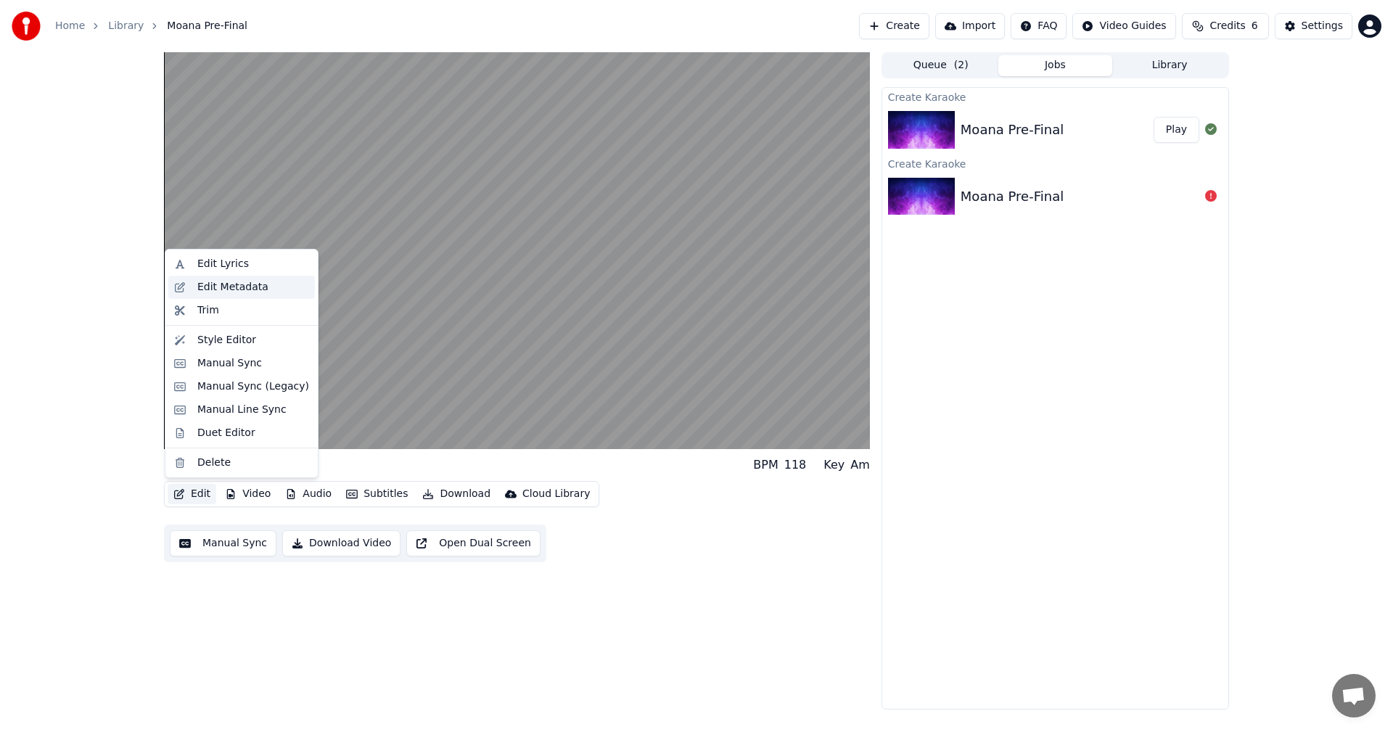
click at [261, 283] on div "Edit Metadata" at bounding box center [253, 287] width 112 height 15
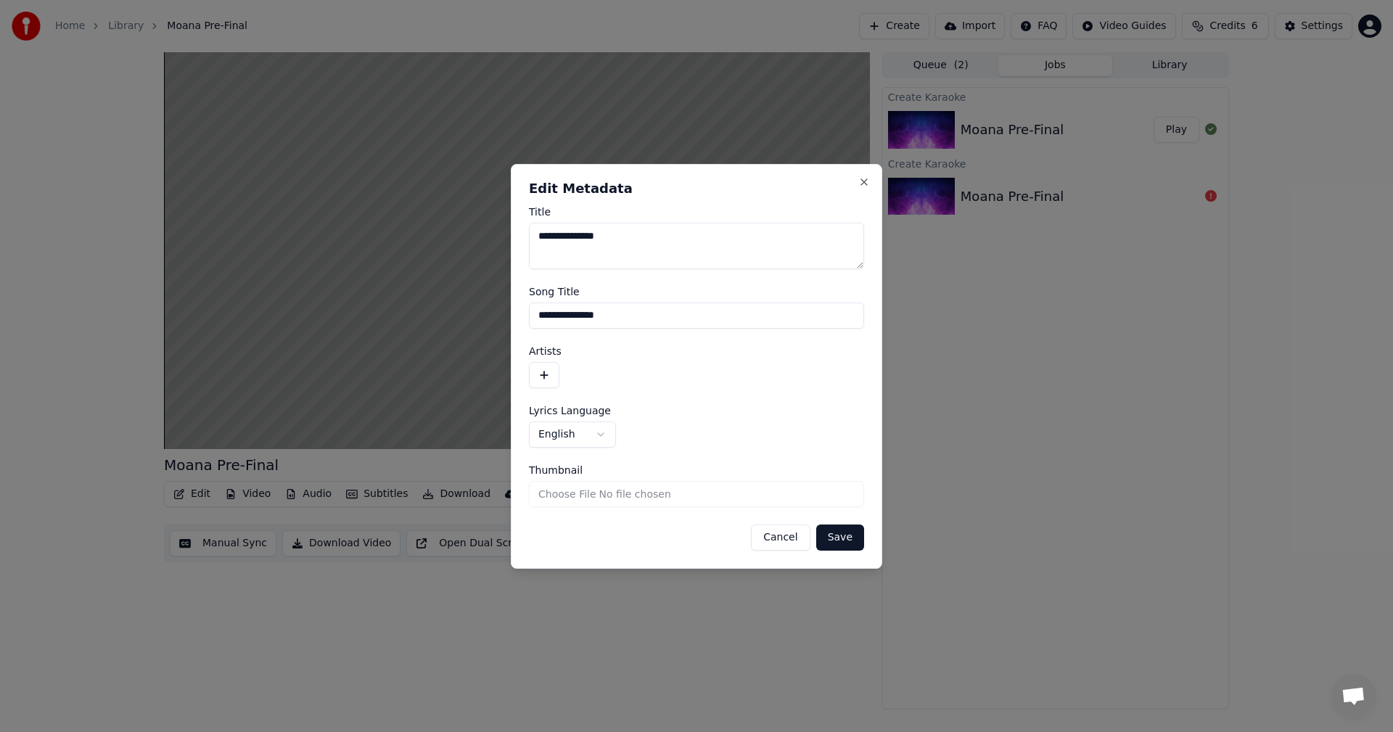
drag, startPoint x: 571, startPoint y: 237, endPoint x: 649, endPoint y: 237, distance: 77.7
click at [649, 237] on textarea "**********" at bounding box center [696, 246] width 335 height 46
type textarea "**********"
click at [602, 316] on input "**********" at bounding box center [696, 316] width 335 height 26
click at [590, 314] on input "**********" at bounding box center [696, 316] width 335 height 26
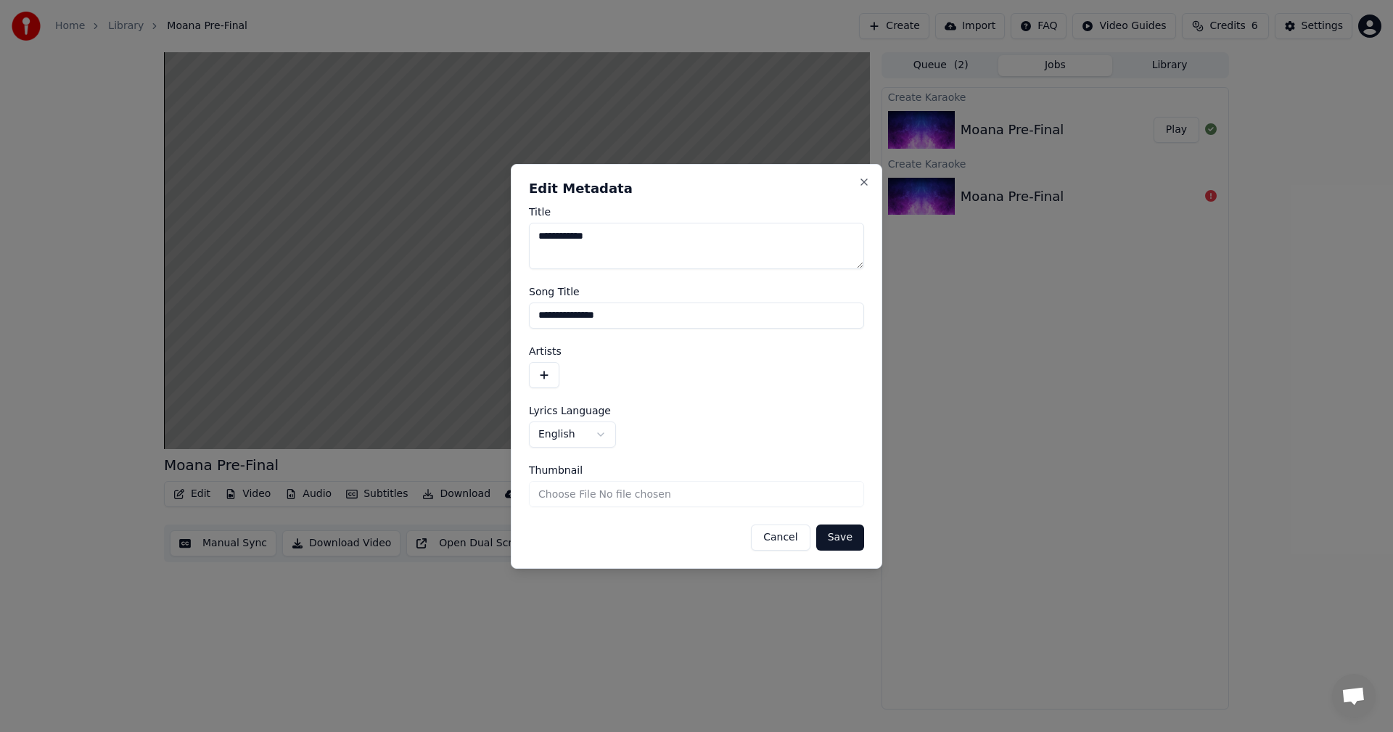
drag, startPoint x: 574, startPoint y: 314, endPoint x: 700, endPoint y: 324, distance: 125.9
click at [700, 324] on input "**********" at bounding box center [696, 316] width 335 height 26
click at [571, 312] on input "**********" at bounding box center [696, 316] width 335 height 26
type input "**********"
click at [570, 229] on textarea "**********" at bounding box center [696, 246] width 335 height 46
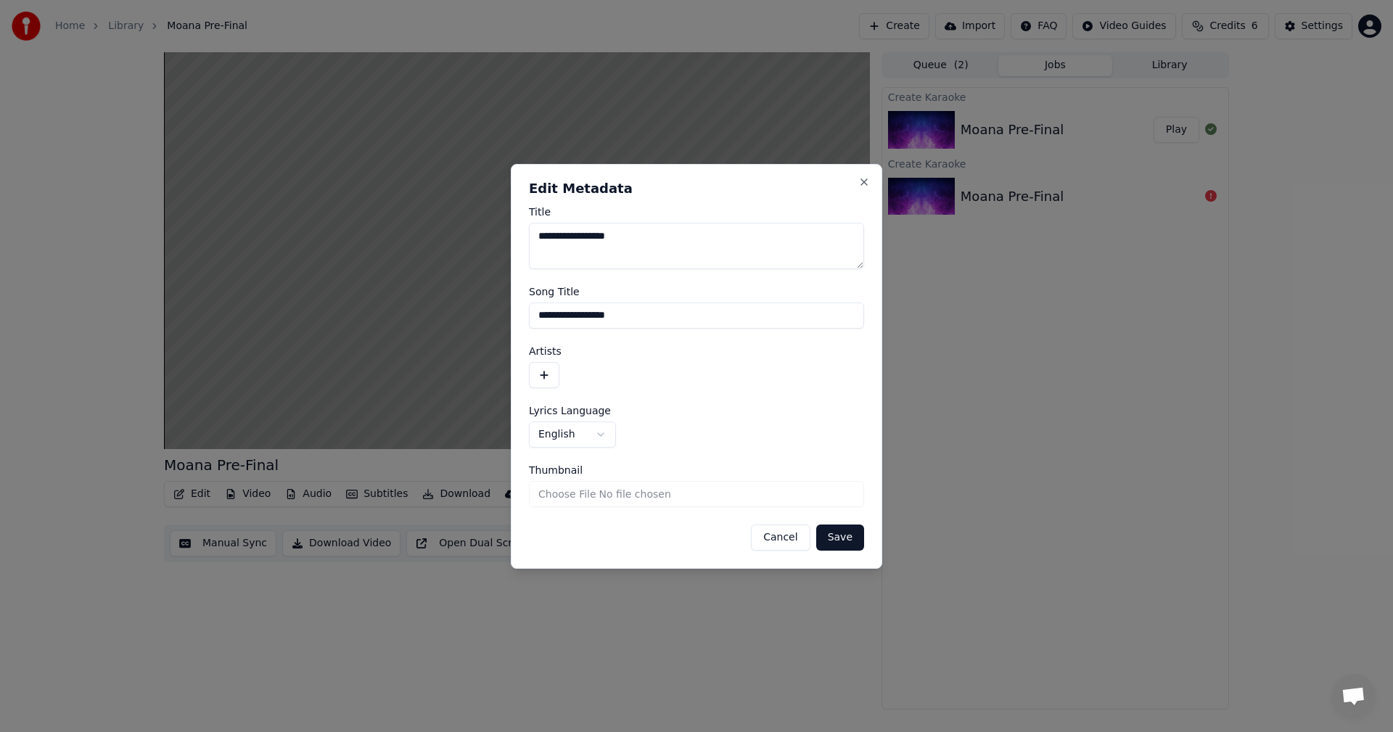
type textarea "**********"
click at [835, 537] on button "Save" at bounding box center [840, 538] width 48 height 26
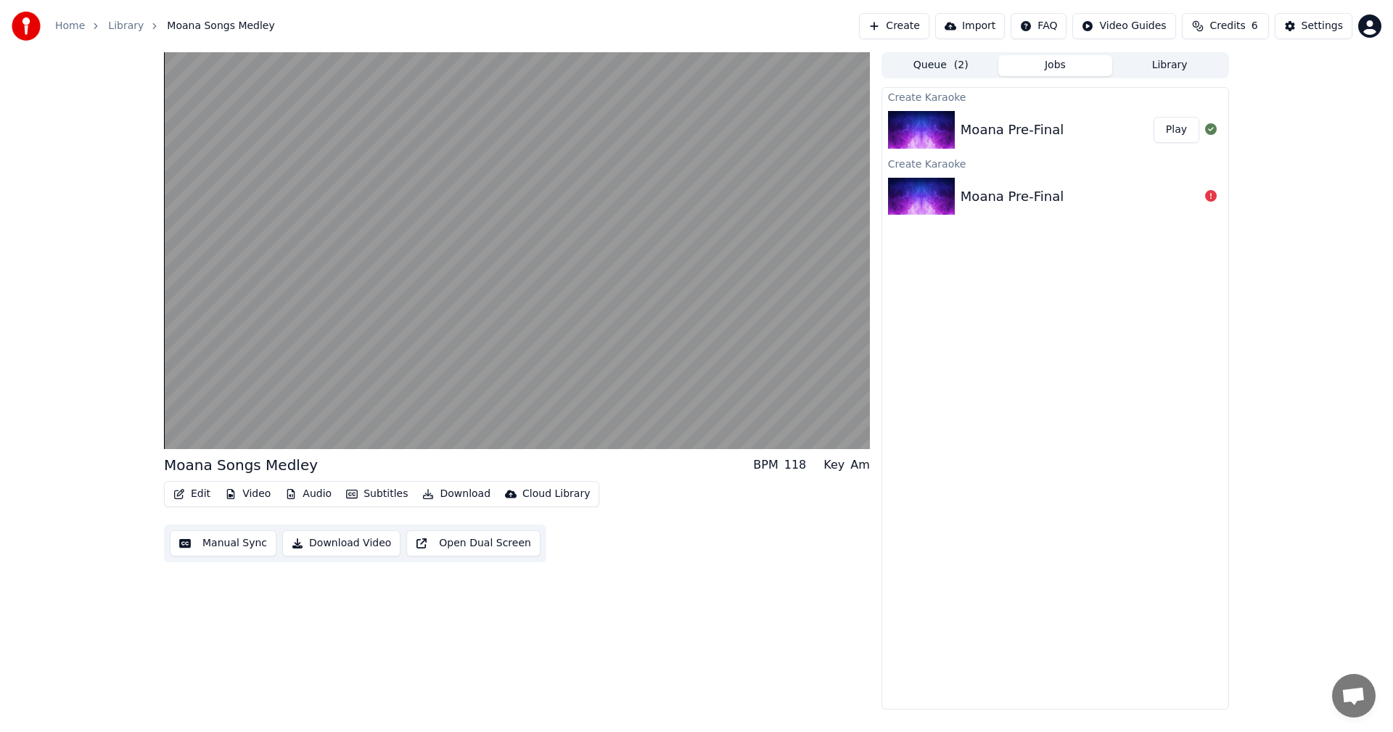
click at [203, 492] on button "Edit" at bounding box center [192, 494] width 49 height 20
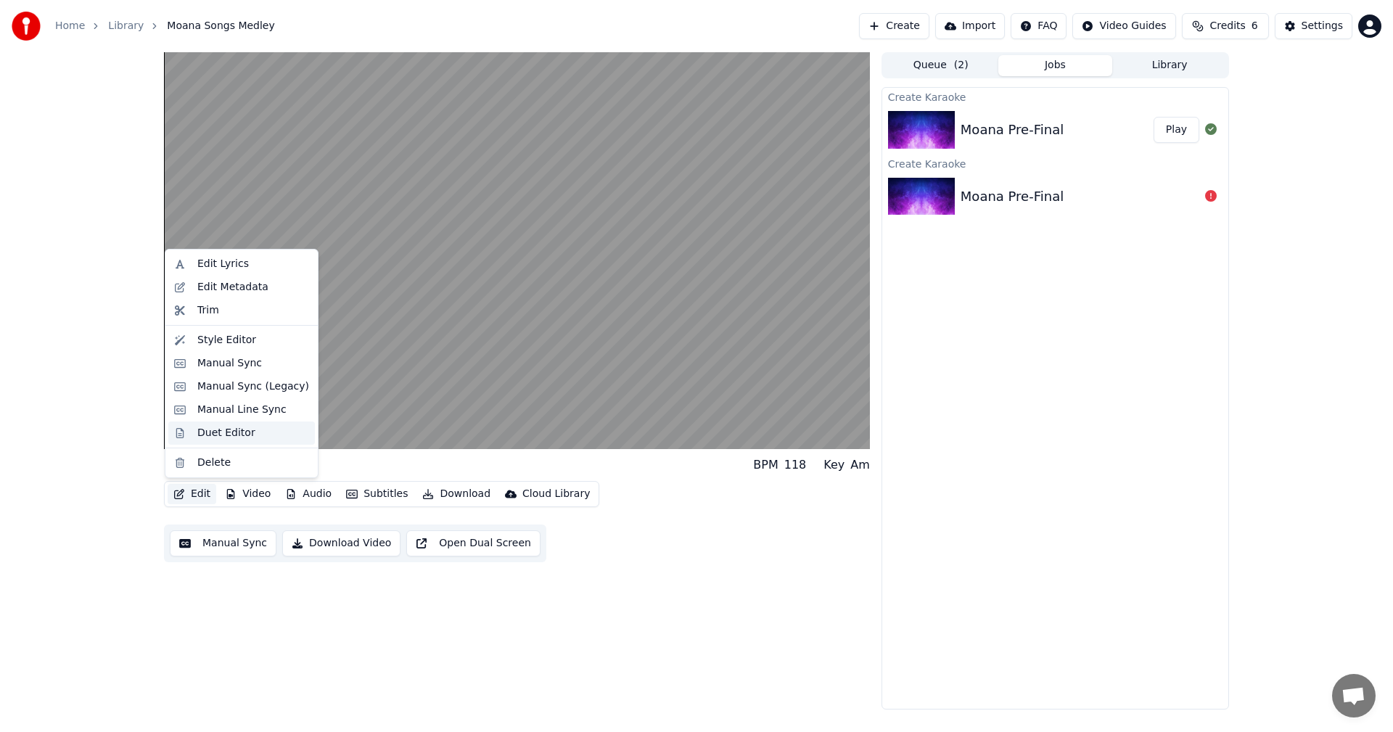
click at [241, 438] on div "Duet Editor" at bounding box center [226, 433] width 58 height 15
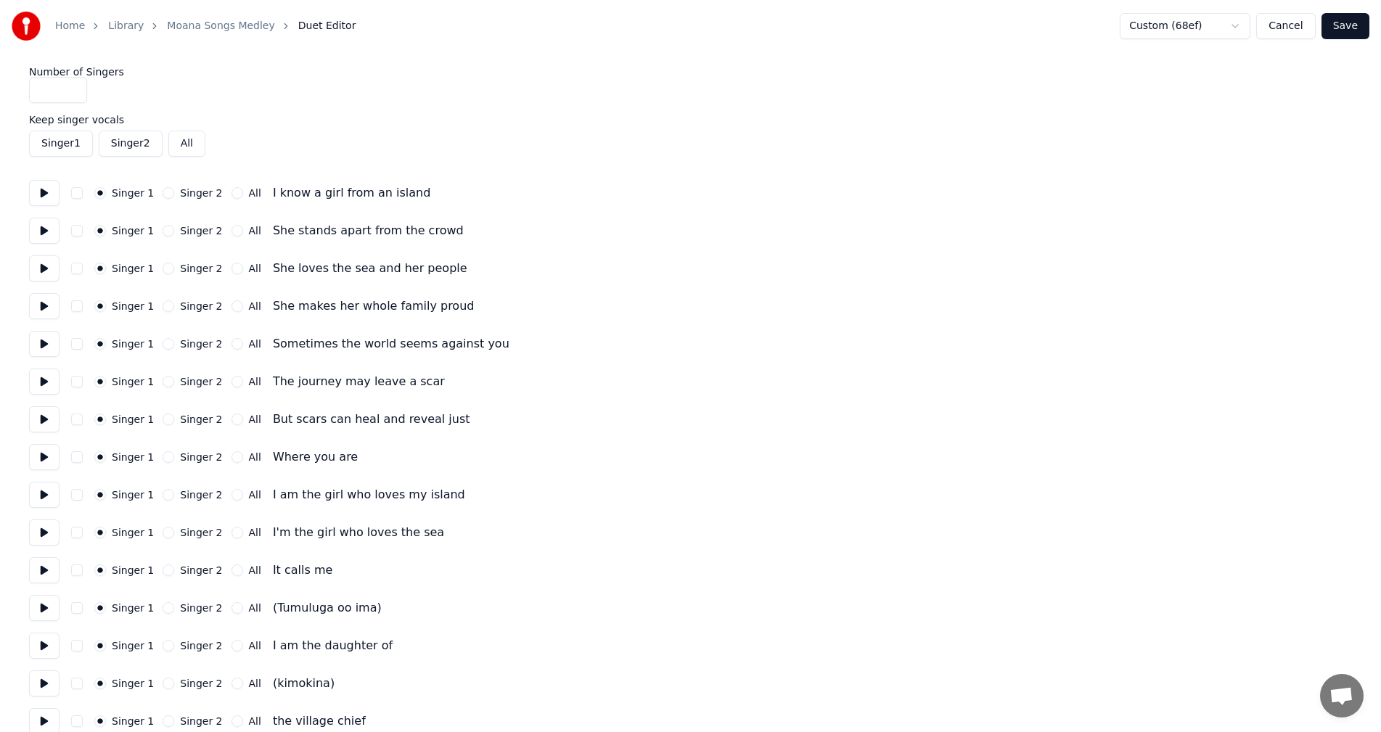
click at [75, 195] on button "button" at bounding box center [77, 193] width 12 height 12
click at [51, 196] on button at bounding box center [44, 193] width 30 height 26
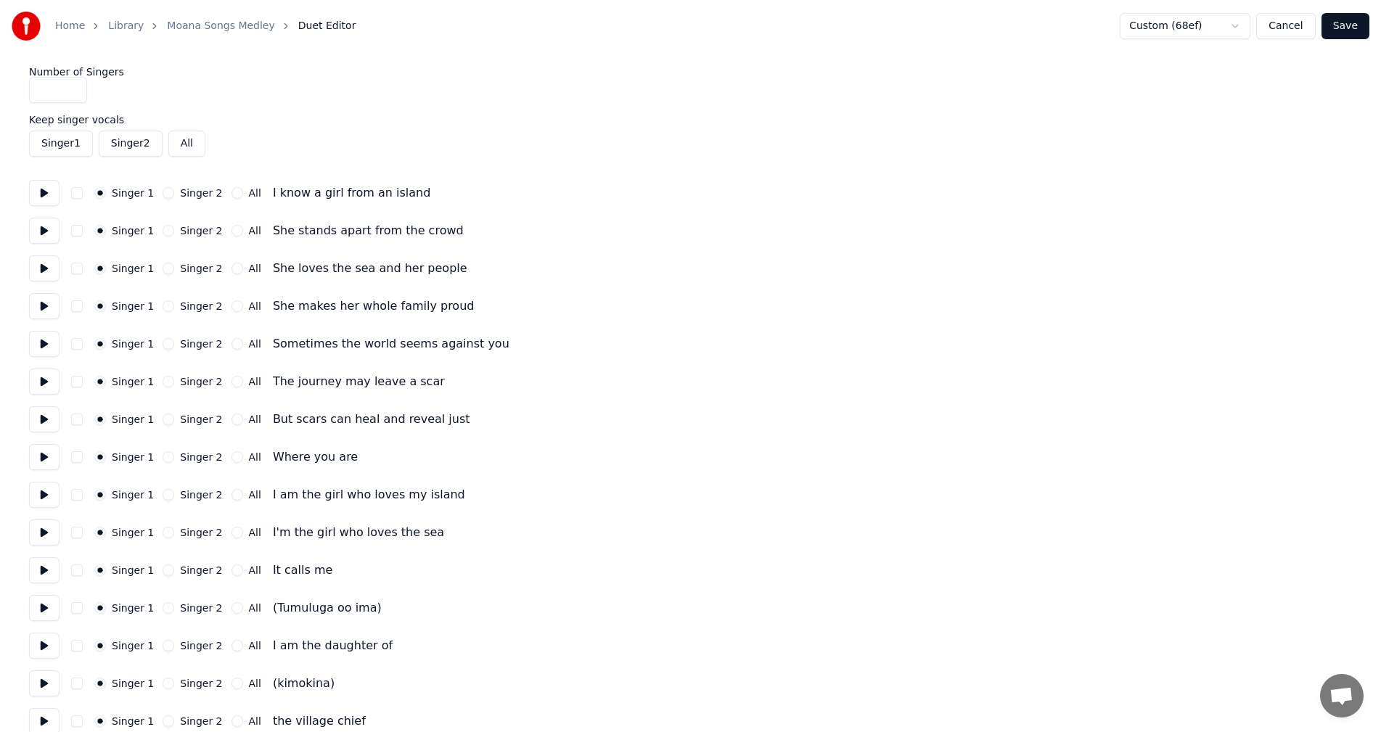
click at [1340, 30] on button "Save" at bounding box center [1346, 26] width 48 height 26
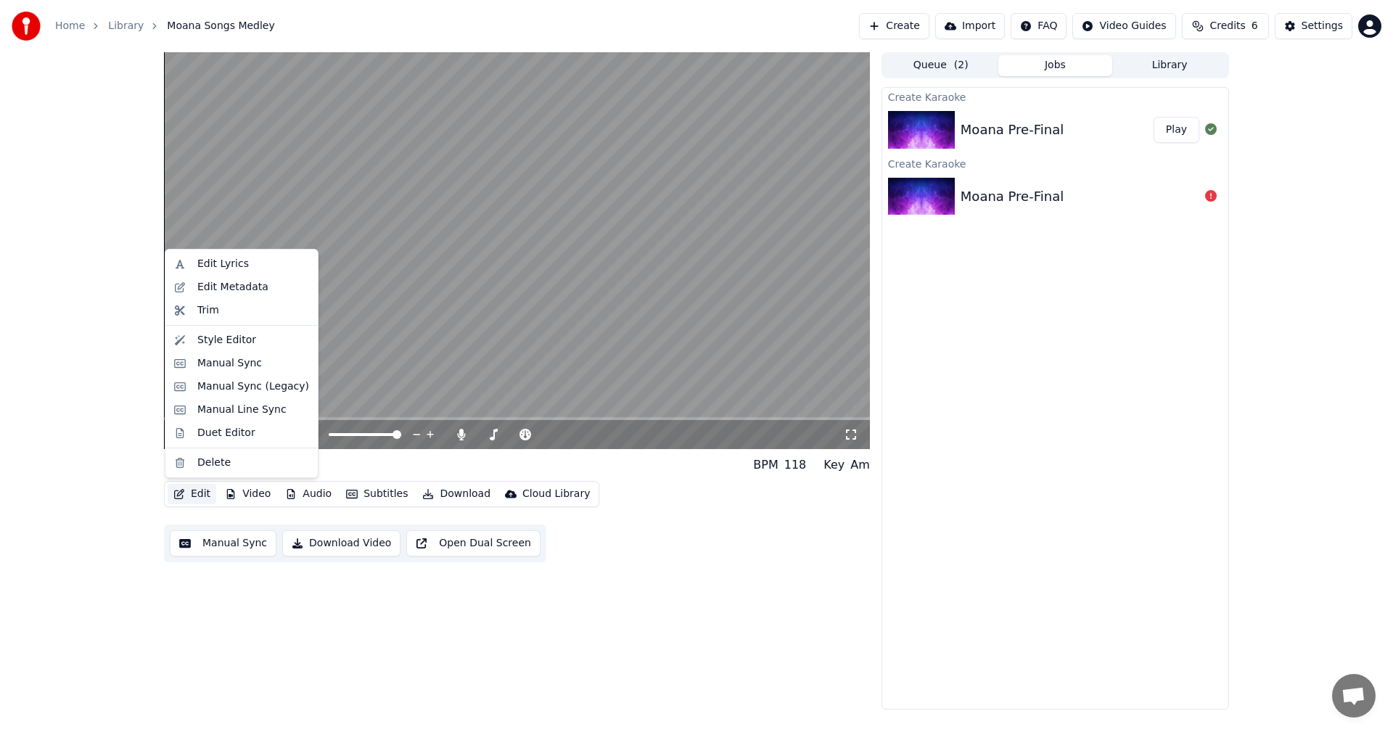
click at [202, 491] on button "Edit" at bounding box center [192, 494] width 49 height 20
click at [221, 438] on div "Duet Editor" at bounding box center [226, 433] width 58 height 15
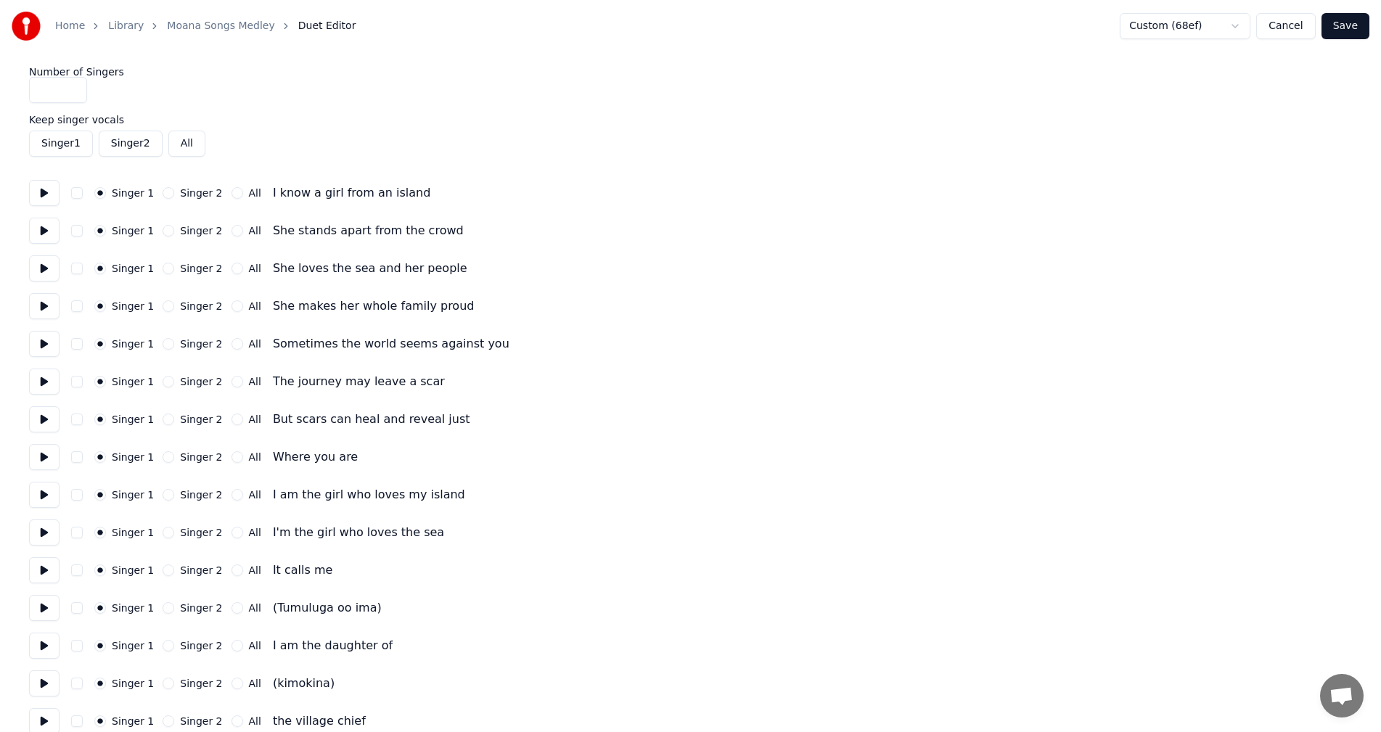
click at [67, 142] on button "Singer 1" at bounding box center [61, 144] width 64 height 26
click at [74, 144] on button "Singer 1" at bounding box center [61, 144] width 64 height 26
click at [73, 147] on button "Singer 1" at bounding box center [61, 144] width 64 height 26
click at [139, 188] on label "Singer 1" at bounding box center [133, 193] width 42 height 10
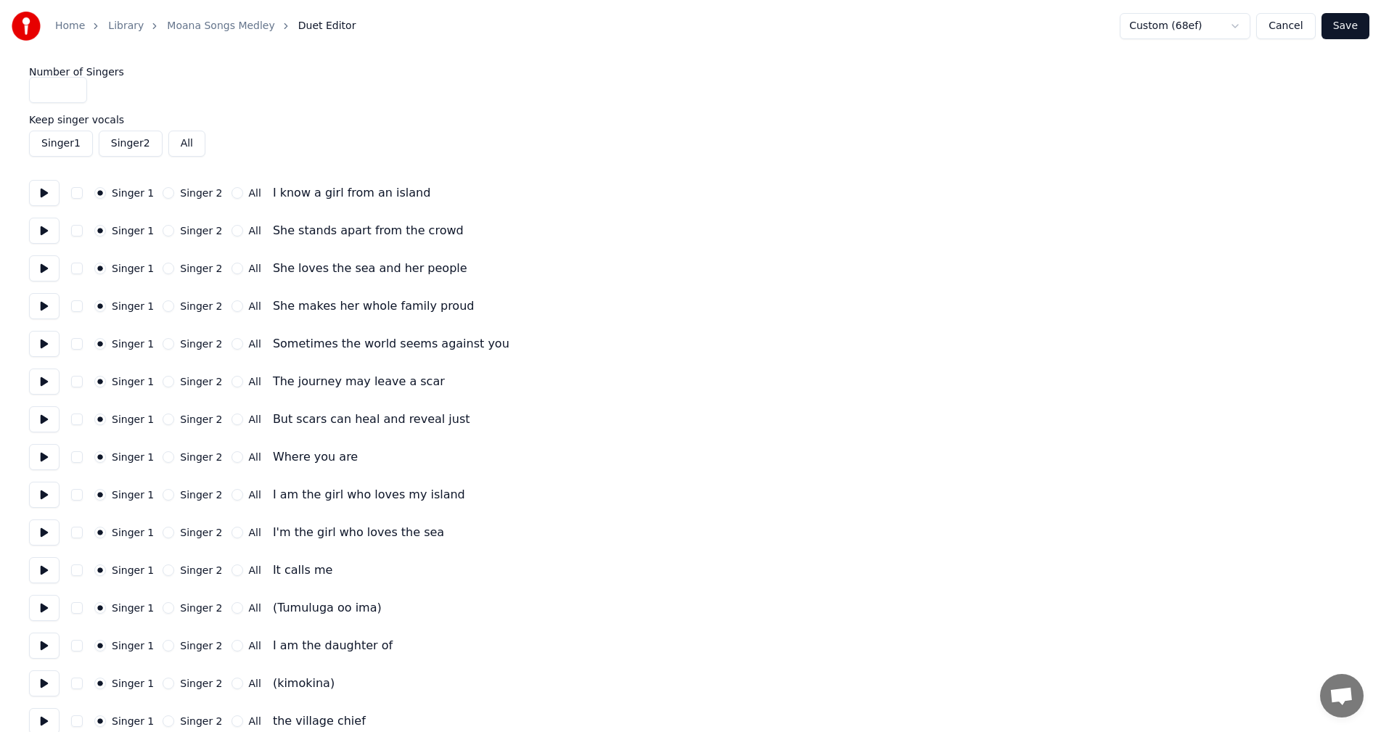
click at [106, 187] on button "Singer 1" at bounding box center [100, 193] width 12 height 12
drag, startPoint x: 64, startPoint y: 94, endPoint x: 38, endPoint y: 90, distance: 25.7
click at [38, 90] on input "*" at bounding box center [58, 90] width 58 height 26
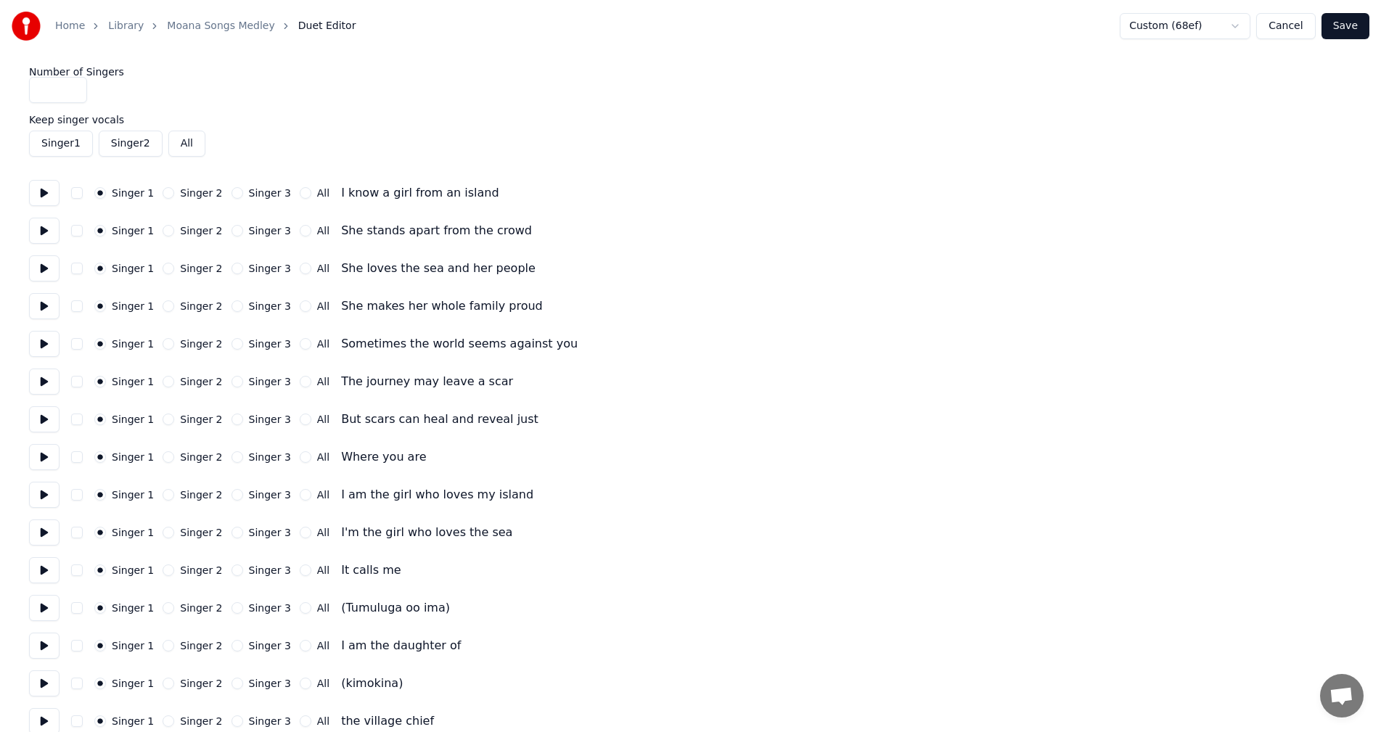
type input "*"
click at [307, 151] on div "Singer 1 Singer 2 All" at bounding box center [690, 144] width 1323 height 26
click at [185, 146] on button "All" at bounding box center [186, 144] width 37 height 26
click at [184, 147] on button "All" at bounding box center [186, 144] width 37 height 26
click at [128, 147] on button "Singer 2" at bounding box center [131, 144] width 64 height 26
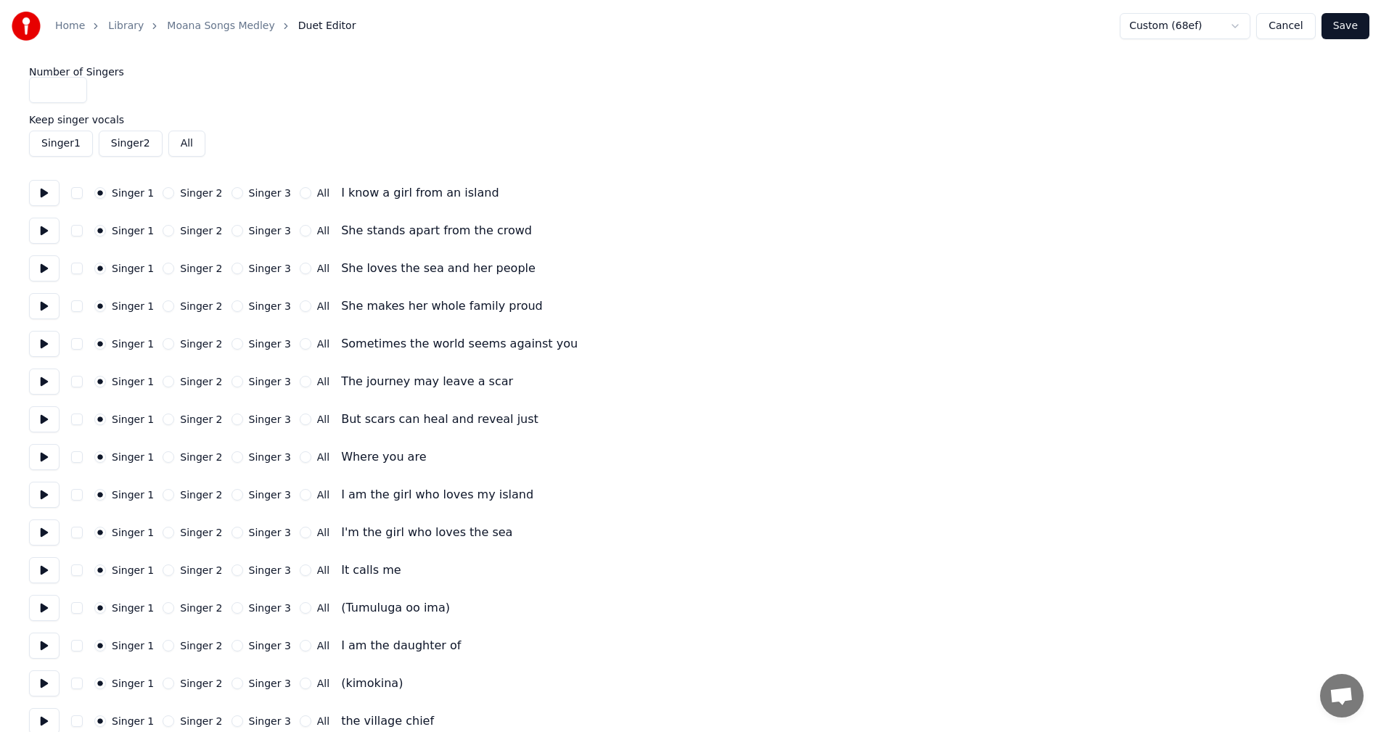
click at [128, 147] on button "Singer 2" at bounding box center [131, 144] width 64 height 26
click at [123, 142] on button "Singer 2" at bounding box center [131, 144] width 64 height 26
click at [57, 145] on button "Singer 1" at bounding box center [61, 144] width 64 height 26
click at [165, 612] on button "Singer 2" at bounding box center [169, 608] width 12 height 12
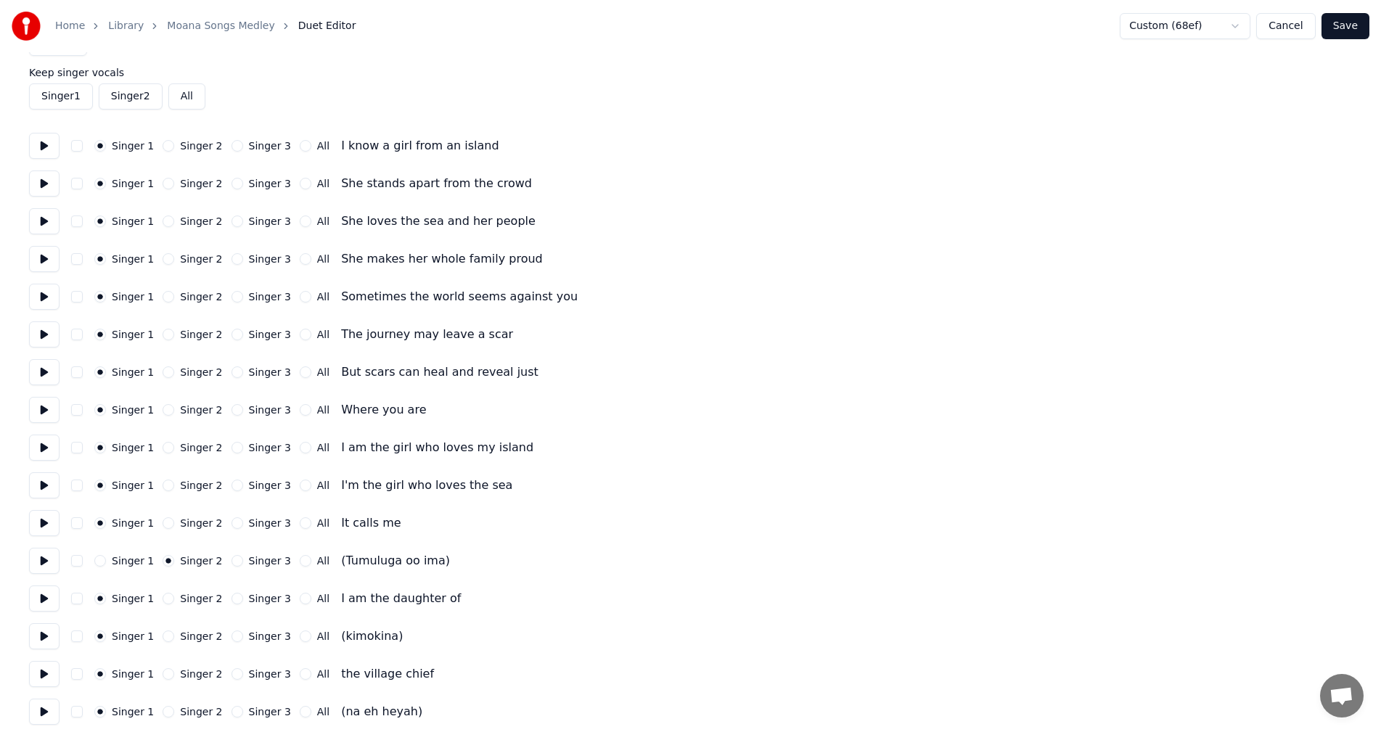
scroll to position [73, 0]
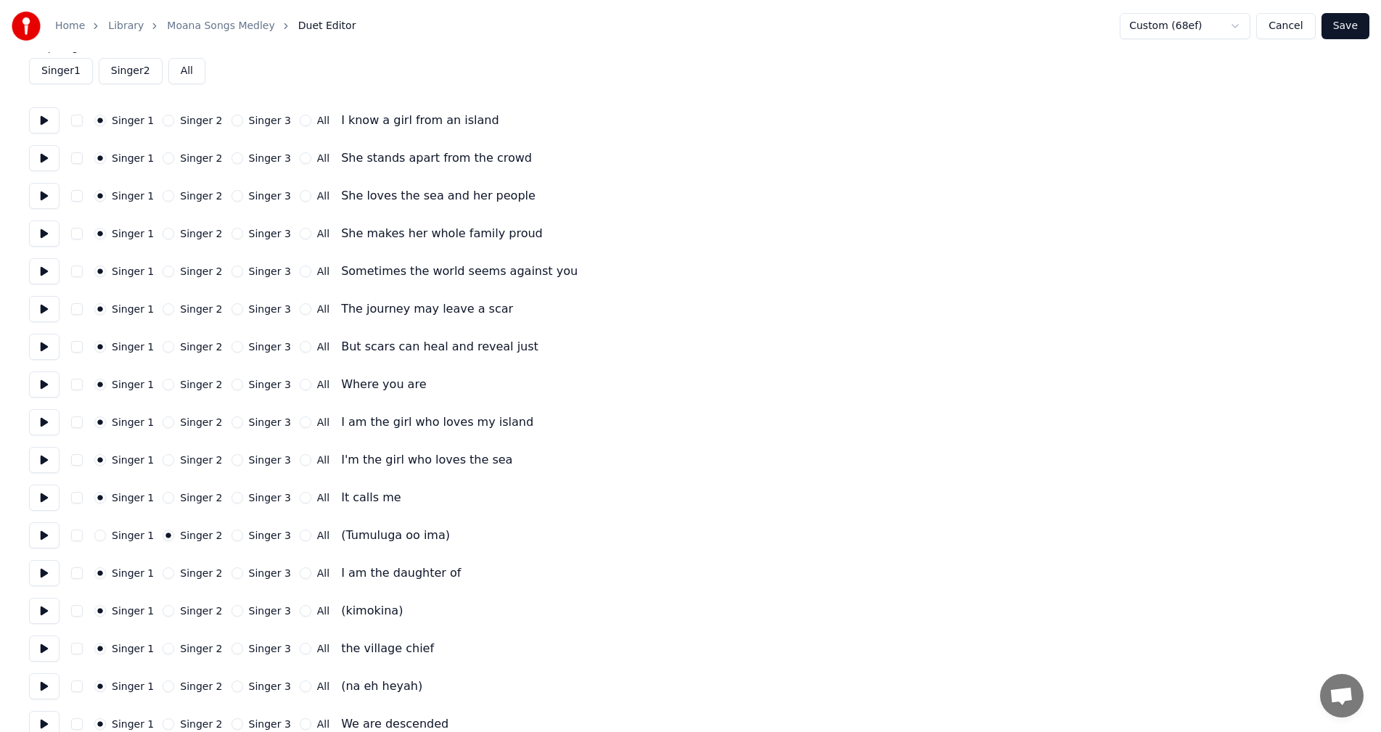
click at [102, 536] on button "Singer 1" at bounding box center [100, 536] width 12 height 12
click at [168, 419] on button "Singer 2" at bounding box center [169, 423] width 12 height 12
click at [163, 464] on button "Singer 2" at bounding box center [169, 460] width 12 height 12
click at [165, 496] on button "Singer 2" at bounding box center [169, 498] width 12 height 12
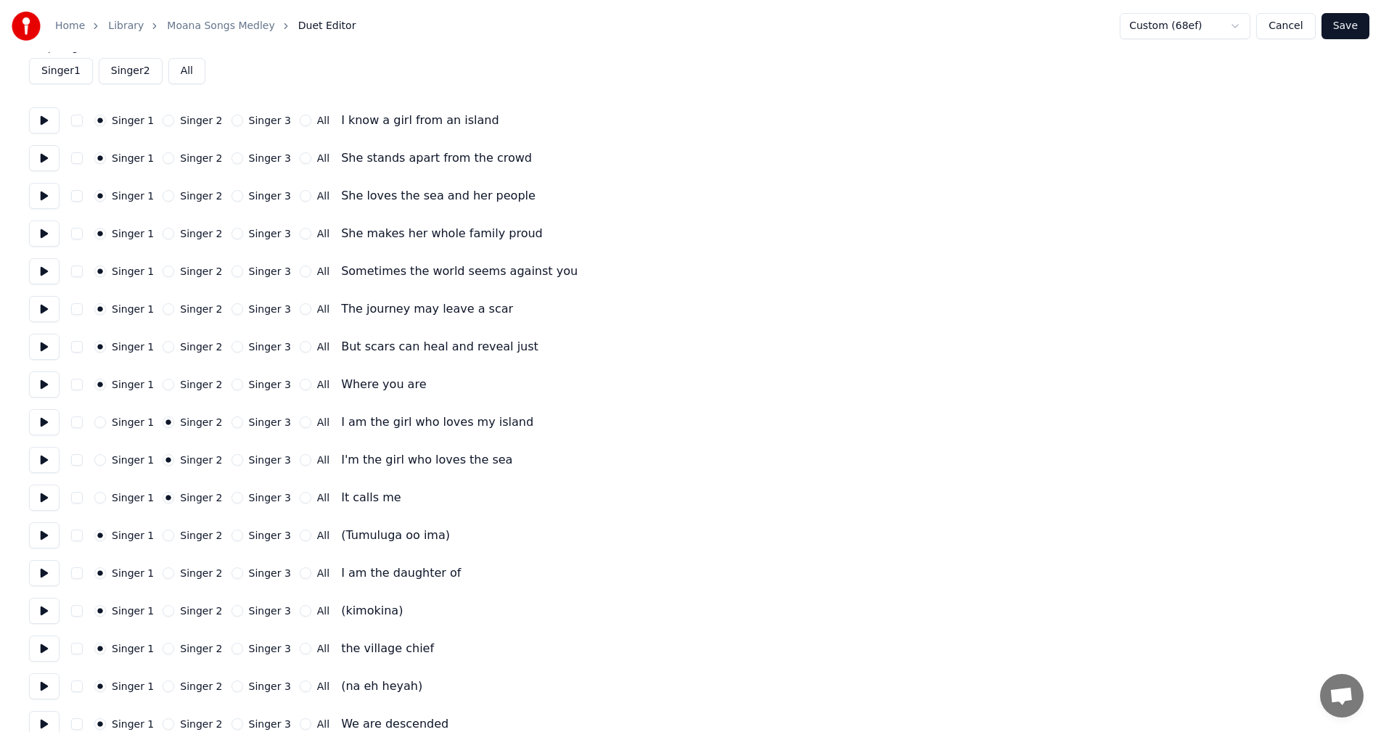
click at [232, 538] on button "Singer 3" at bounding box center [238, 536] width 12 height 12
click at [232, 577] on button "Singer 3" at bounding box center [238, 574] width 12 height 12
click at [165, 570] on button "Singer 2" at bounding box center [169, 574] width 12 height 12
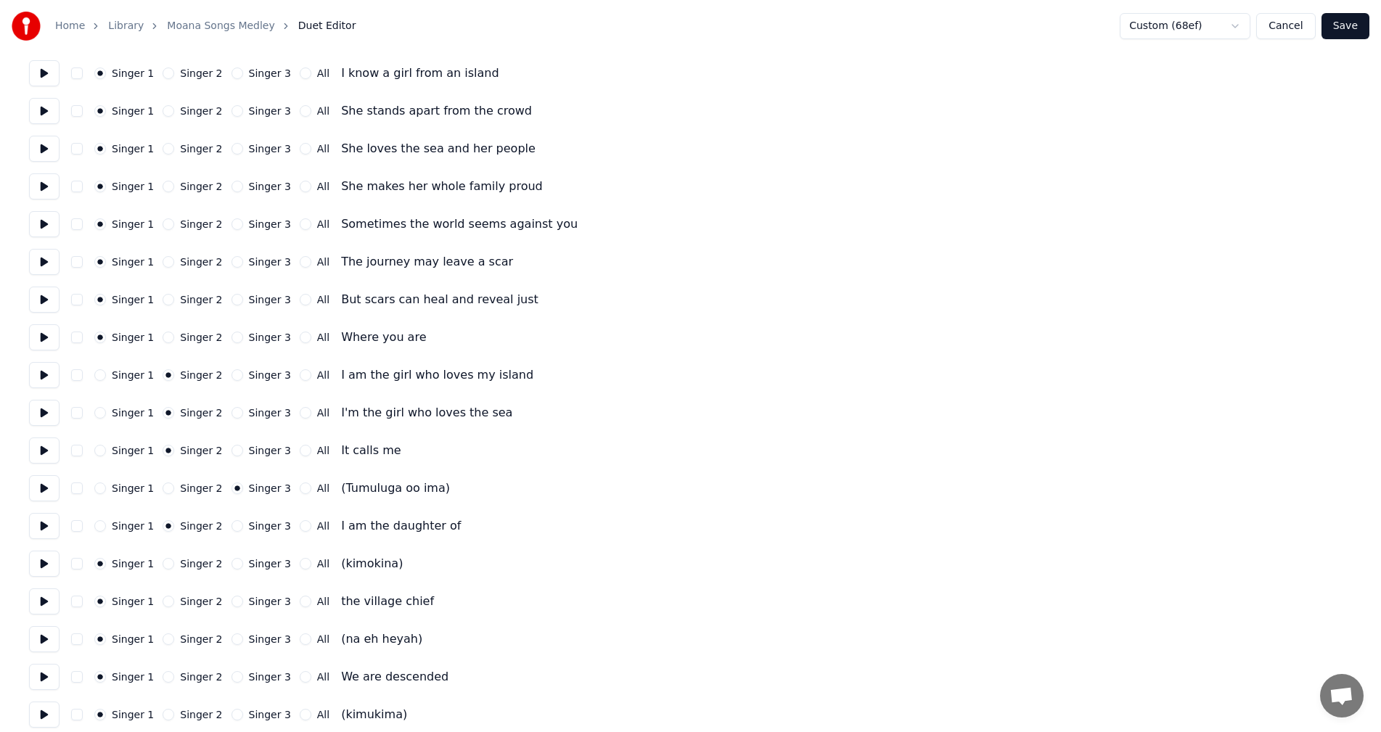
scroll to position [145, 0]
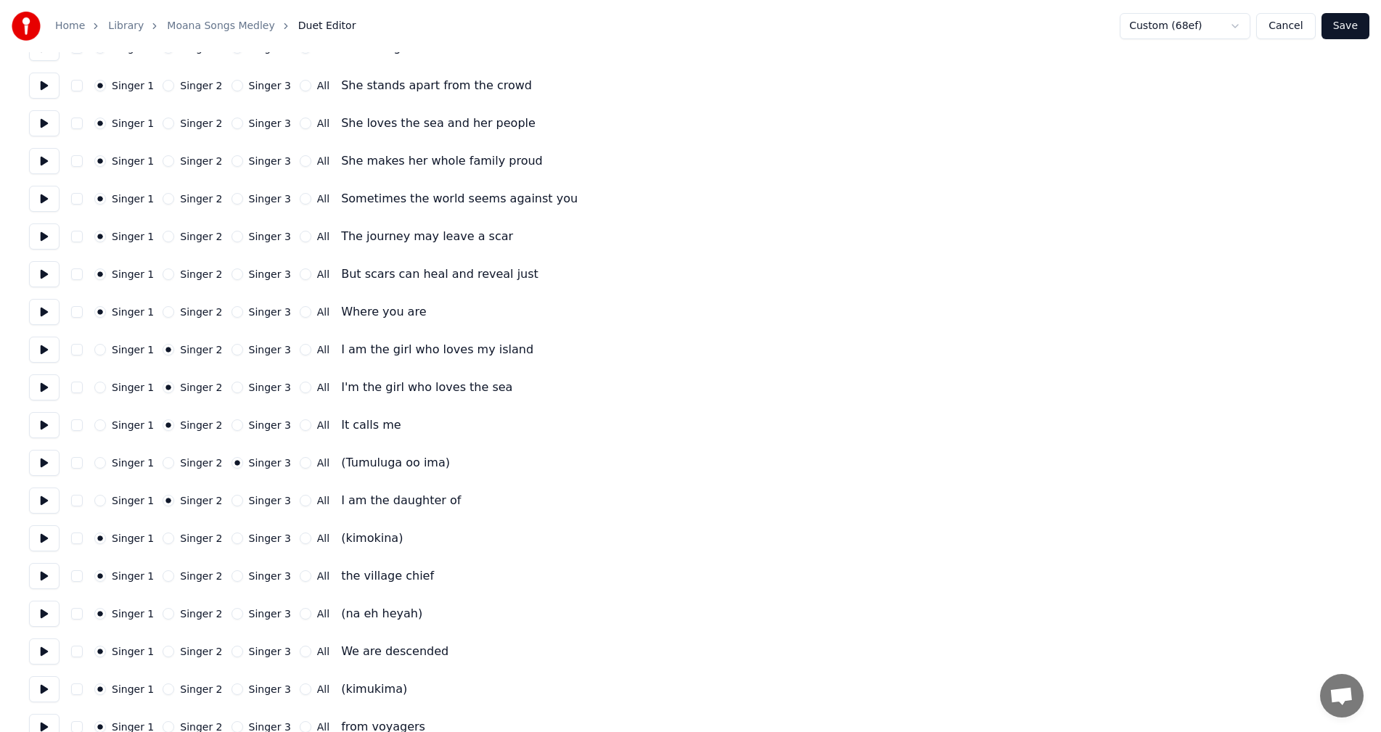
click at [232, 536] on button "Singer 3" at bounding box center [238, 539] width 12 height 12
click at [163, 579] on button "Singer 2" at bounding box center [169, 576] width 12 height 12
click at [232, 616] on button "Singer 3" at bounding box center [238, 614] width 12 height 12
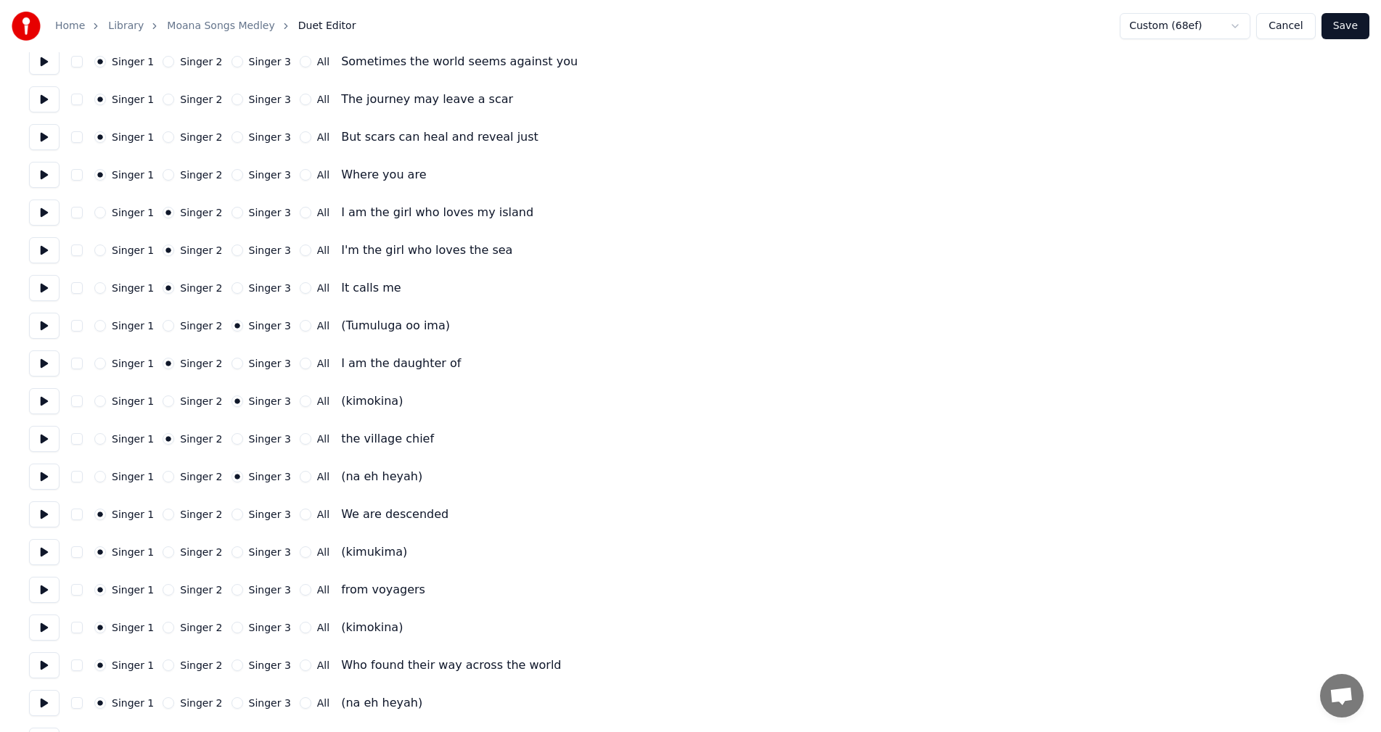
scroll to position [290, 0]
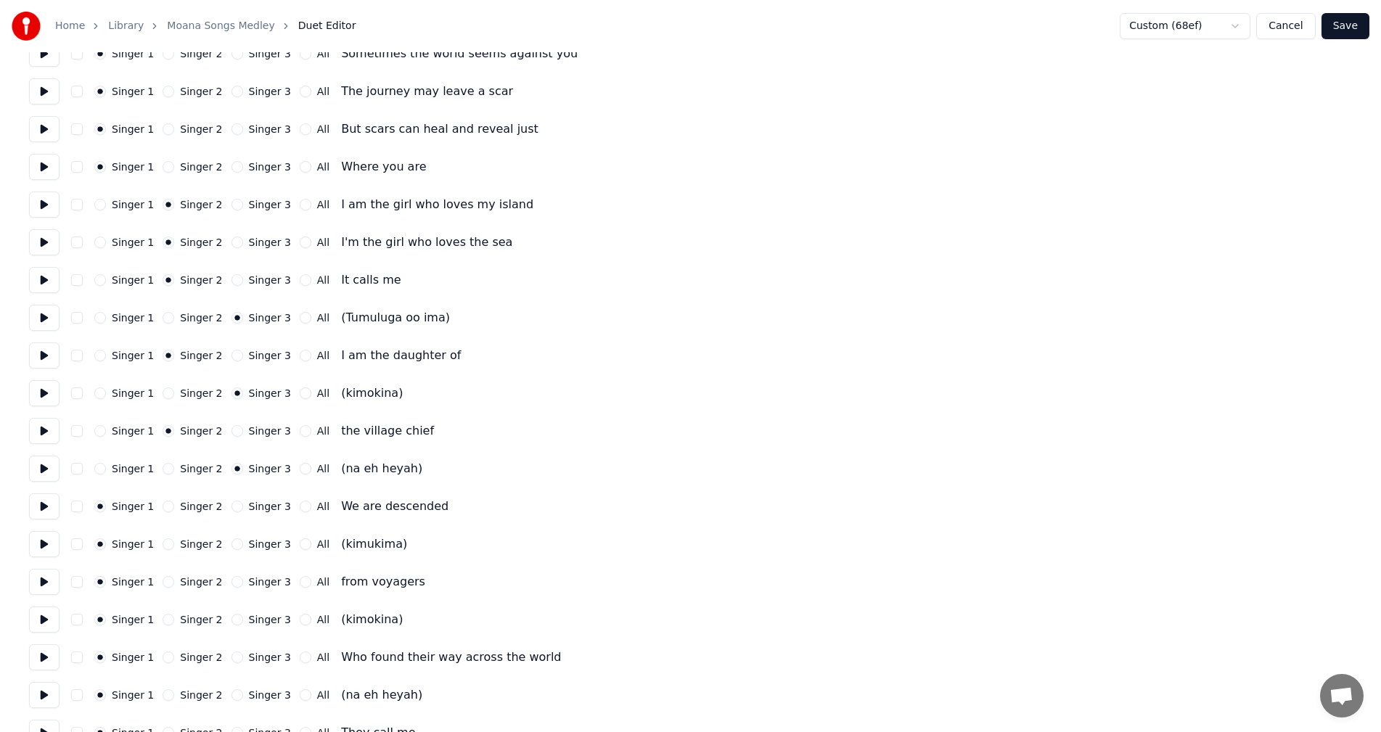
click at [166, 509] on button "Singer 2" at bounding box center [169, 507] width 12 height 12
click at [232, 546] on button "Singer 3" at bounding box center [238, 544] width 12 height 12
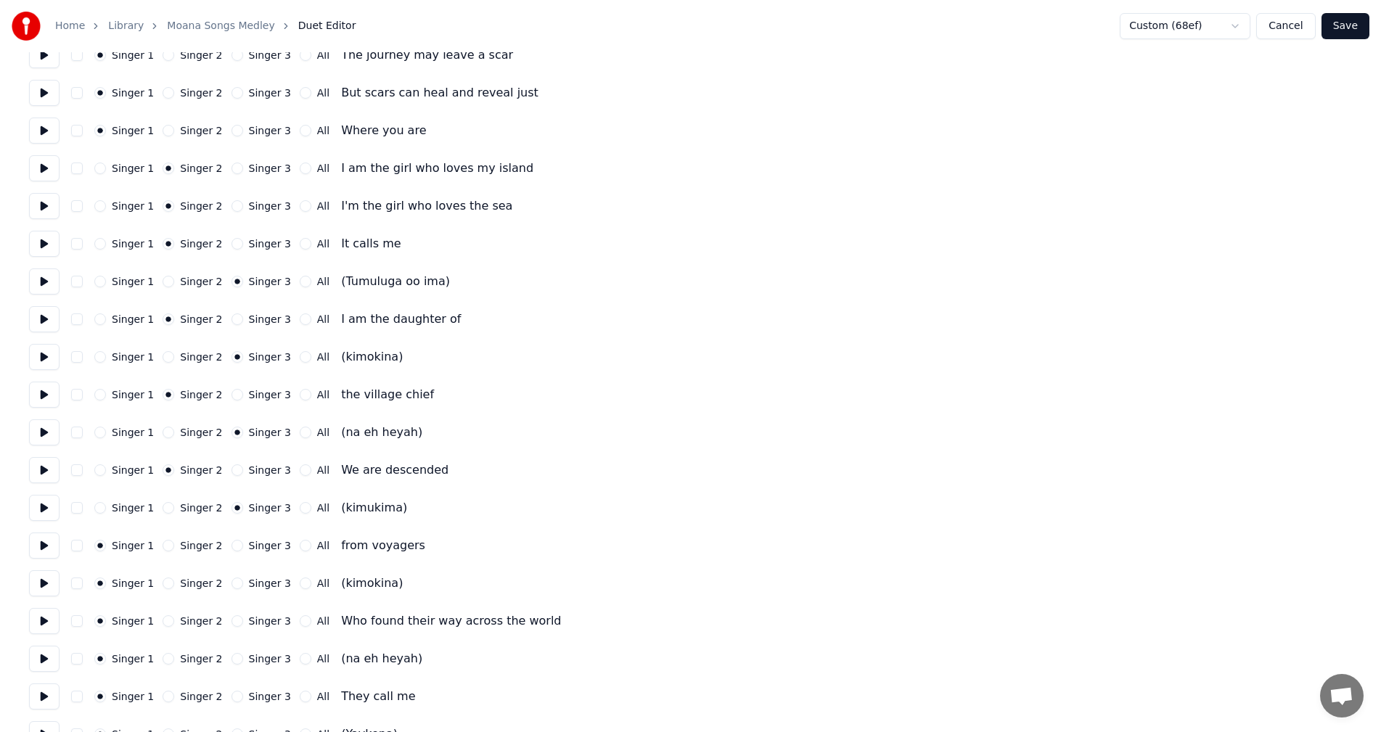
scroll to position [363, 0]
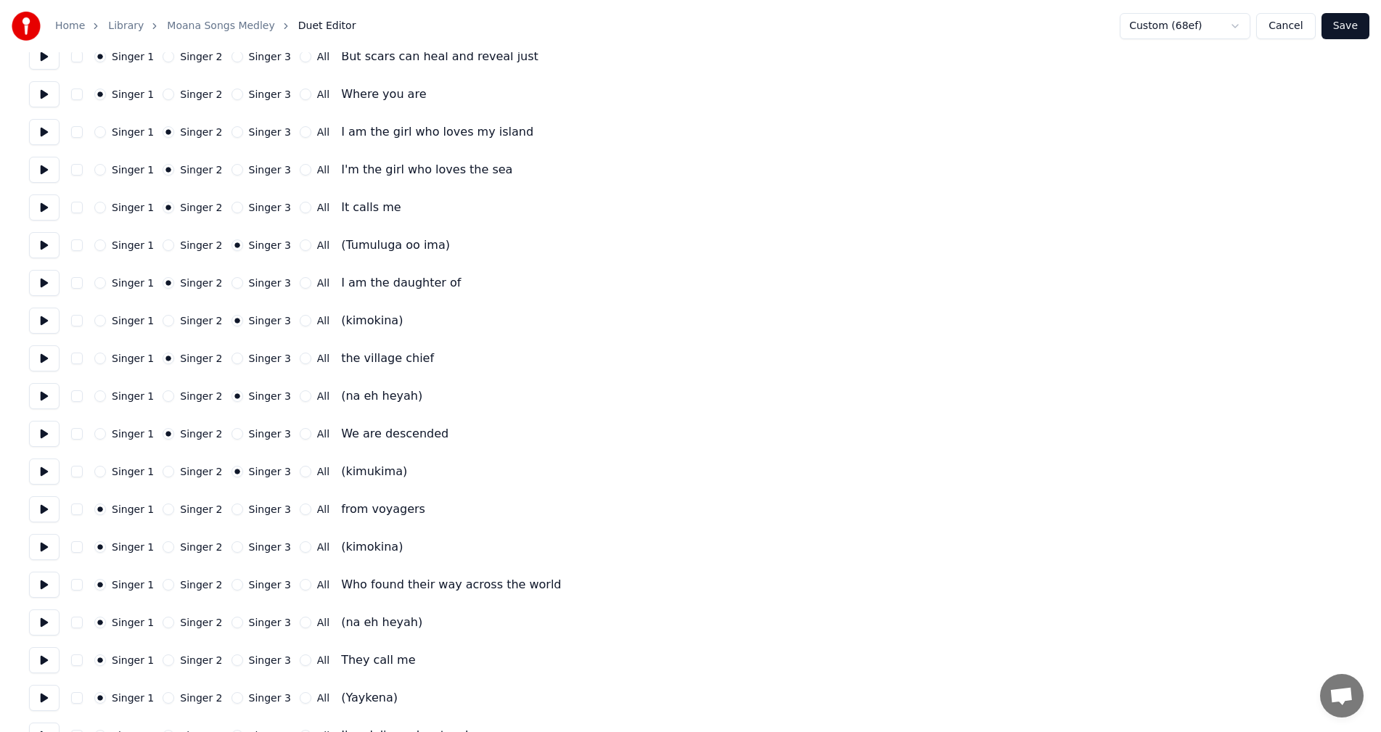
click at [169, 508] on div "Singer 2" at bounding box center [193, 510] width 60 height 12
click at [165, 512] on button "Singer 2" at bounding box center [169, 510] width 12 height 12
click at [232, 549] on button "Singer 3" at bounding box center [238, 547] width 12 height 12
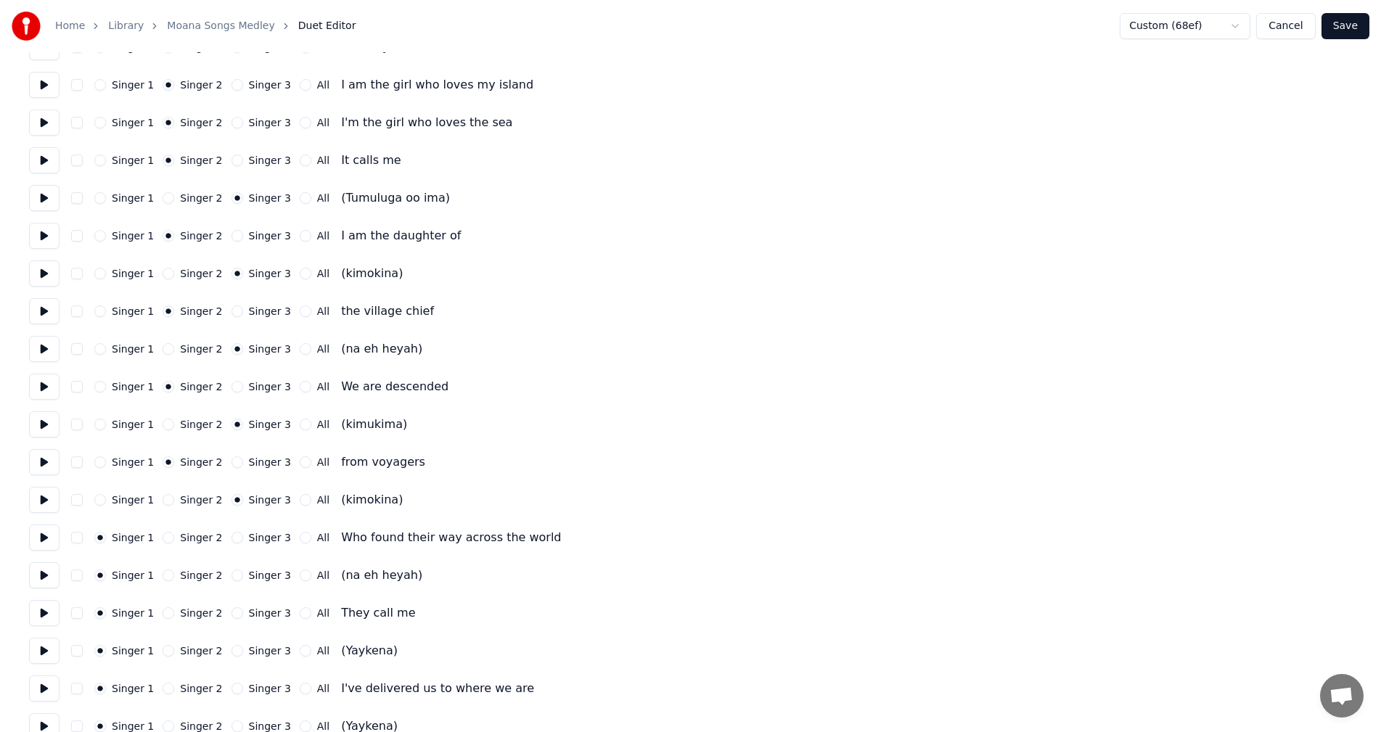
scroll to position [435, 0]
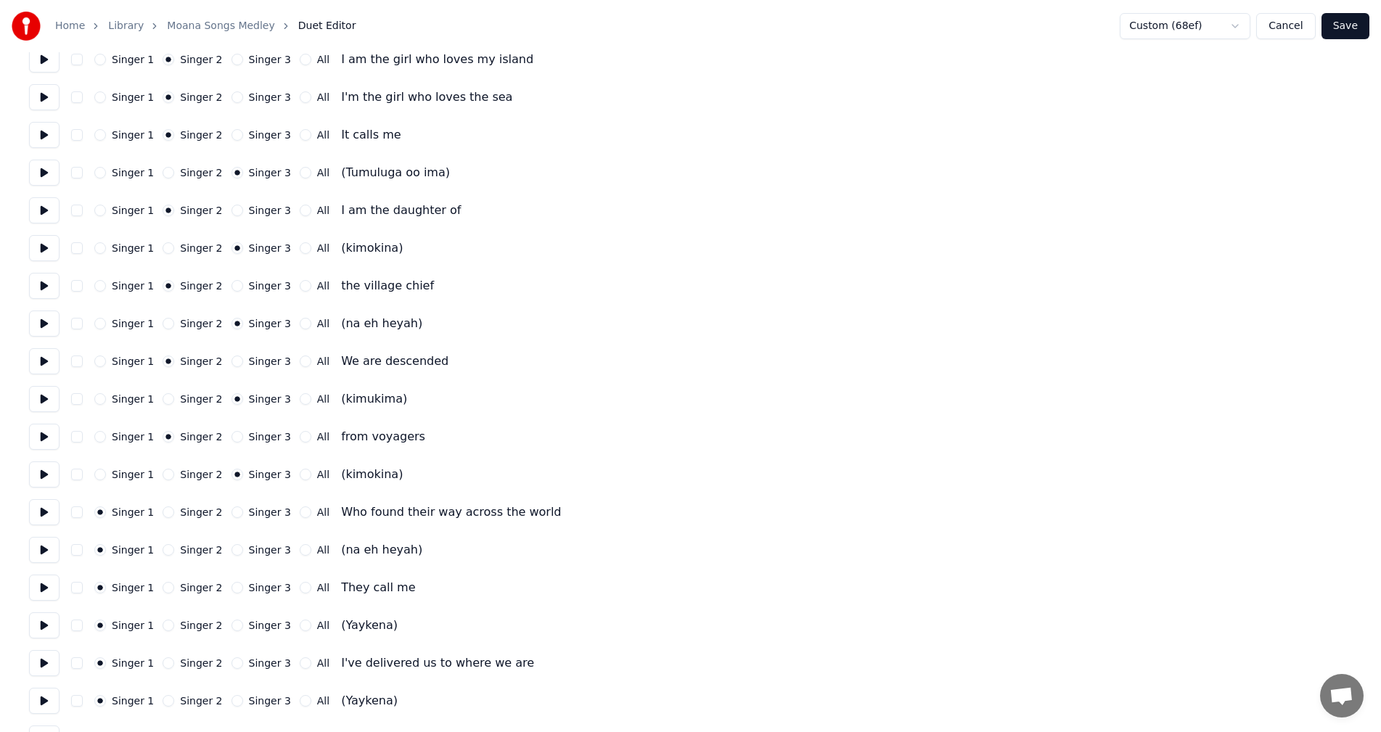
click at [164, 512] on button "Singer 2" at bounding box center [169, 513] width 12 height 12
click at [232, 556] on div "Singer 1 Singer 2 Singer 3 All (na eh heyah)" at bounding box center [690, 550] width 1323 height 26
click at [232, 552] on button "Singer 3" at bounding box center [238, 550] width 12 height 12
click at [164, 589] on button "Singer 2" at bounding box center [169, 588] width 12 height 12
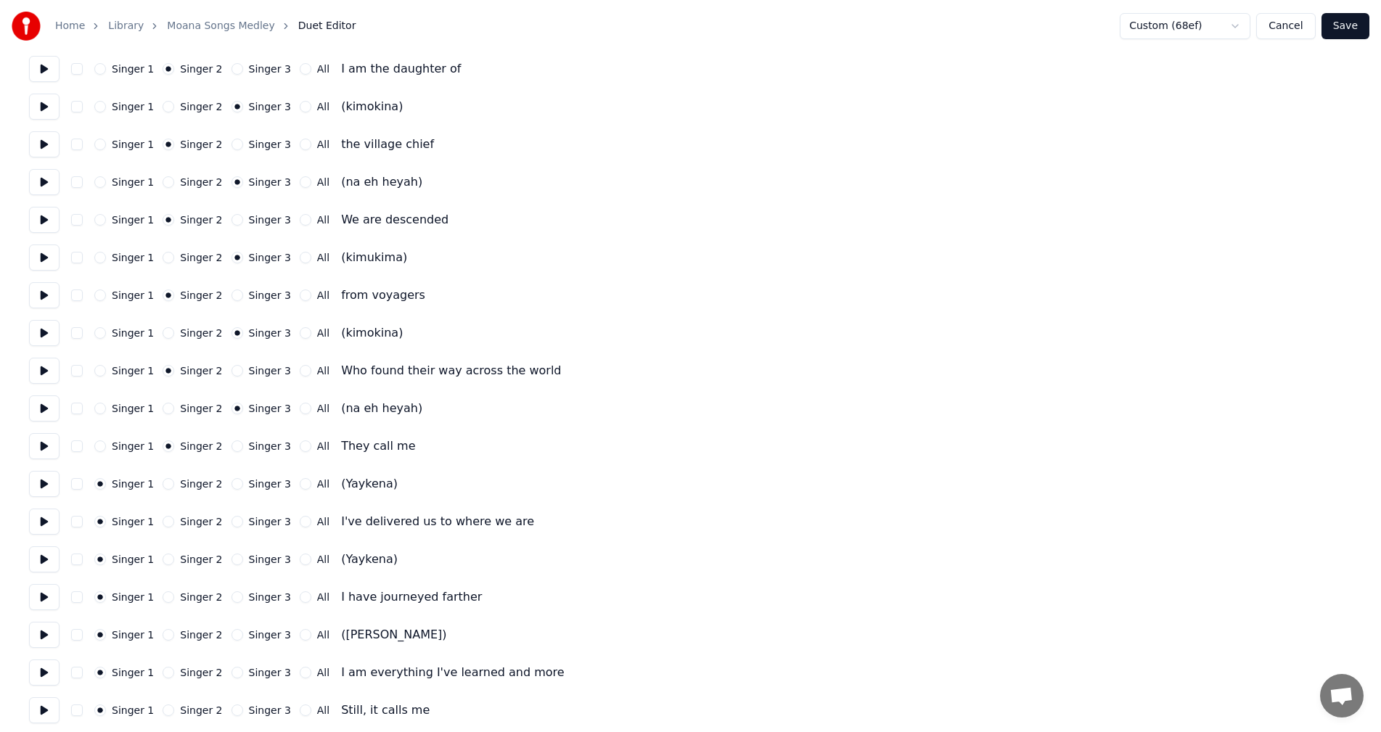
scroll to position [581, 0]
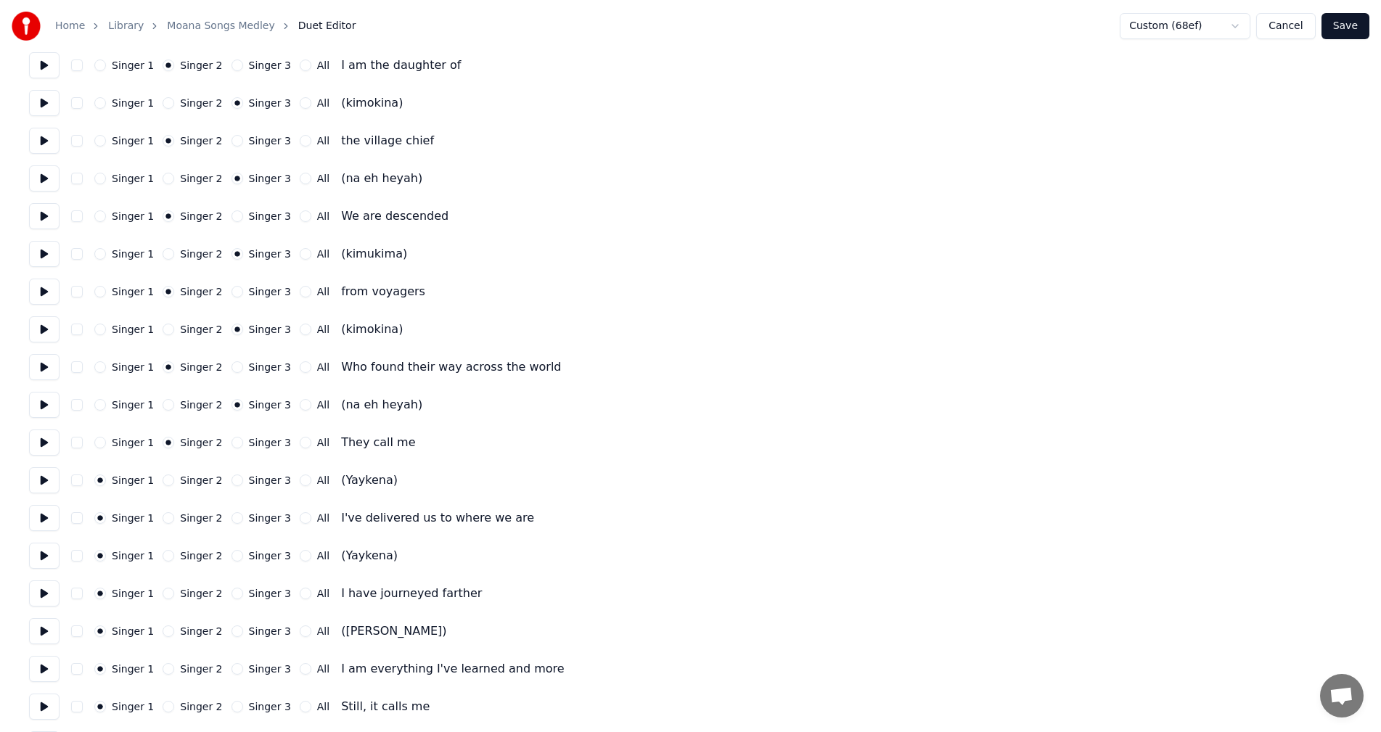
click at [300, 480] on button "All" at bounding box center [306, 481] width 12 height 12
click at [168, 520] on div "Singer 2" at bounding box center [193, 518] width 60 height 12
click at [165, 519] on button "Singer 2" at bounding box center [169, 518] width 12 height 12
click at [300, 556] on button "All" at bounding box center [306, 556] width 12 height 12
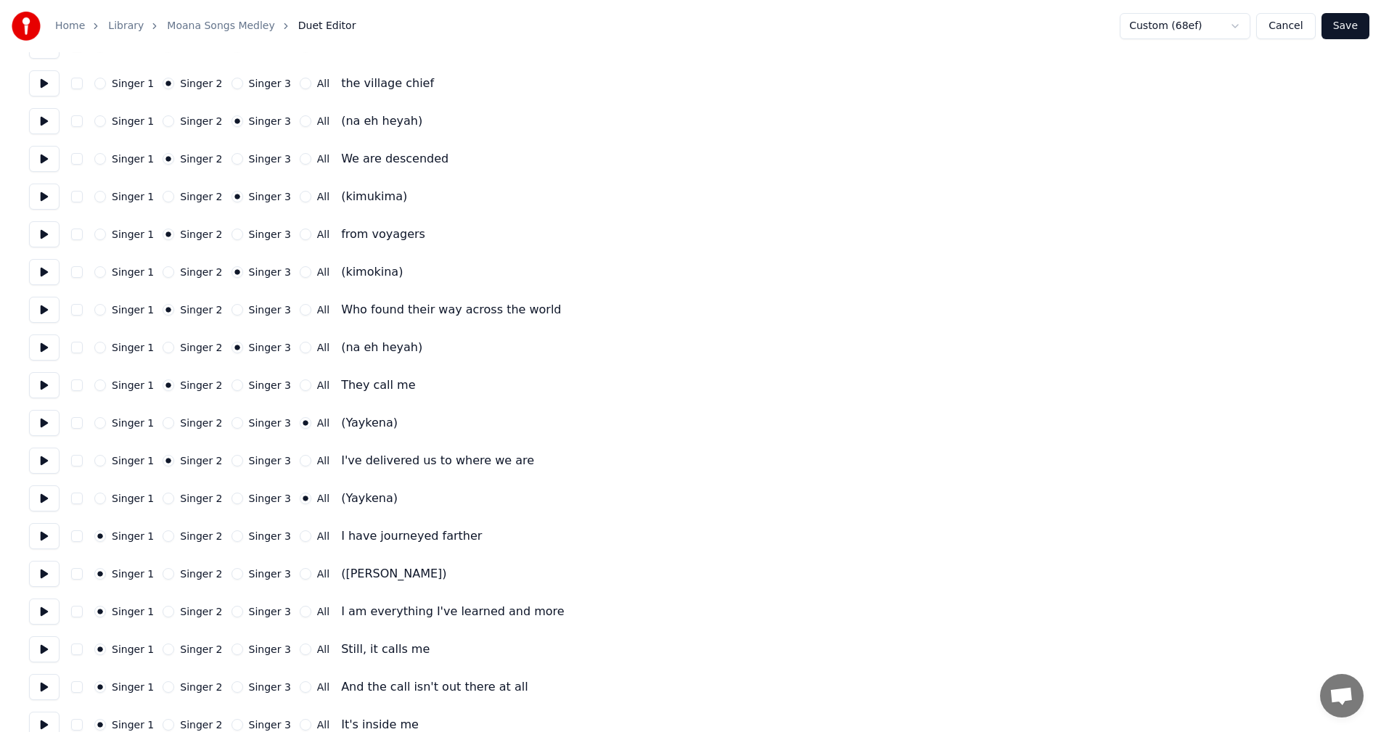
scroll to position [726, 0]
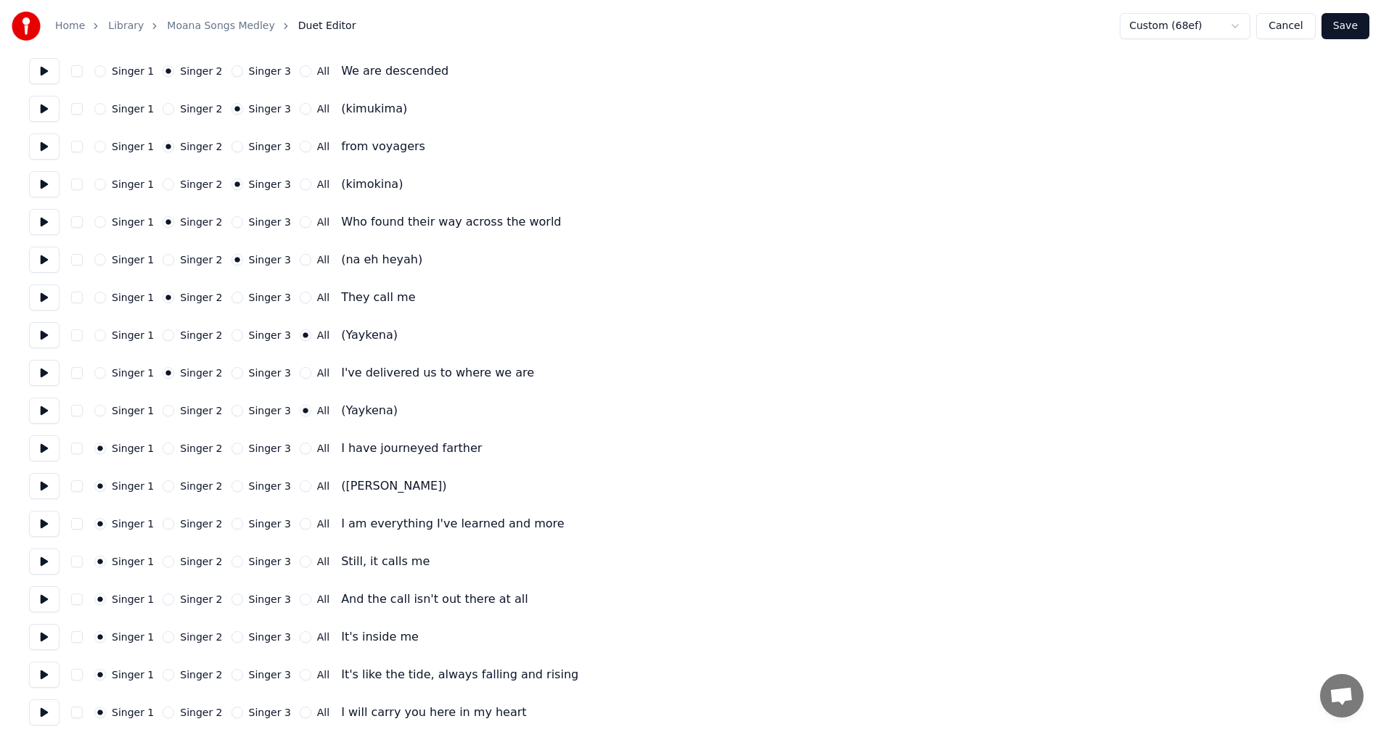
click at [163, 451] on button "Singer 2" at bounding box center [169, 449] width 12 height 12
click at [300, 488] on button "All" at bounding box center [306, 486] width 12 height 12
click at [163, 525] on button "Singer 2" at bounding box center [169, 524] width 12 height 12
click at [300, 562] on button "All" at bounding box center [306, 562] width 12 height 12
click at [163, 558] on button "Singer 2" at bounding box center [169, 562] width 12 height 12
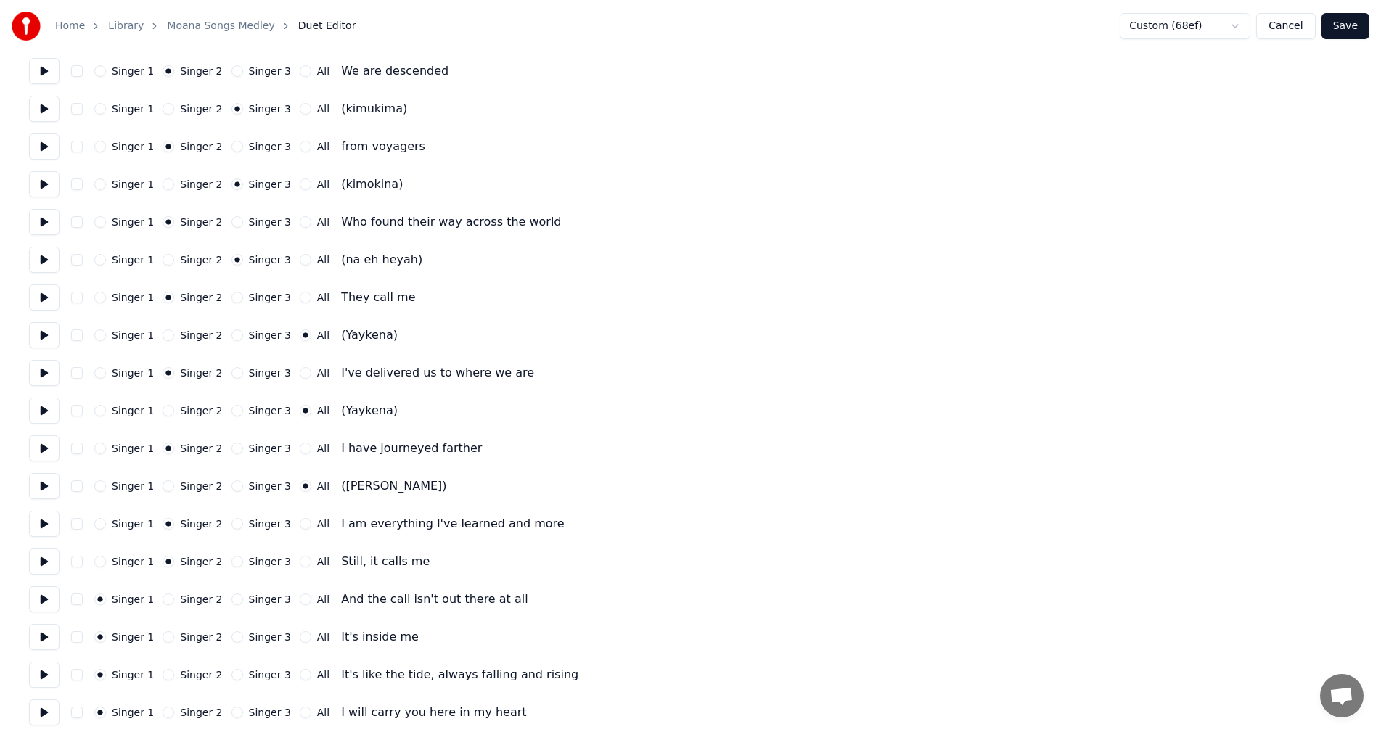
click at [300, 599] on button "All" at bounding box center [306, 600] width 12 height 12
click at [300, 641] on button "All" at bounding box center [306, 637] width 12 height 12
click at [300, 678] on button "All" at bounding box center [306, 675] width 12 height 12
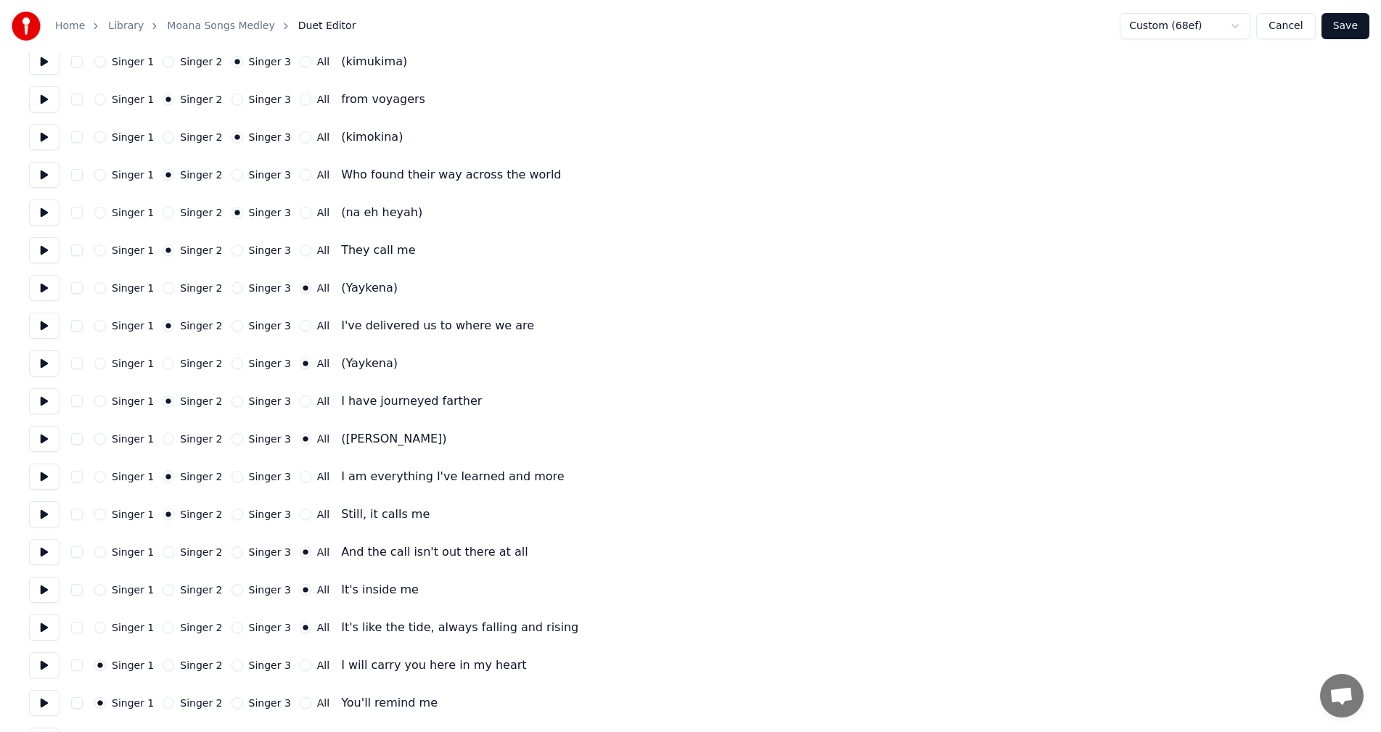
scroll to position [798, 0]
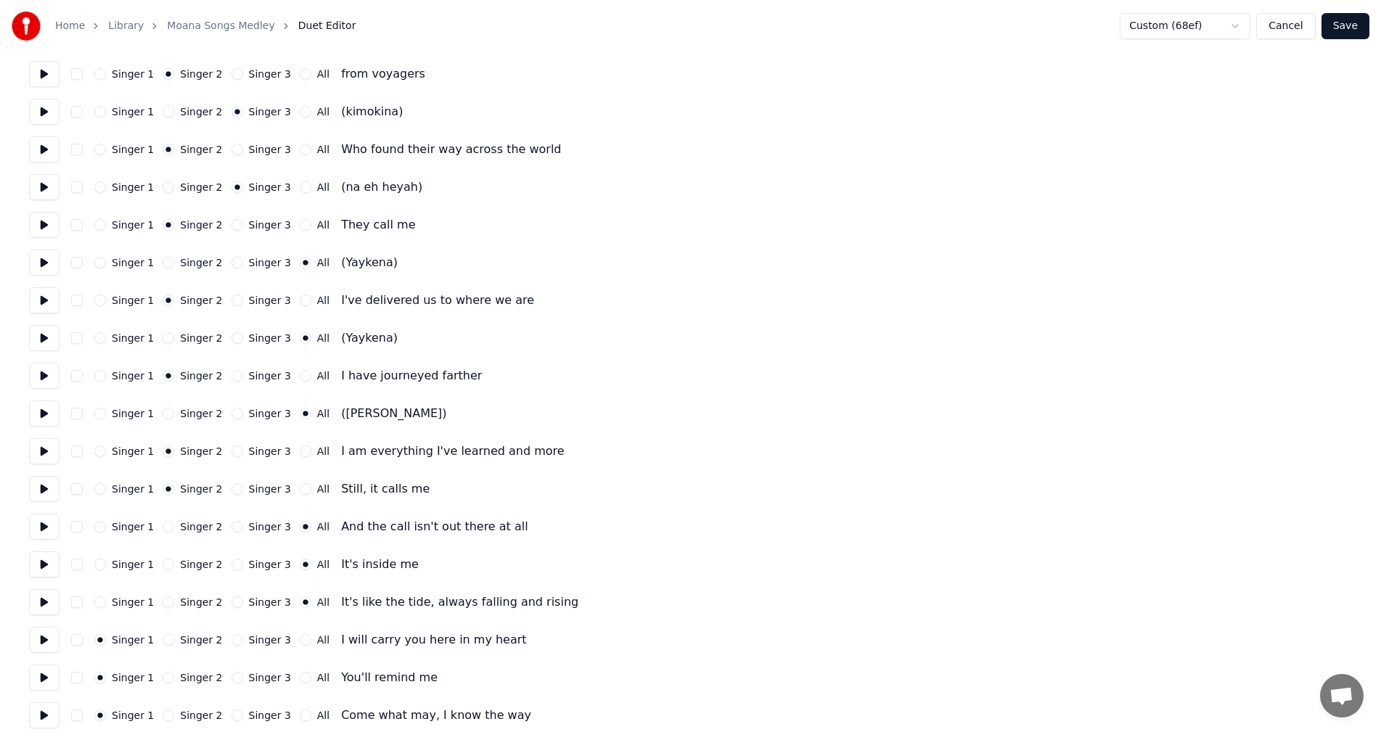
click at [300, 642] on button "All" at bounding box center [306, 640] width 12 height 12
click at [300, 676] on button "All" at bounding box center [306, 678] width 12 height 12
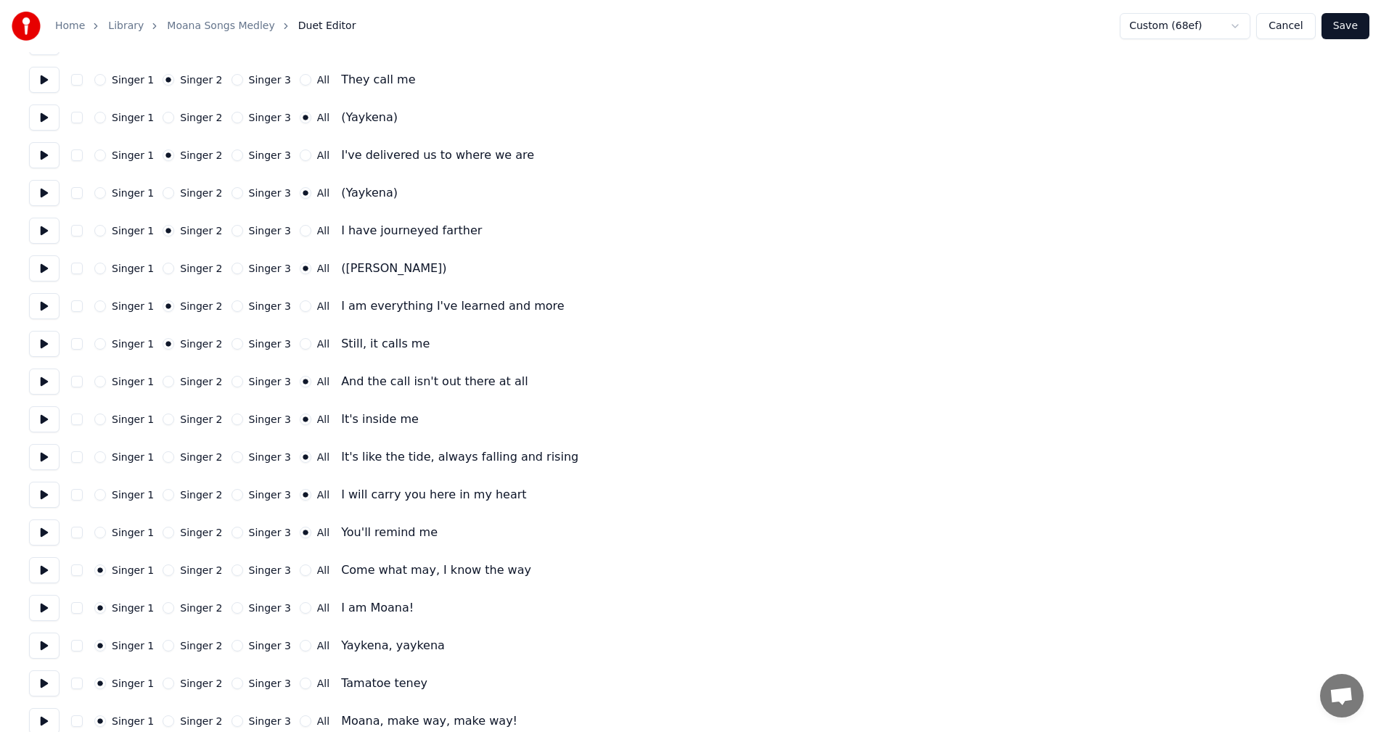
click at [300, 574] on button "All" at bounding box center [306, 571] width 12 height 12
click at [170, 610] on div "Singer 2" at bounding box center [193, 608] width 60 height 12
click at [44, 606] on button at bounding box center [44, 608] width 30 height 26
click at [44, 610] on button at bounding box center [44, 608] width 30 height 26
click at [163, 609] on button "Singer 2" at bounding box center [169, 608] width 12 height 12
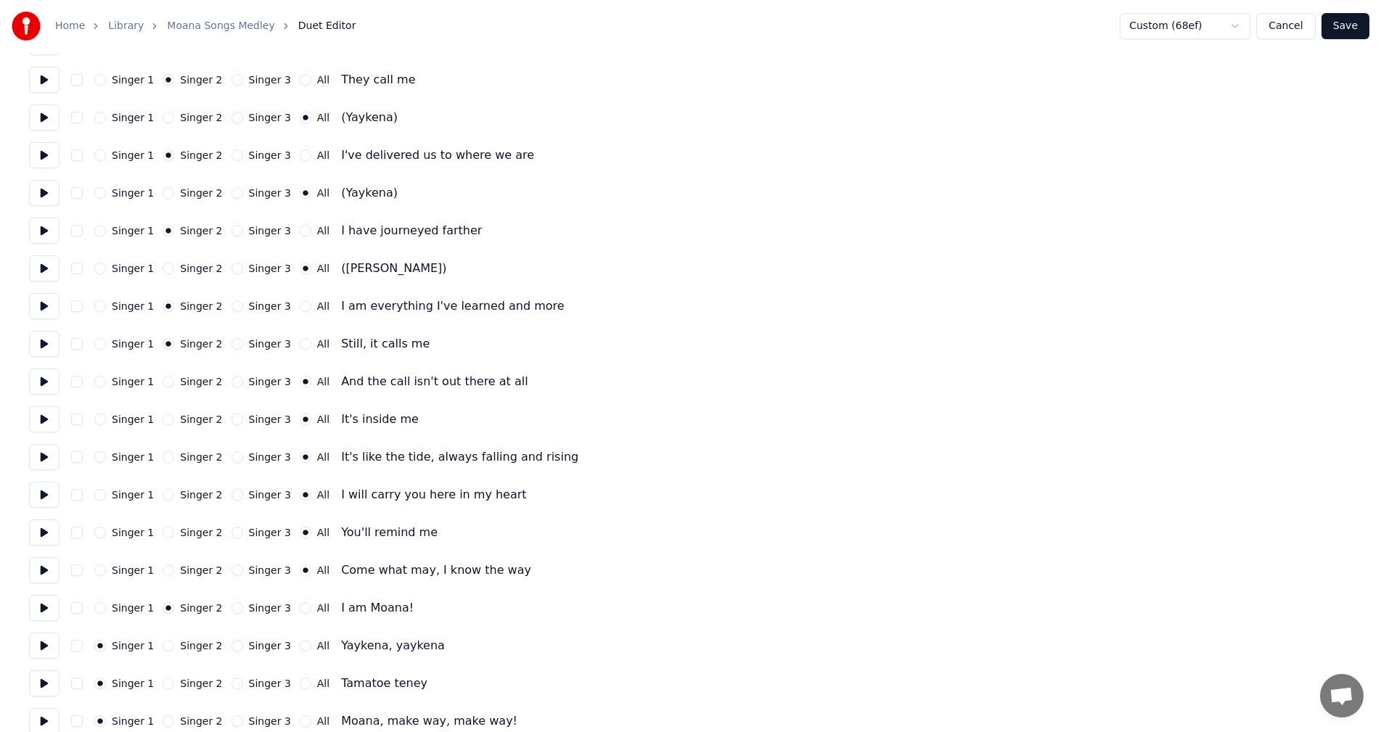
scroll to position [1089, 0]
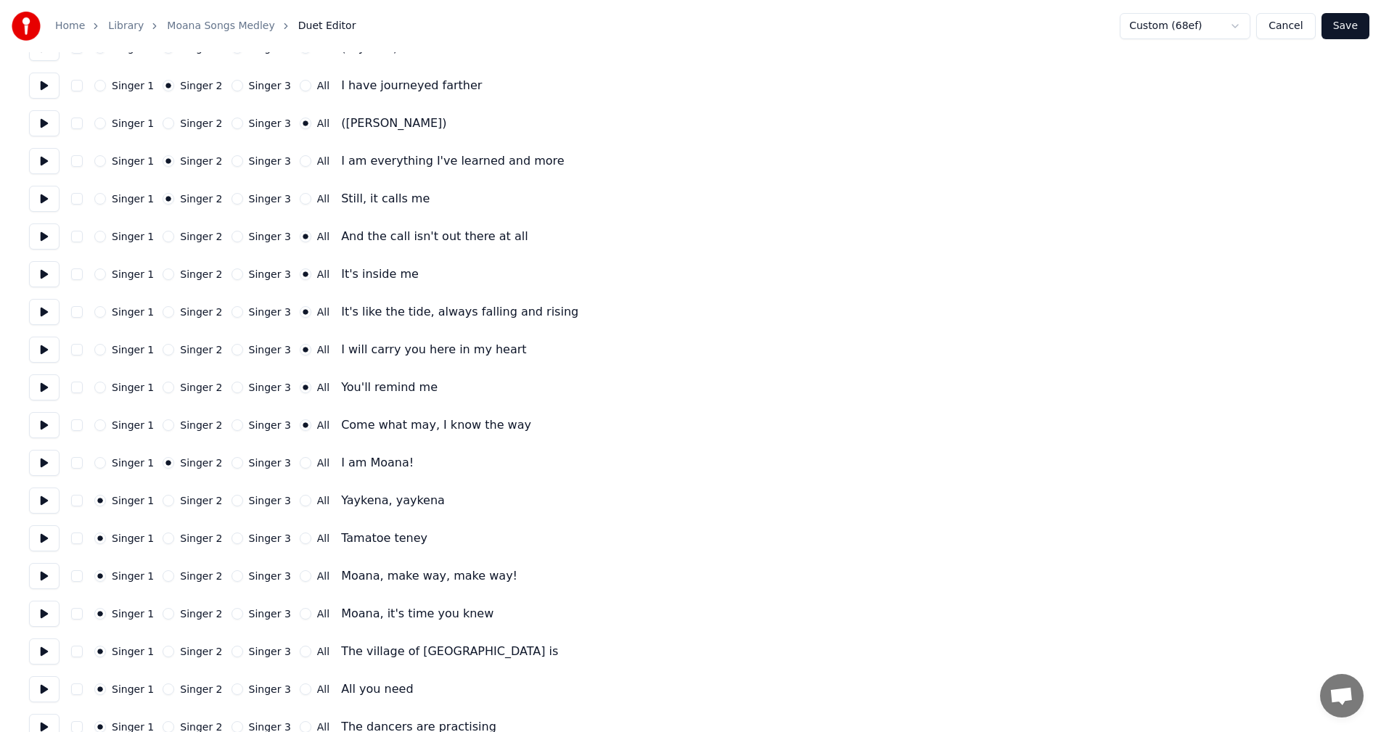
click at [282, 501] on div "Singer 1 Singer 2 Singer 3 All" at bounding box center [211, 501] width 235 height 12
click at [300, 502] on button "All" at bounding box center [306, 501] width 12 height 12
click at [300, 539] on button "All" at bounding box center [306, 539] width 12 height 12
click at [1353, 15] on button "Save" at bounding box center [1346, 26] width 48 height 26
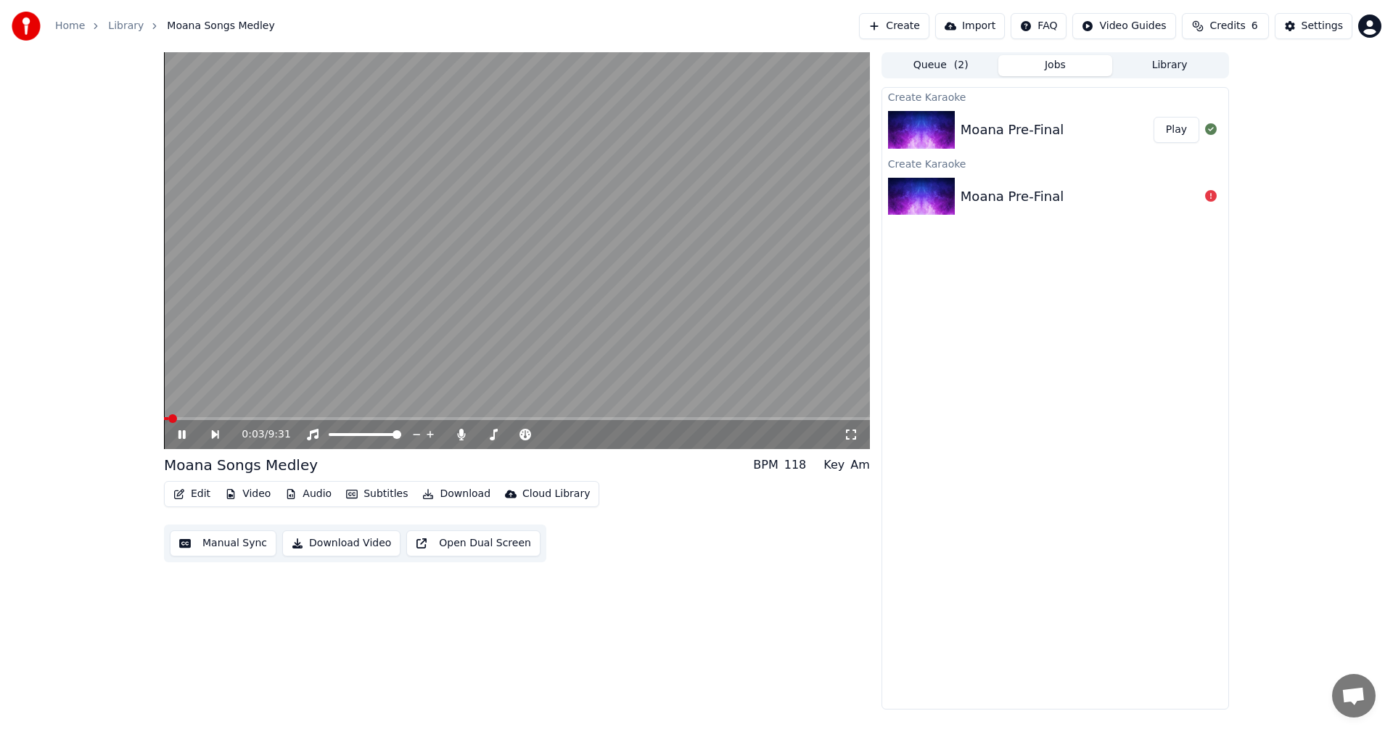
click at [184, 419] on span at bounding box center [517, 418] width 706 height 3
click at [216, 418] on span at bounding box center [517, 418] width 706 height 3
click at [226, 418] on span at bounding box center [517, 418] width 706 height 3
click at [229, 418] on span at bounding box center [230, 418] width 9 height 9
click at [218, 420] on span at bounding box center [191, 418] width 54 height 3
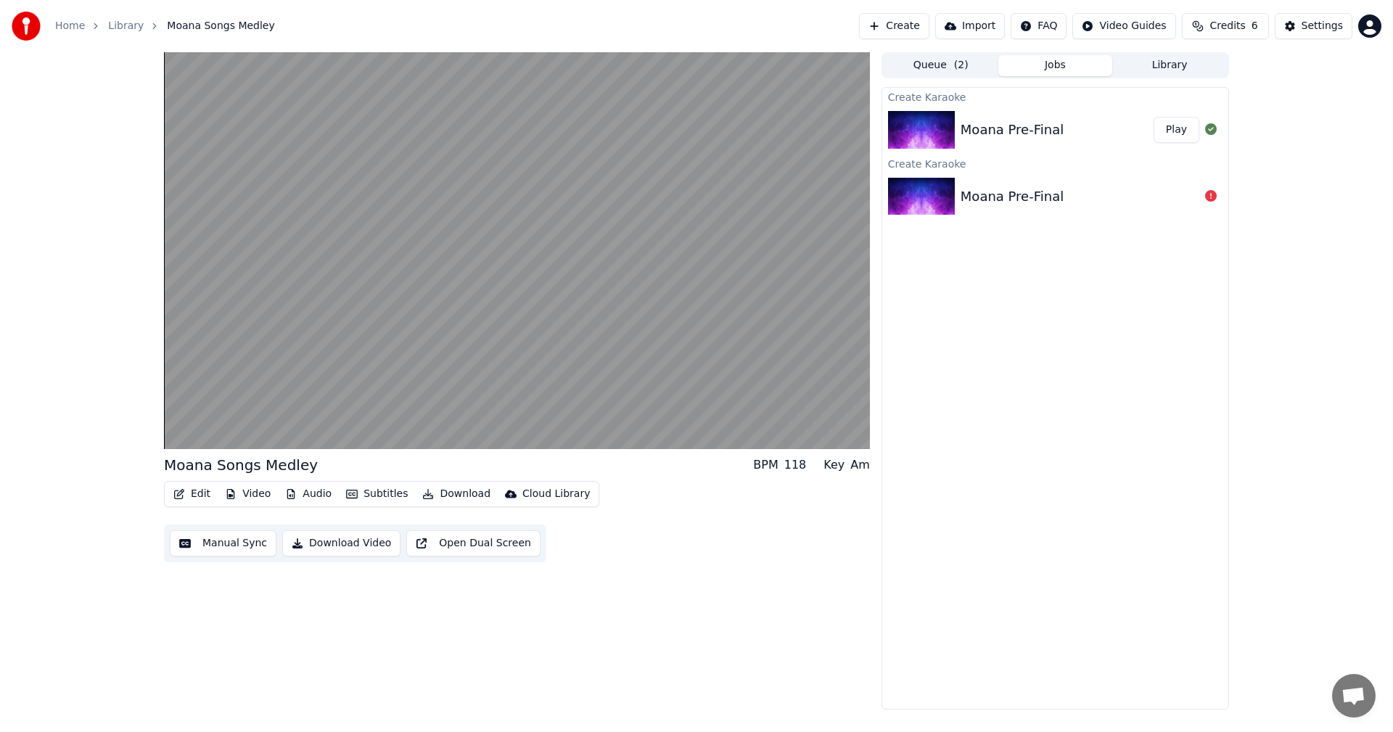
click at [467, 552] on button "Open Dual Screen" at bounding box center [473, 544] width 134 height 26
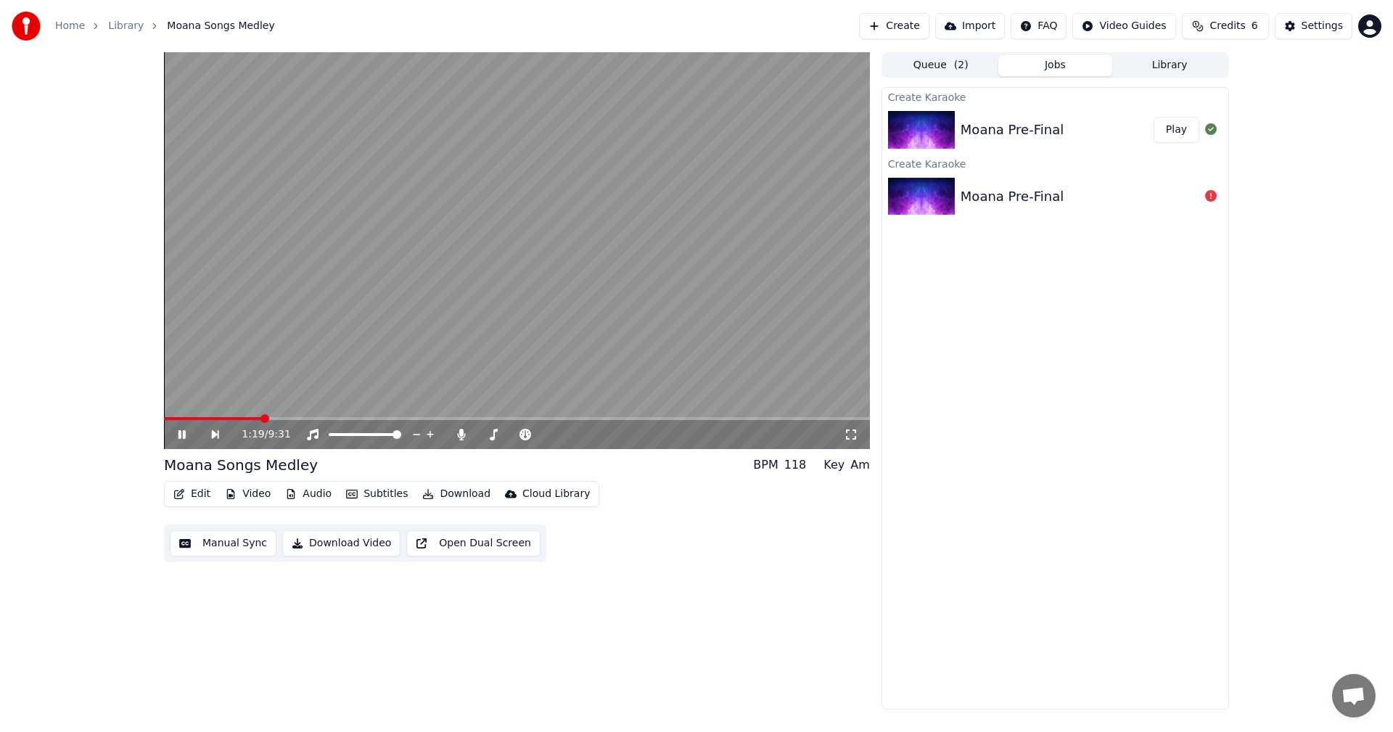
click at [183, 431] on icon at bounding box center [192, 435] width 33 height 12
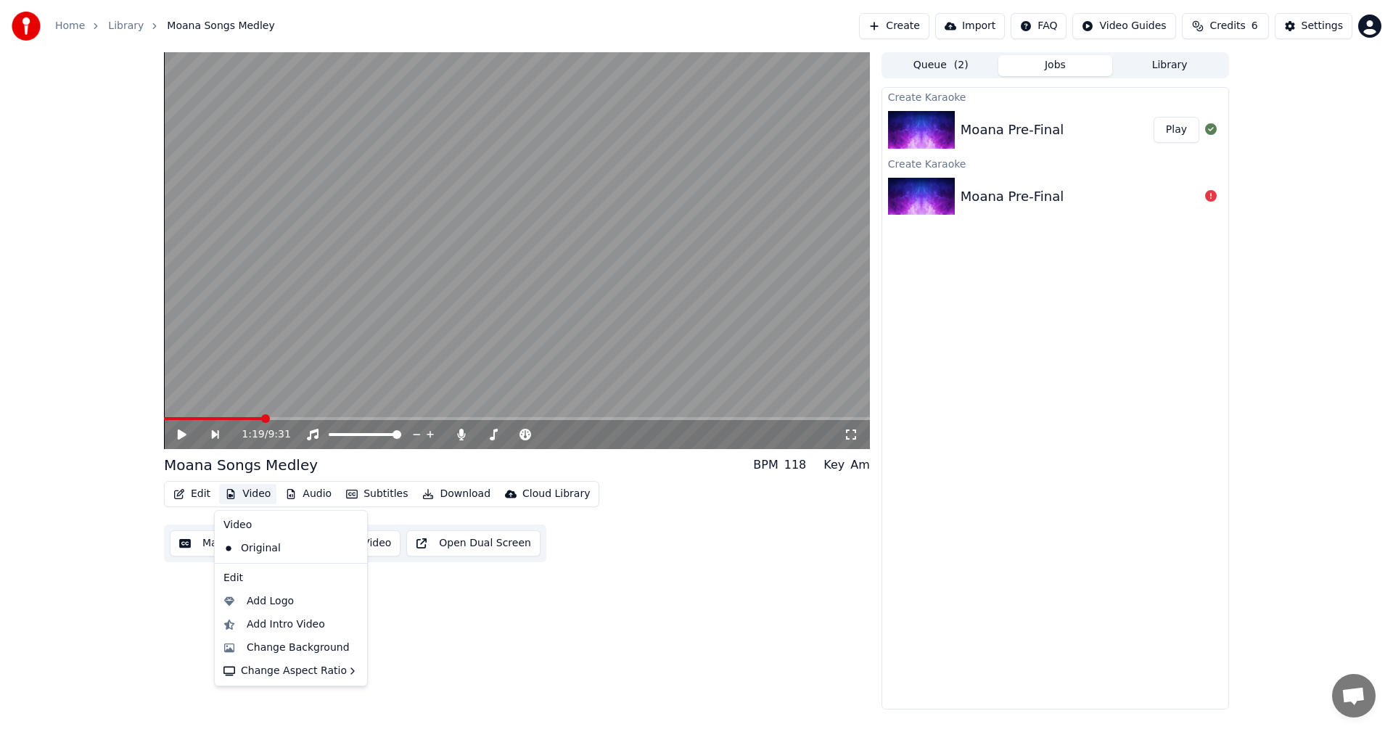
click at [243, 490] on button "Video" at bounding box center [247, 494] width 57 height 20
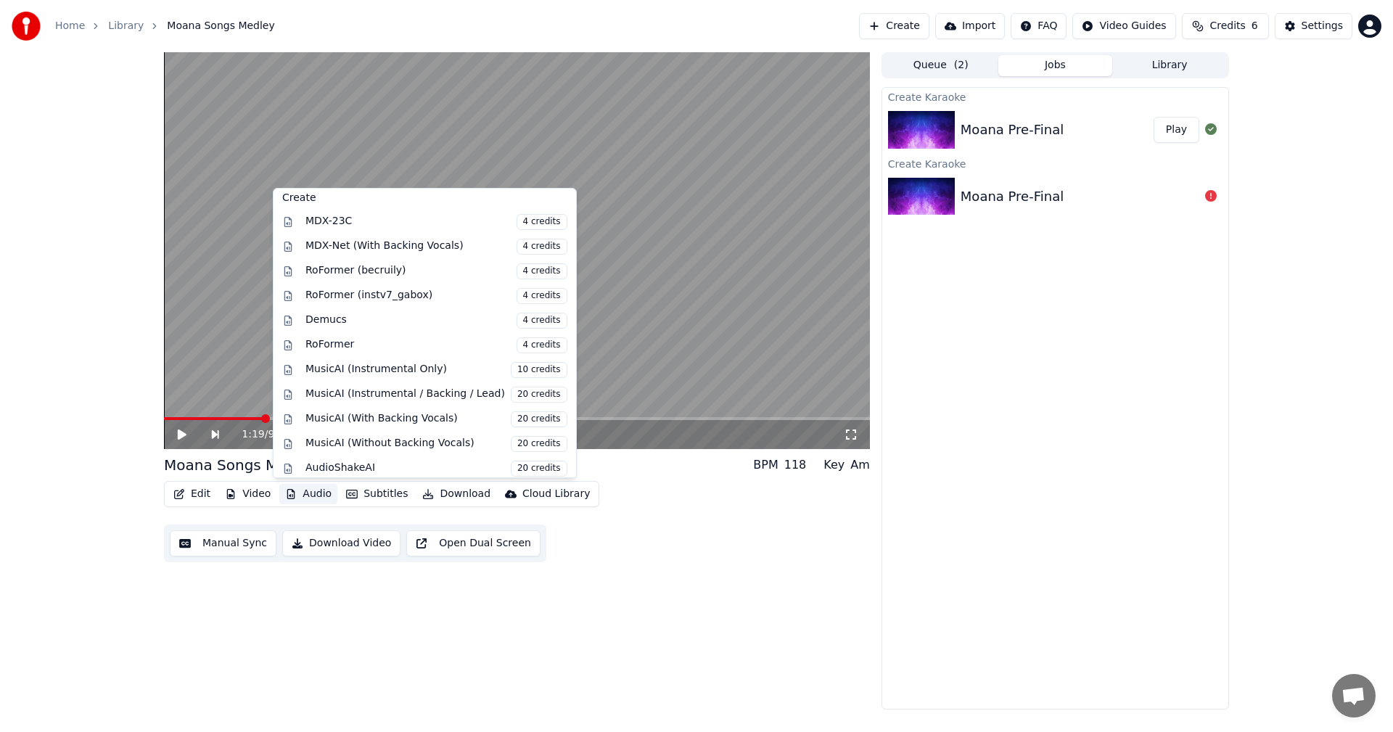
scroll to position [147, 0]
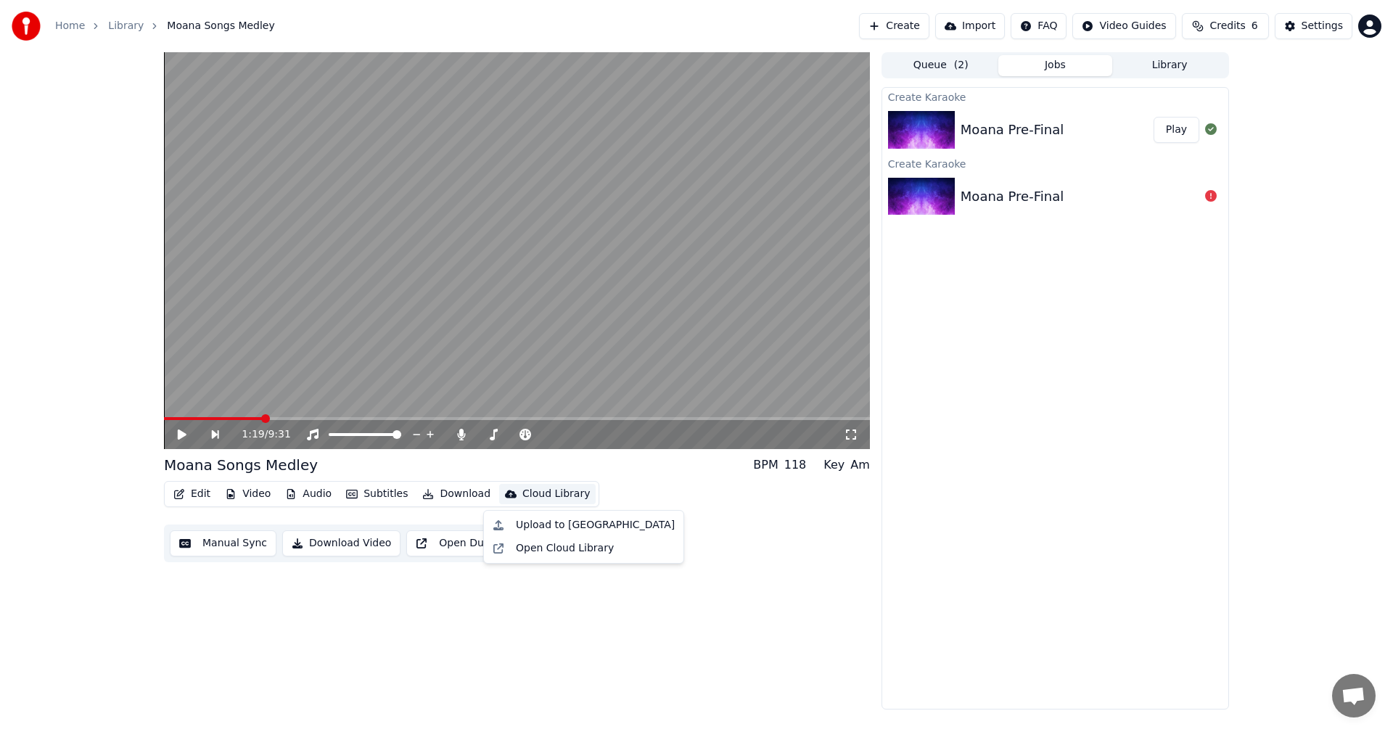
click at [628, 513] on div "Upload to Cloud Library Open Cloud Library" at bounding box center [583, 537] width 201 height 54
drag, startPoint x: 639, startPoint y: 486, endPoint x: 626, endPoint y: 486, distance: 13.8
click at [640, 486] on div "Edit Video Audio Subtitles Download Cloud Library Manual Sync Download Video Op…" at bounding box center [517, 521] width 706 height 81
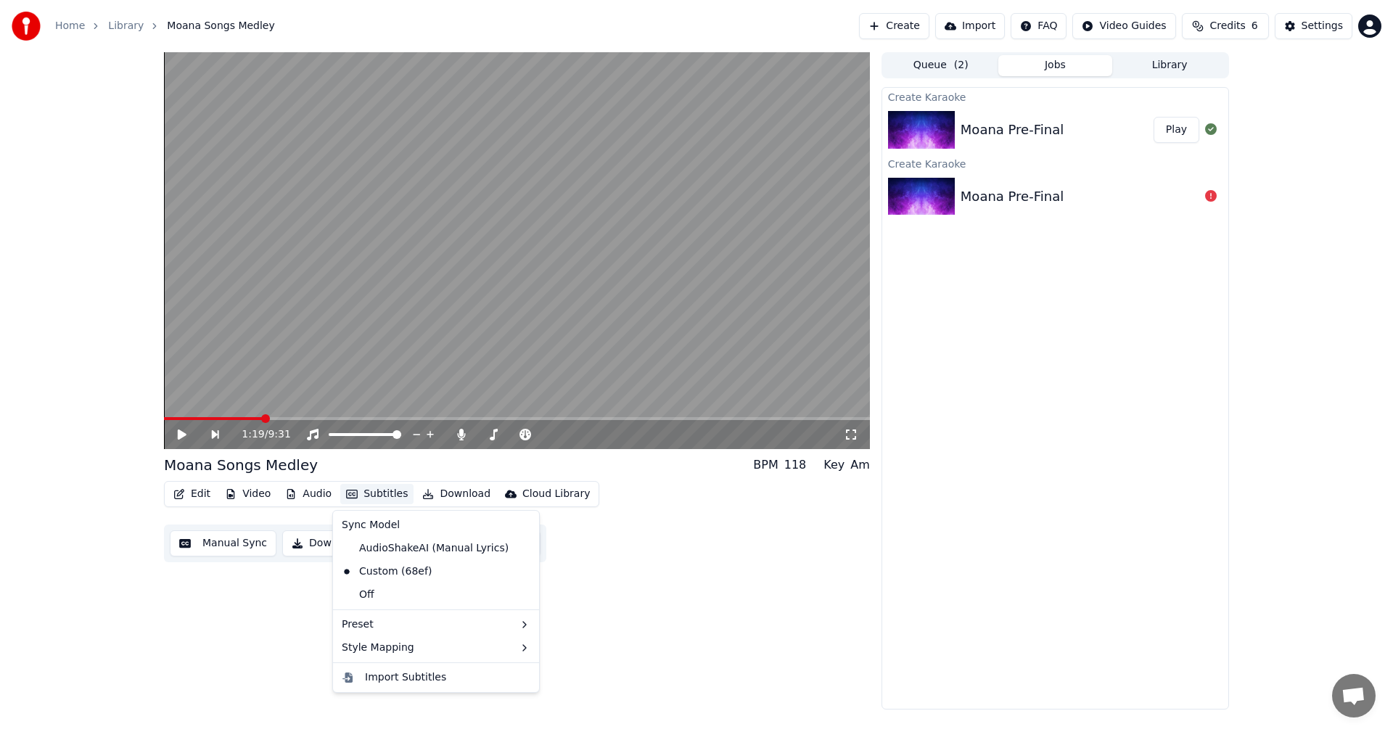
click at [369, 493] on button "Subtitles" at bounding box center [376, 494] width 73 height 20
click at [666, 485] on div "Edit Video Audio Subtitles Download Cloud Library Manual Sync Download Video Op…" at bounding box center [517, 521] width 706 height 81
click at [154, 514] on div "1:19 / 9:31 Moana Songs Medley BPM 118 Key Am Edit Video Audio Subtitles Downlo…" at bounding box center [696, 381] width 1089 height 658
click at [190, 495] on button "Edit" at bounding box center [192, 494] width 49 height 20
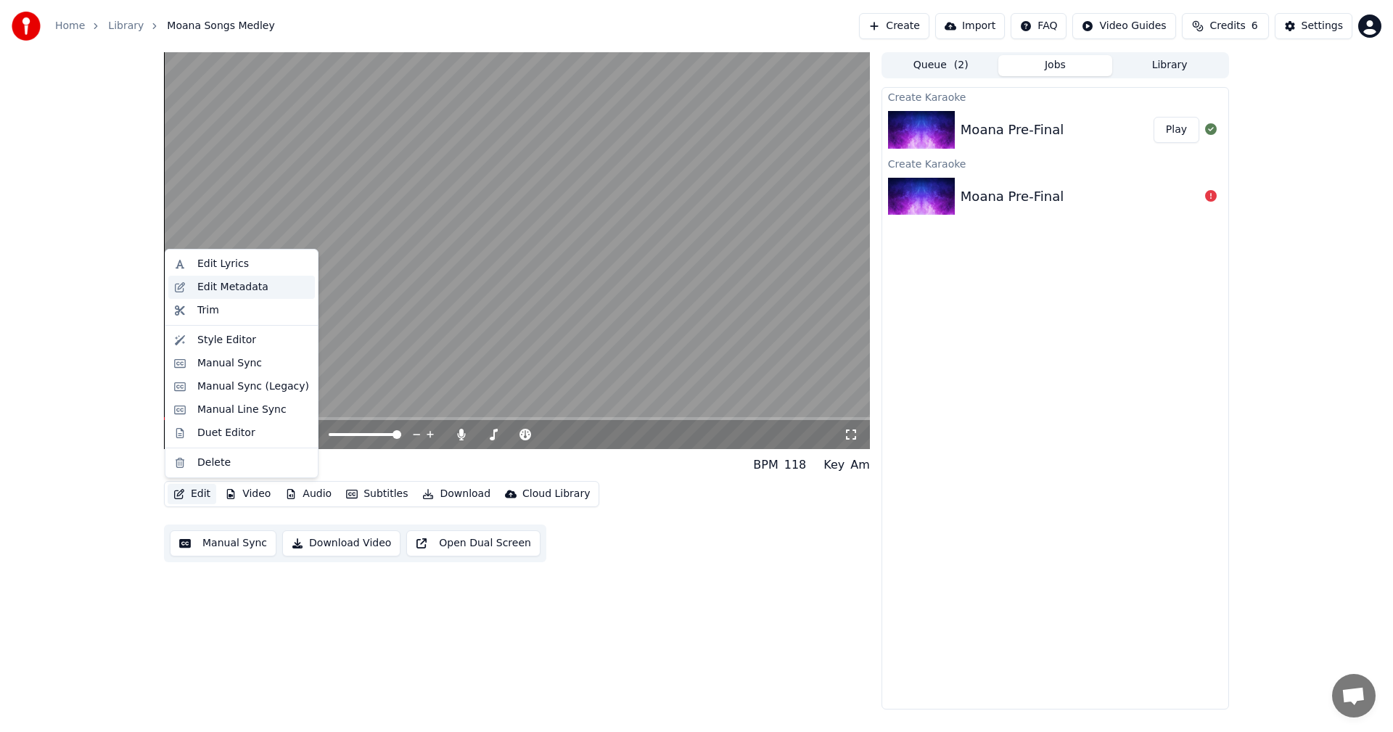
click at [264, 292] on div "Edit Metadata" at bounding box center [253, 287] width 112 height 15
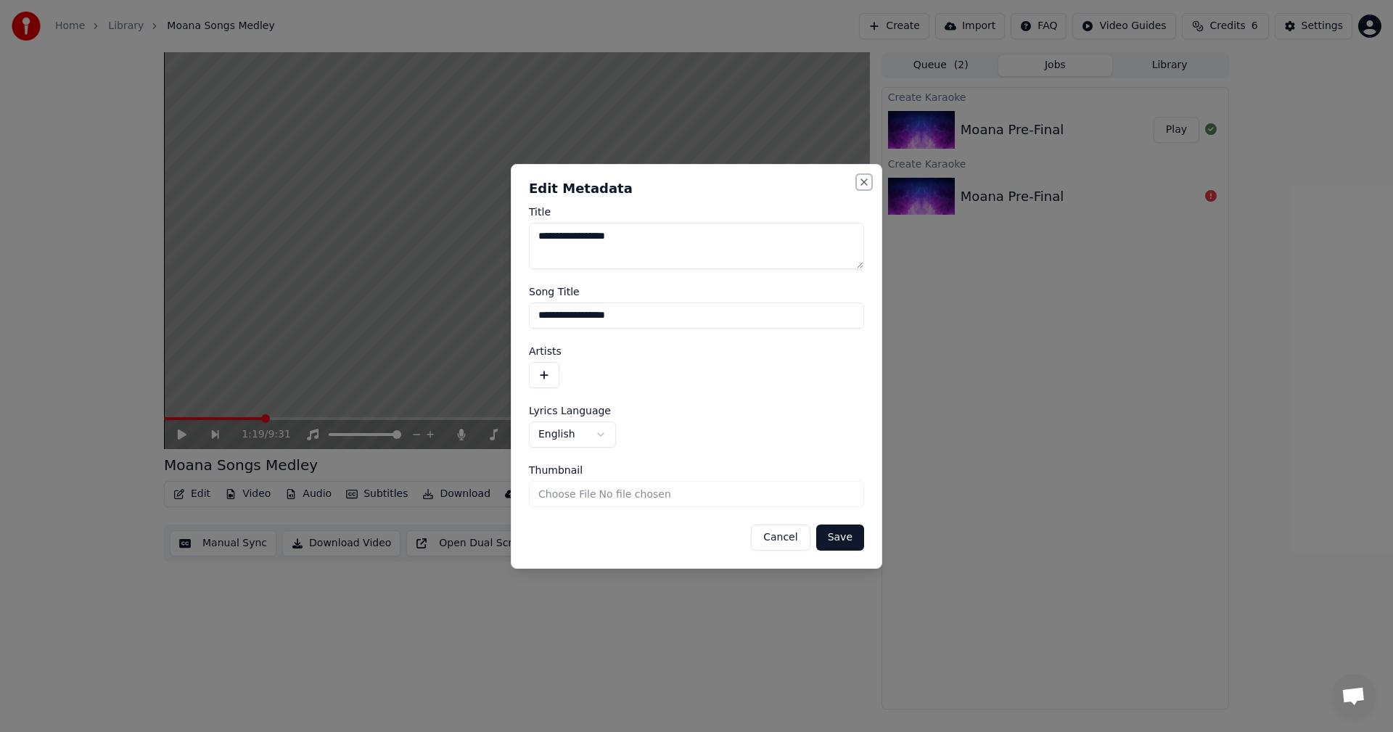
click at [864, 178] on button "Close" at bounding box center [865, 182] width 12 height 12
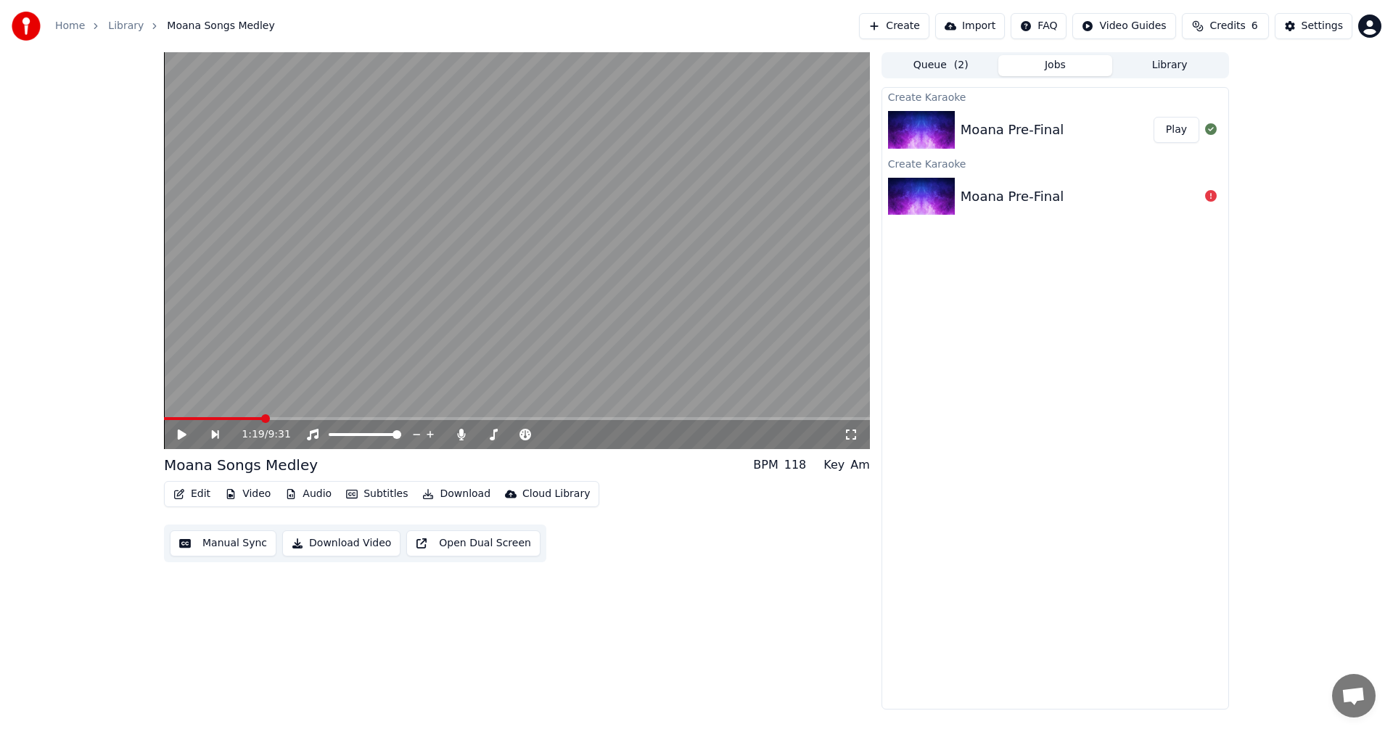
click at [188, 495] on button "Edit" at bounding box center [192, 494] width 49 height 20
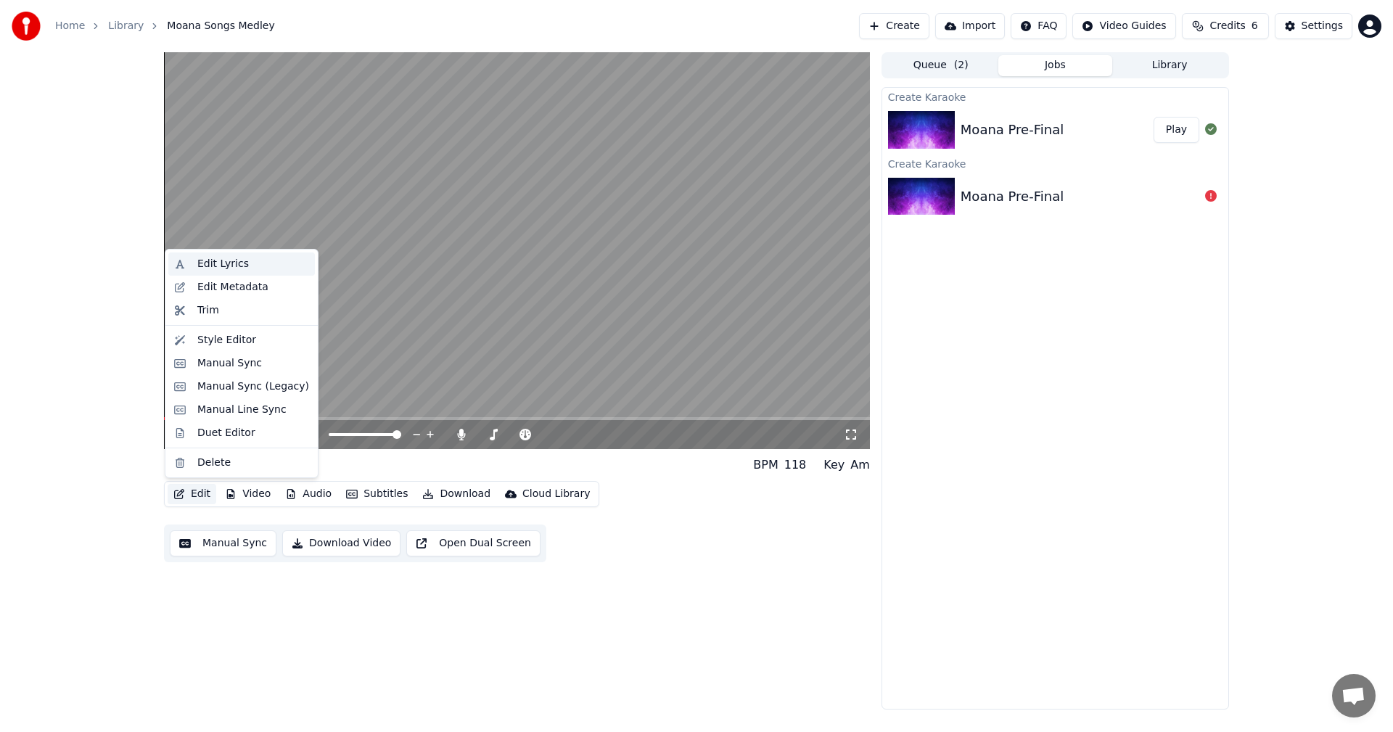
click at [256, 266] on div "Edit Lyrics" at bounding box center [253, 264] width 112 height 15
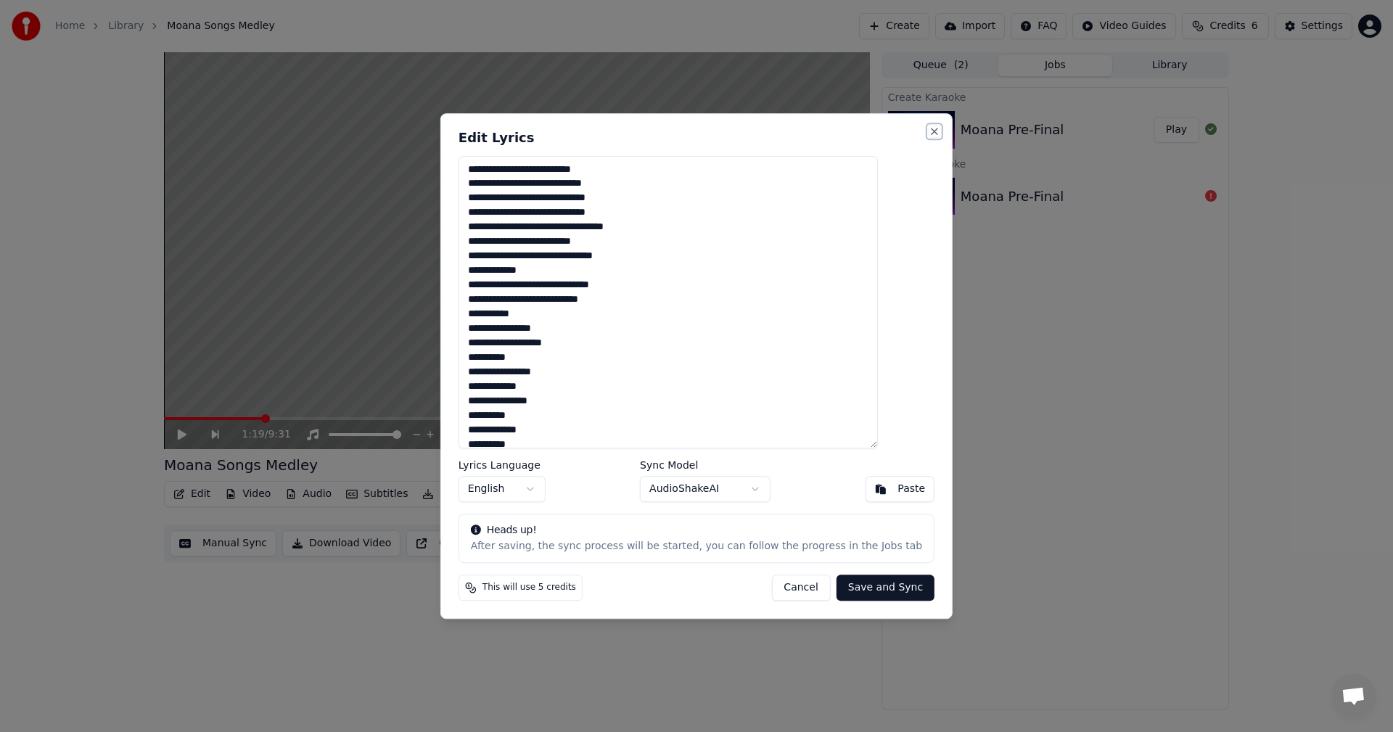
click at [929, 130] on button "Close" at bounding box center [935, 132] width 12 height 12
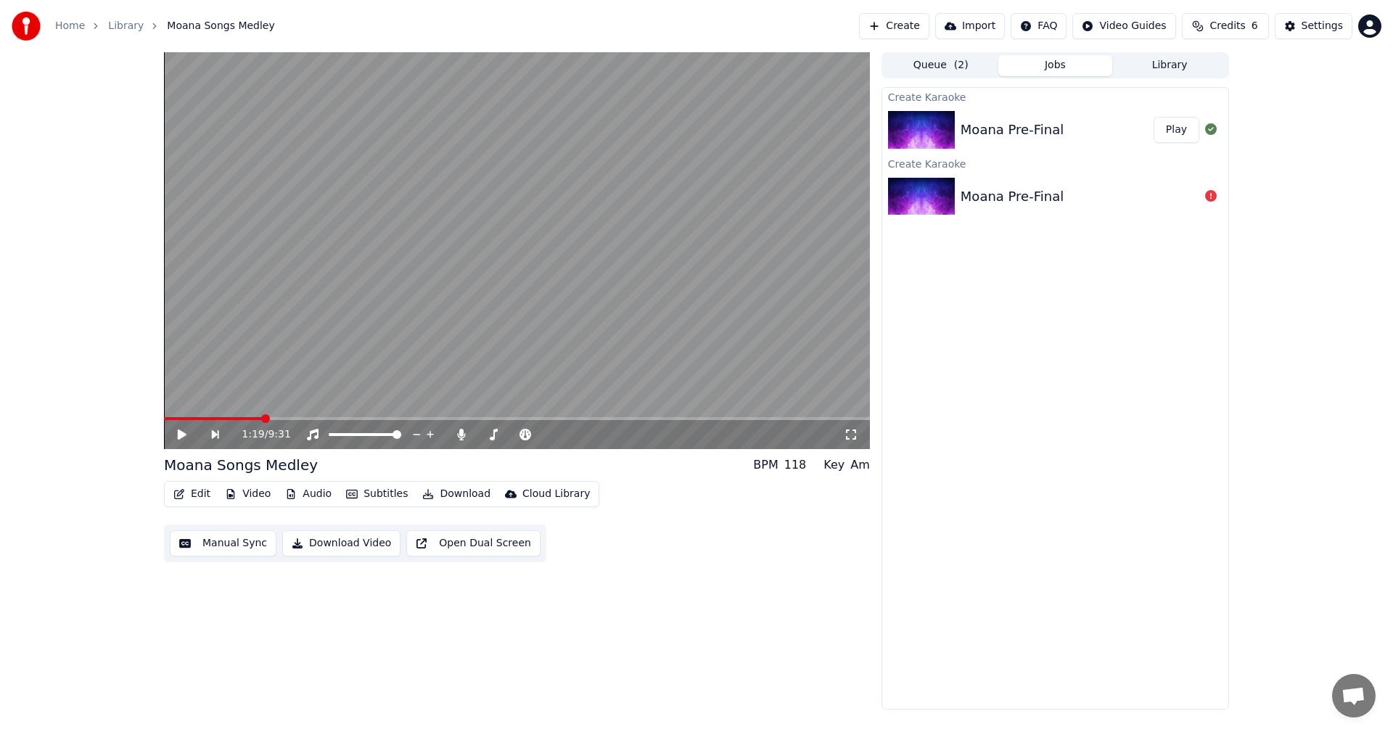
click at [224, 549] on button "Manual Sync" at bounding box center [223, 544] width 107 height 26
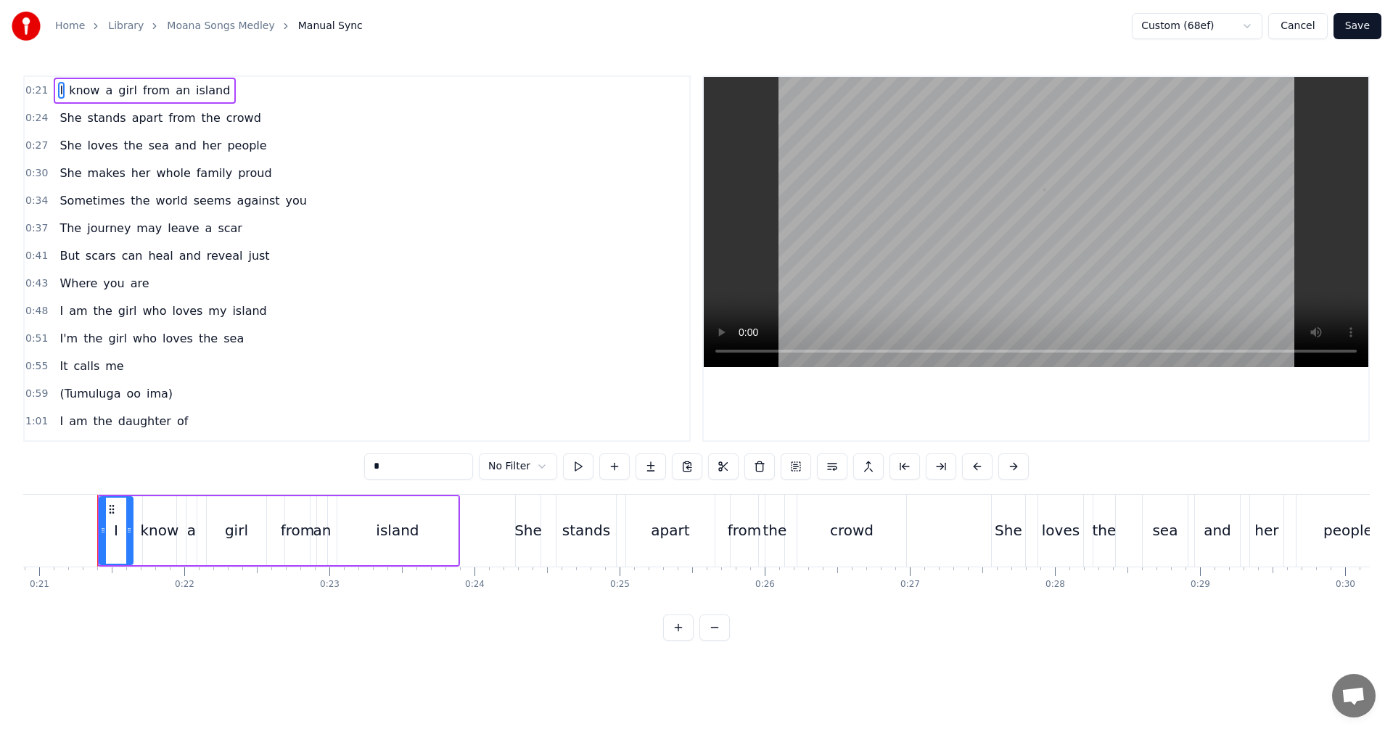
scroll to position [0, 3033]
click at [1252, 28] on html "Home Library Moana Songs Medley Manual Sync Custom (68ef) Cancel Save 0:21 I kn…" at bounding box center [696, 332] width 1393 height 664
click at [1307, 27] on html "Home Library Moana Songs Medley Manual Sync Custom (68ef) Cancel Save 0:21 I kn…" at bounding box center [696, 332] width 1393 height 664
click at [1307, 27] on button "Cancel" at bounding box center [1298, 26] width 59 height 26
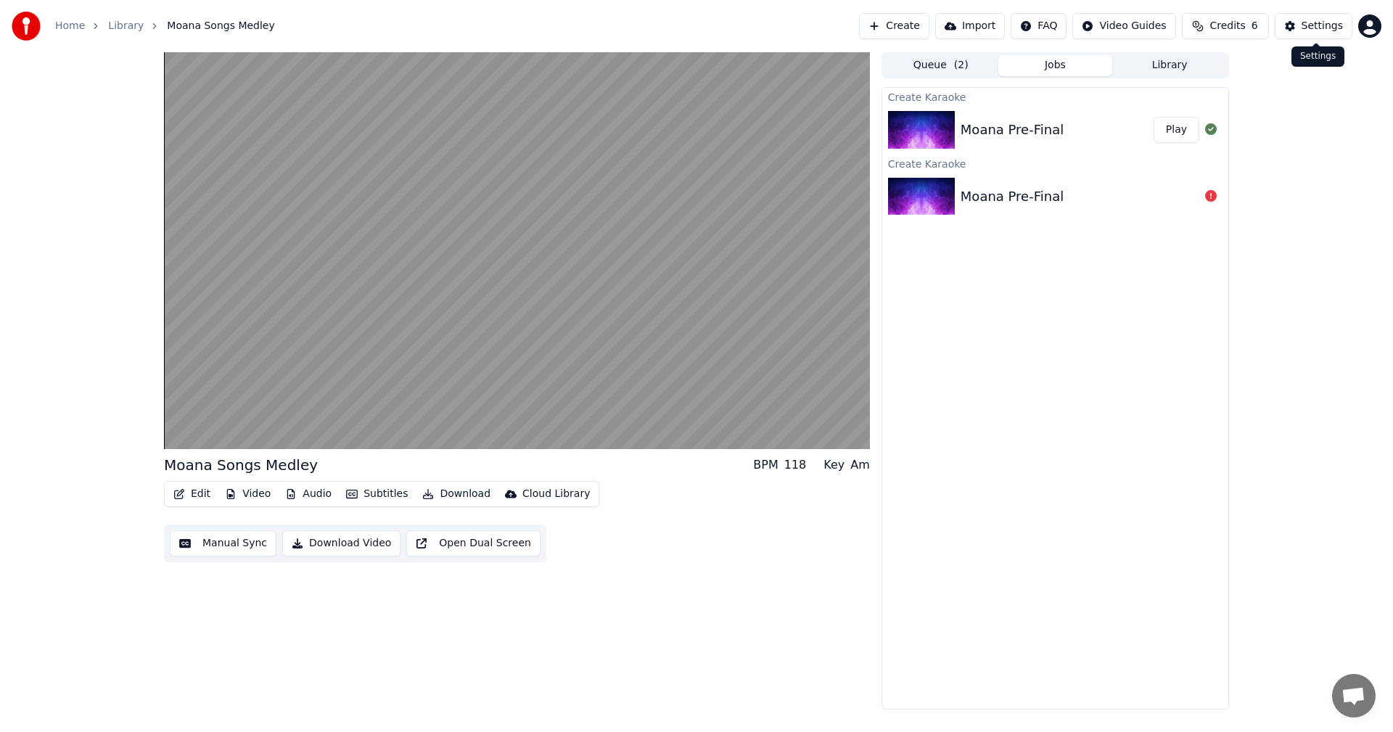
click at [1311, 26] on div "Settings" at bounding box center [1322, 26] width 41 height 15
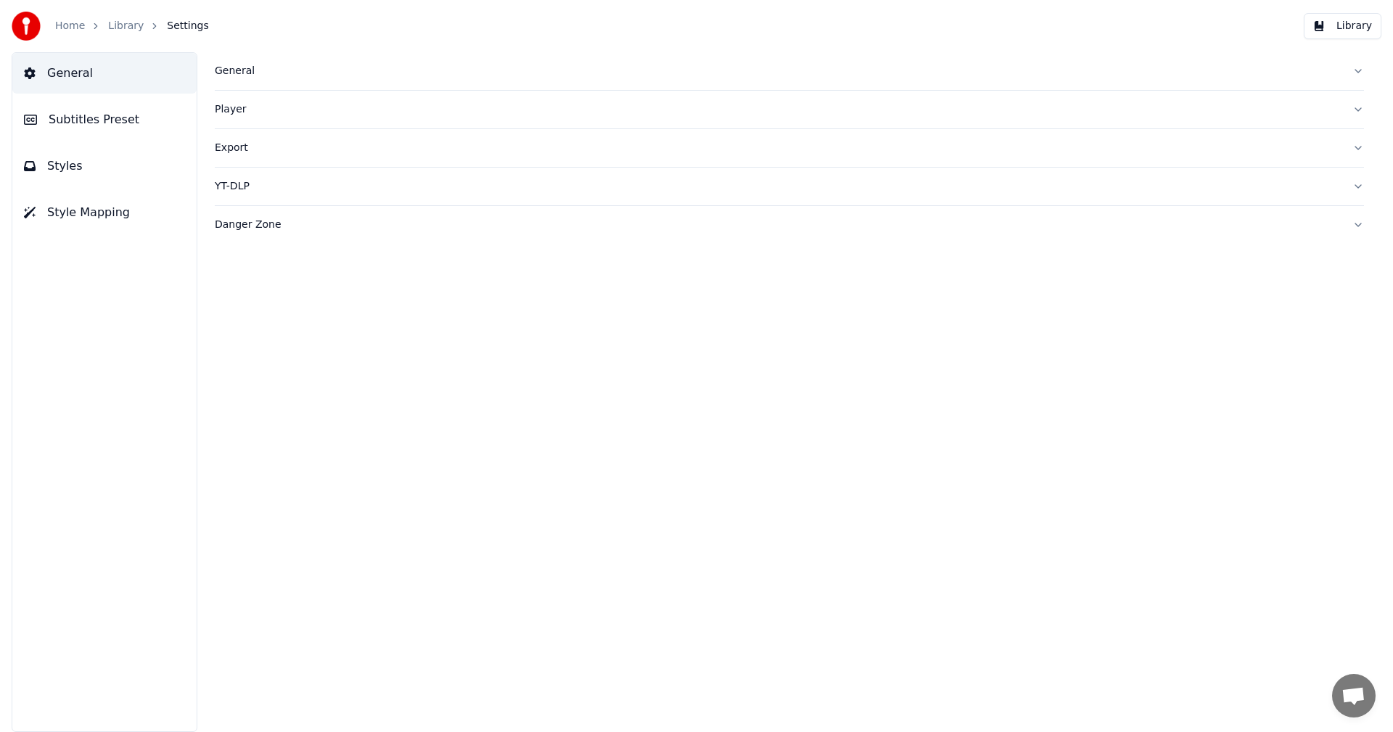
click at [64, 124] on span "Subtitles Preset" at bounding box center [94, 119] width 91 height 17
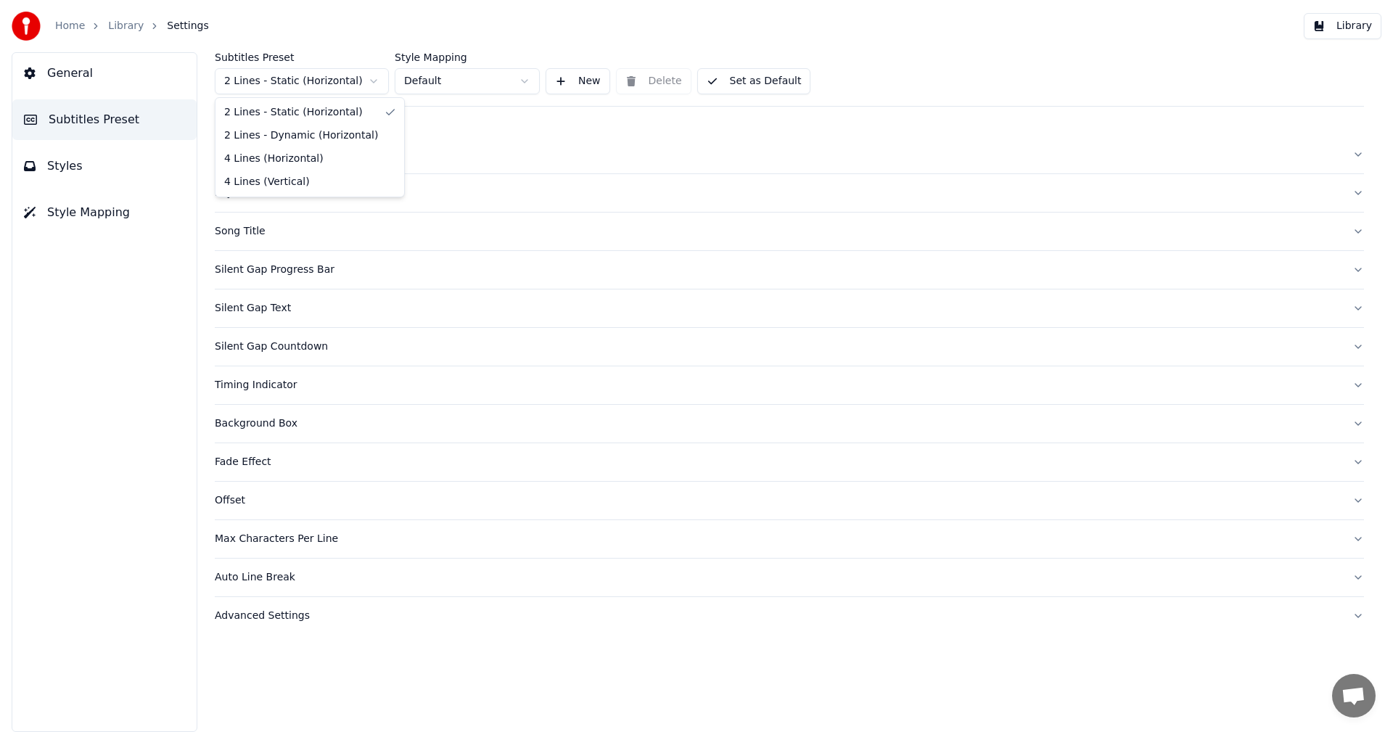
click at [332, 82] on html "Home Library Settings Library General Subtitles Preset Styles Style Mapping Sub…" at bounding box center [696, 366] width 1393 height 732
click at [371, 25] on html "Home Library Settings Library General Subtitles Preset Styles Style Mapping Sub…" at bounding box center [696, 366] width 1393 height 732
click at [426, 81] on html "Home Library Settings Library General Subtitles Preset Styles Style Mapping Sub…" at bounding box center [696, 366] width 1393 height 732
click at [343, 29] on html "Home Library Settings Library General Subtitles Preset Styles Style Mapping Sub…" at bounding box center [696, 366] width 1393 height 732
click at [95, 75] on button "General" at bounding box center [104, 73] width 184 height 41
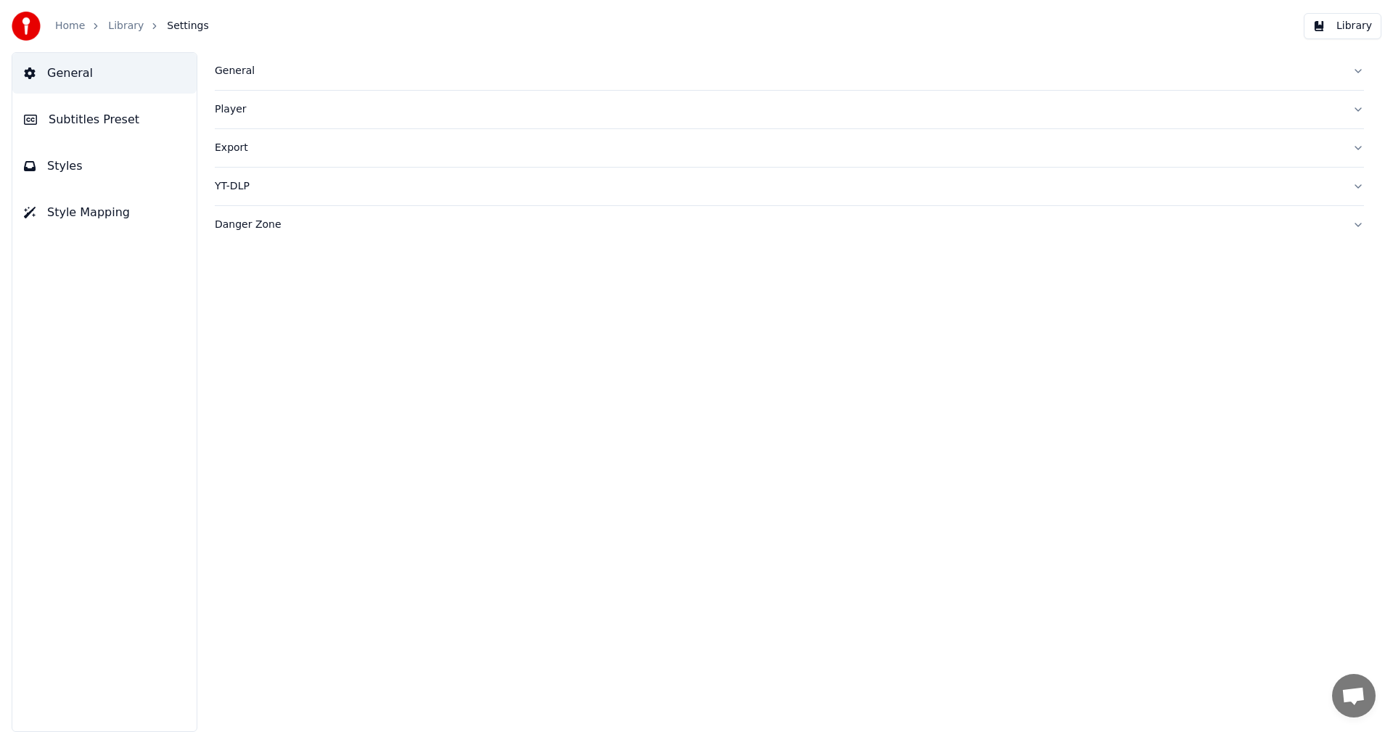
click at [105, 121] on span "Subtitles Preset" at bounding box center [94, 119] width 91 height 17
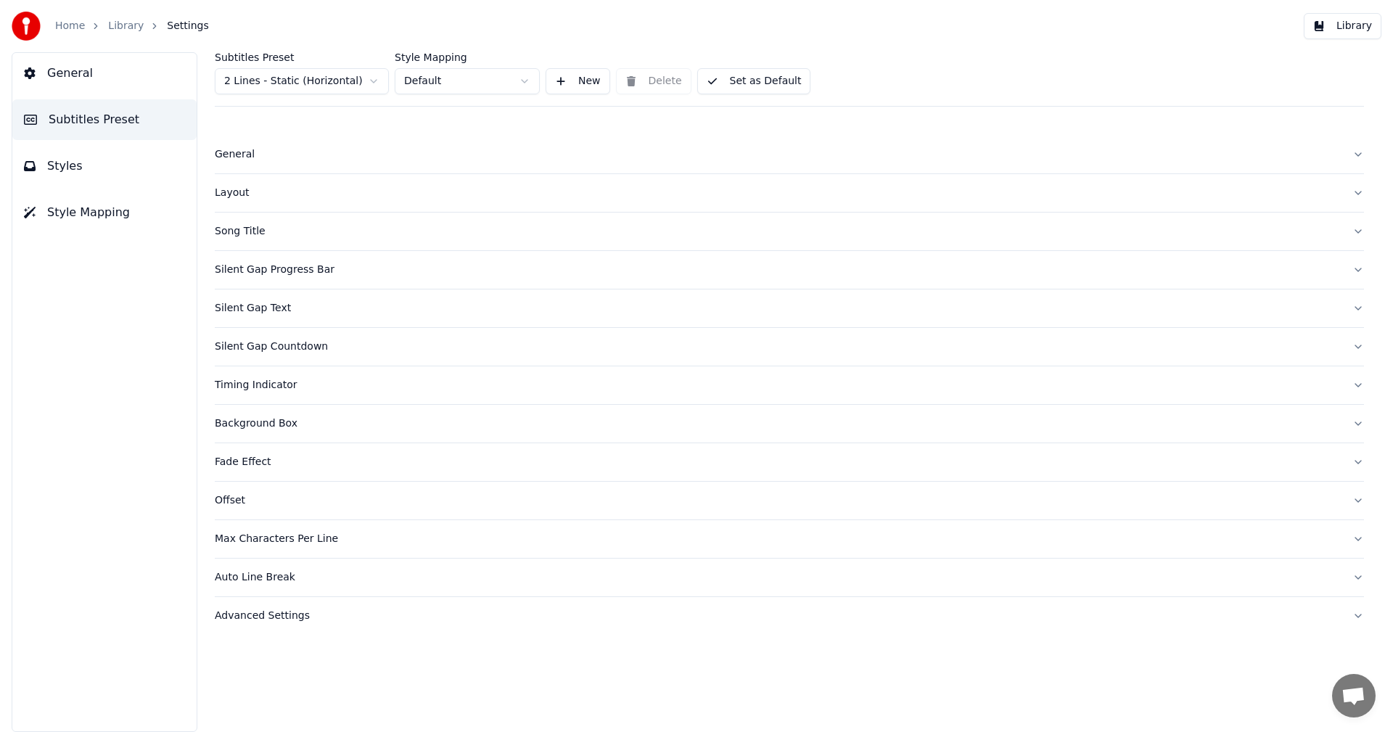
click at [97, 161] on button "Styles" at bounding box center [104, 166] width 184 height 41
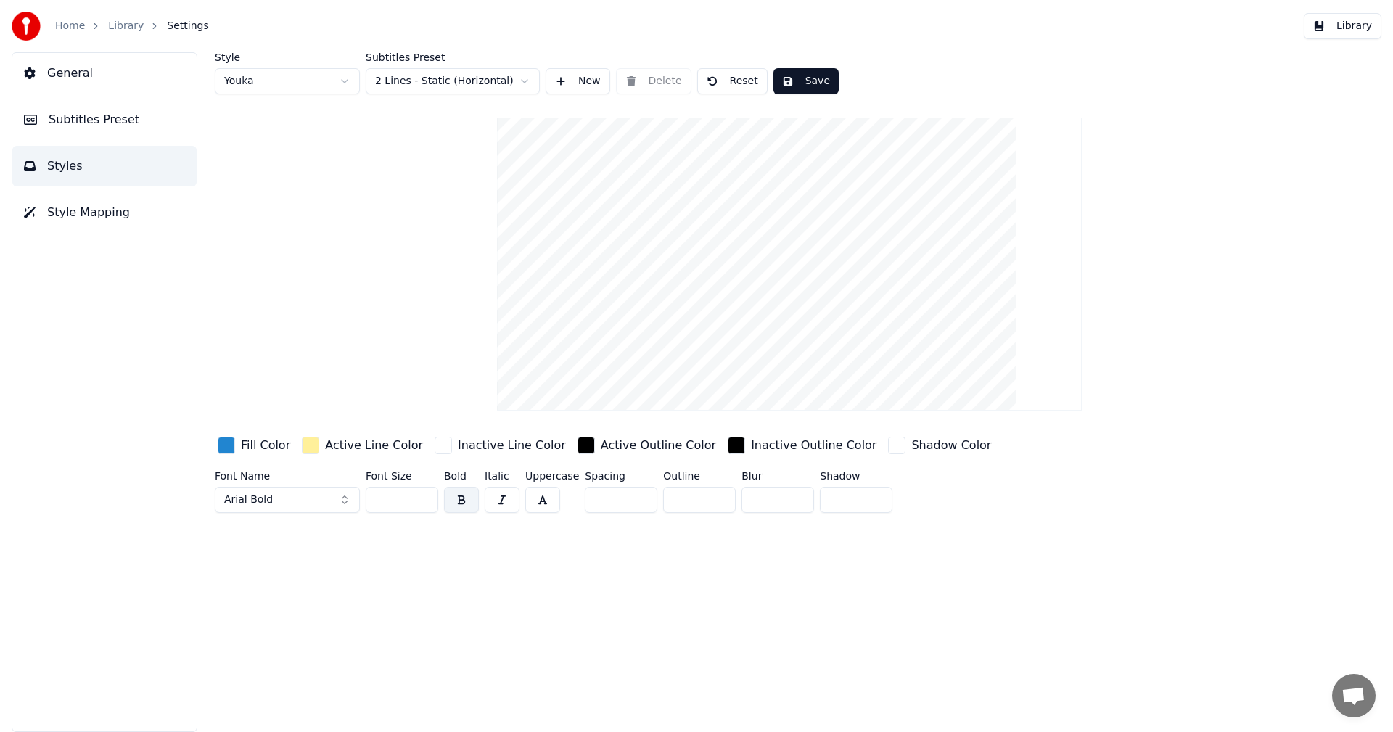
click at [73, 34] on div "Home Library Settings" at bounding box center [110, 26] width 197 height 29
click at [82, 19] on link "Home" at bounding box center [70, 26] width 30 height 15
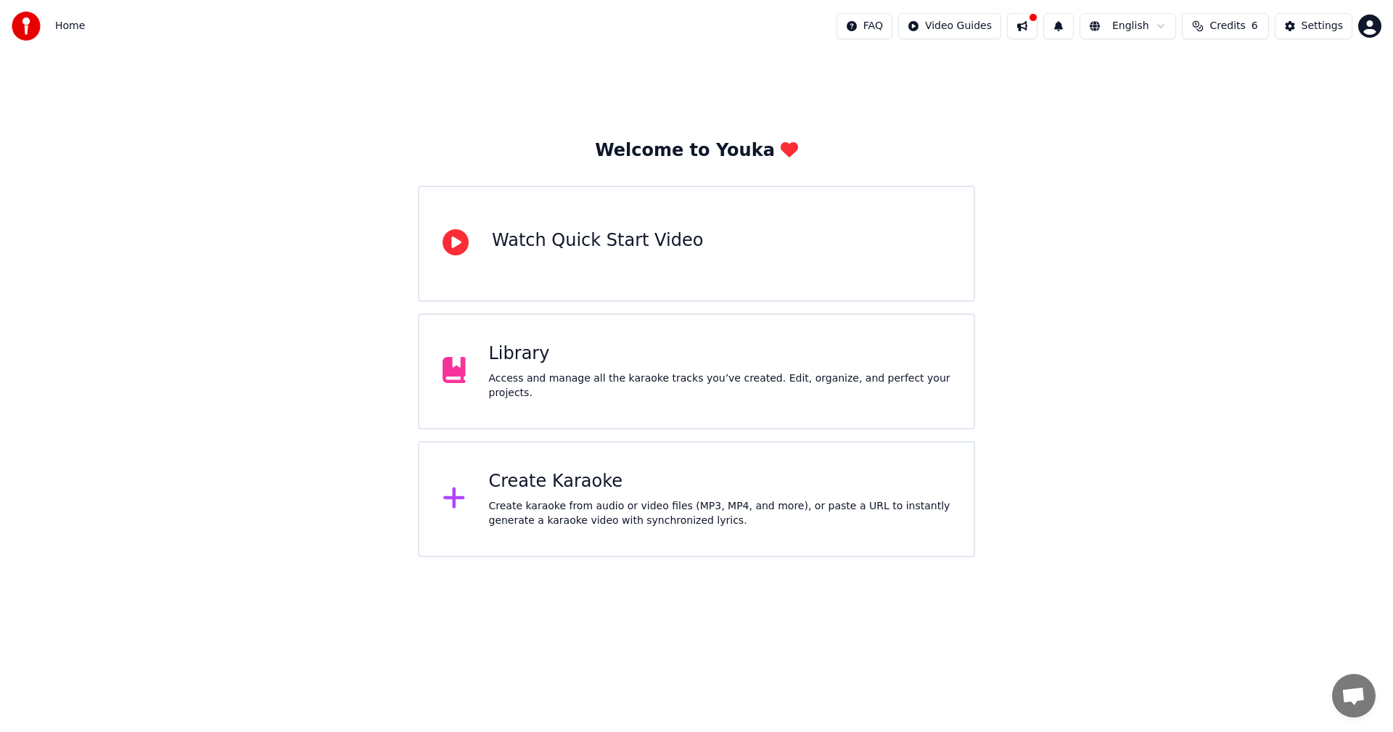
click at [598, 406] on div "Library Access and manage all the karaoke tracks you’ve created. Edit, organize…" at bounding box center [696, 372] width 557 height 116
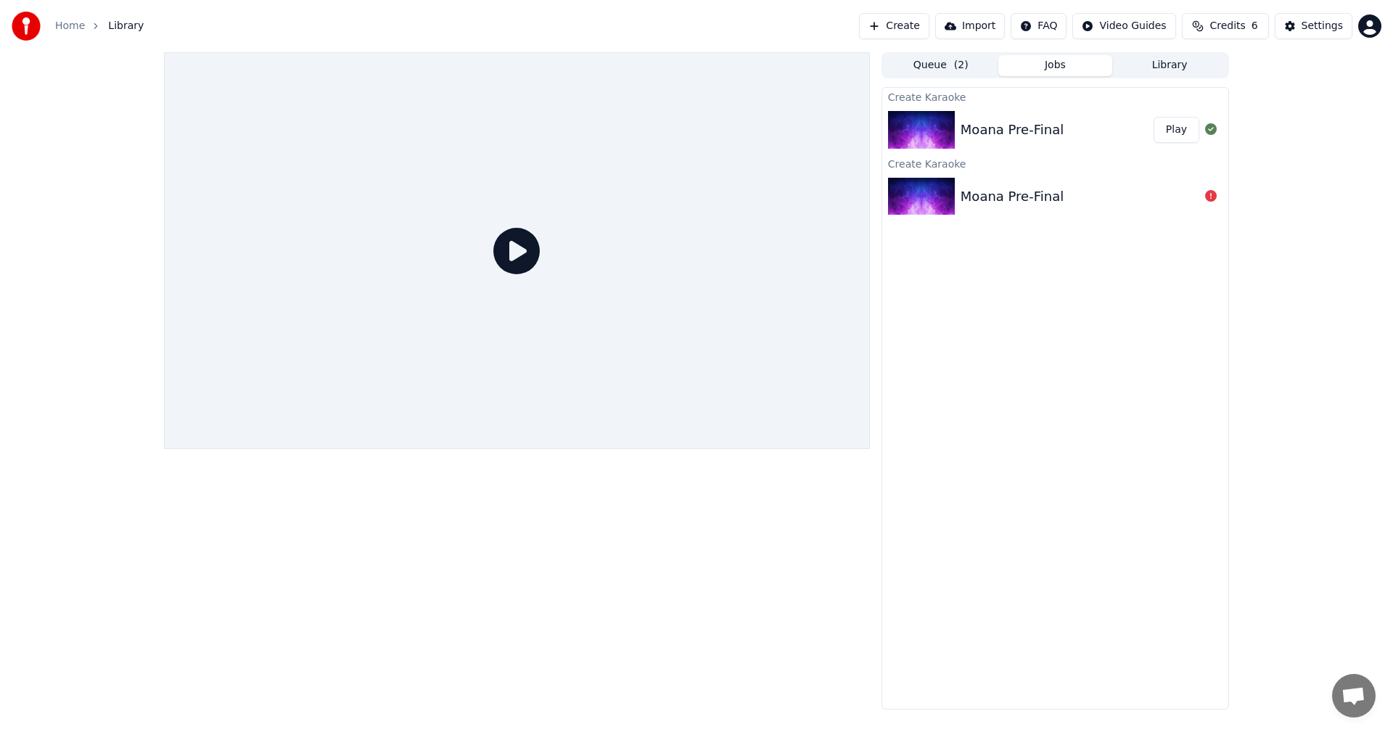
click at [1190, 68] on button "Library" at bounding box center [1170, 65] width 115 height 21
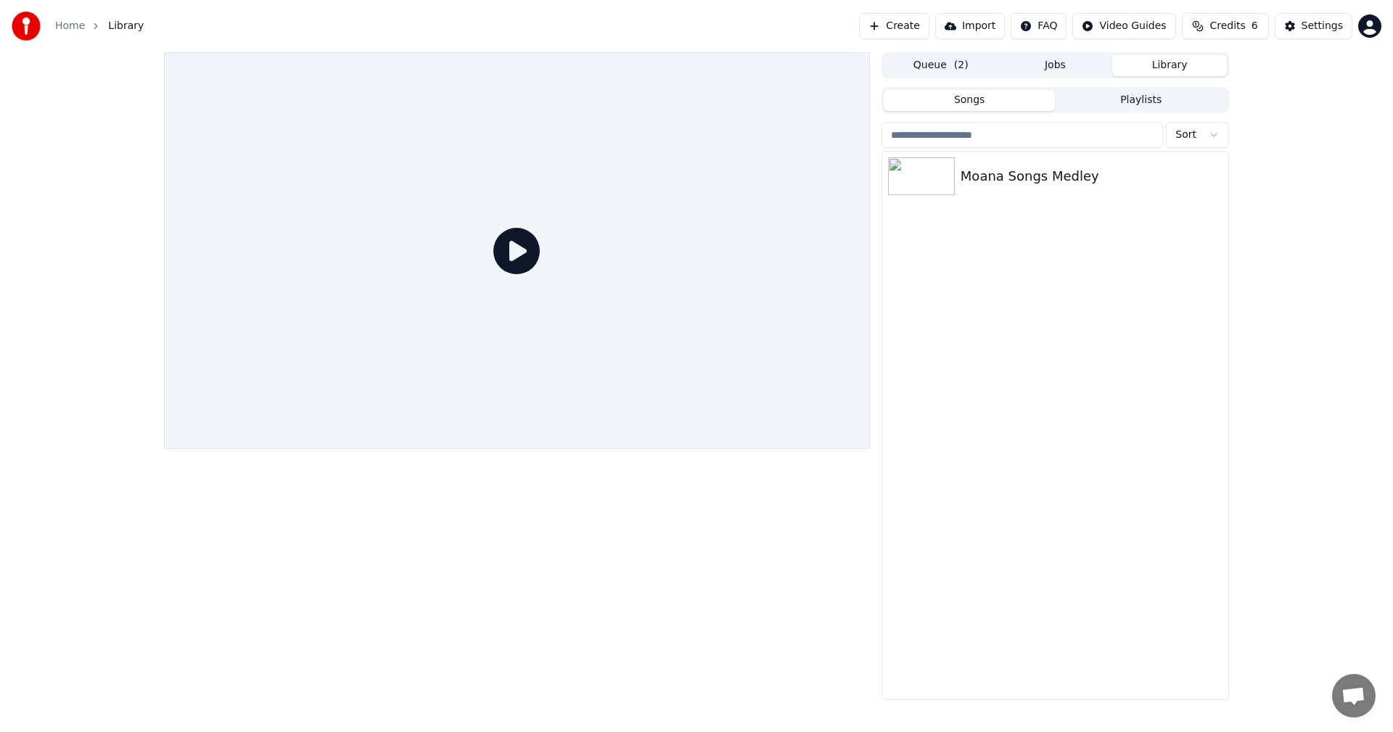
click at [1066, 66] on button "Jobs" at bounding box center [1056, 65] width 115 height 21
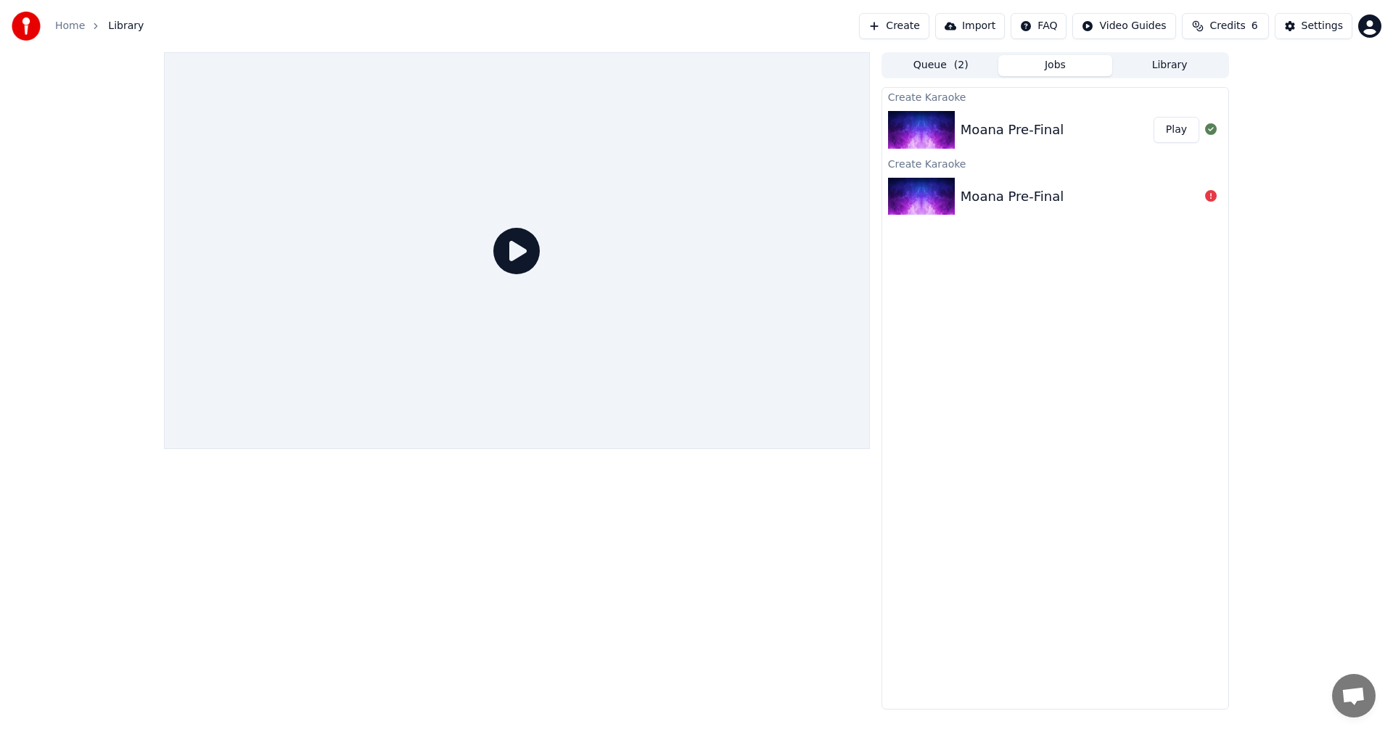
click at [959, 63] on span "( 2 )" at bounding box center [961, 65] width 15 height 15
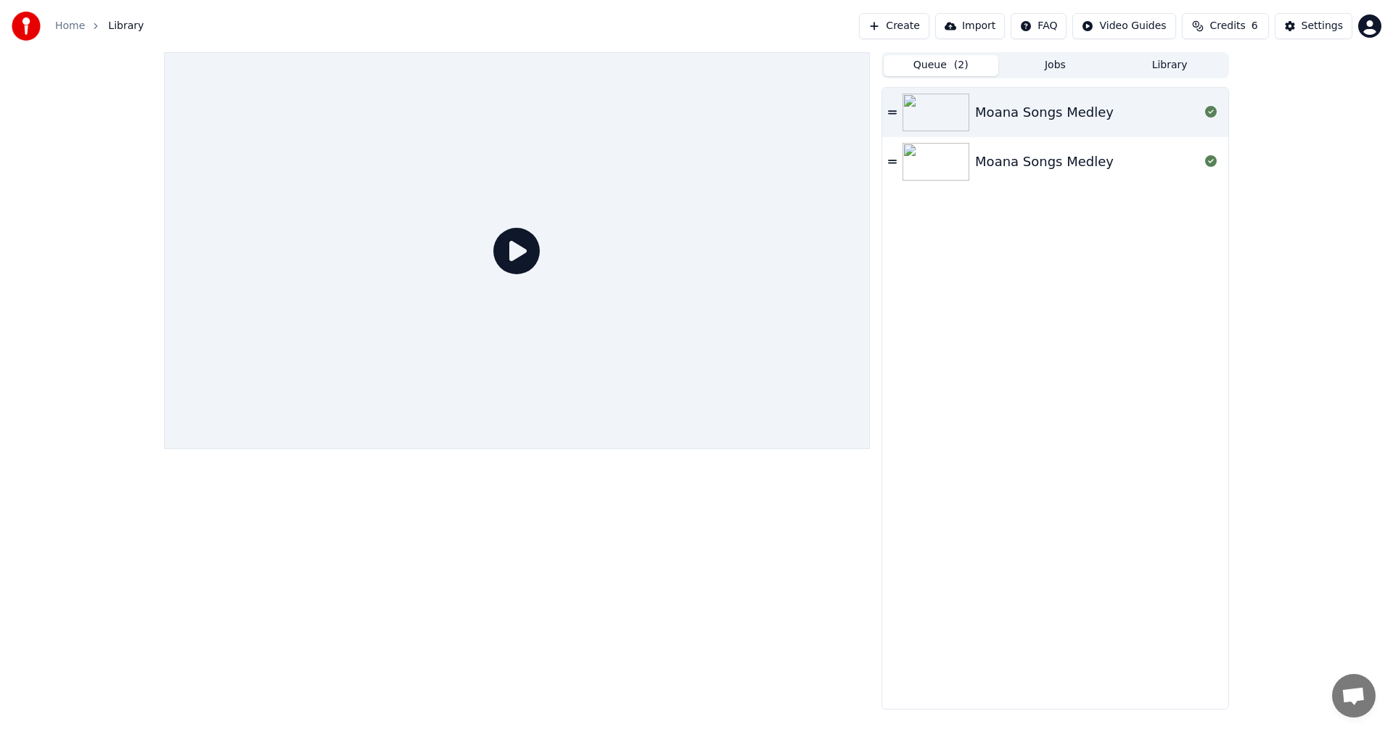
click at [1026, 70] on button "Jobs" at bounding box center [1056, 65] width 115 height 21
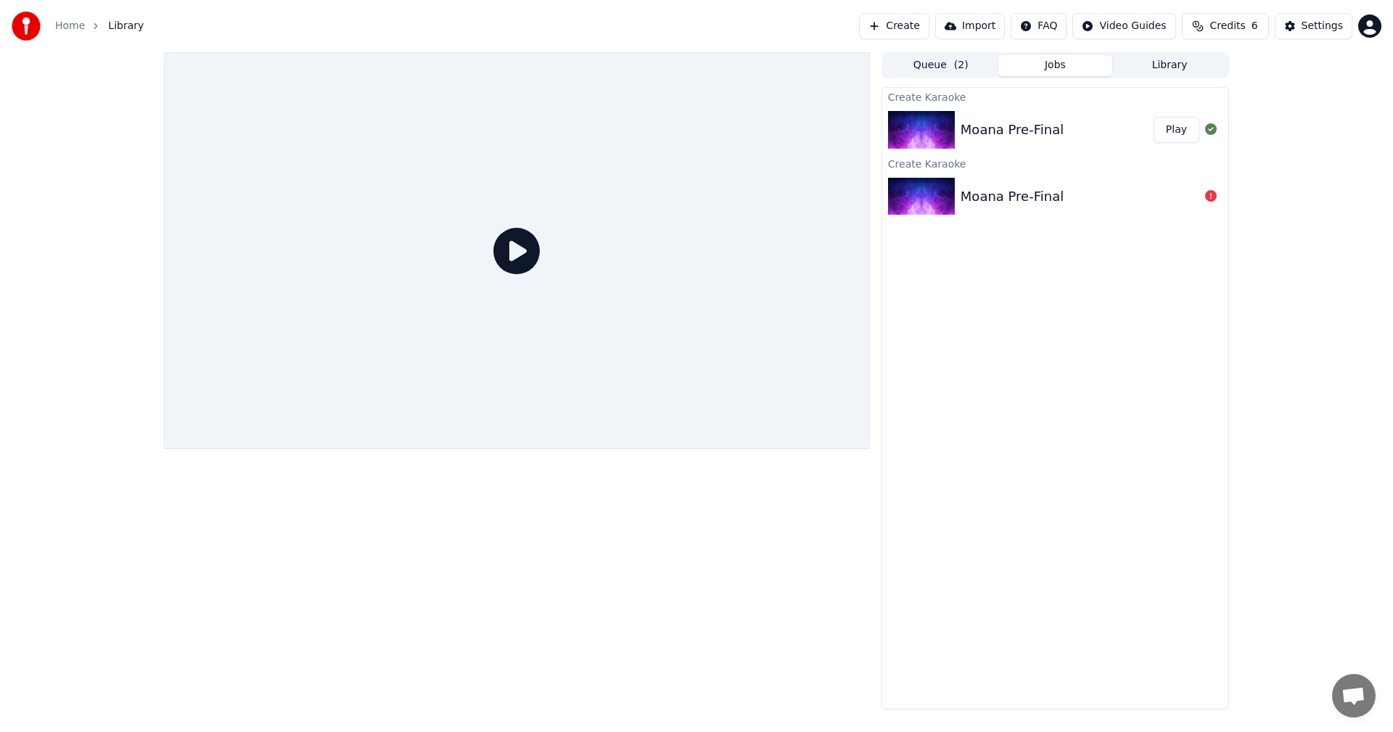
click at [1036, 131] on div "Moana Pre-Final" at bounding box center [1012, 130] width 103 height 20
click at [1172, 131] on button "Play" at bounding box center [1177, 130] width 46 height 26
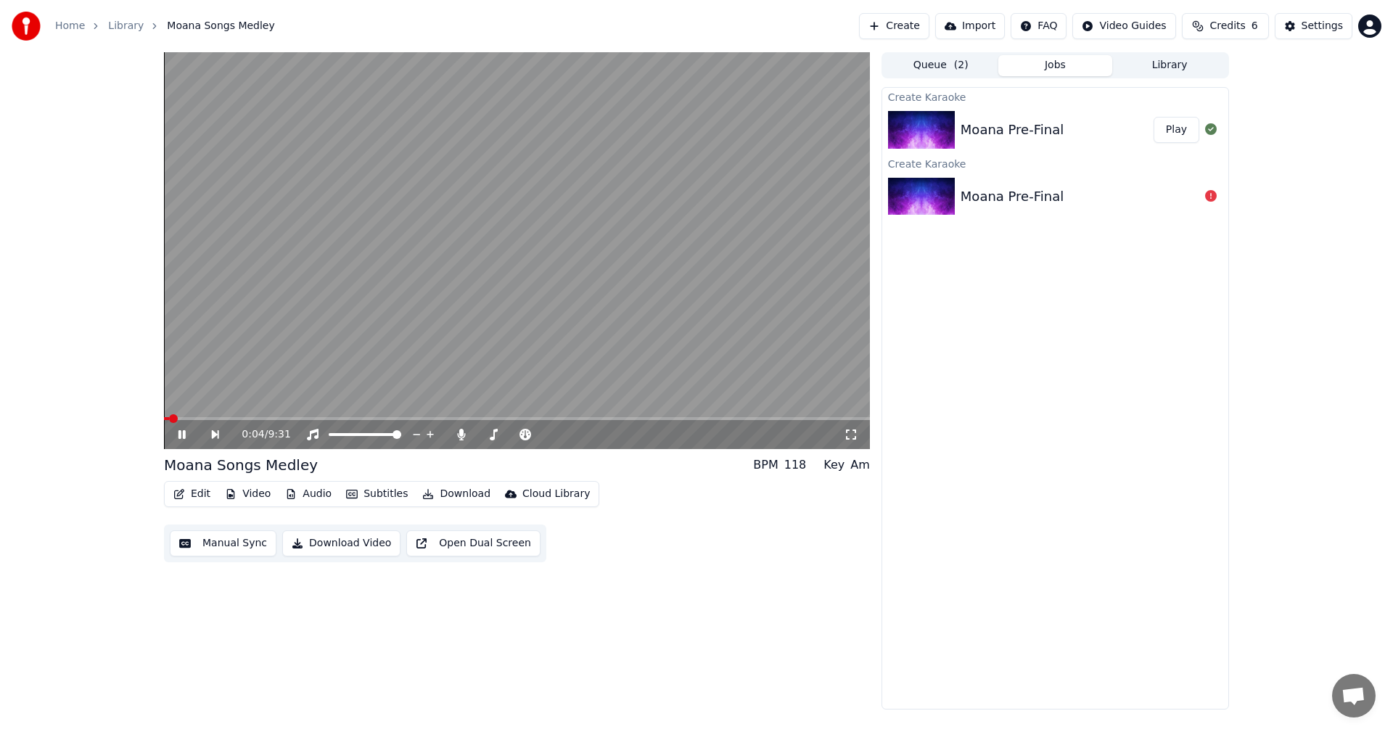
click at [185, 433] on icon at bounding box center [182, 434] width 7 height 9
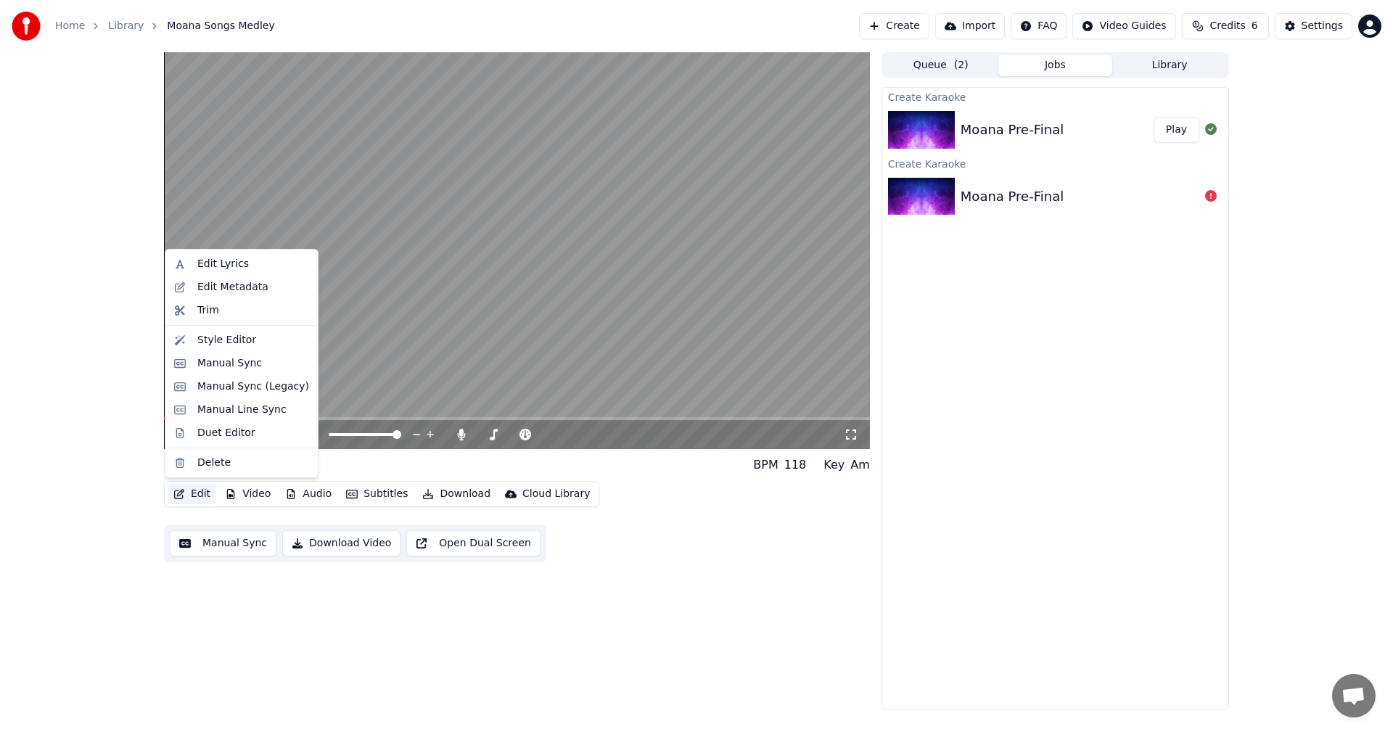
click at [205, 495] on button "Edit" at bounding box center [192, 494] width 49 height 20
click at [242, 433] on div "Duet Editor" at bounding box center [226, 433] width 58 height 15
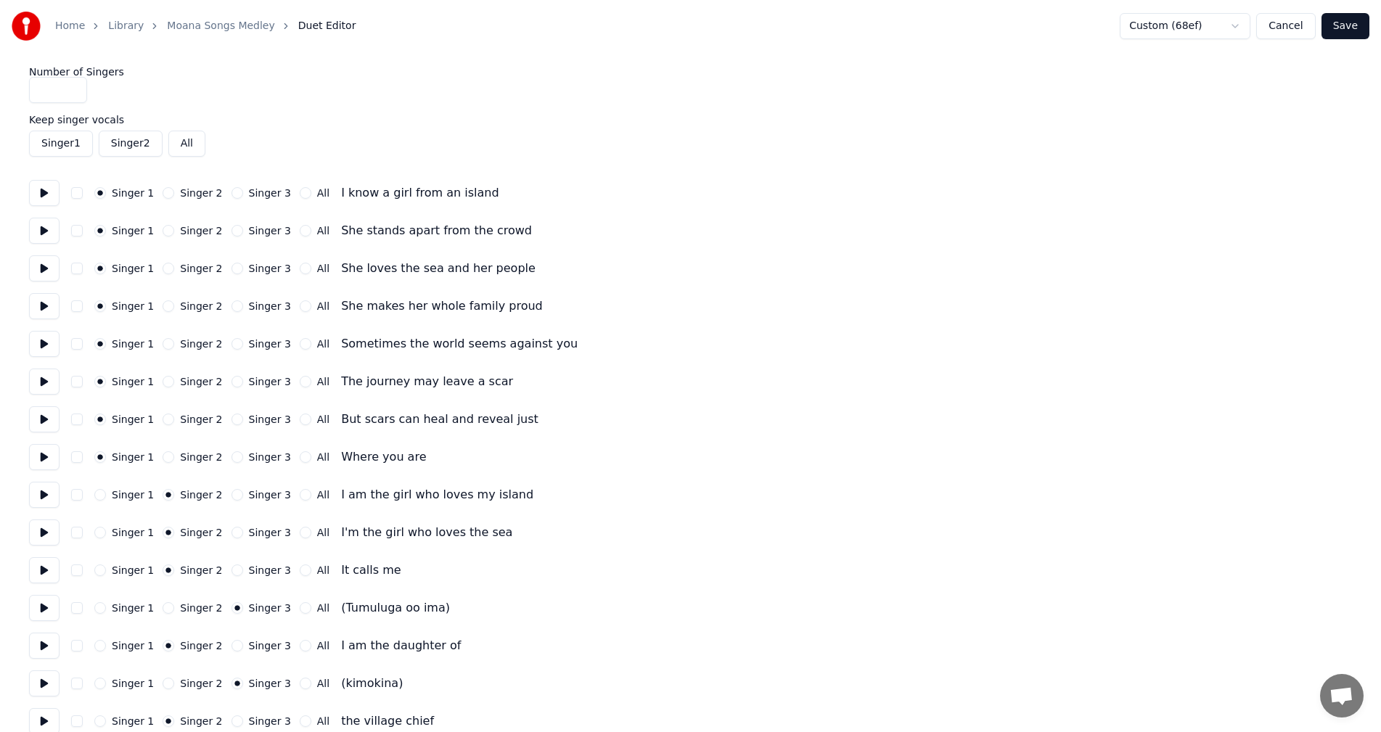
click at [1303, 33] on button "Cancel" at bounding box center [1285, 26] width 59 height 26
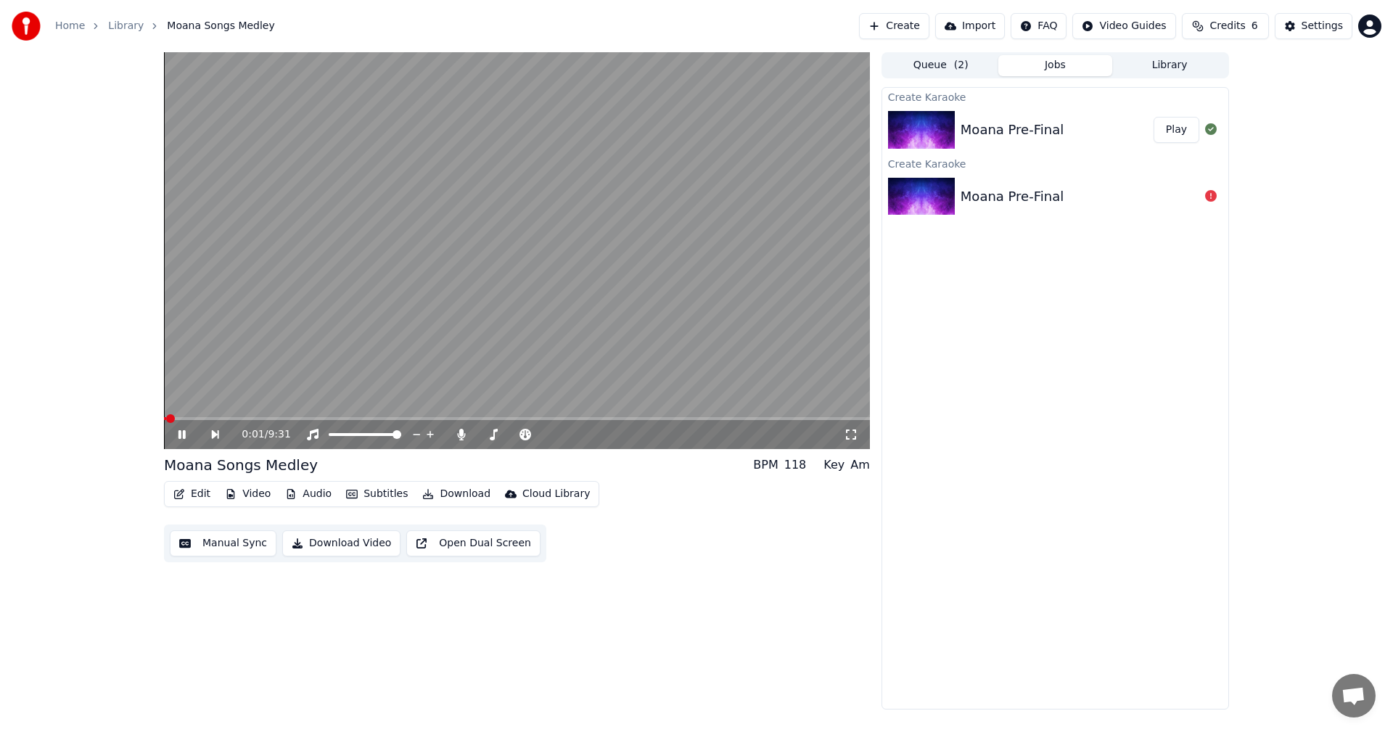
click at [217, 414] on video at bounding box center [517, 250] width 706 height 397
click at [215, 419] on span at bounding box center [517, 418] width 706 height 3
click at [184, 434] on icon at bounding box center [182, 434] width 7 height 9
click at [198, 494] on button "Edit" at bounding box center [192, 494] width 49 height 20
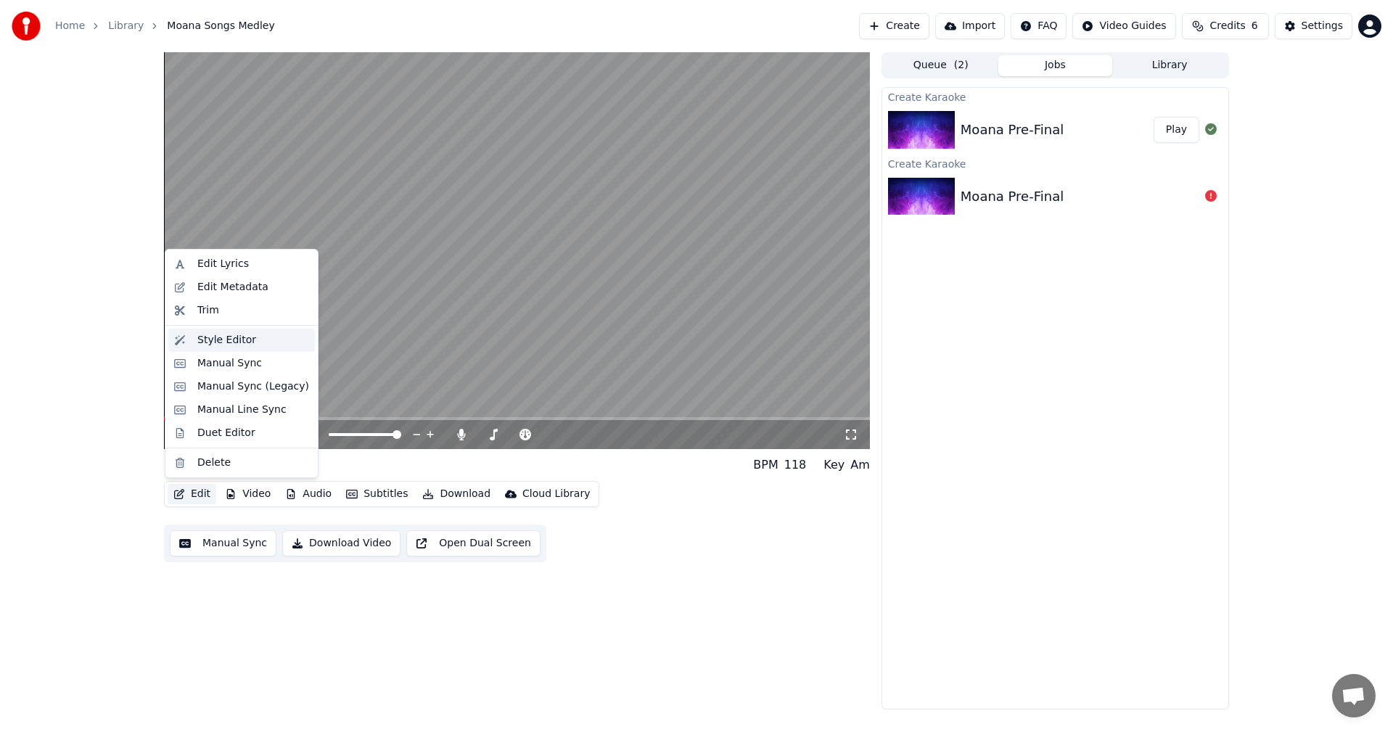
click at [258, 343] on div "Style Editor" at bounding box center [253, 340] width 112 height 15
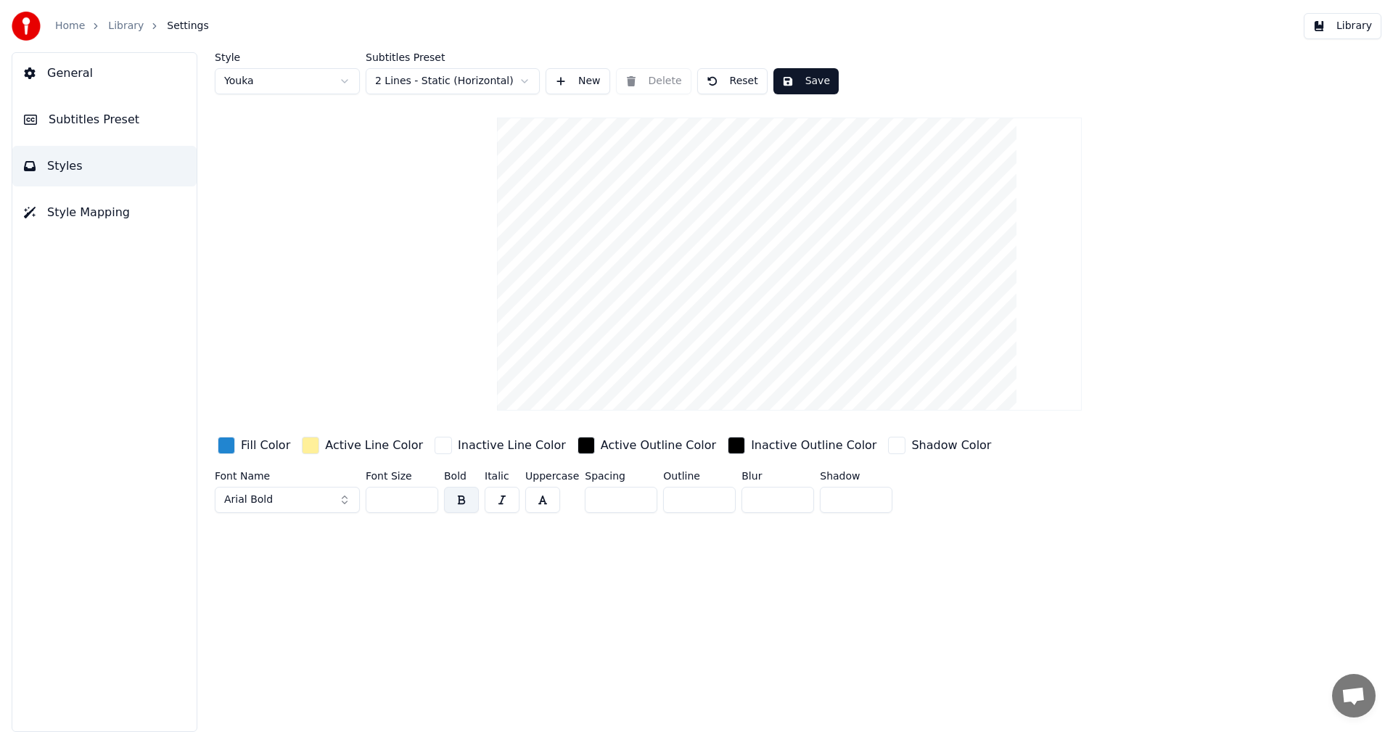
click at [1329, 37] on button "Library" at bounding box center [1343, 26] width 78 height 26
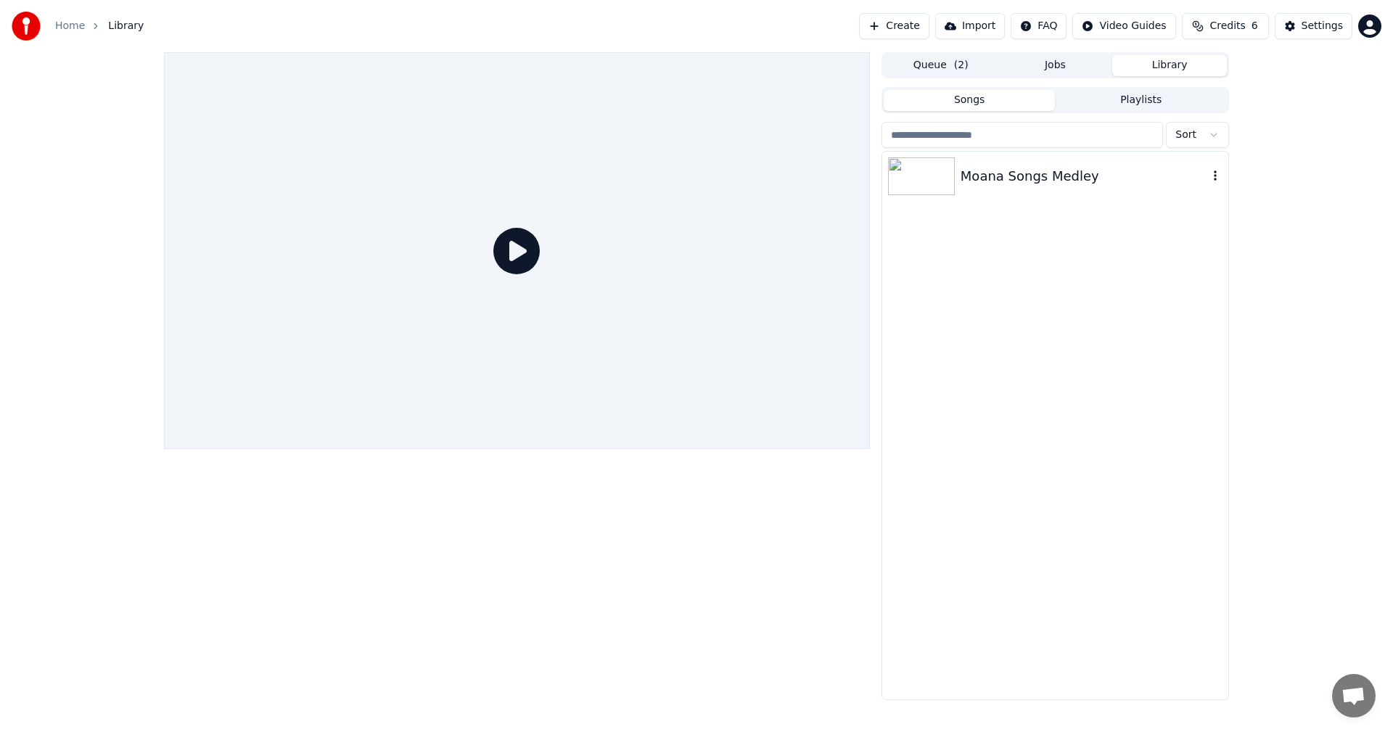
click at [988, 171] on div "Moana Songs Medley" at bounding box center [1084, 176] width 247 height 20
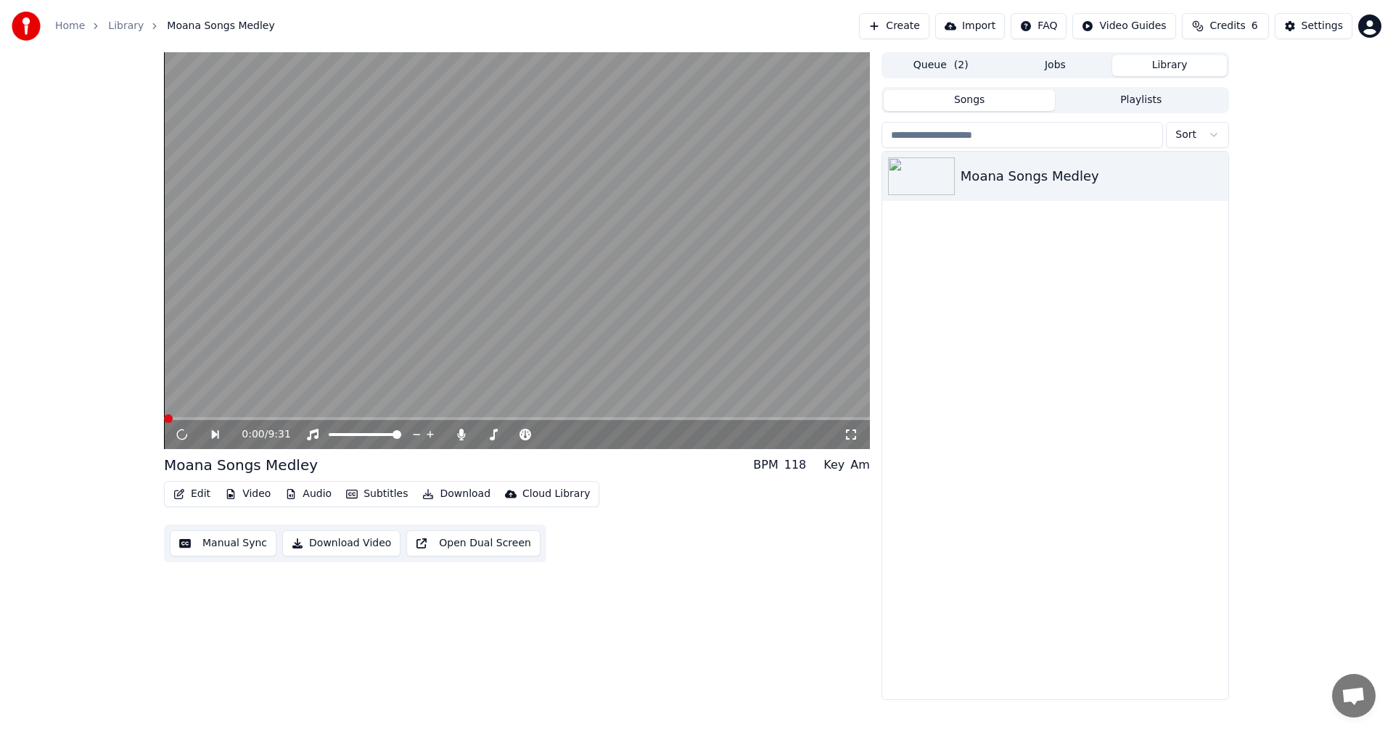
click at [209, 488] on button "Edit" at bounding box center [192, 494] width 49 height 20
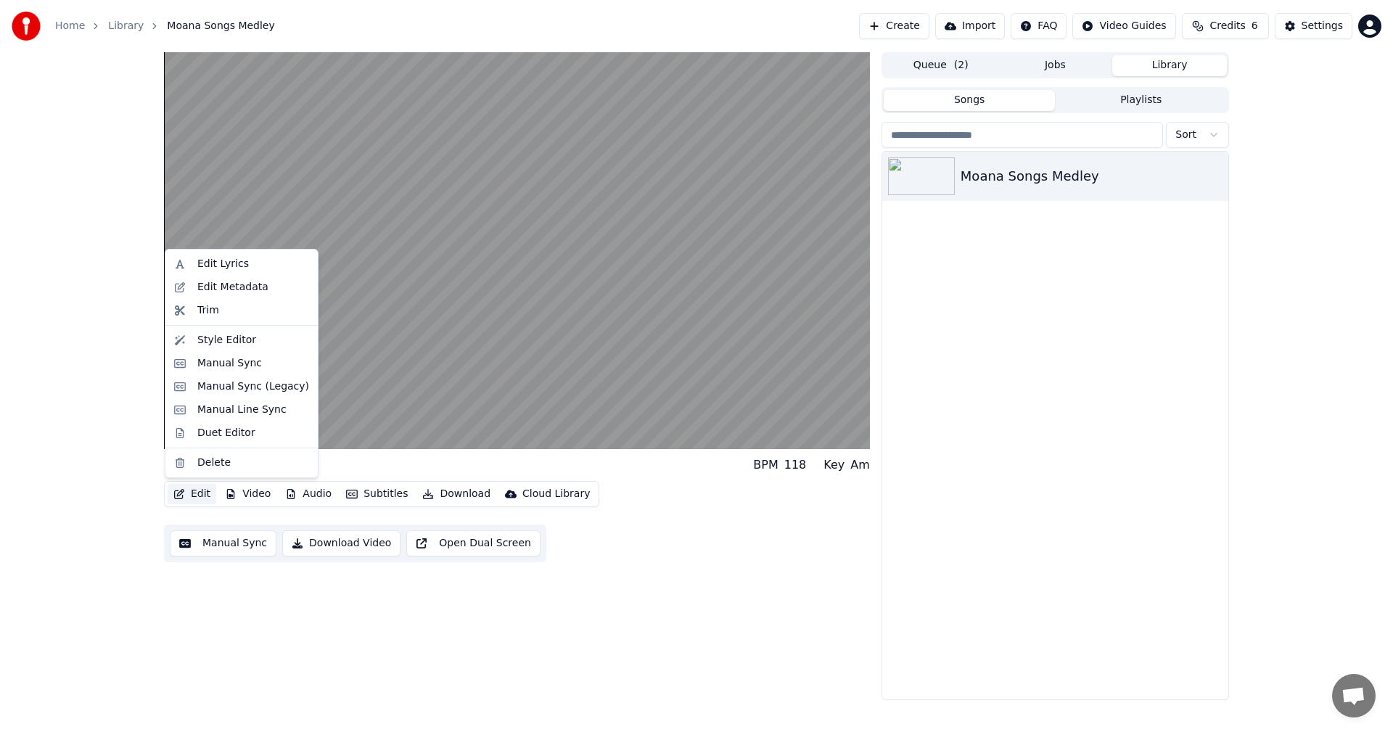
click at [83, 414] on div "Moana Songs Medley BPM 118 Key Am Edit Video Audio Subtitles Download Cloud Lib…" at bounding box center [696, 376] width 1393 height 648
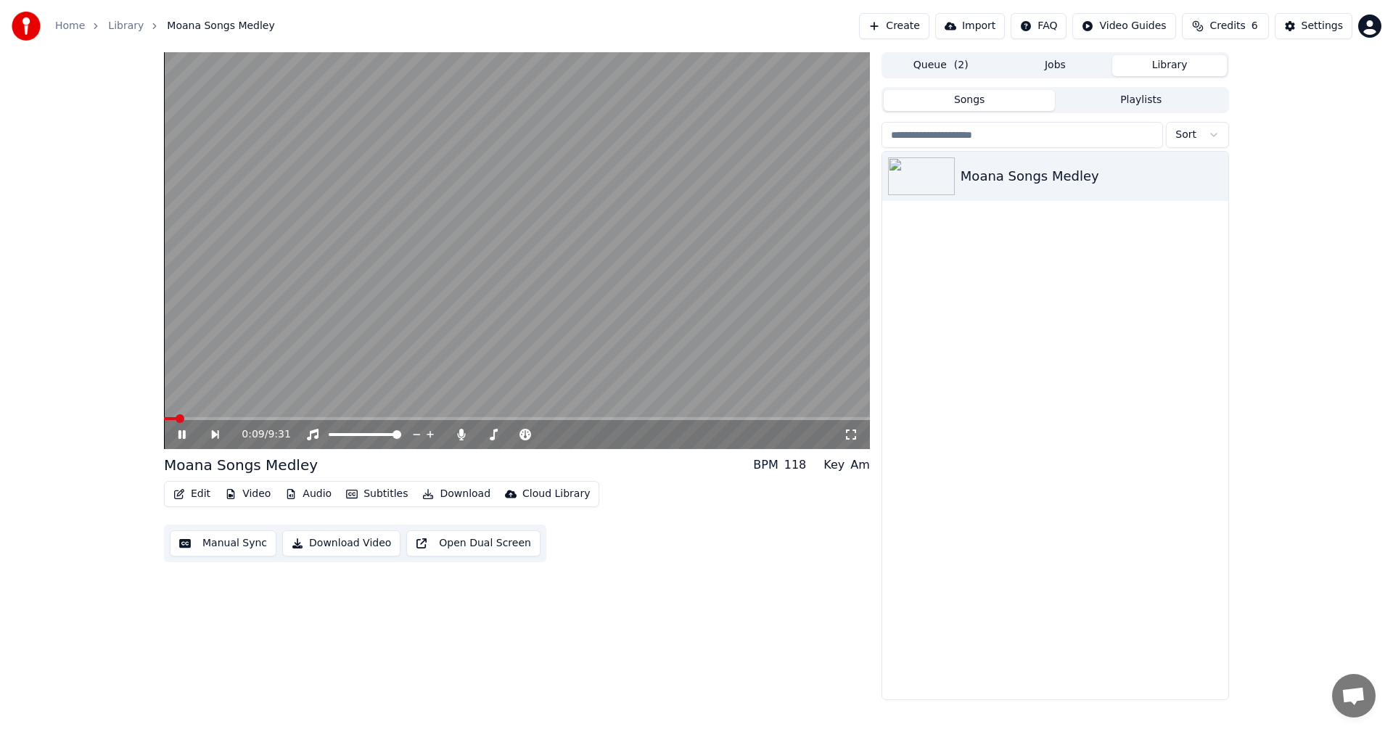
click at [180, 433] on icon at bounding box center [182, 434] width 7 height 9
click at [194, 488] on button "Edit" at bounding box center [192, 494] width 49 height 20
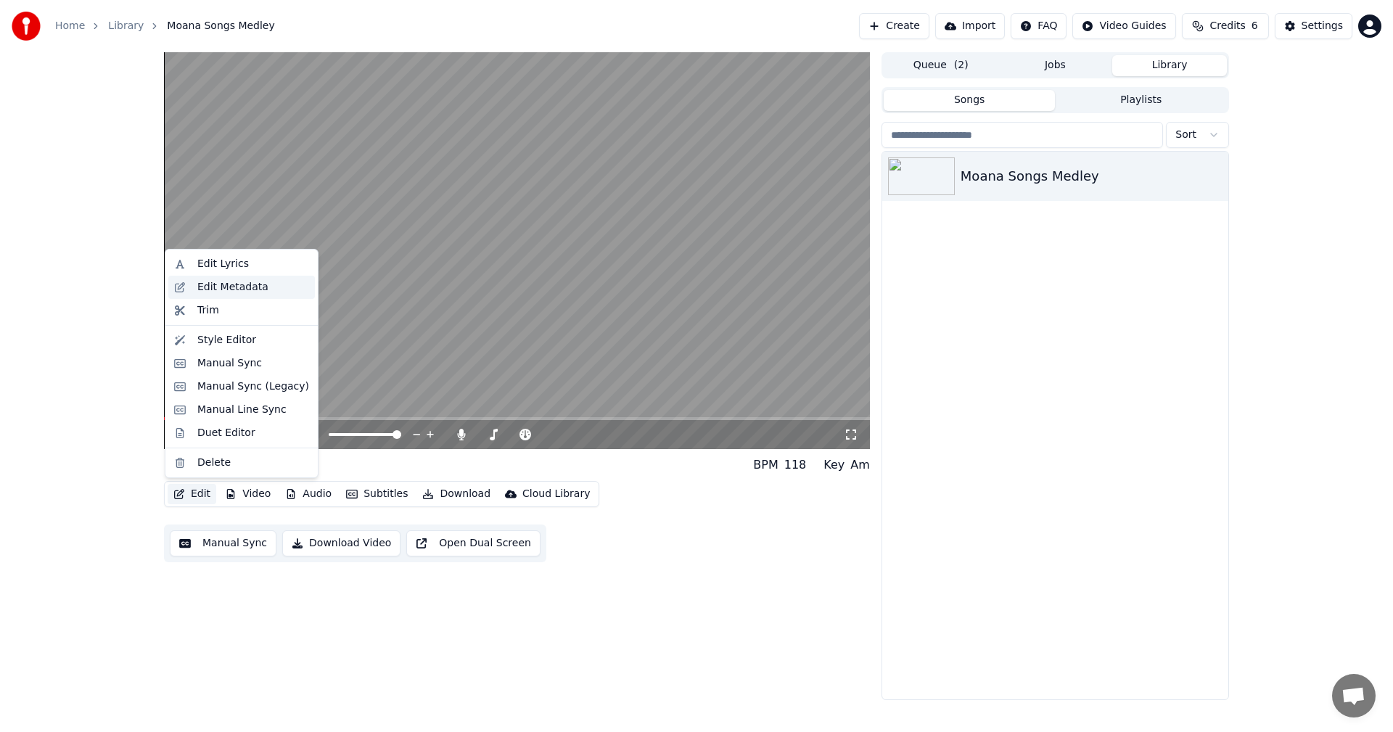
click at [266, 283] on div "Edit Metadata" at bounding box center [253, 287] width 112 height 15
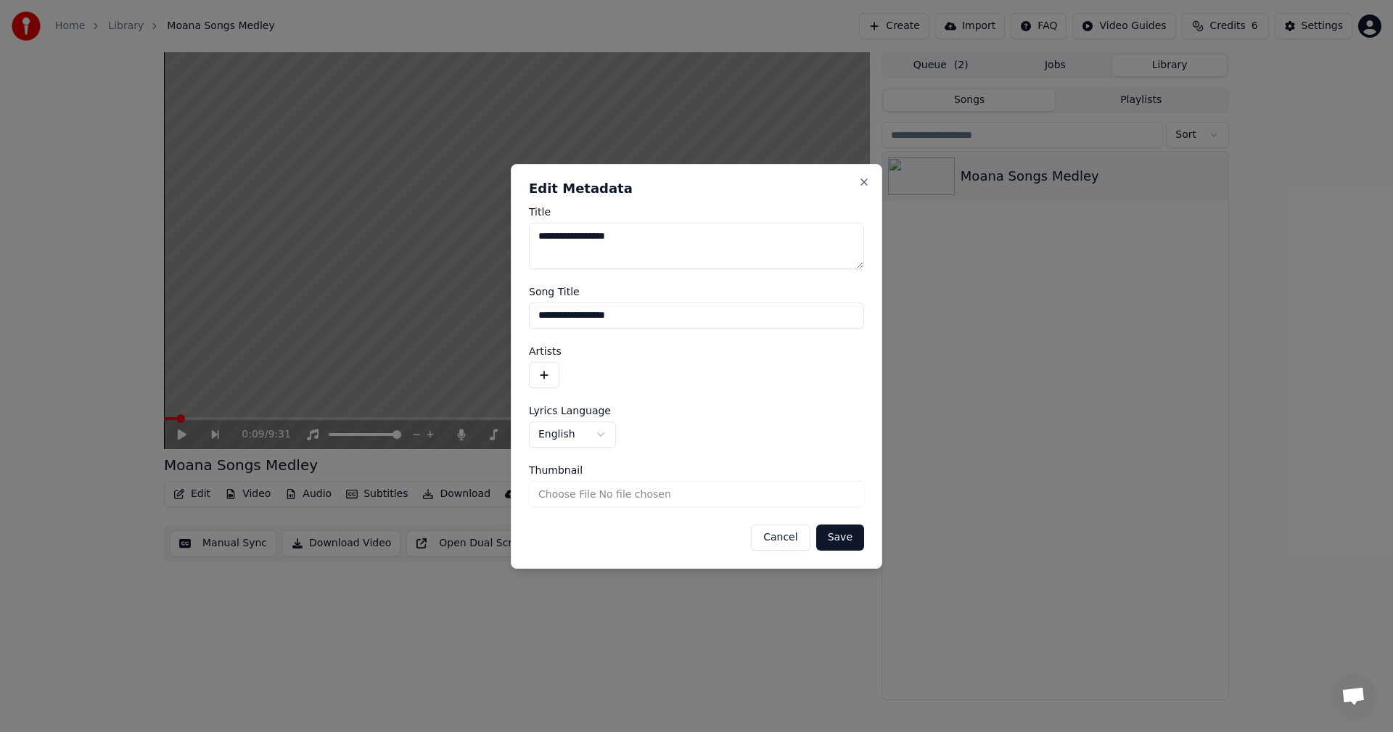
click at [792, 547] on button "Cancel" at bounding box center [780, 538] width 59 height 26
